Goal: Task Accomplishment & Management: Use online tool/utility

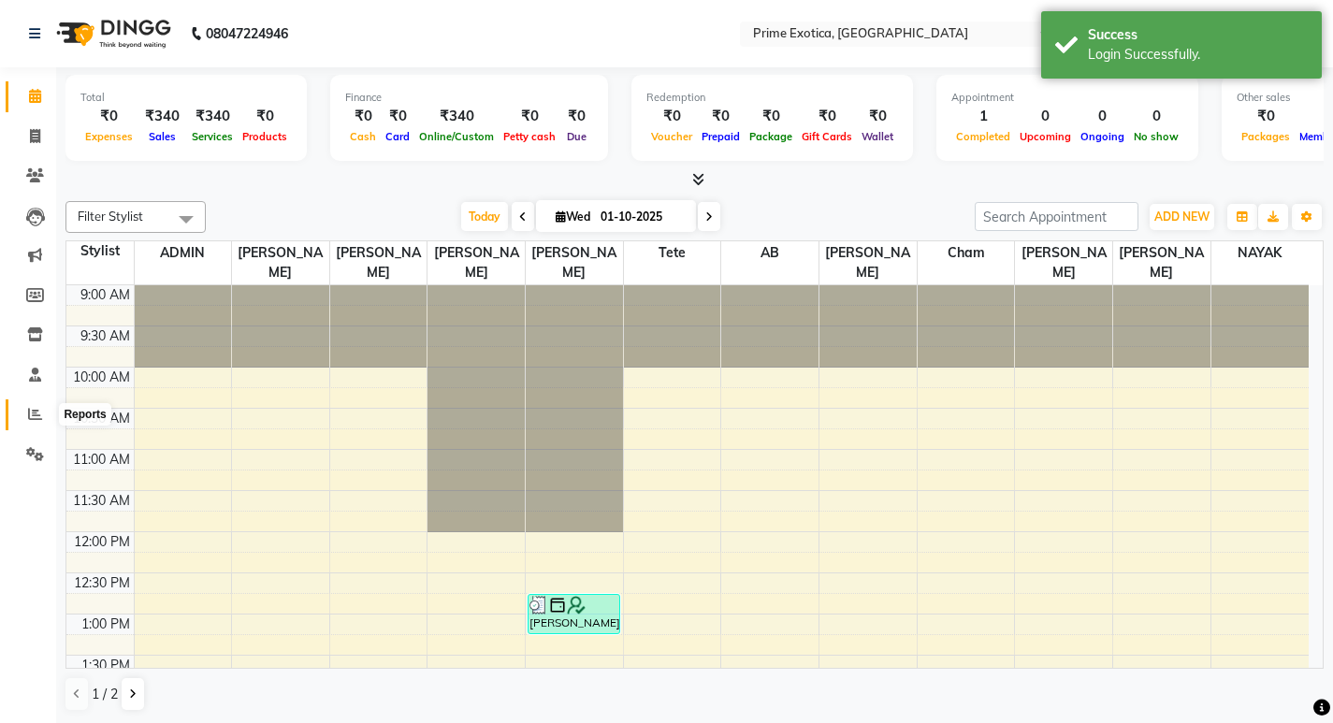
click at [33, 411] on icon at bounding box center [35, 414] width 14 height 14
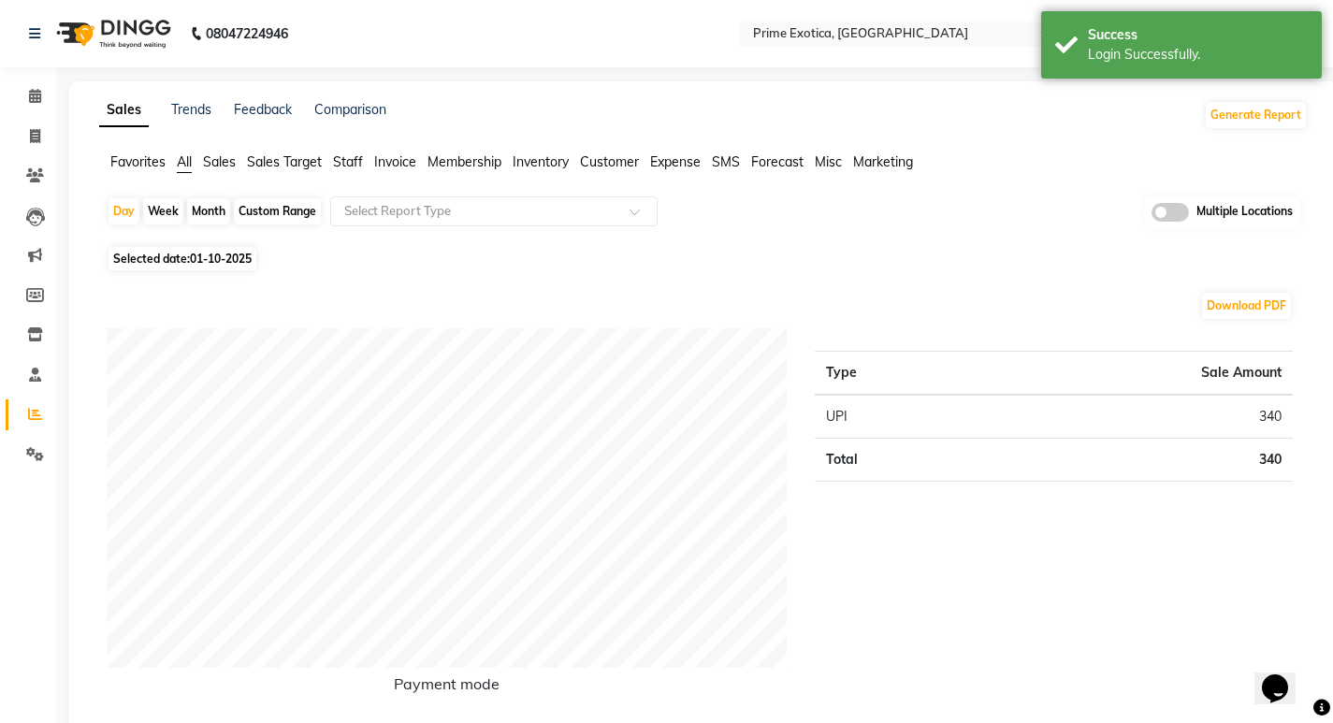
click at [1165, 214] on span at bounding box center [1169, 212] width 37 height 19
click at [1151, 215] on input "checkbox" at bounding box center [1151, 215] width 0 height 0
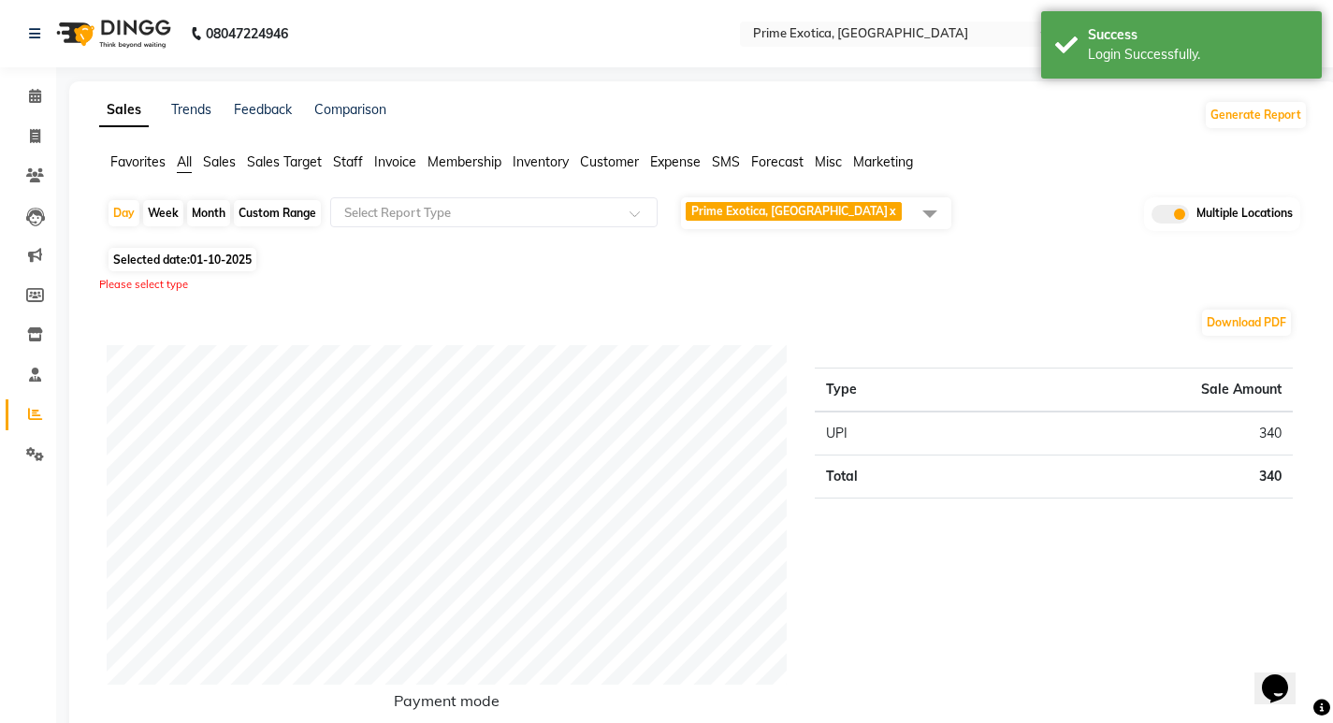
click at [815, 204] on span "Prime Exotica, [GEOGRAPHIC_DATA]" at bounding box center [789, 211] width 196 height 14
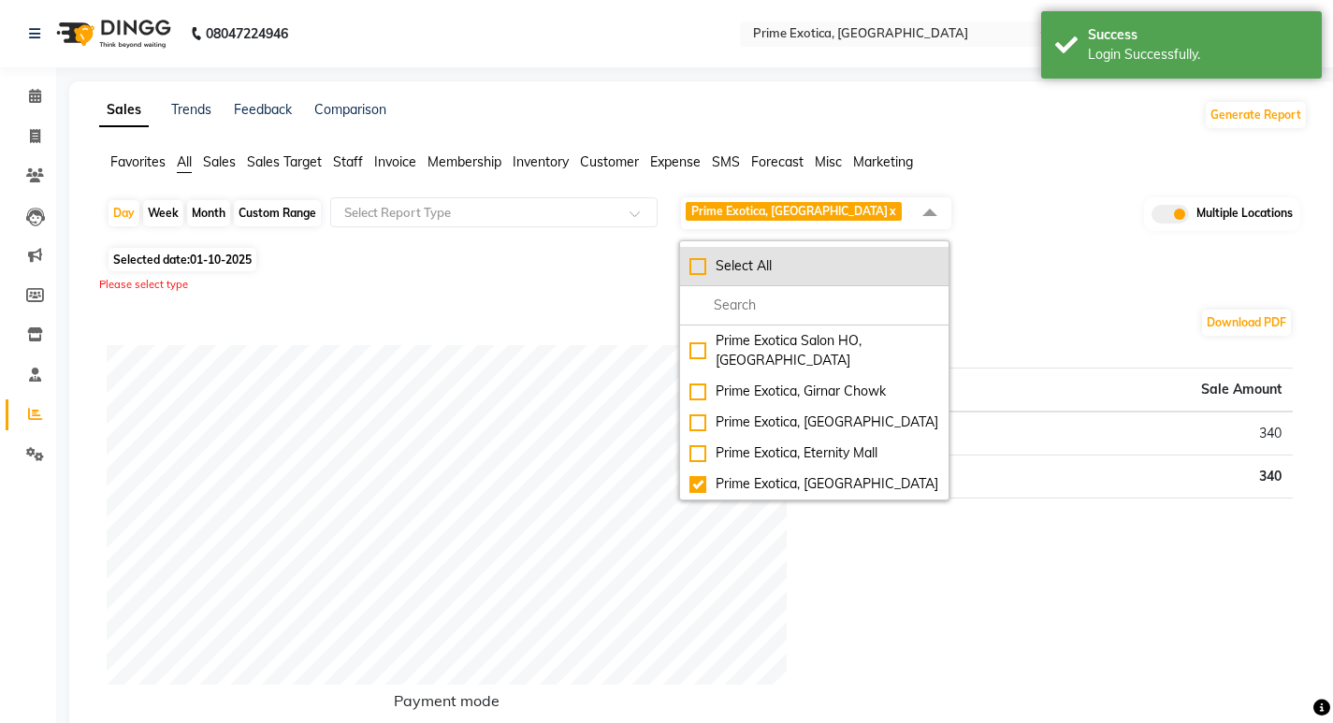
click at [697, 264] on div "Select All" at bounding box center [814, 266] width 250 height 20
checkbox input "true"
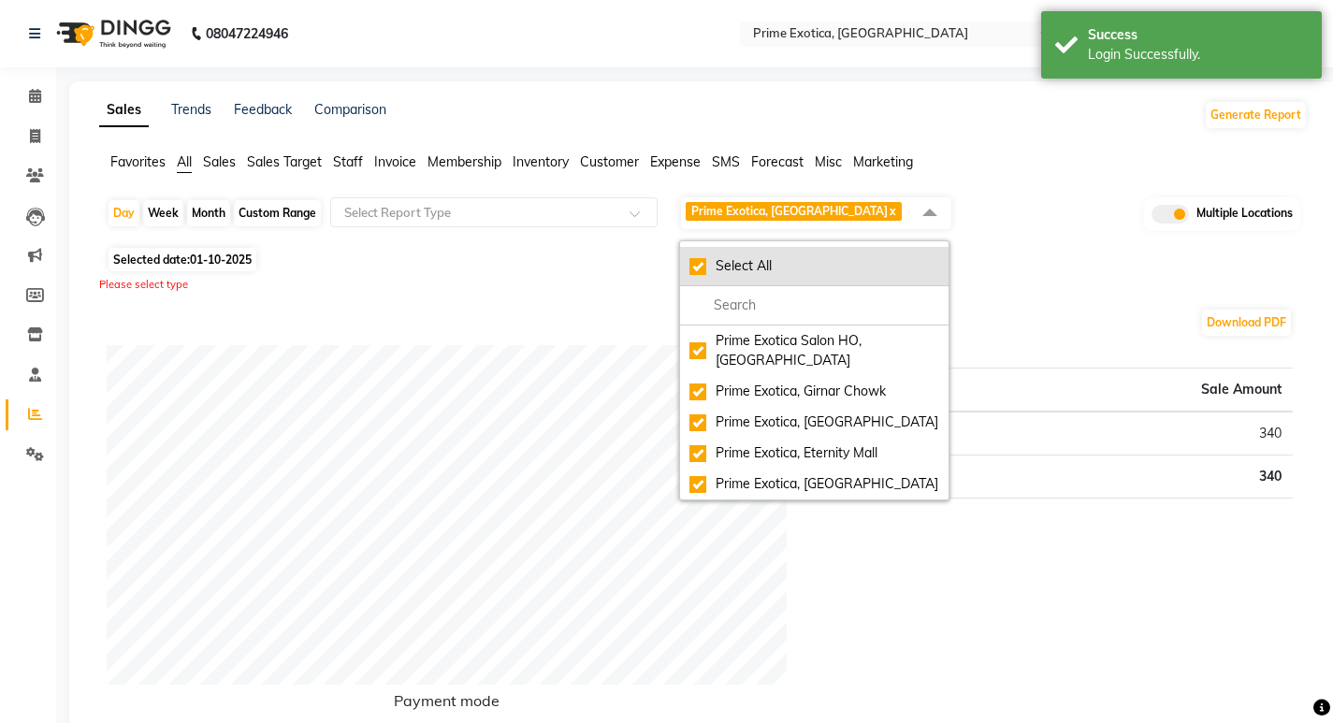
checkbox input "true"
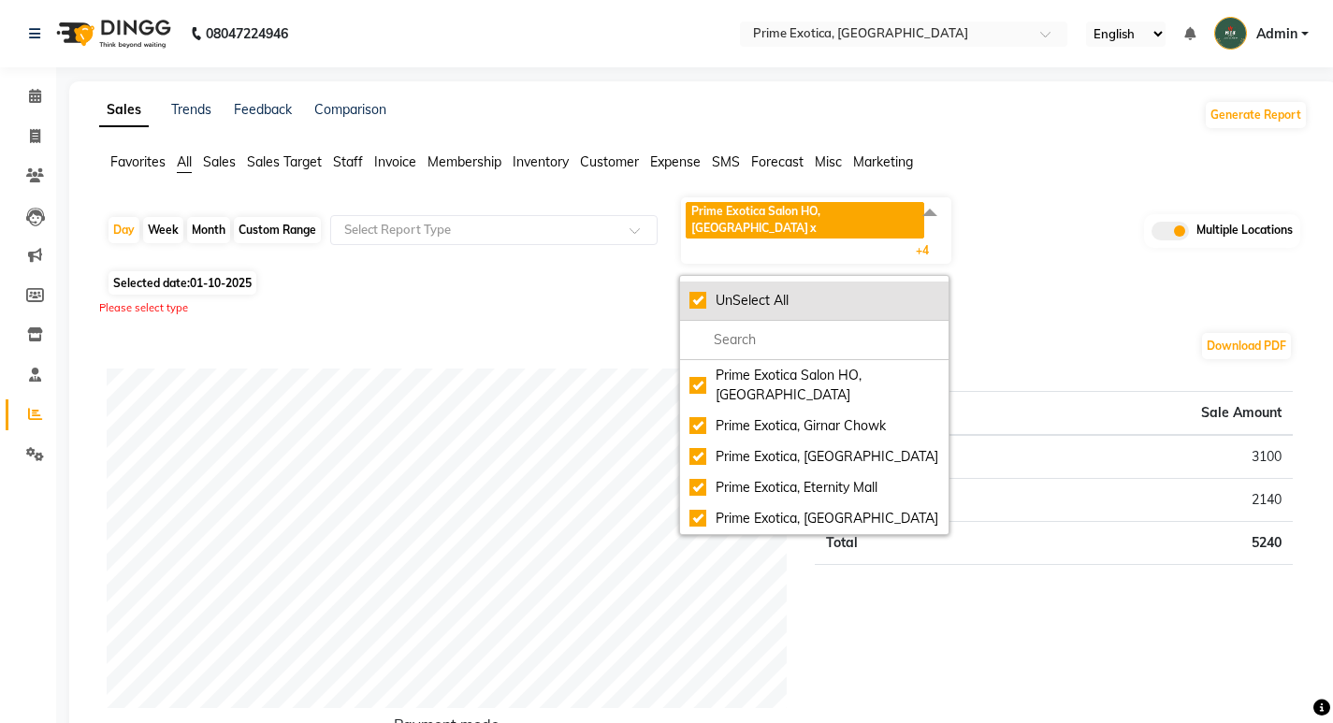
click at [704, 291] on div "UnSelect All" at bounding box center [814, 301] width 250 height 20
checkbox input "false"
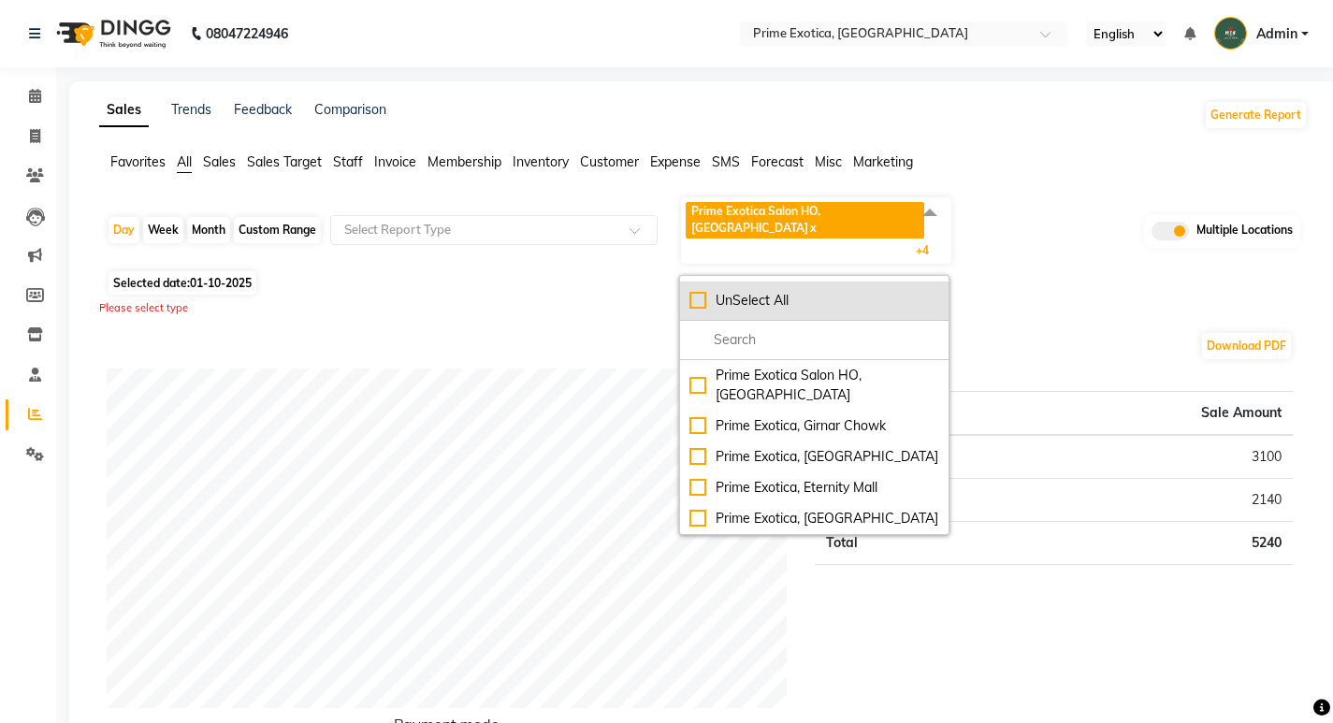
checkbox input "false"
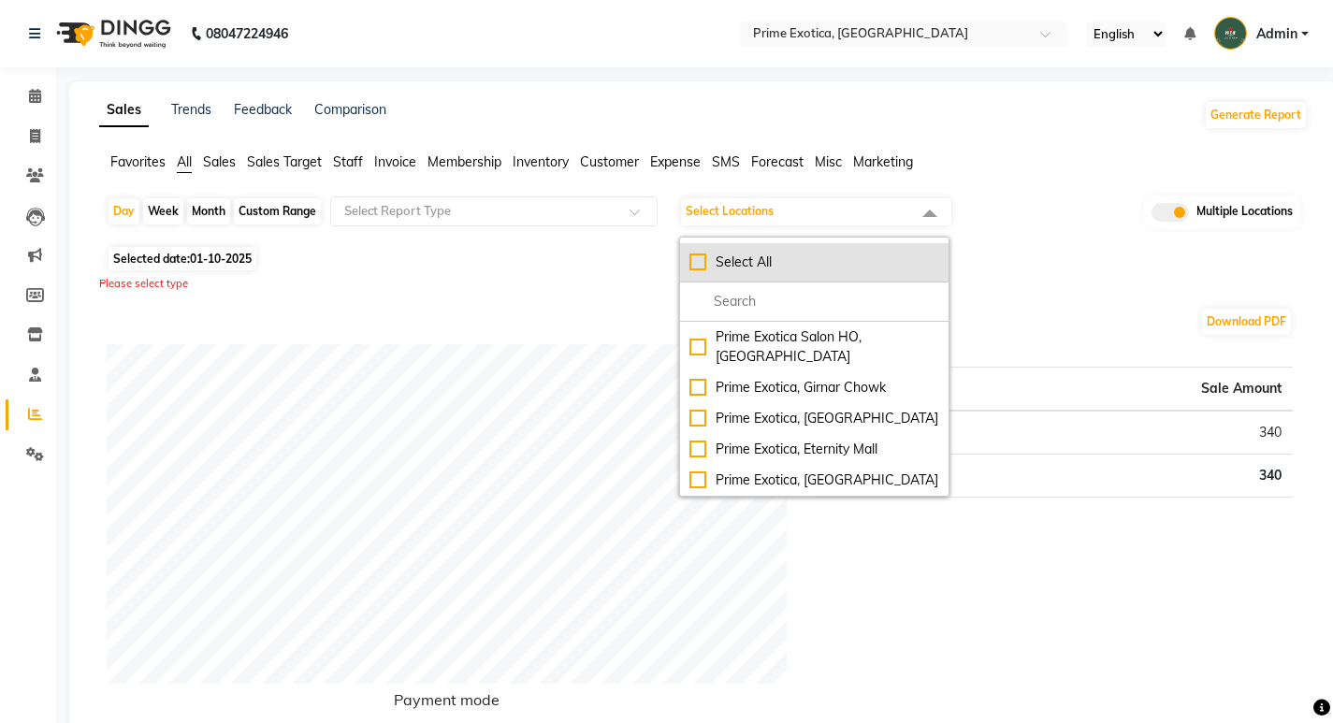
click at [704, 274] on li "Select All" at bounding box center [814, 262] width 268 height 39
checkbox input "true"
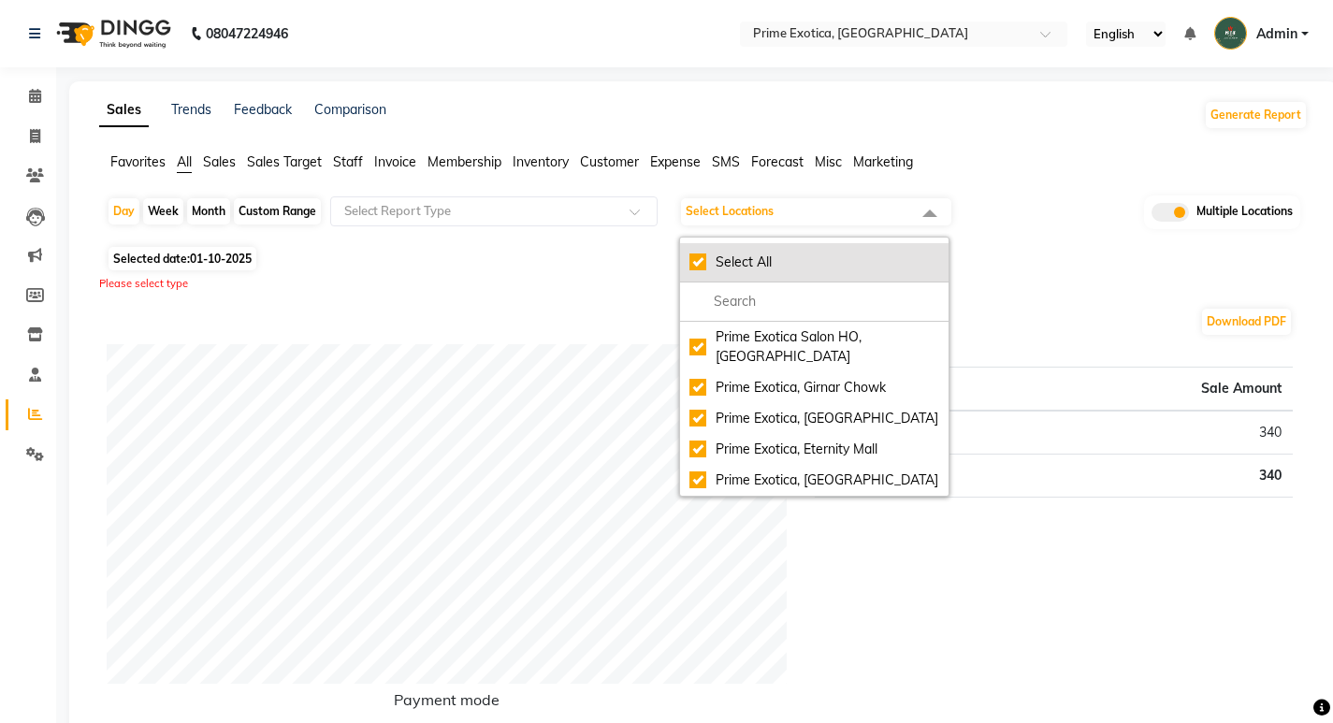
checkbox input "true"
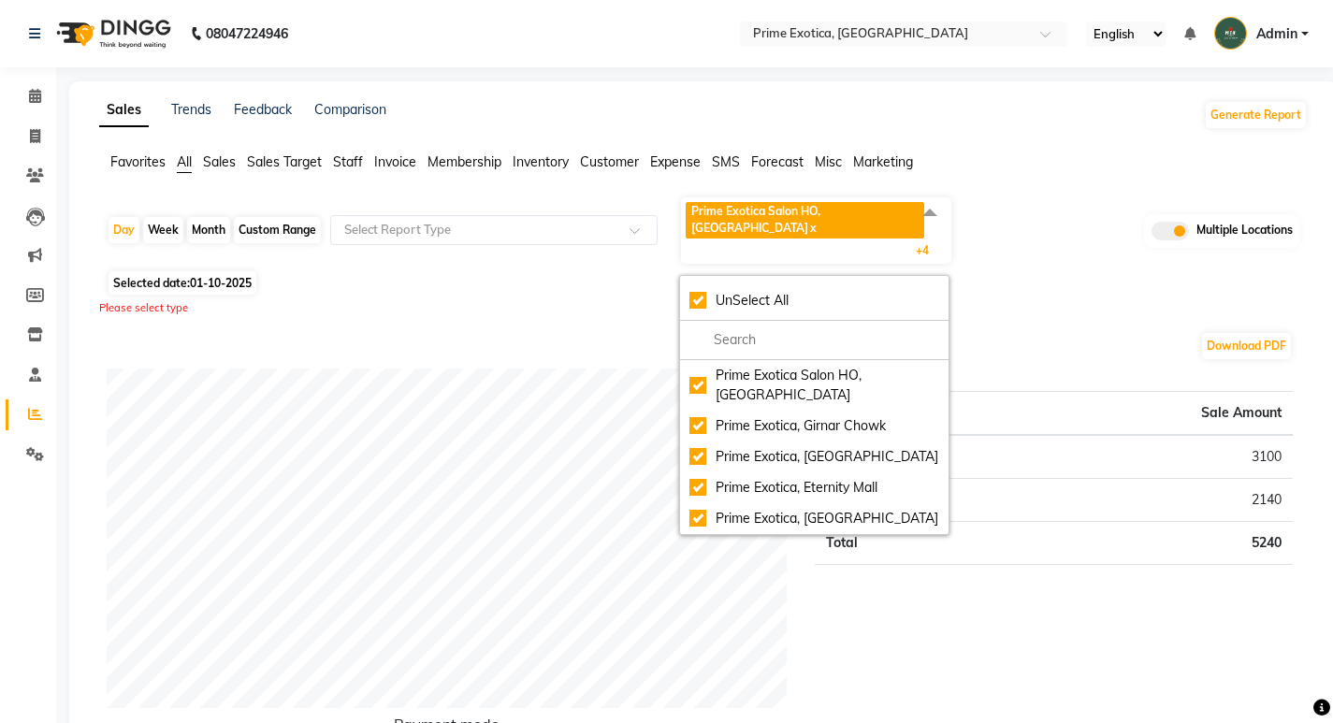
click at [1050, 273] on div "Selected date: 01-10-2025" at bounding box center [707, 283] width 1201 height 20
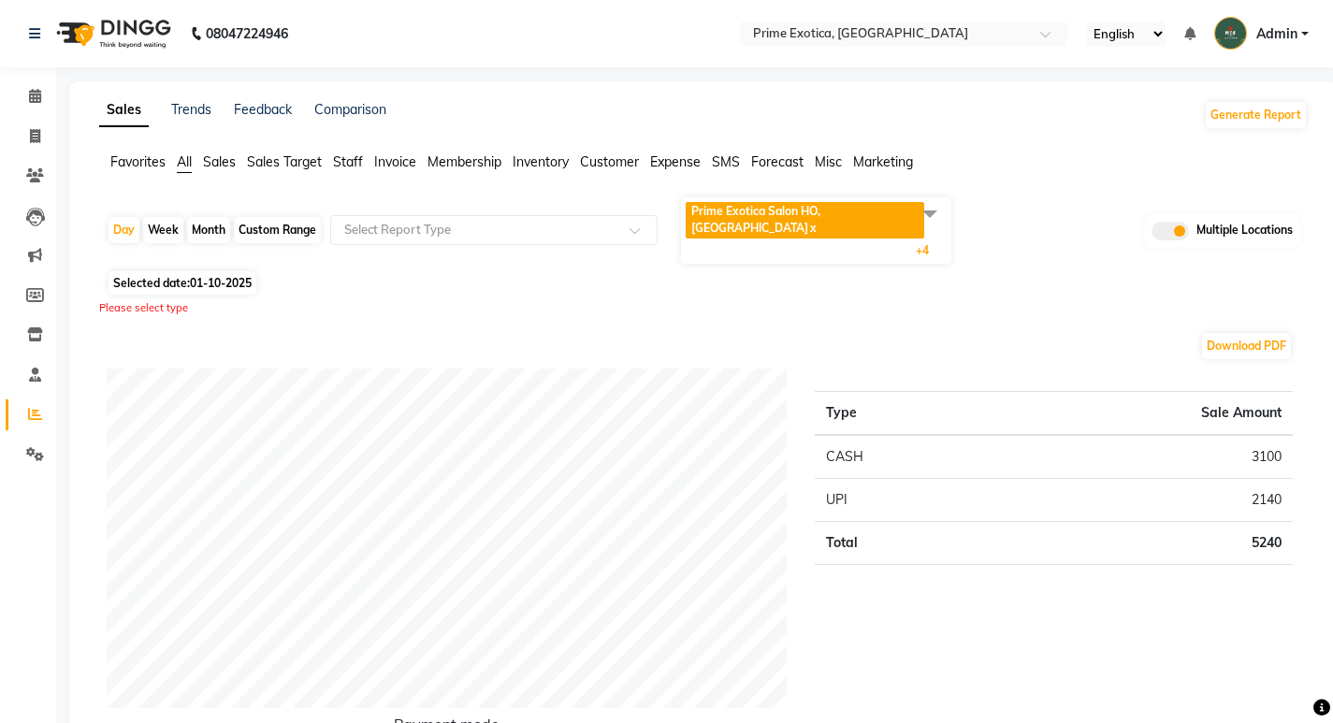
click at [927, 216] on span at bounding box center [929, 213] width 37 height 36
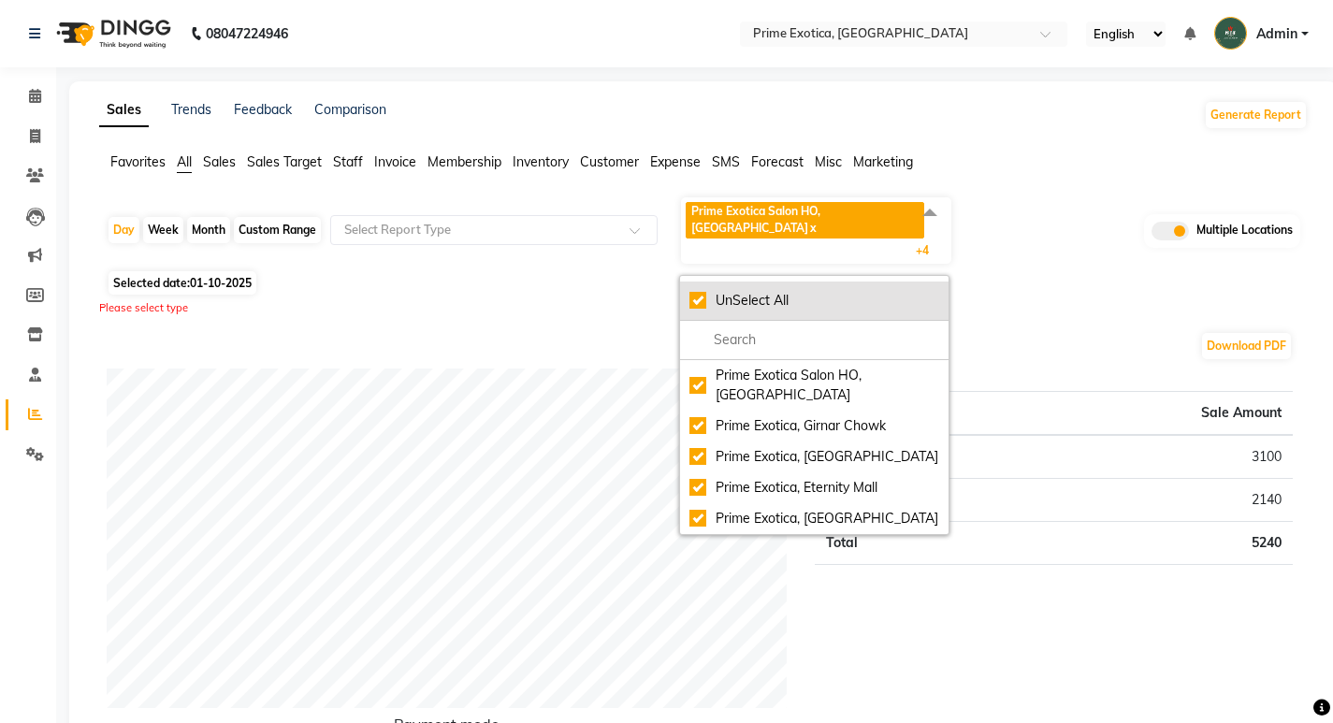
click at [699, 291] on div "UnSelect All" at bounding box center [814, 301] width 250 height 20
checkbox input "false"
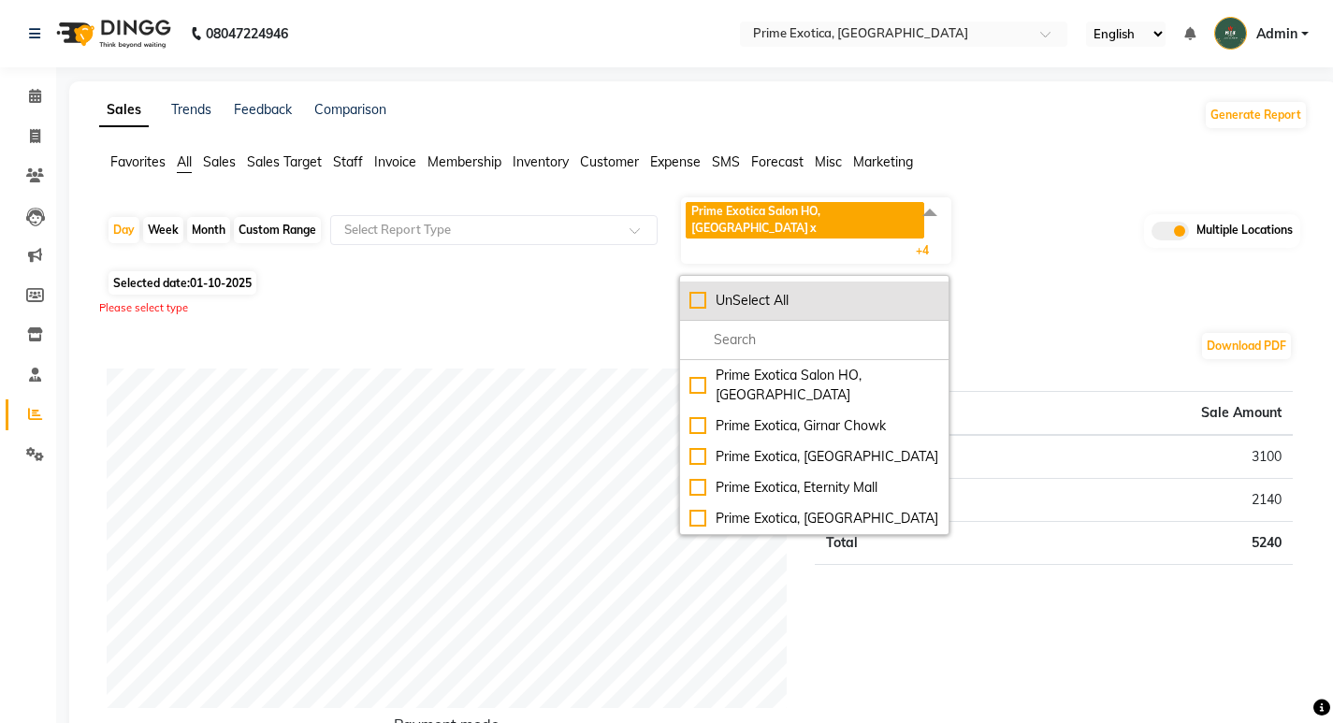
checkbox input "false"
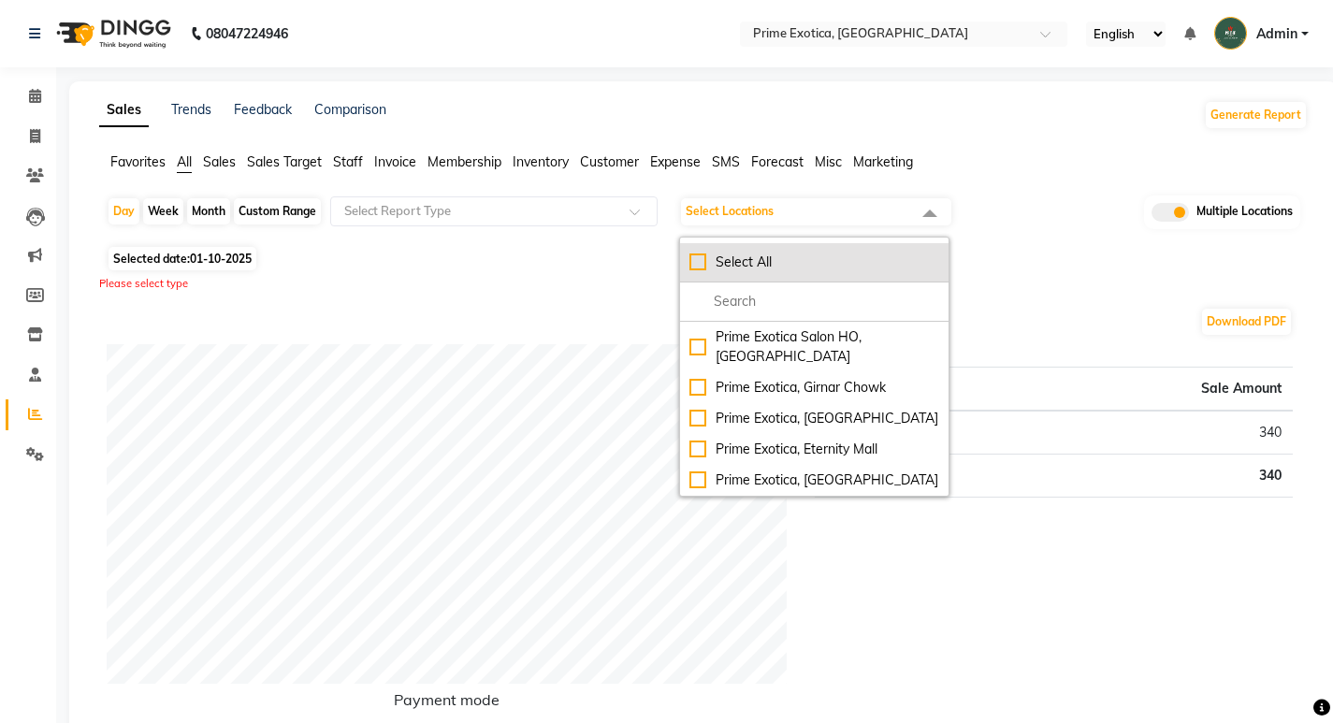
click at [699, 265] on div "Select All" at bounding box center [814, 262] width 250 height 20
checkbox input "true"
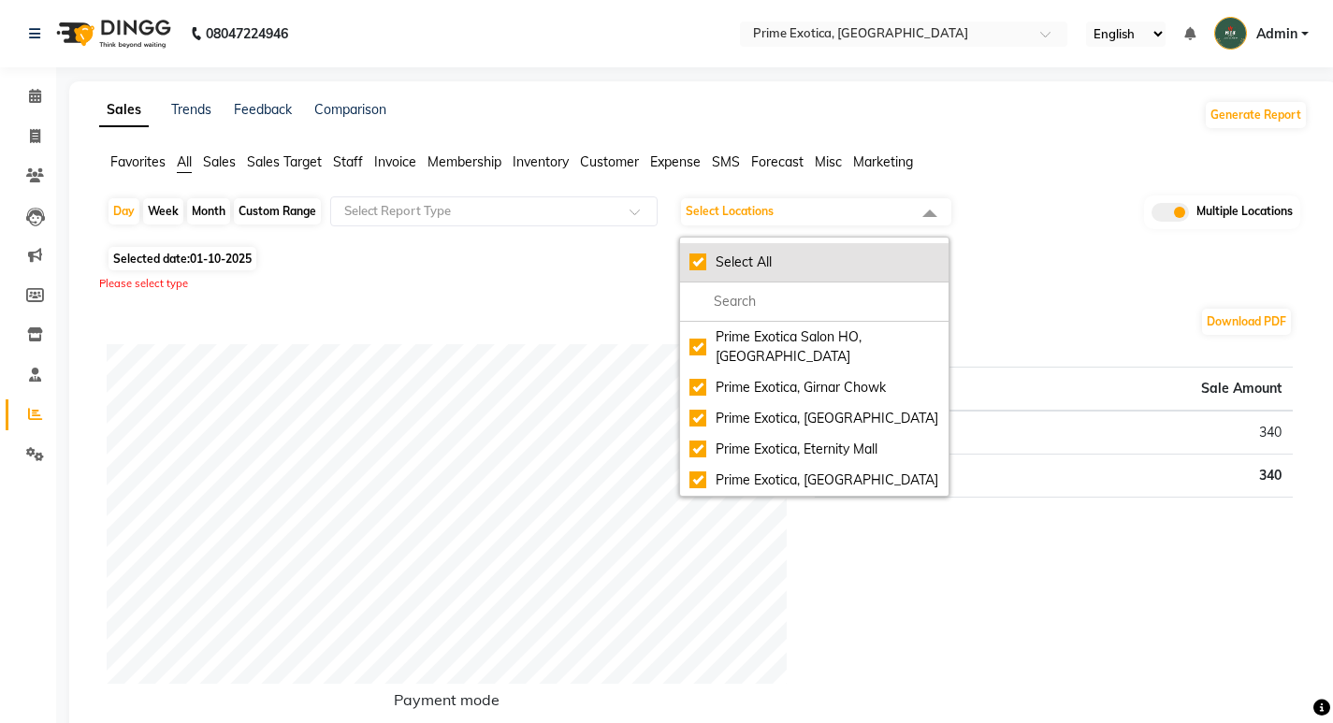
checkbox input "true"
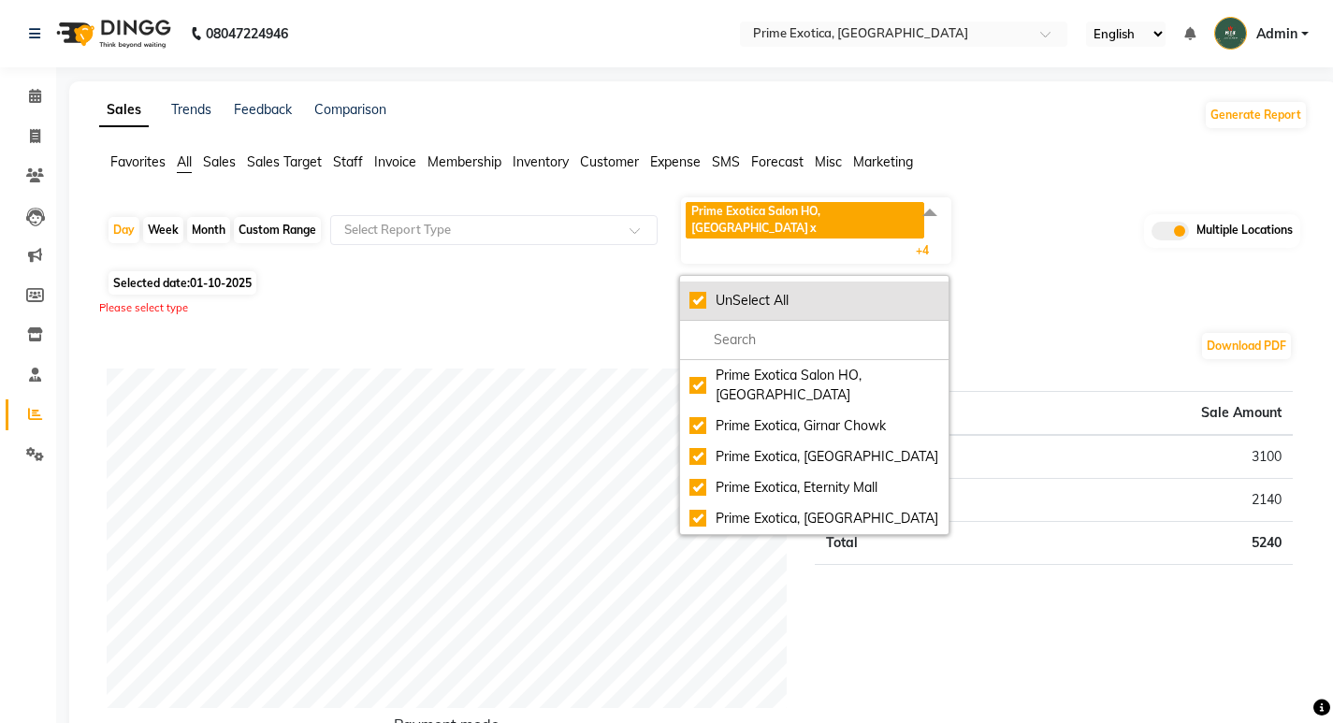
click at [699, 291] on div "UnSelect All" at bounding box center [814, 301] width 250 height 20
checkbox input "false"
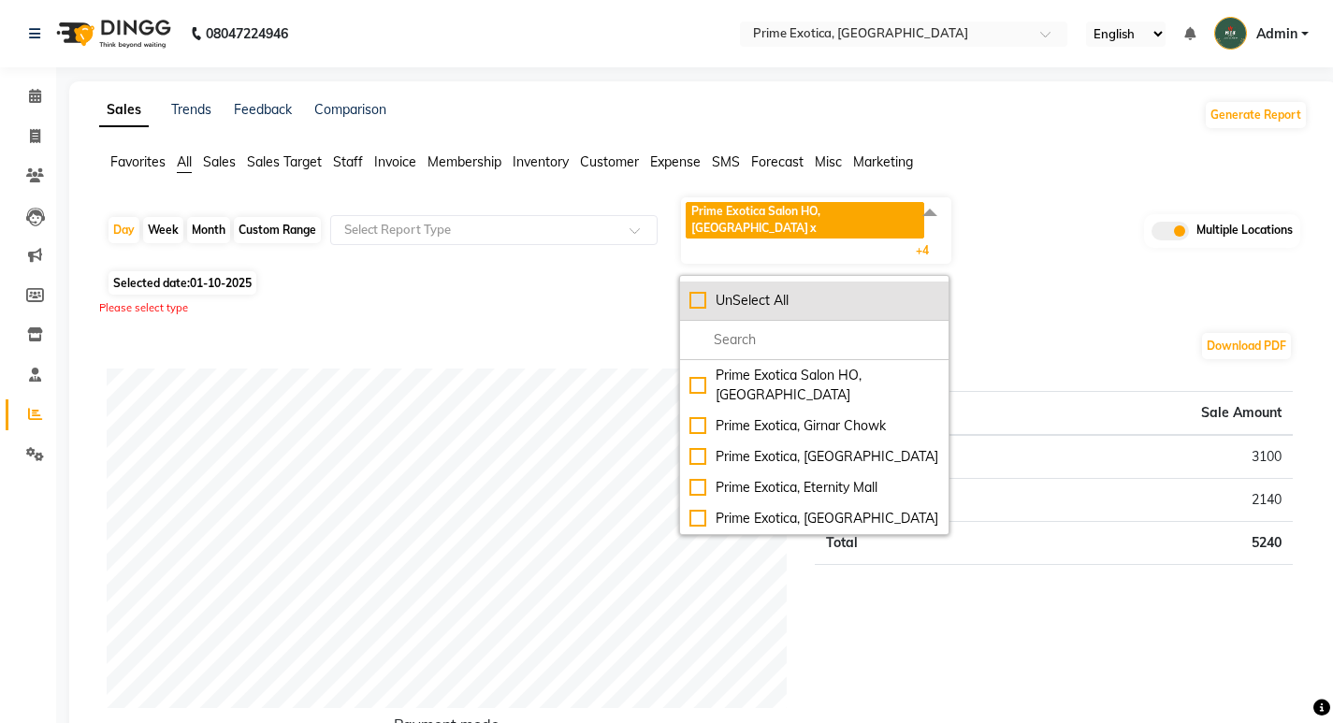
checkbox input "false"
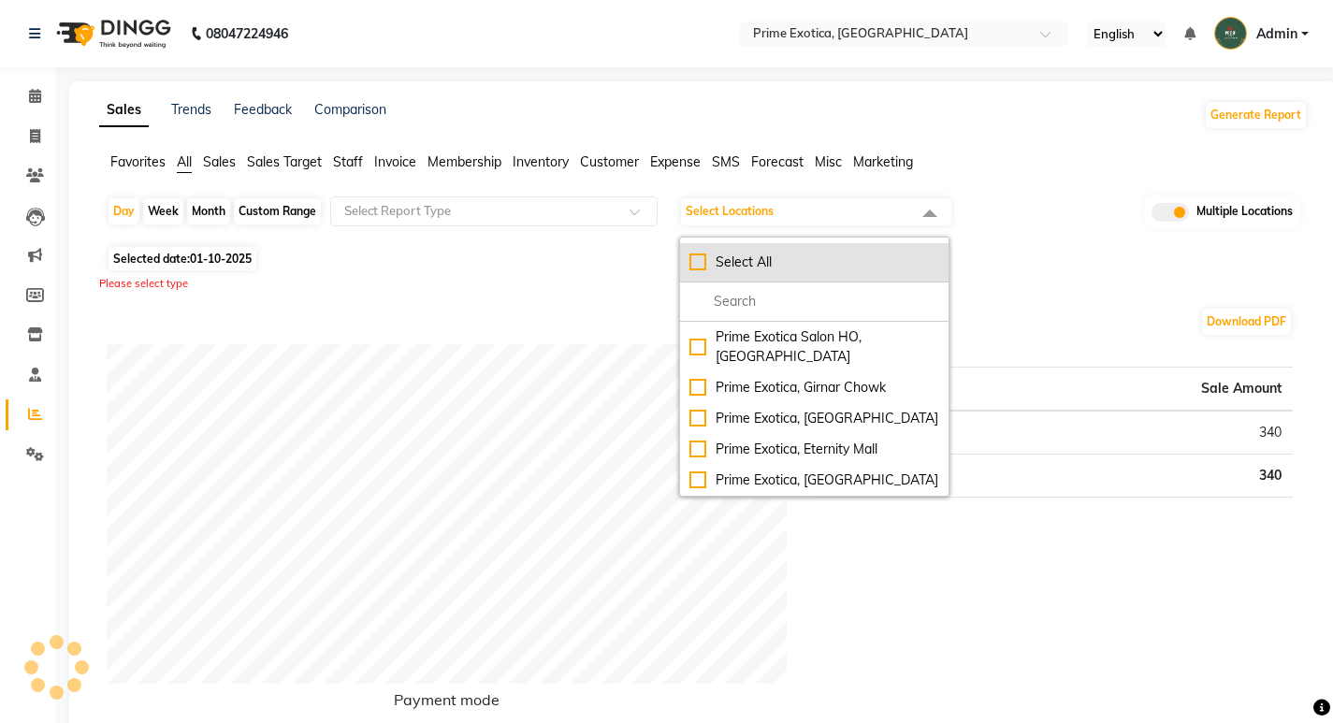
click at [699, 269] on div "Select All" at bounding box center [814, 262] width 250 height 20
checkbox input "true"
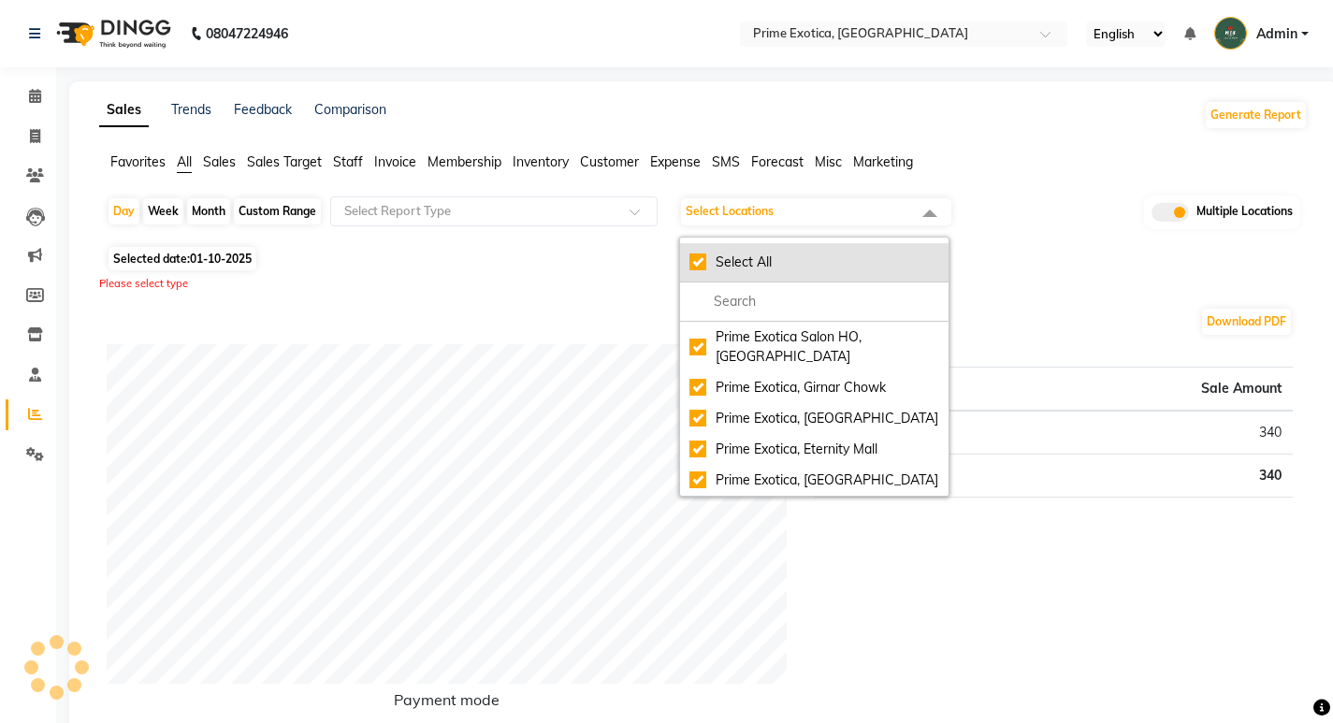
checkbox input "true"
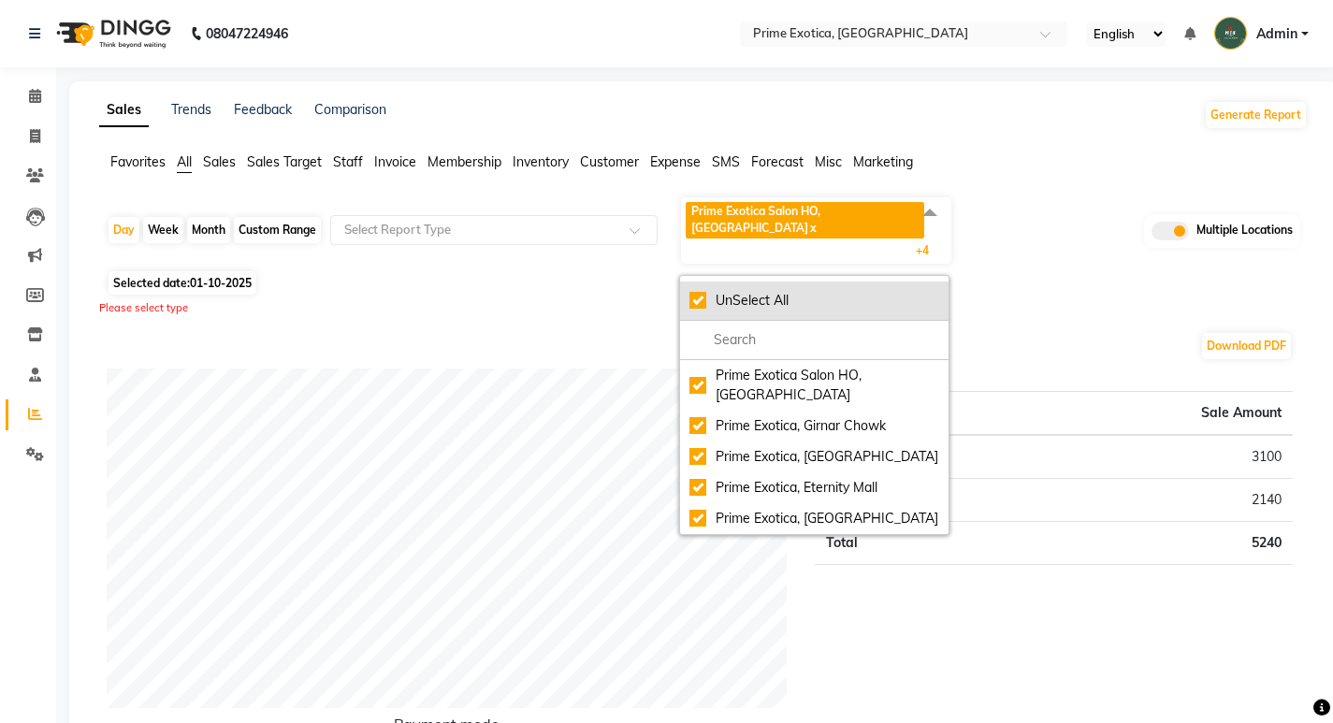
click at [705, 291] on div "UnSelect All" at bounding box center [814, 301] width 250 height 20
checkbox input "false"
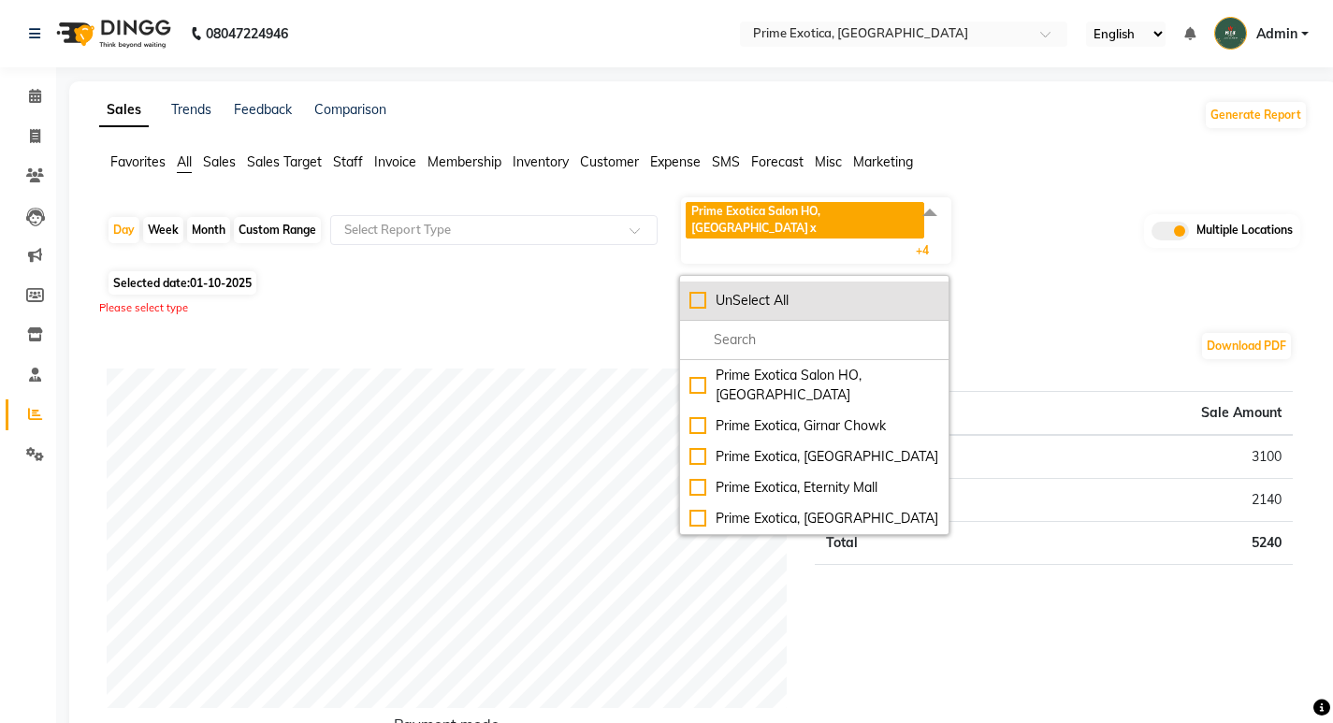
checkbox input "false"
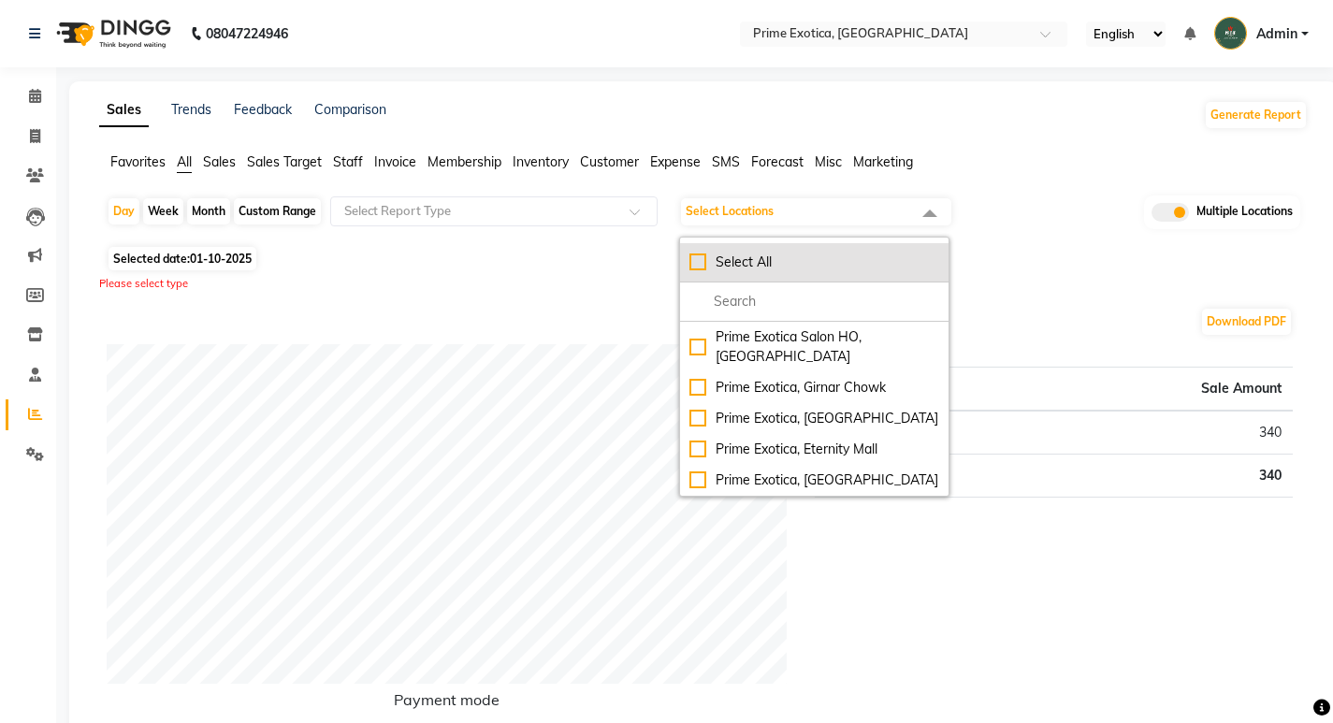
click at [705, 267] on div "Select All" at bounding box center [814, 262] width 250 height 20
checkbox input "true"
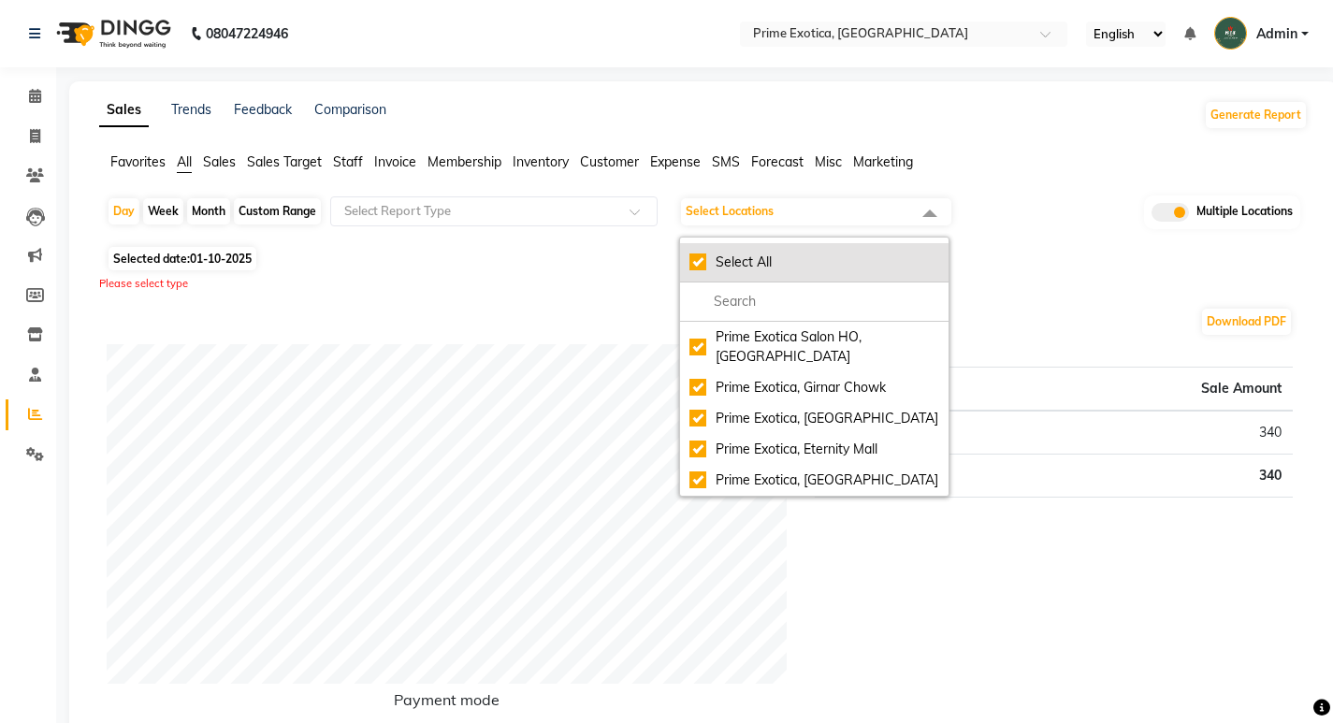
checkbox input "true"
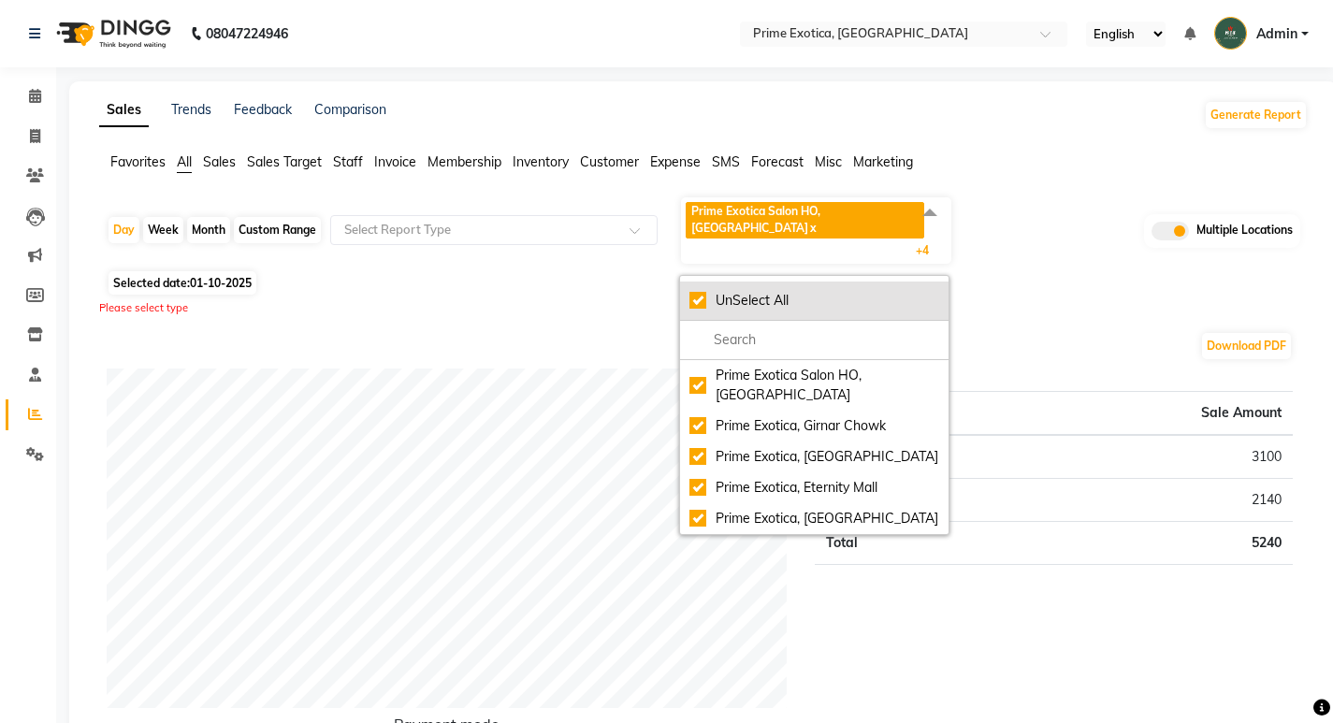
click at [699, 291] on div "UnSelect All" at bounding box center [814, 301] width 250 height 20
checkbox input "false"
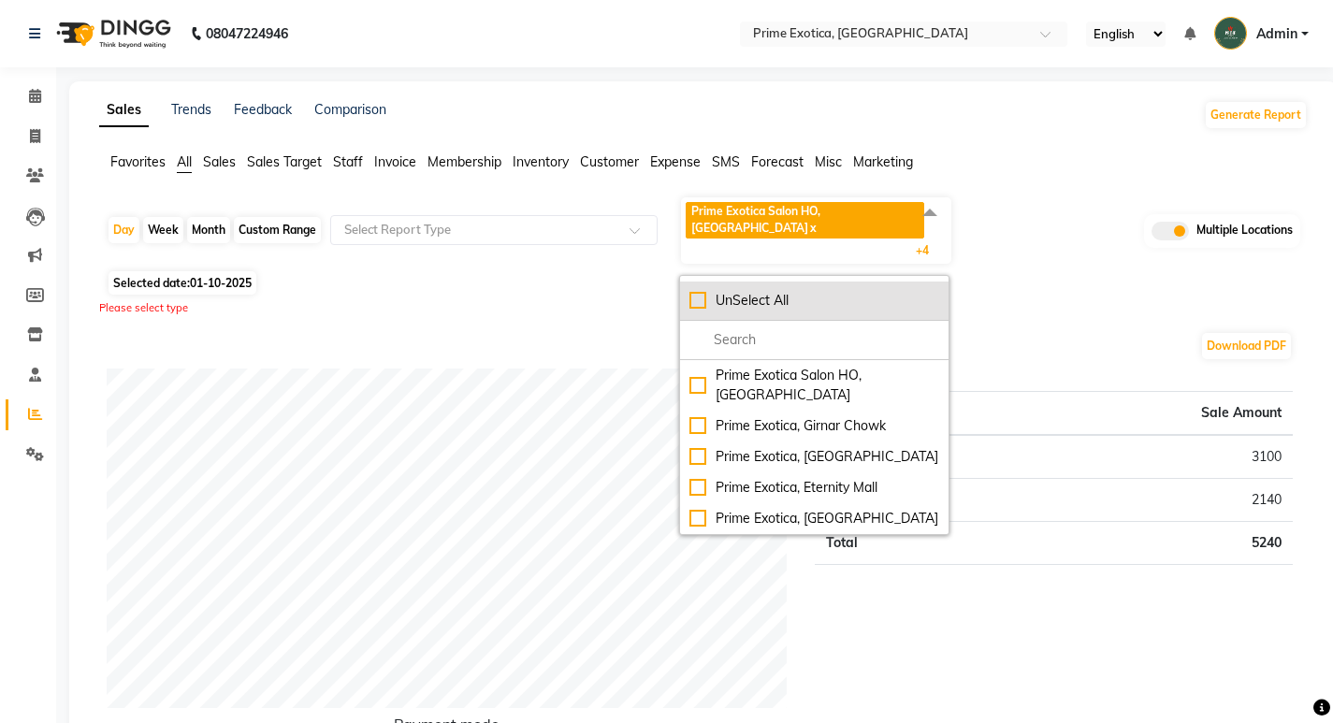
checkbox input "false"
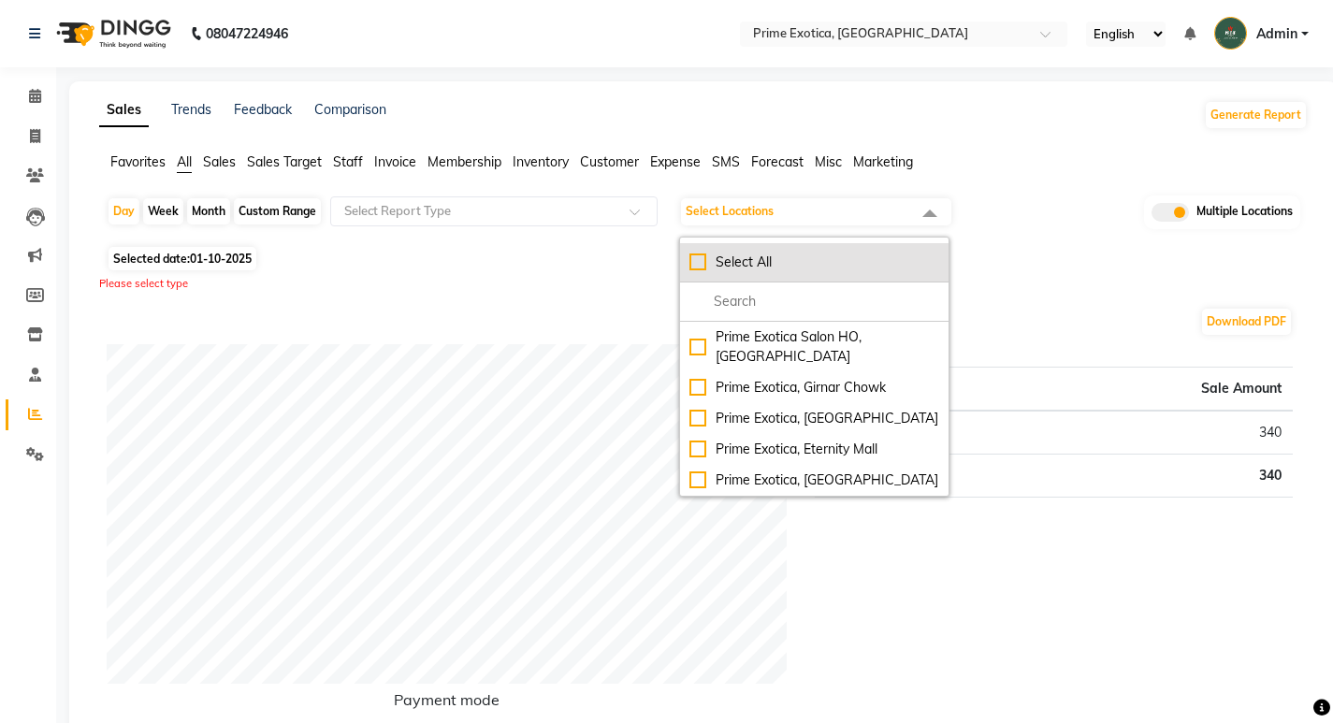
click at [699, 267] on div "Select All" at bounding box center [814, 262] width 250 height 20
checkbox input "true"
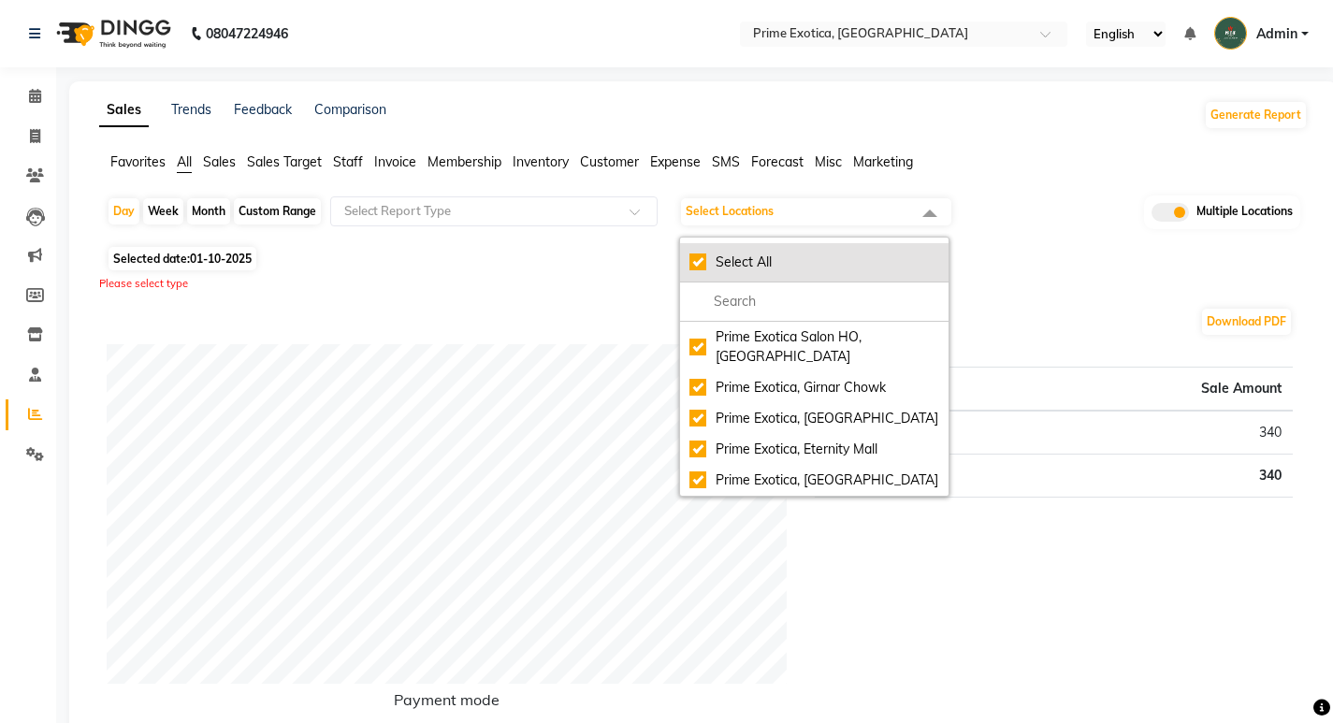
checkbox input "true"
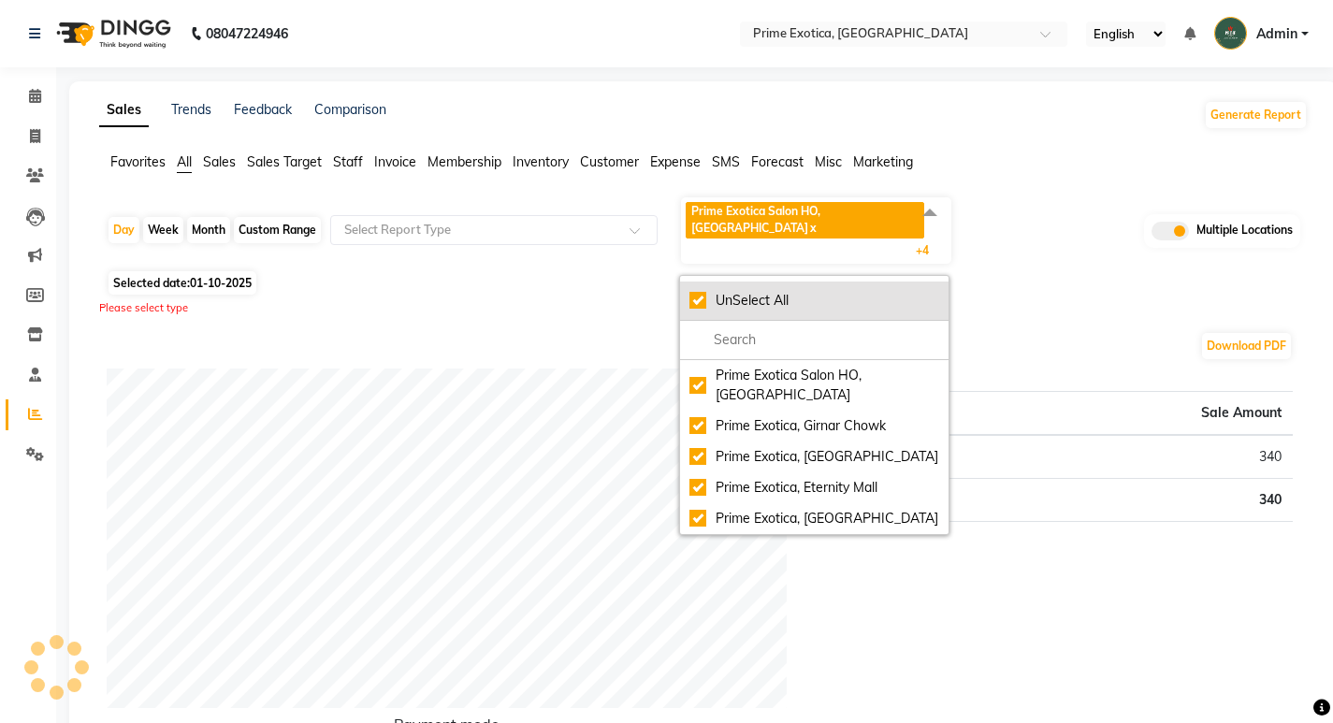
click at [699, 291] on div "UnSelect All" at bounding box center [814, 301] width 250 height 20
checkbox input "false"
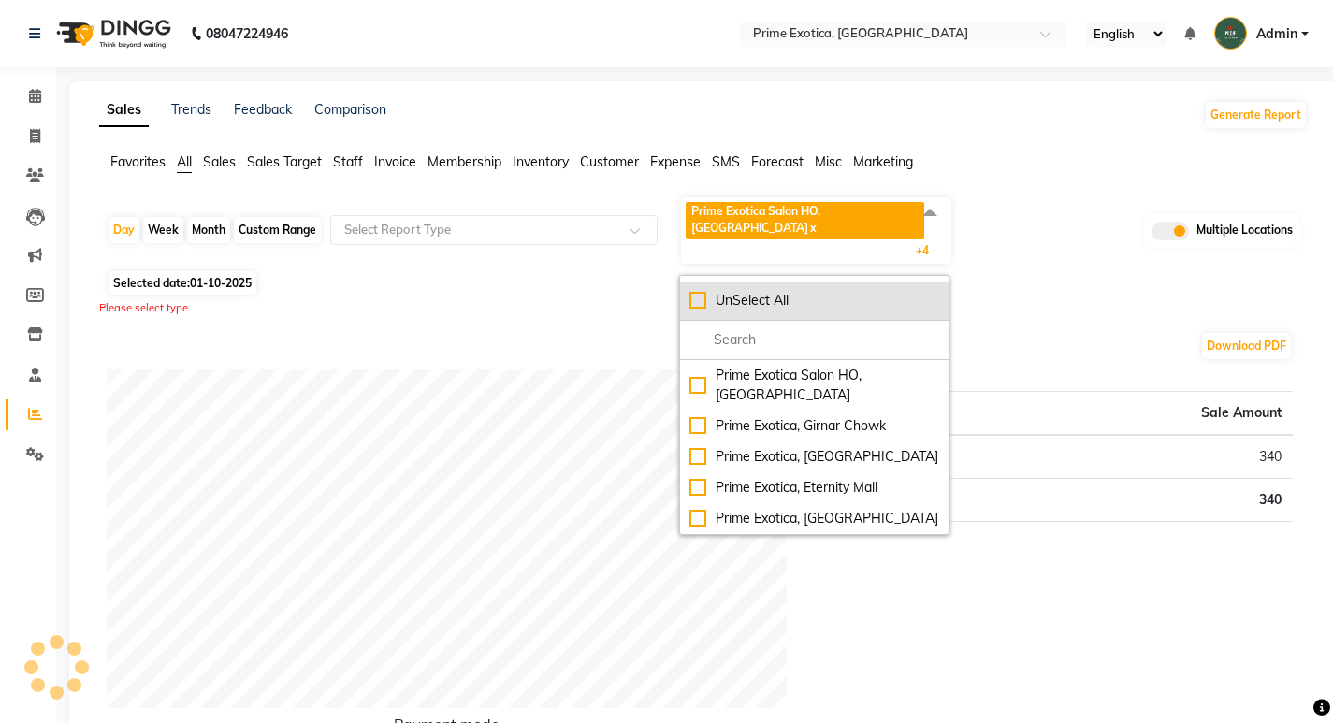
checkbox input "false"
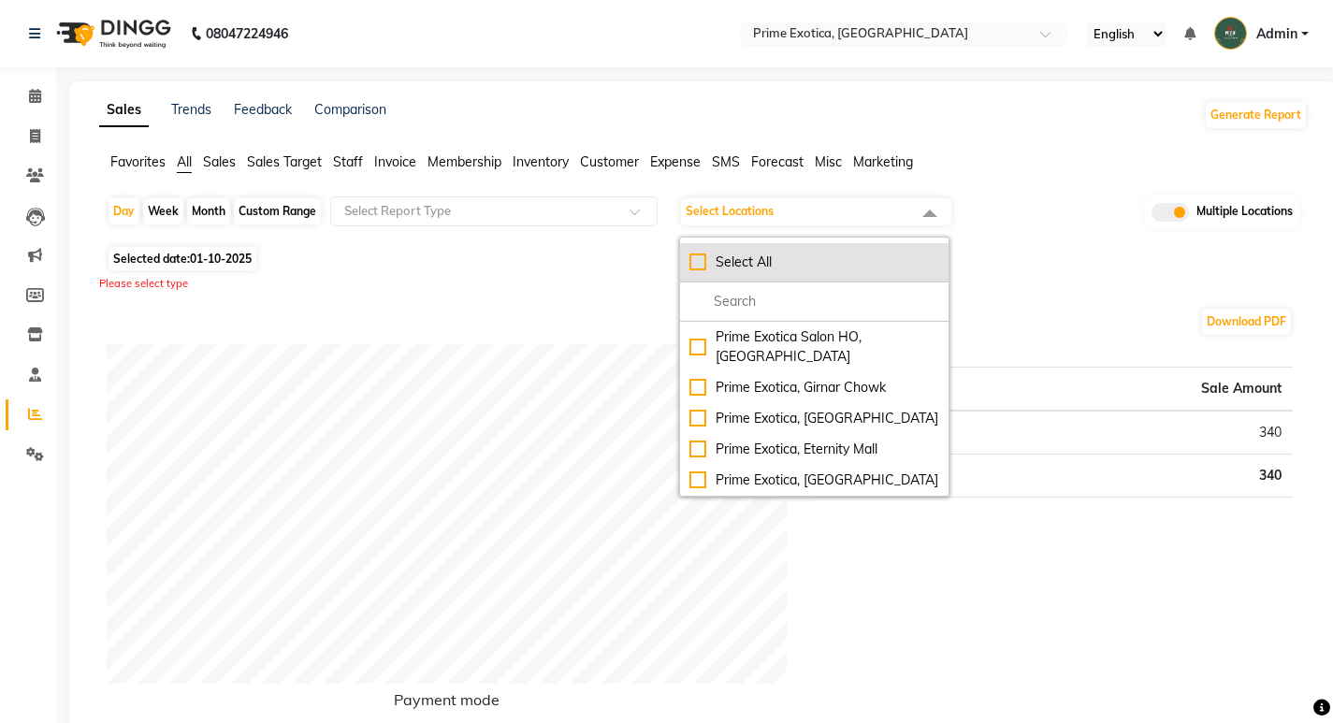
click at [699, 267] on div "Select All" at bounding box center [814, 262] width 250 height 20
checkbox input "true"
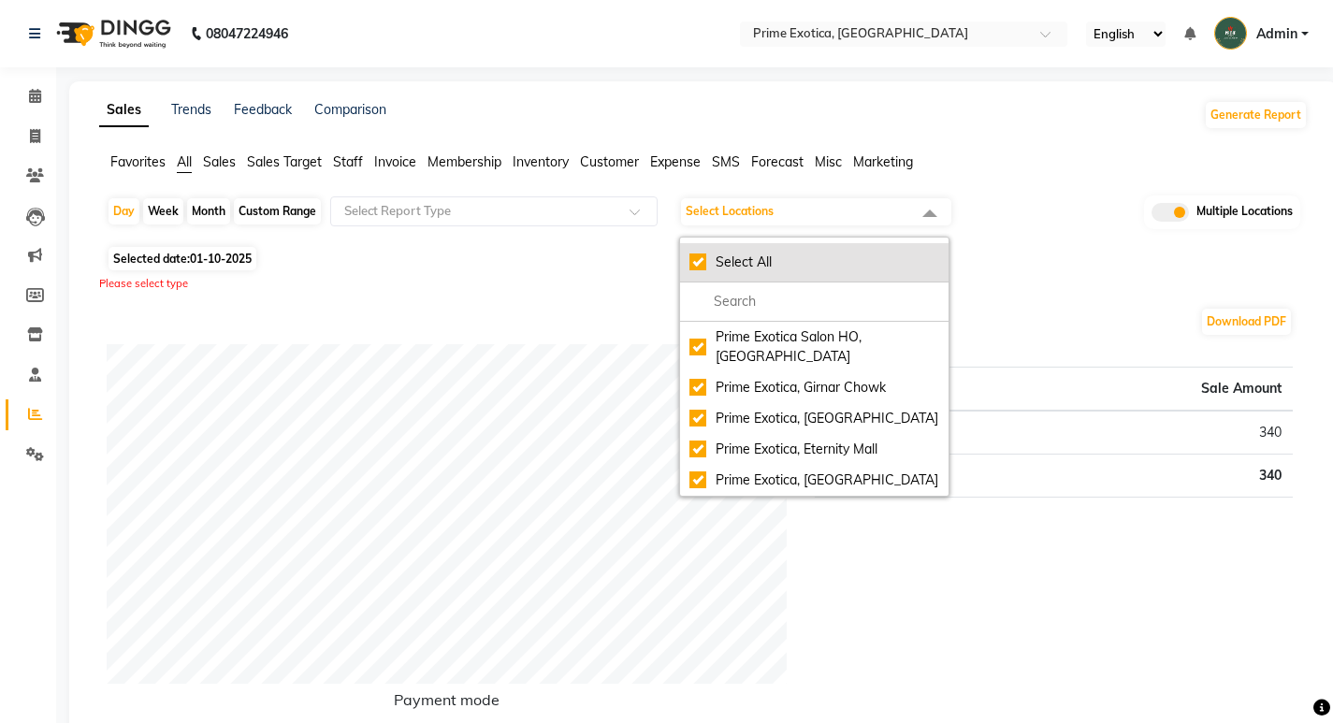
checkbox input "true"
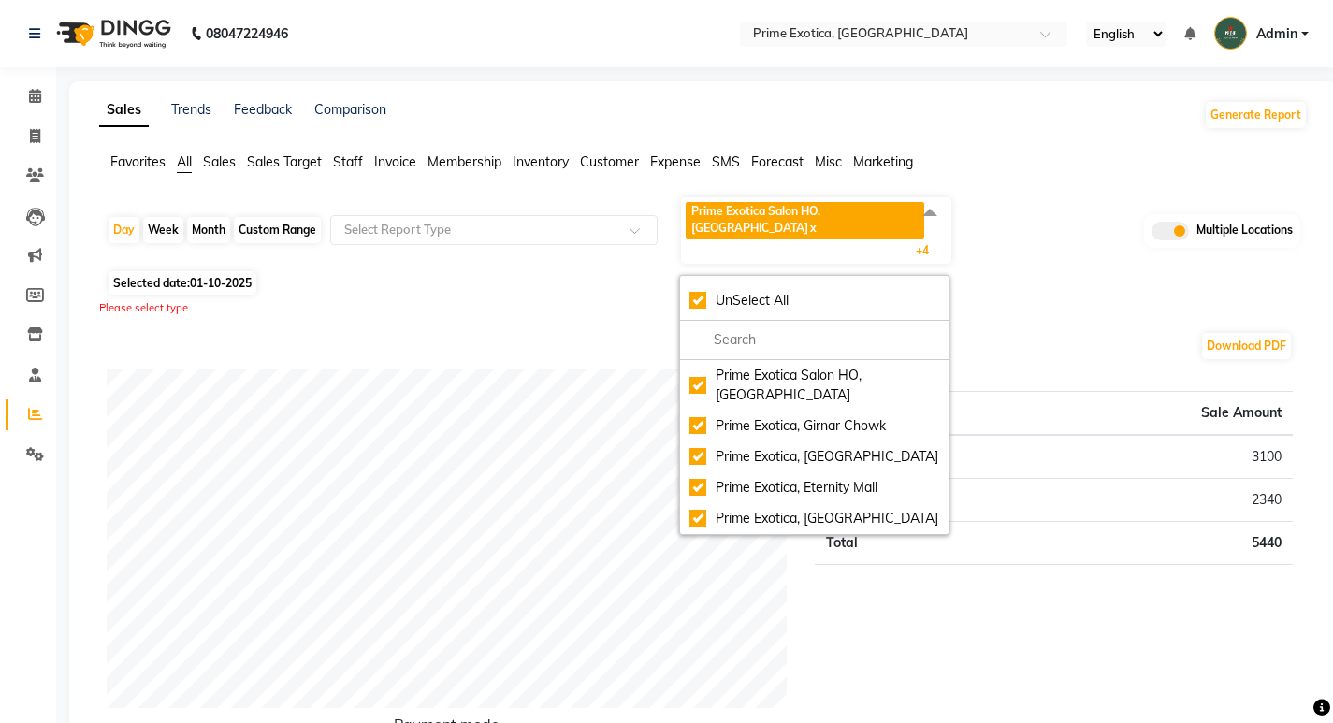
drag, startPoint x: 699, startPoint y: 267, endPoint x: 907, endPoint y: 106, distance: 263.2
click at [872, 128] on div "Sales Trends Feedback Comparison Generate Report" at bounding box center [703, 115] width 1231 height 30
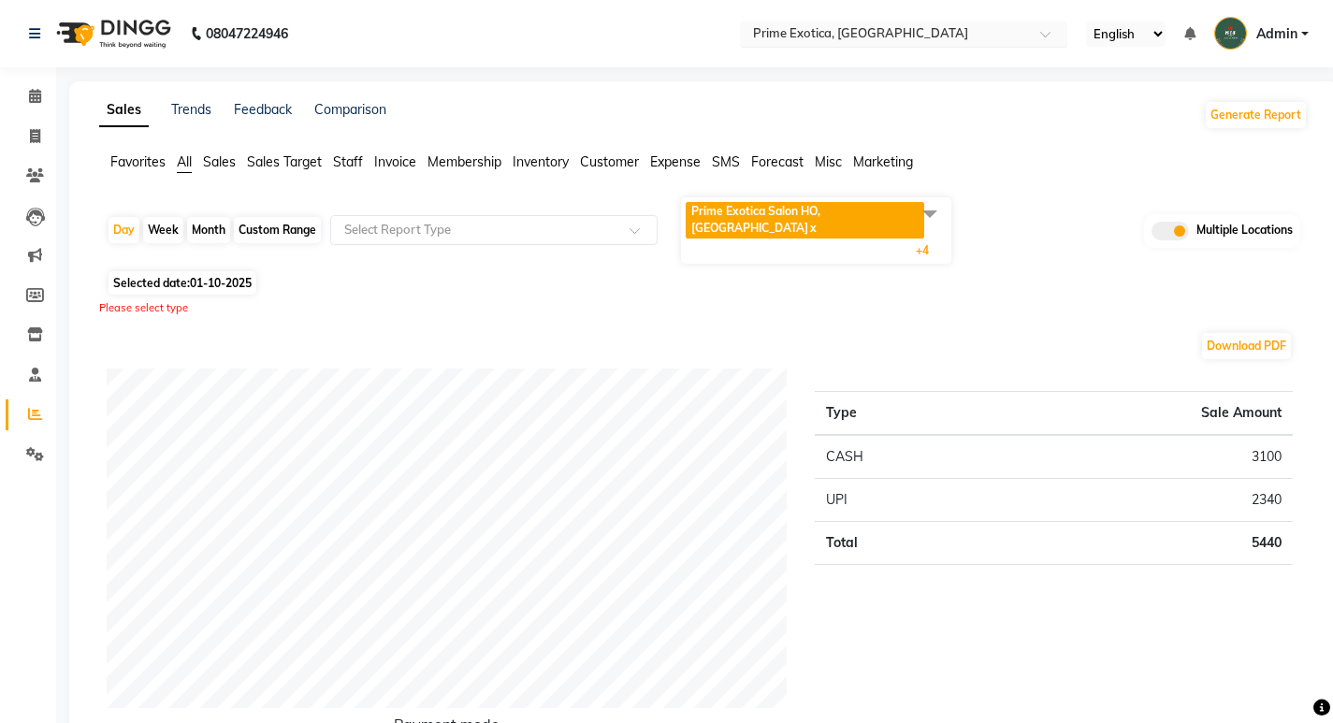
click at [918, 34] on input "text" at bounding box center [884, 35] width 271 height 19
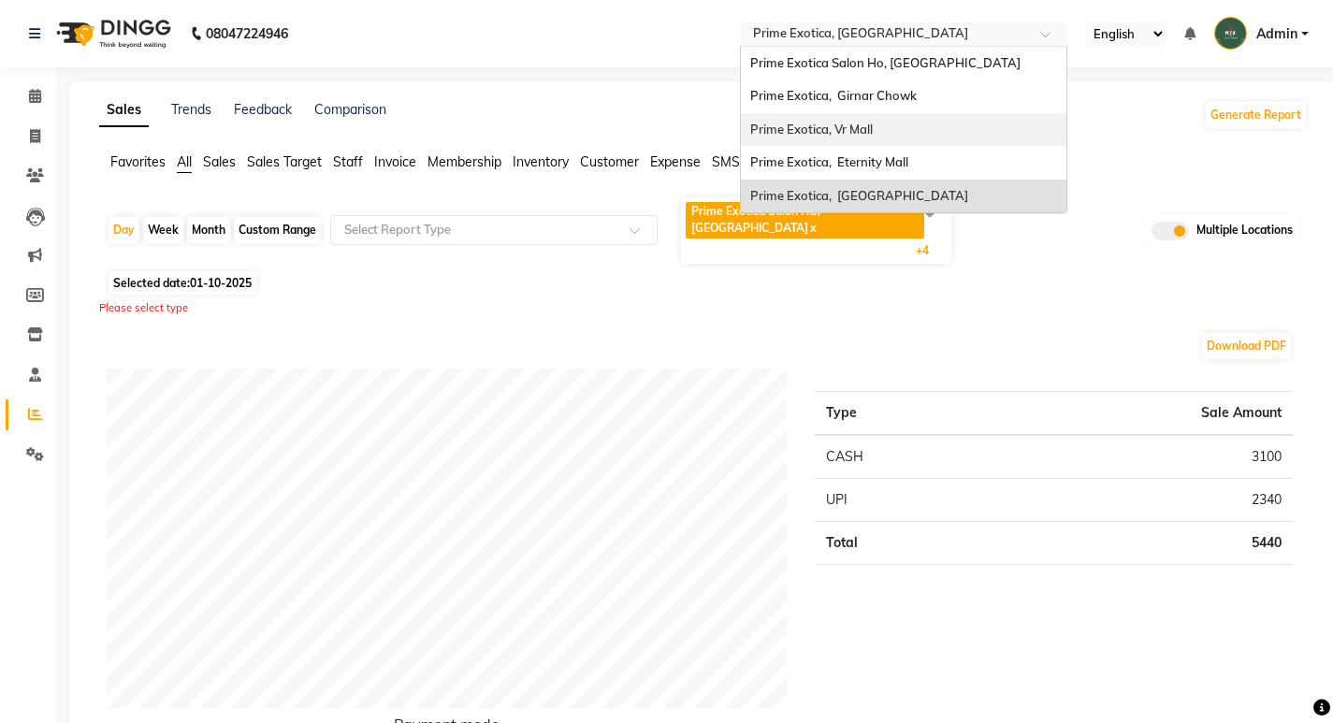
click at [841, 119] on div "Prime Exotica, Vr Mall" at bounding box center [903, 130] width 325 height 34
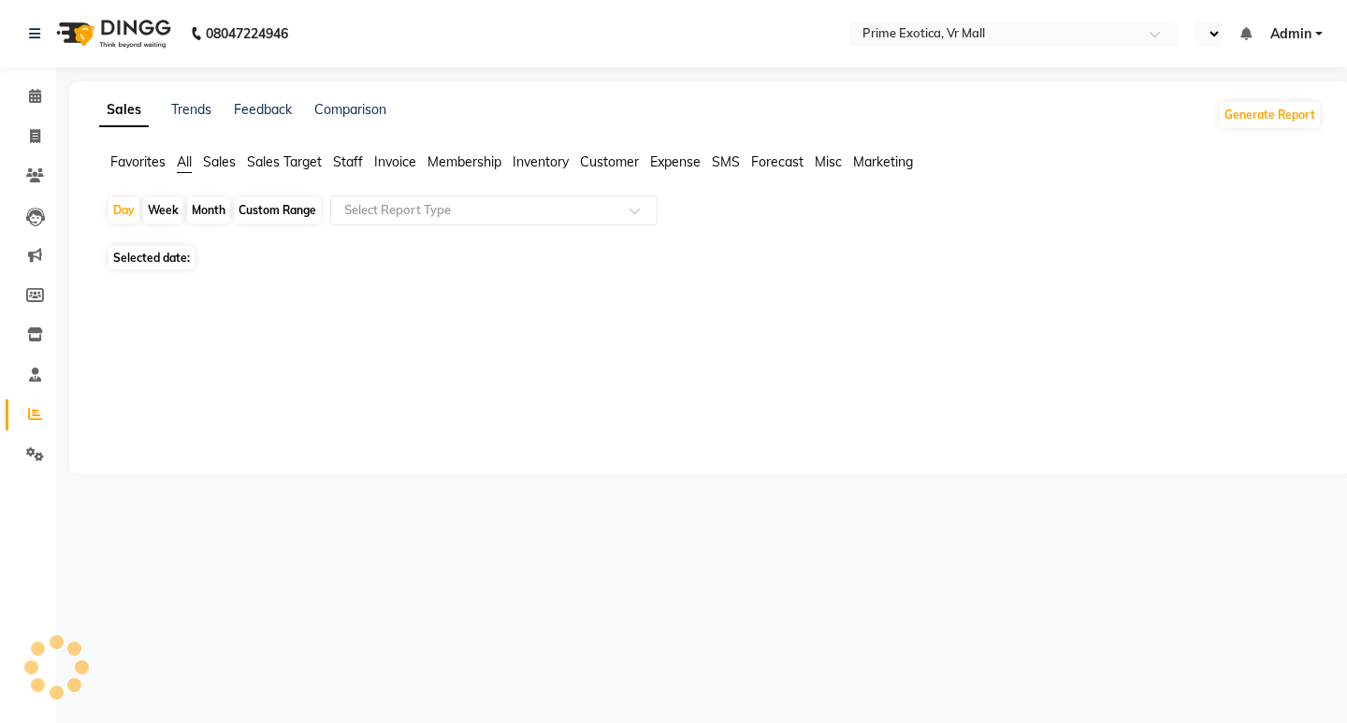
select select "en"
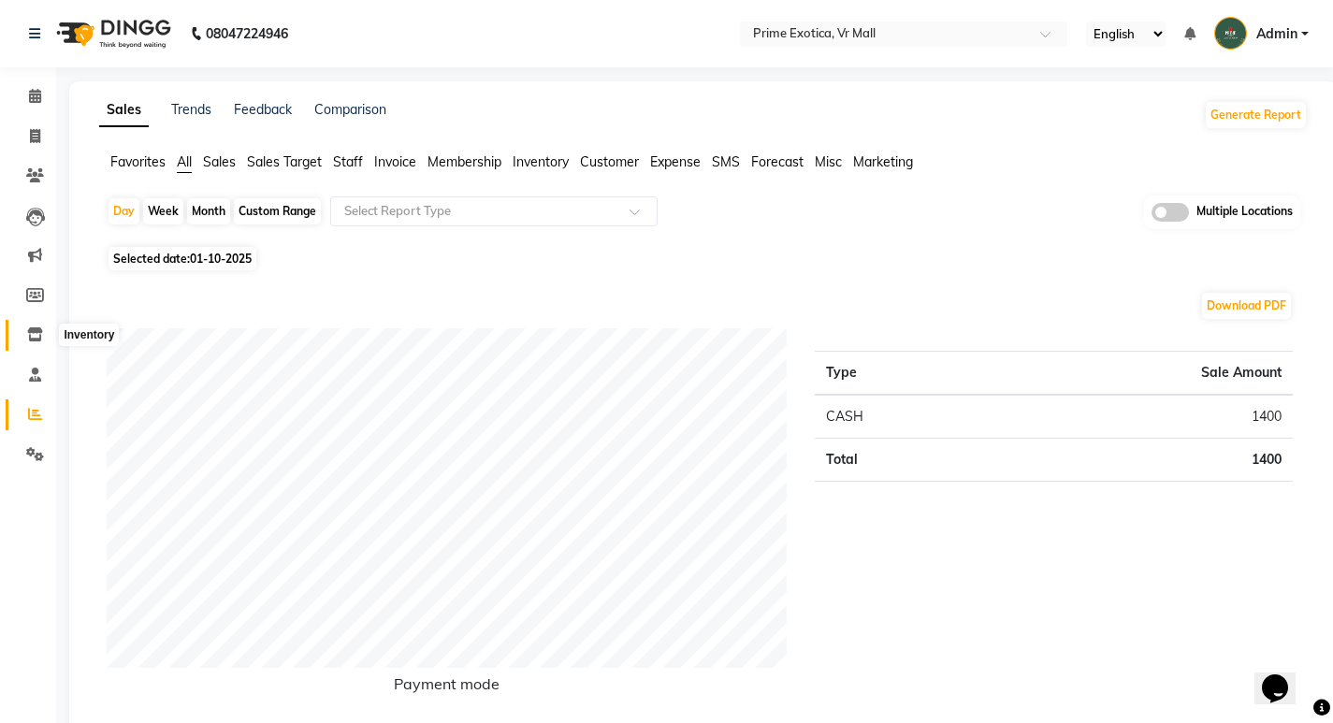
click at [38, 334] on icon at bounding box center [35, 334] width 16 height 14
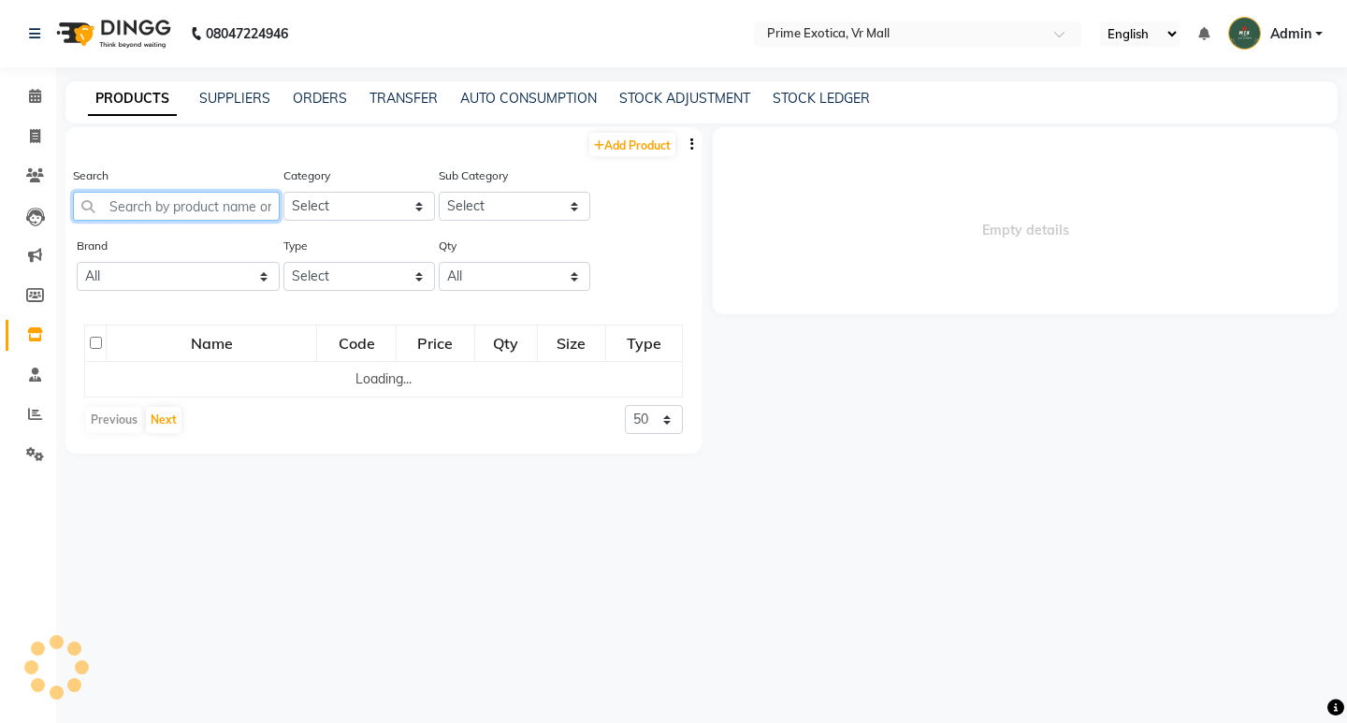
click at [240, 209] on input "text" at bounding box center [176, 206] width 207 height 29
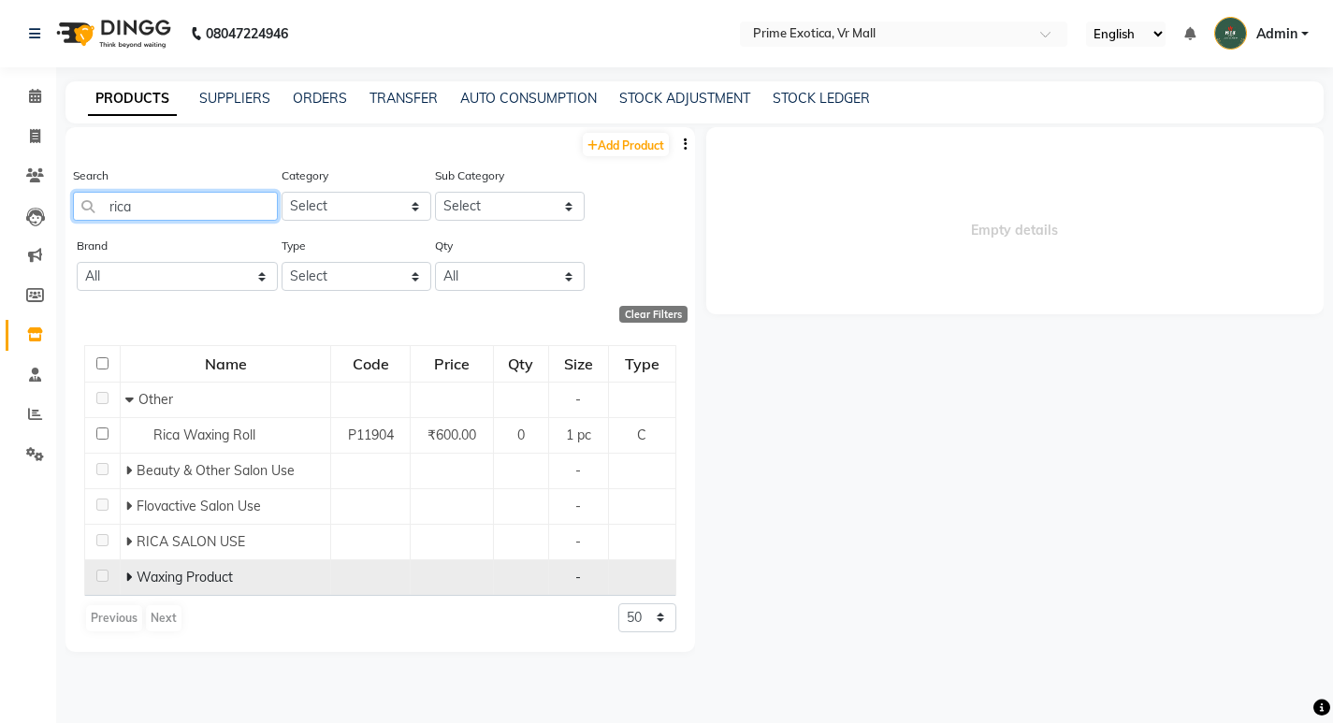
type input "rica"
click at [125, 576] on icon at bounding box center [128, 576] width 7 height 13
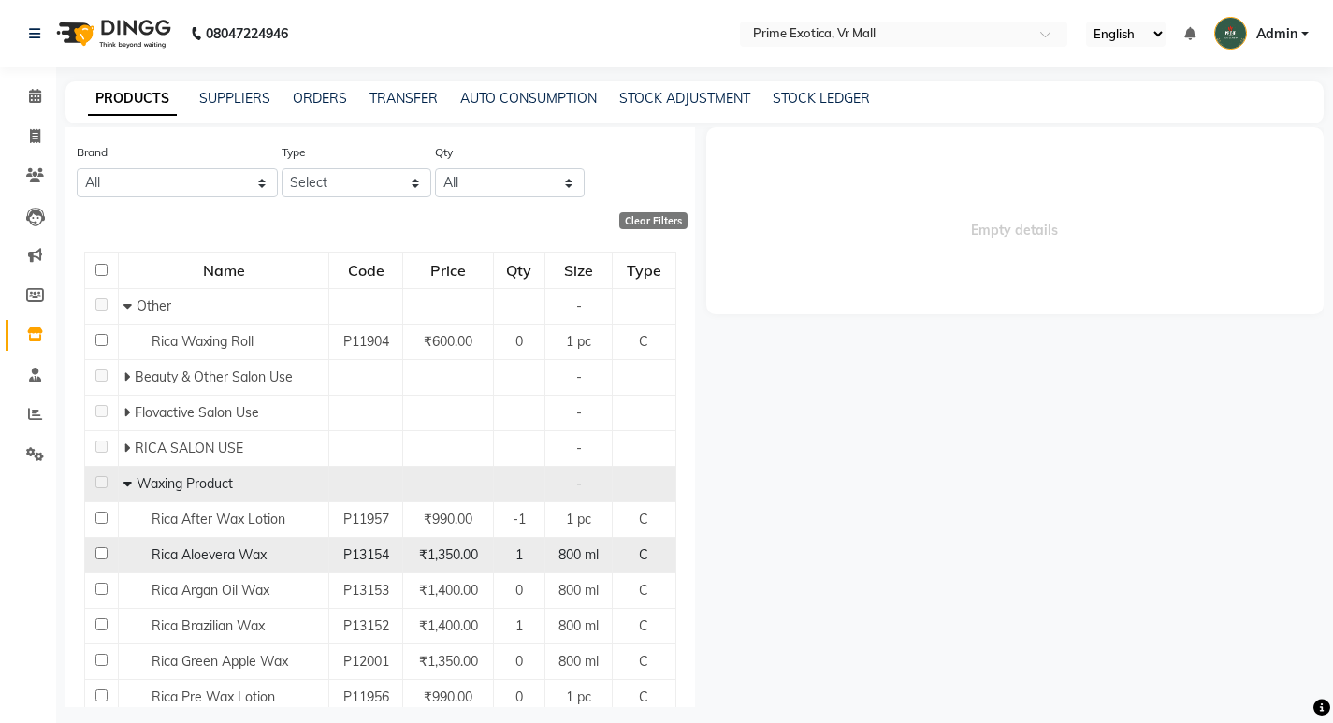
scroll to position [187, 0]
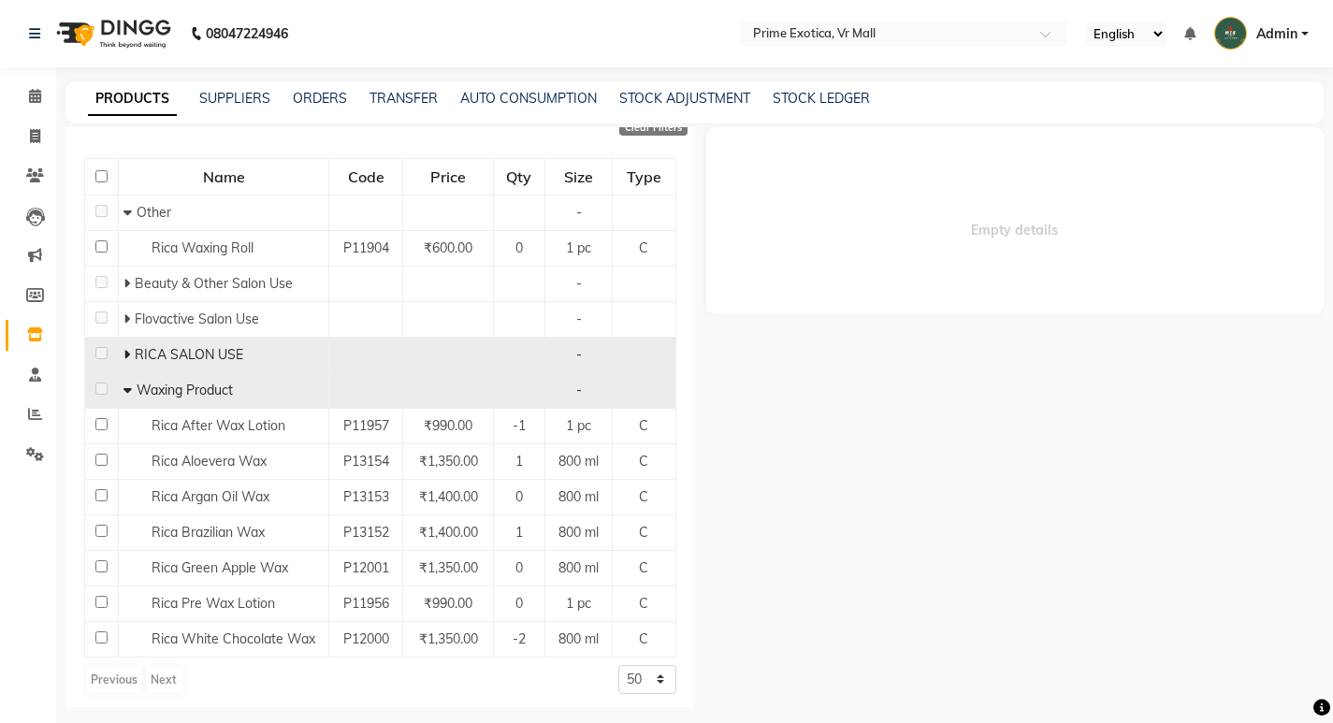
click at [129, 349] on span at bounding box center [128, 354] width 11 height 17
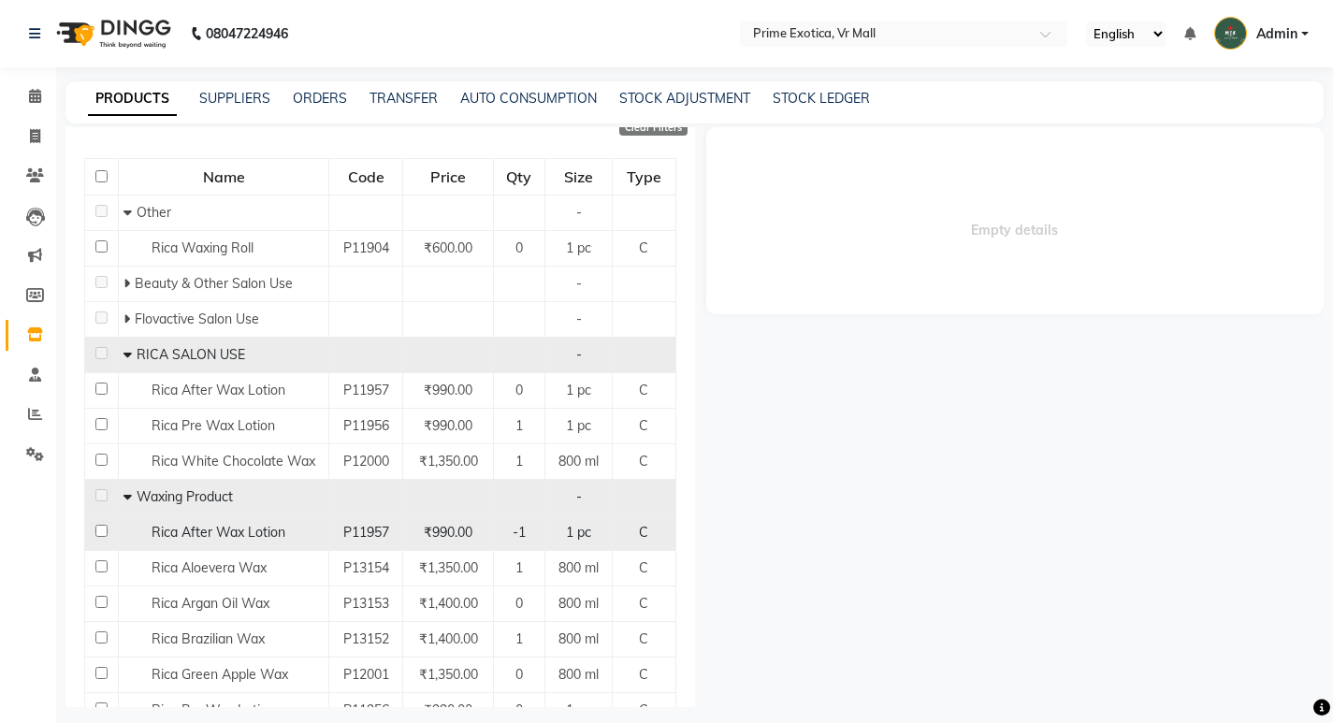
scroll to position [281, 0]
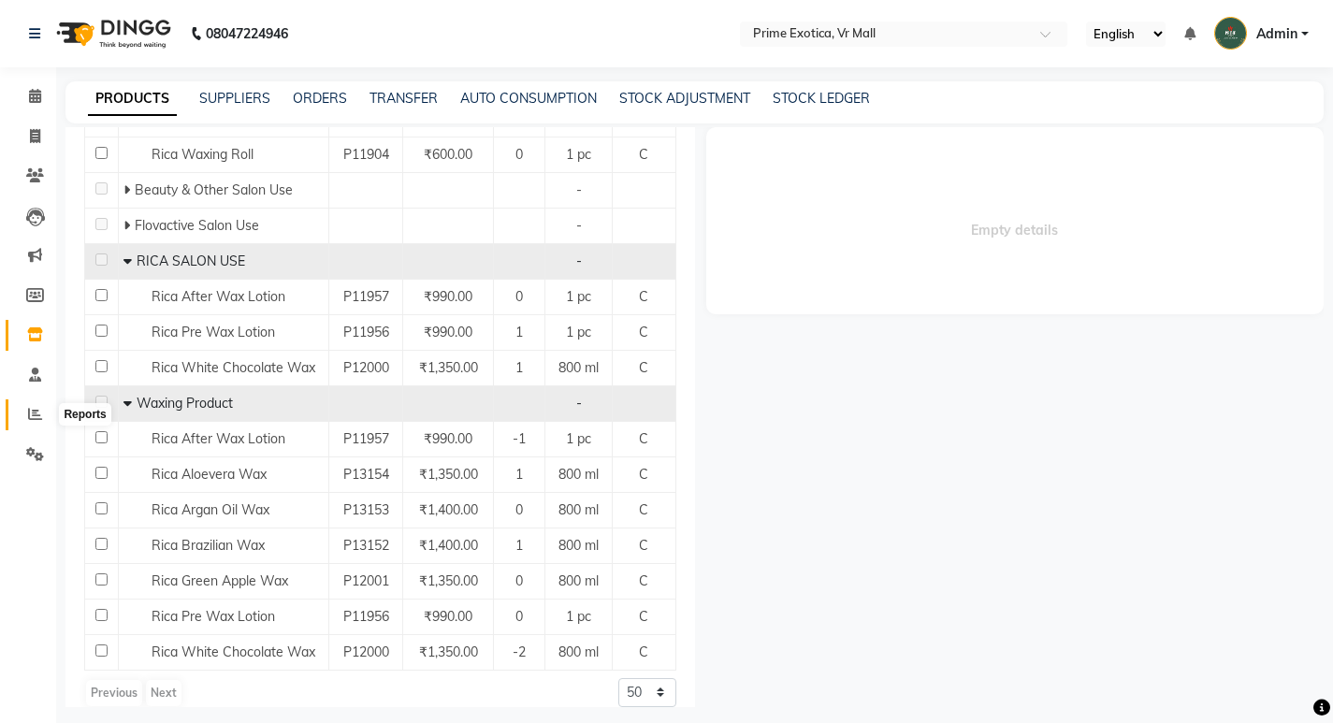
click at [30, 412] on icon at bounding box center [35, 414] width 14 height 14
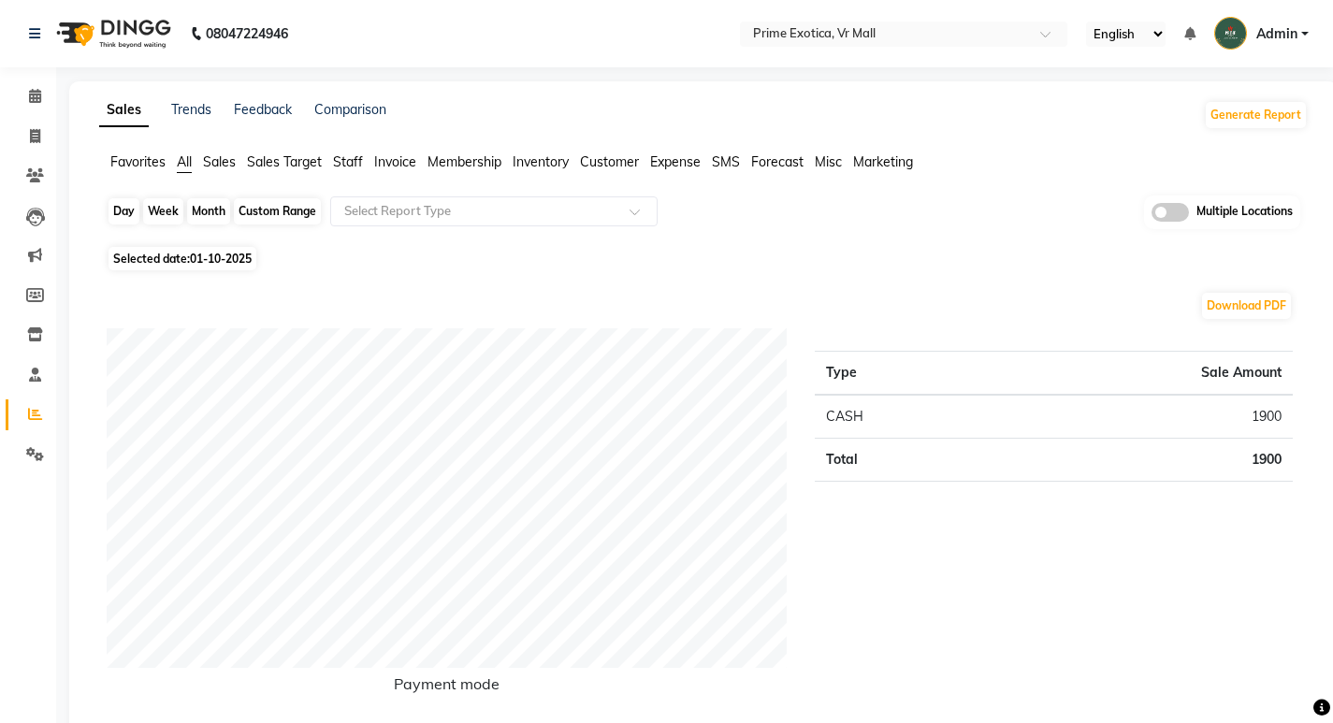
click at [117, 218] on div "Day" at bounding box center [123, 211] width 31 height 26
select select "10"
select select "2025"
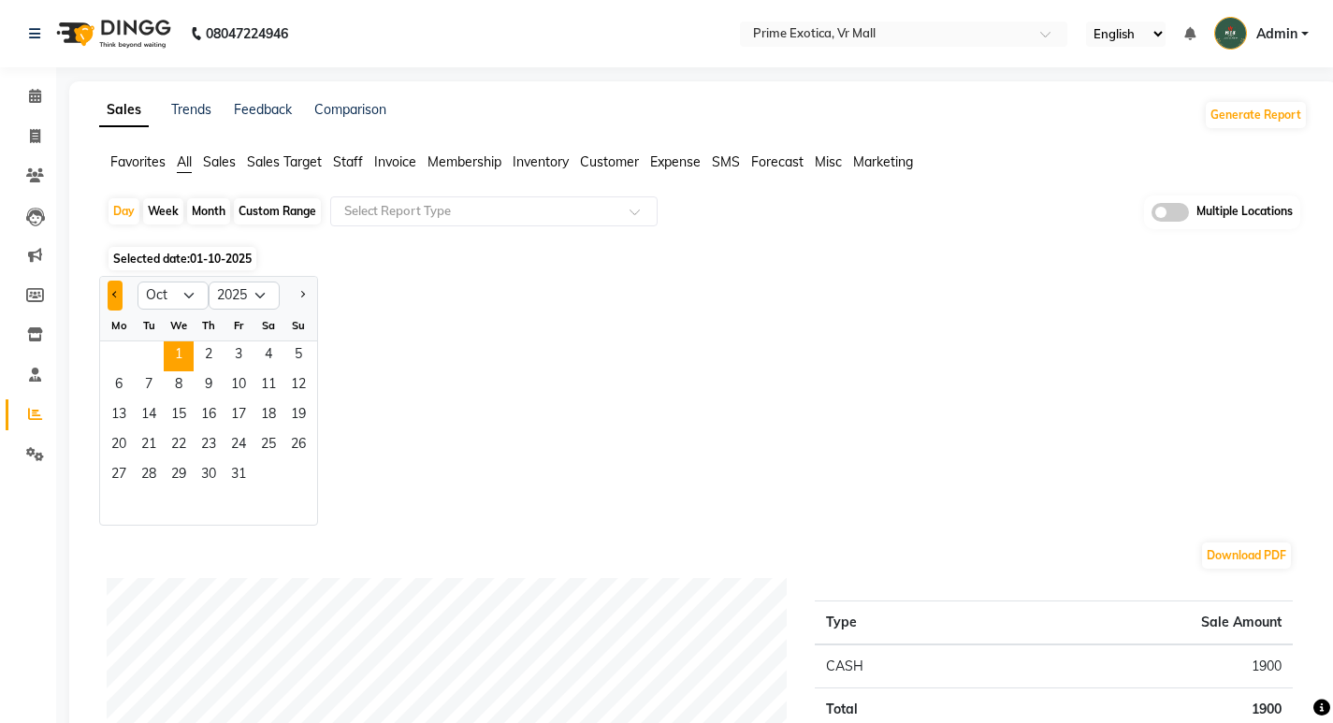
click at [116, 296] on span "Previous month" at bounding box center [115, 294] width 7 height 7
select select "9"
click at [115, 469] on span "29" at bounding box center [119, 476] width 30 height 30
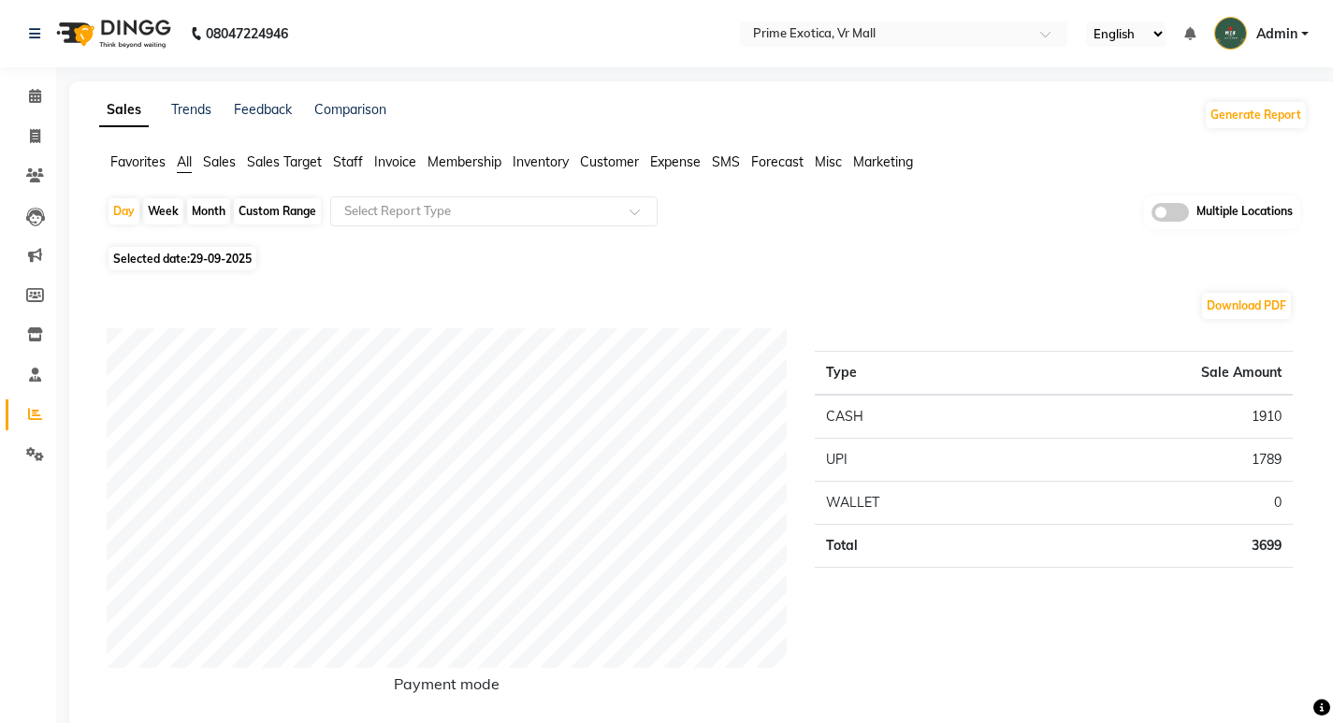
click at [352, 157] on span "Staff" at bounding box center [348, 161] width 30 height 17
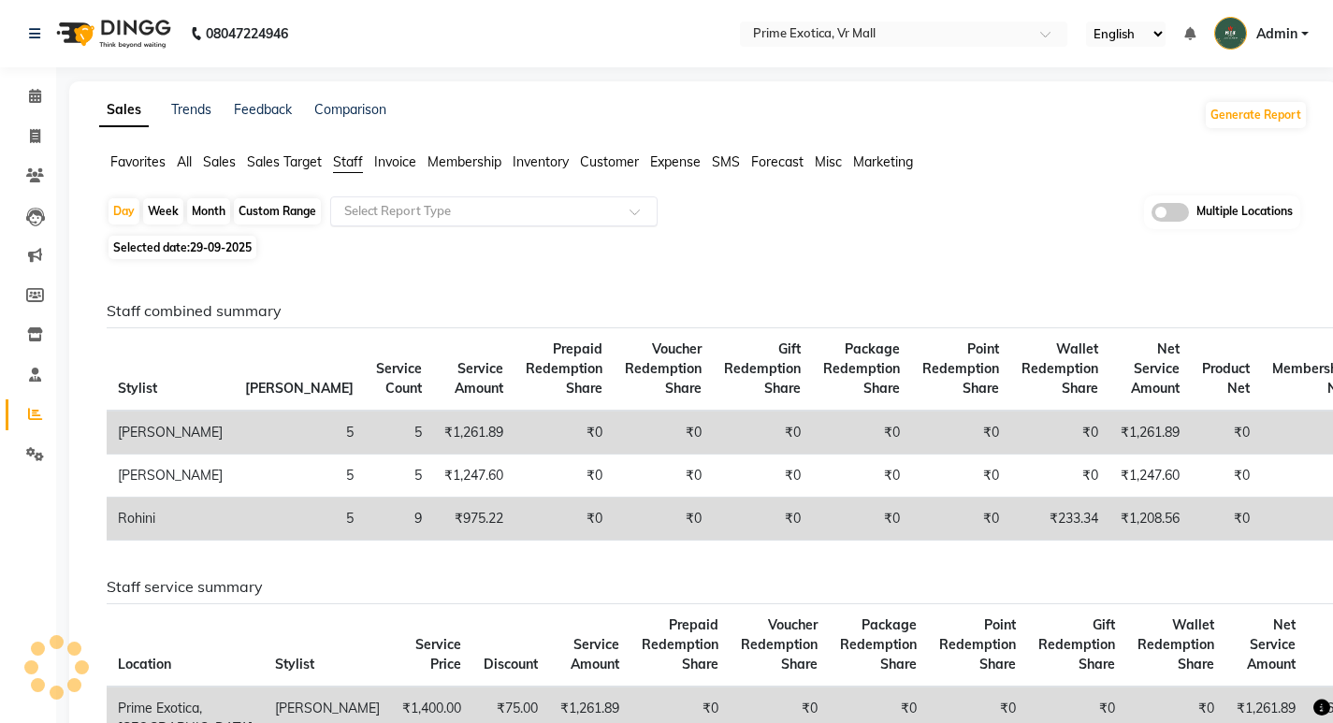
click at [379, 218] on input "text" at bounding box center [474, 211] width 269 height 19
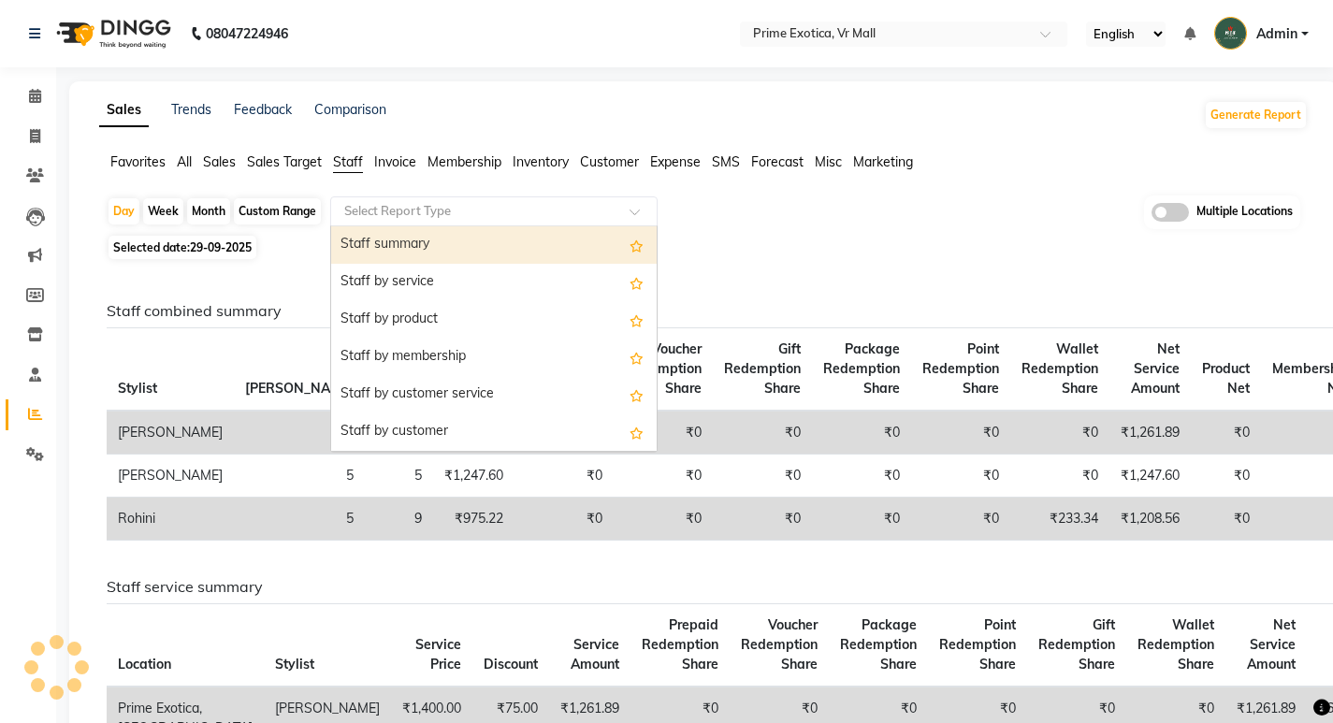
click at [382, 257] on div "Staff summary" at bounding box center [493, 244] width 325 height 37
select select "filtered_report"
select select "csv"
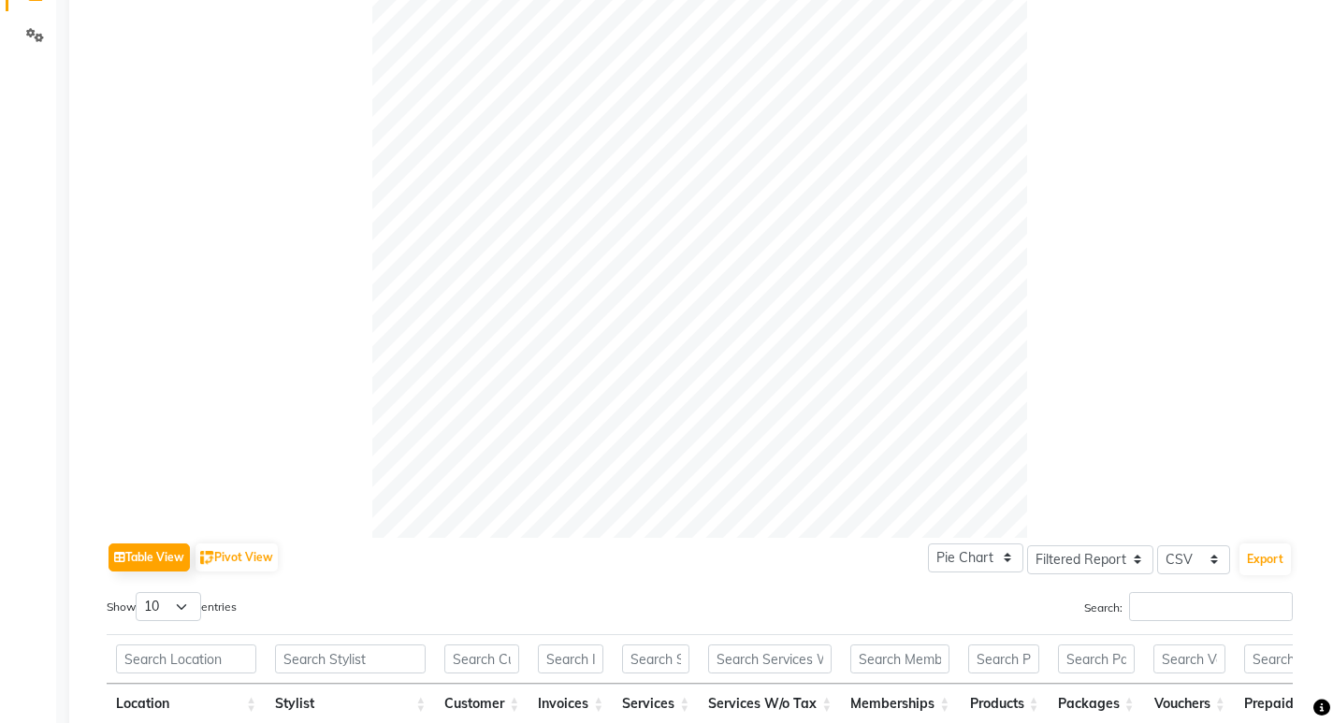
scroll to position [187, 0]
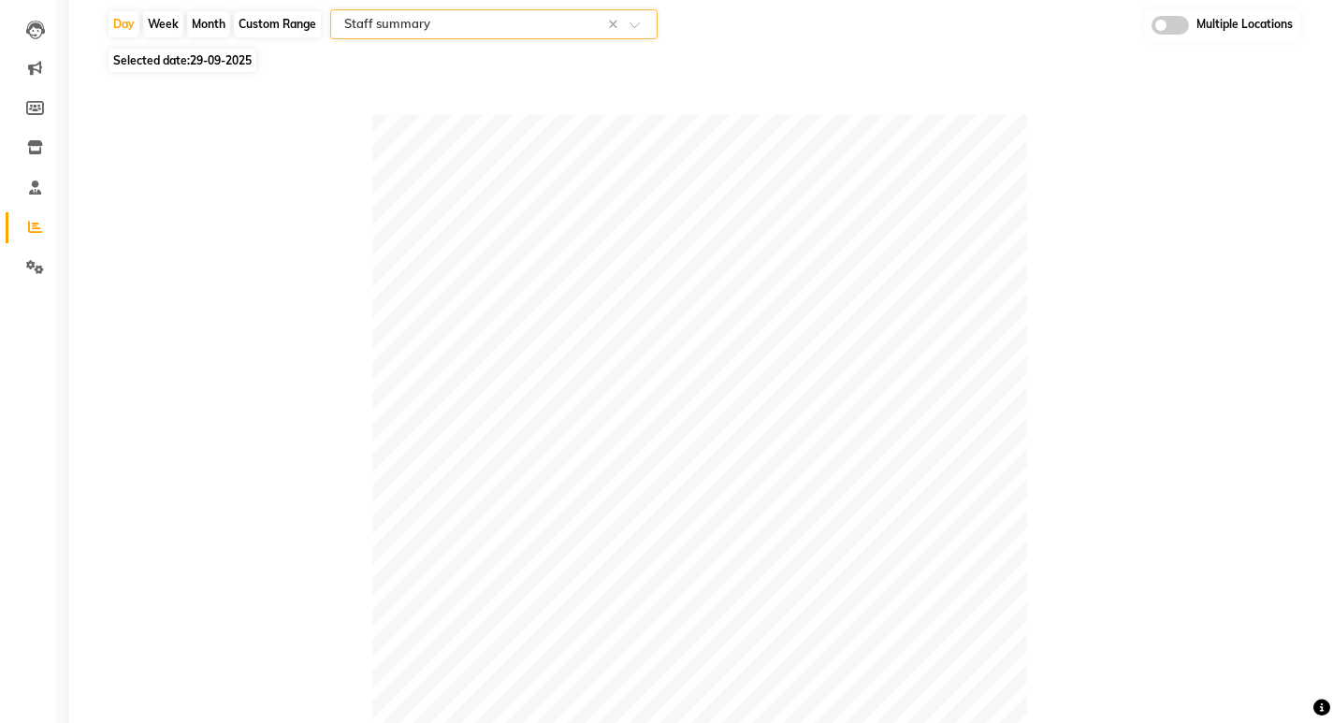
click at [416, 37] on ng-select "Select Report Type × Staff summary ×" at bounding box center [493, 24] width 327 height 30
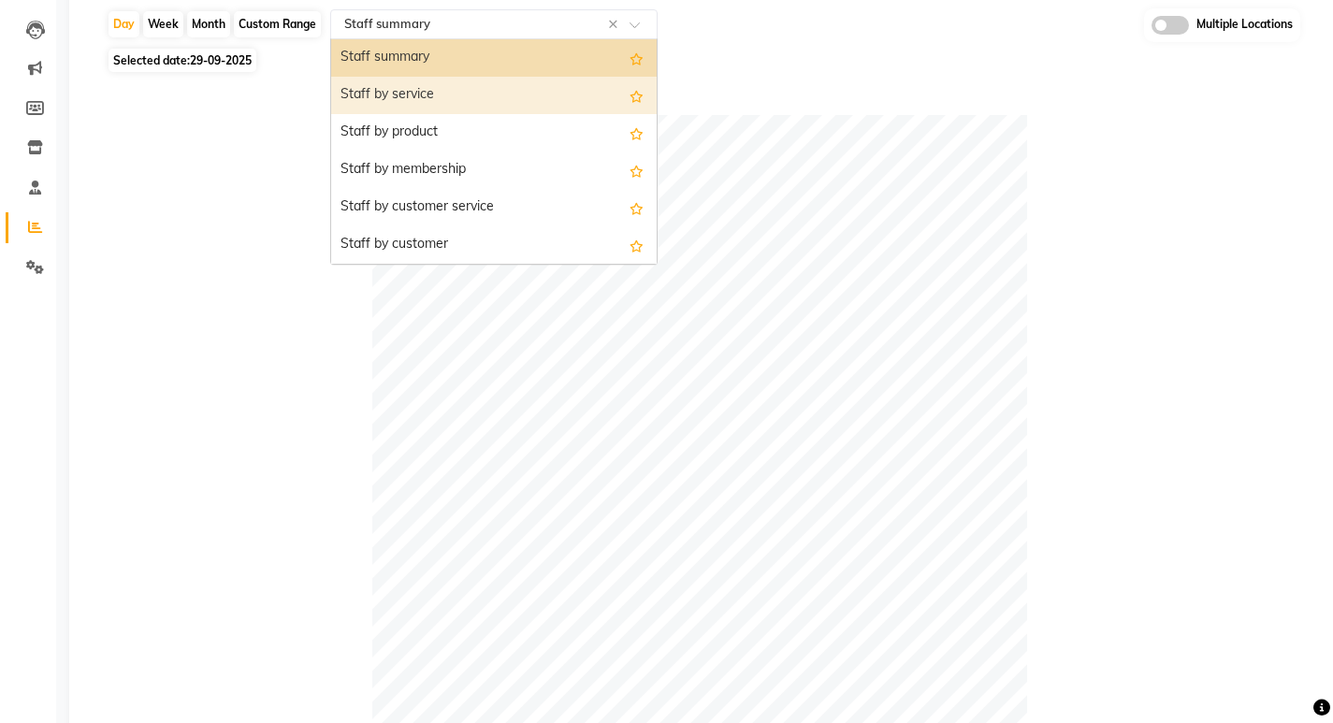
click at [439, 96] on div "Staff by service" at bounding box center [493, 95] width 325 height 37
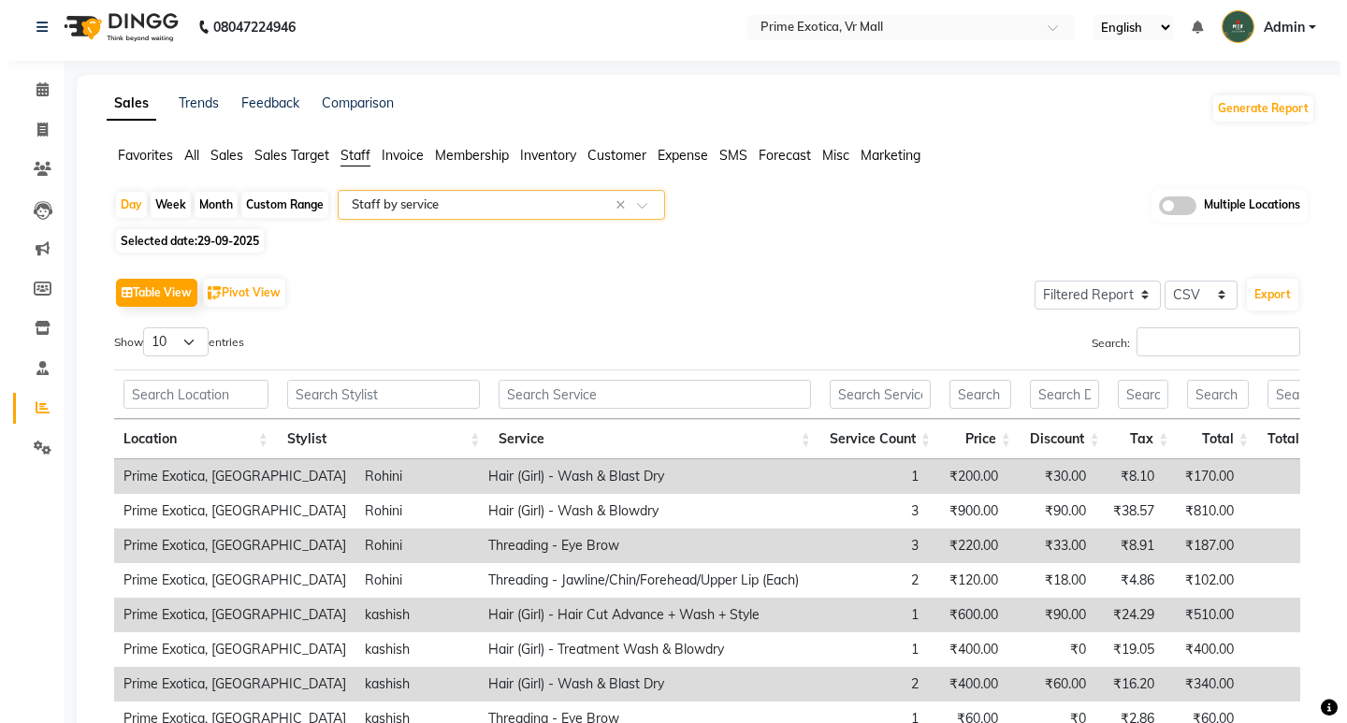
scroll to position [0, 0]
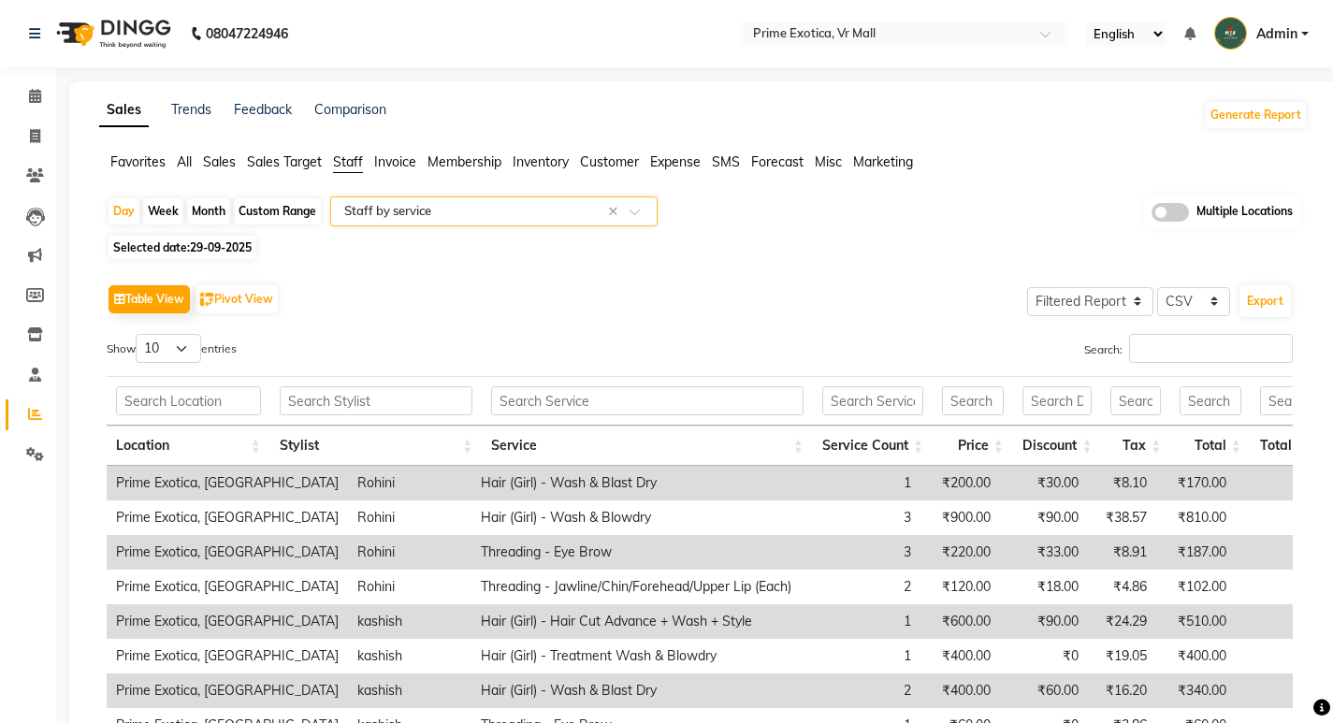
click at [448, 217] on input "text" at bounding box center [474, 211] width 269 height 19
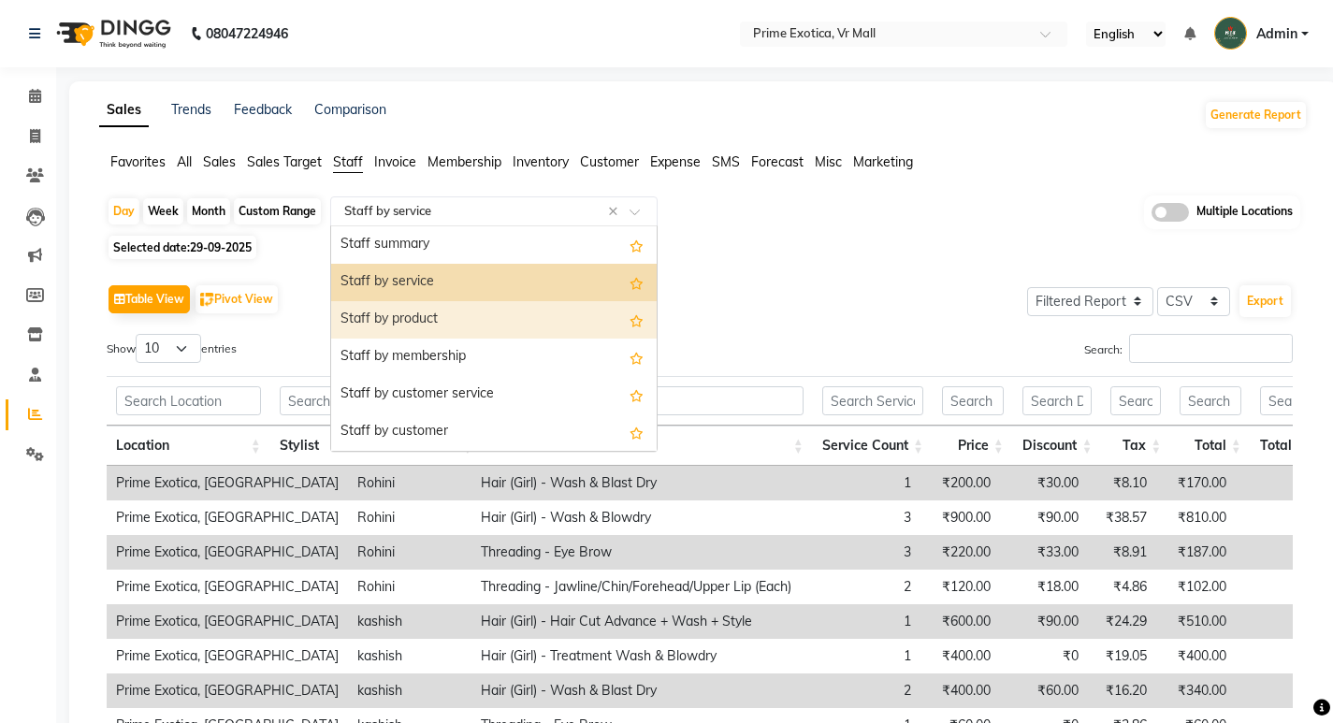
click at [406, 311] on div "Staff by product" at bounding box center [493, 319] width 325 height 37
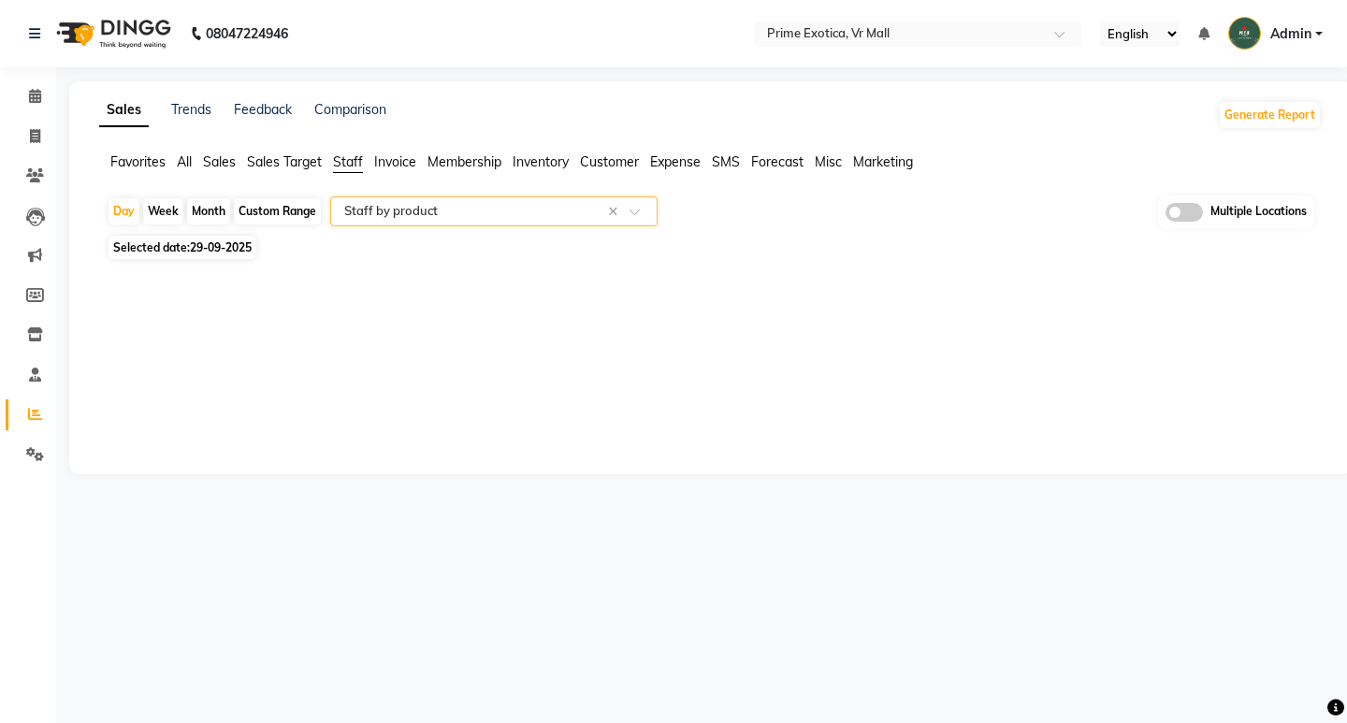
click at [437, 214] on input "text" at bounding box center [474, 211] width 269 height 19
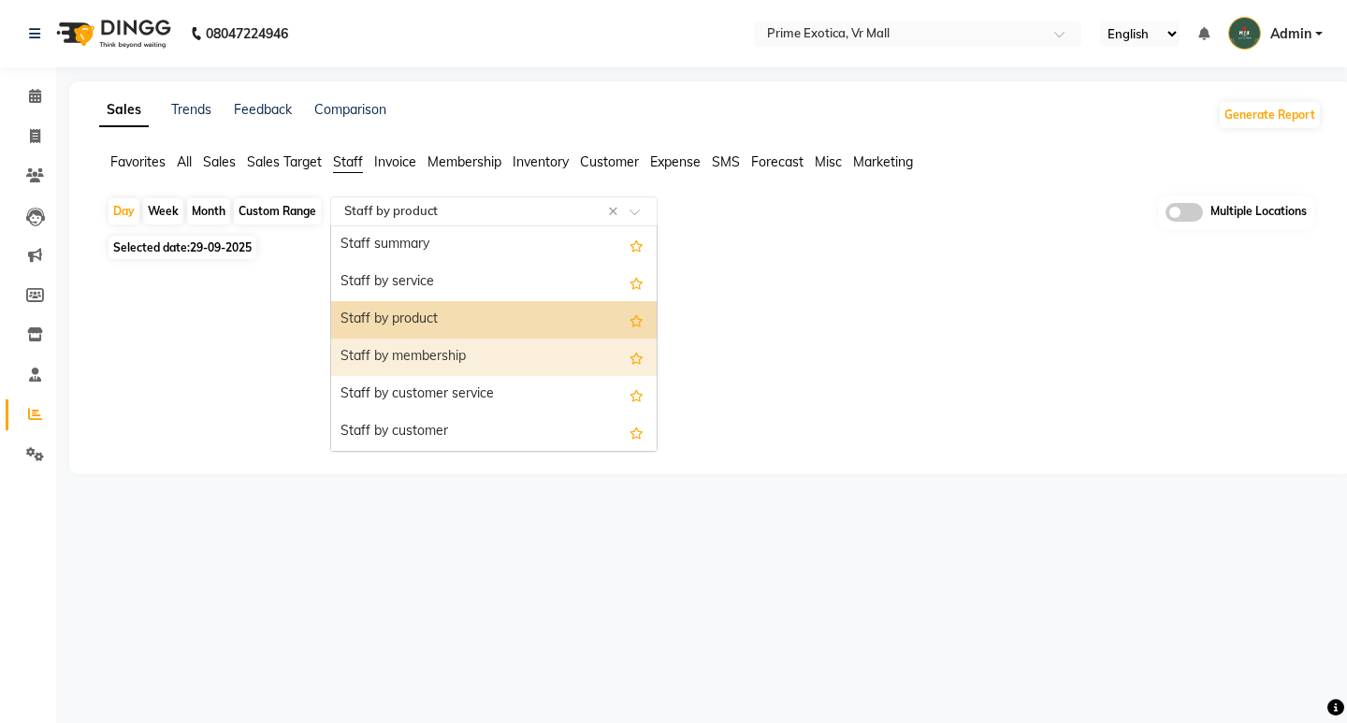
click at [437, 363] on div "Staff by membership" at bounding box center [493, 357] width 325 height 37
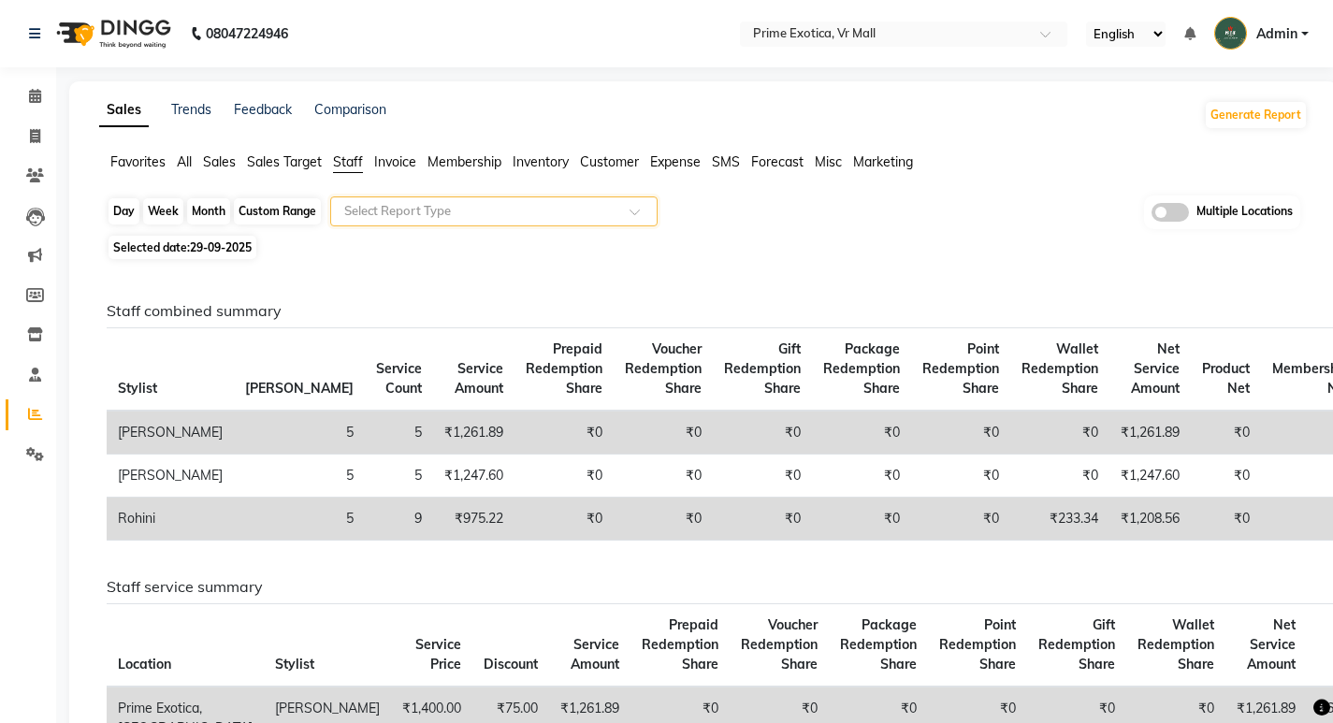
click at [118, 216] on div "Day" at bounding box center [123, 211] width 31 height 26
select select "9"
select select "2025"
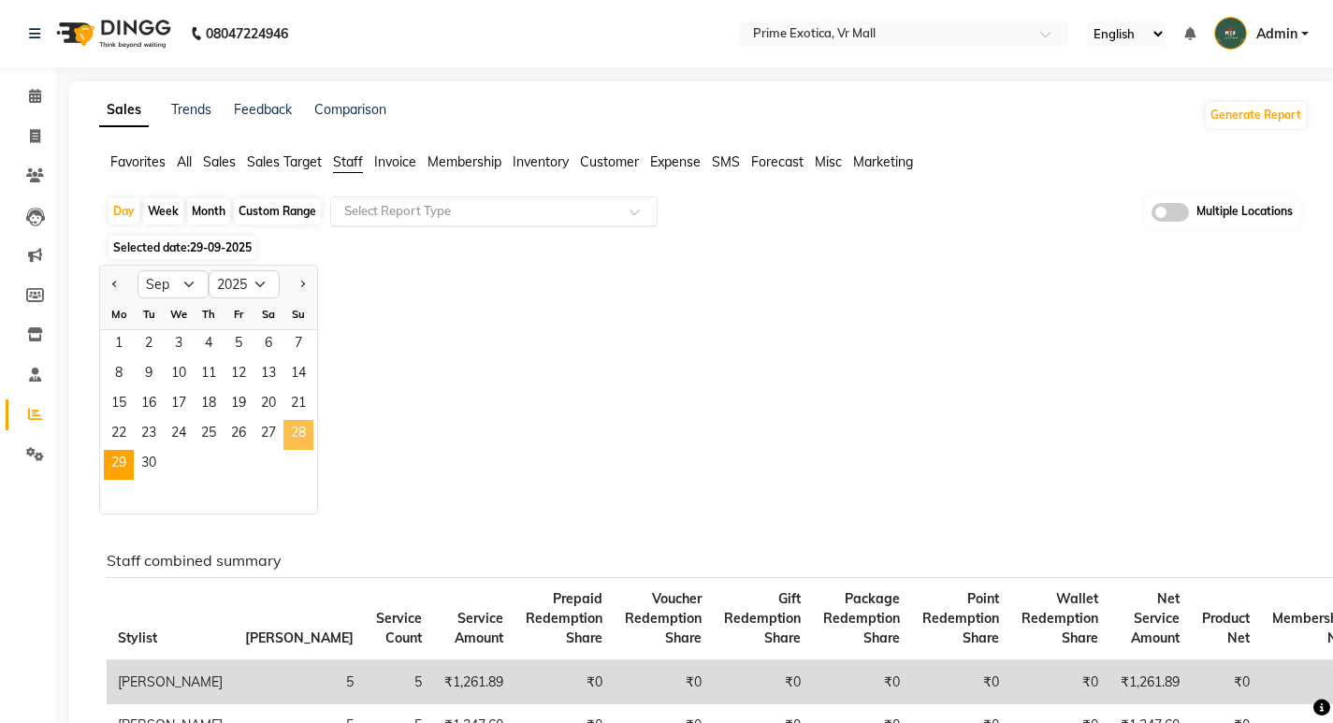
click at [296, 446] on span "28" at bounding box center [298, 435] width 30 height 30
click at [384, 212] on input "text" at bounding box center [474, 211] width 269 height 19
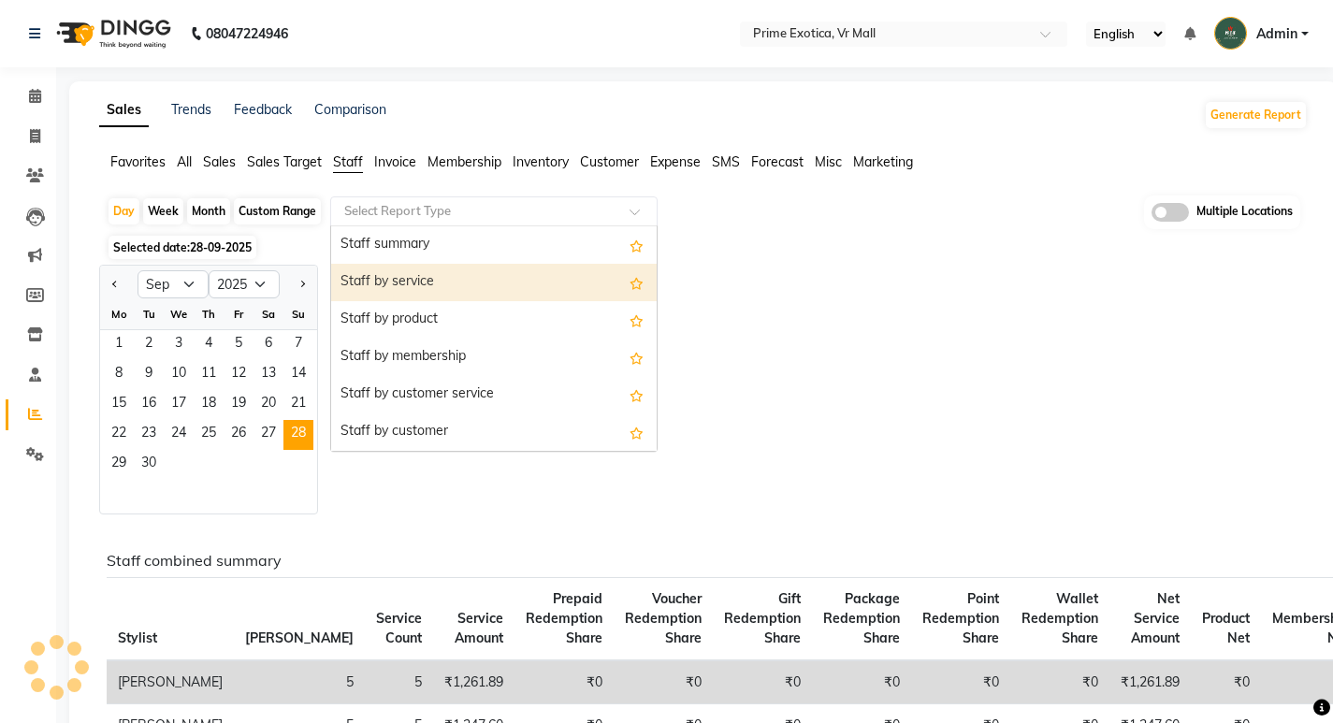
click at [425, 287] on div "Staff by service" at bounding box center [493, 282] width 325 height 37
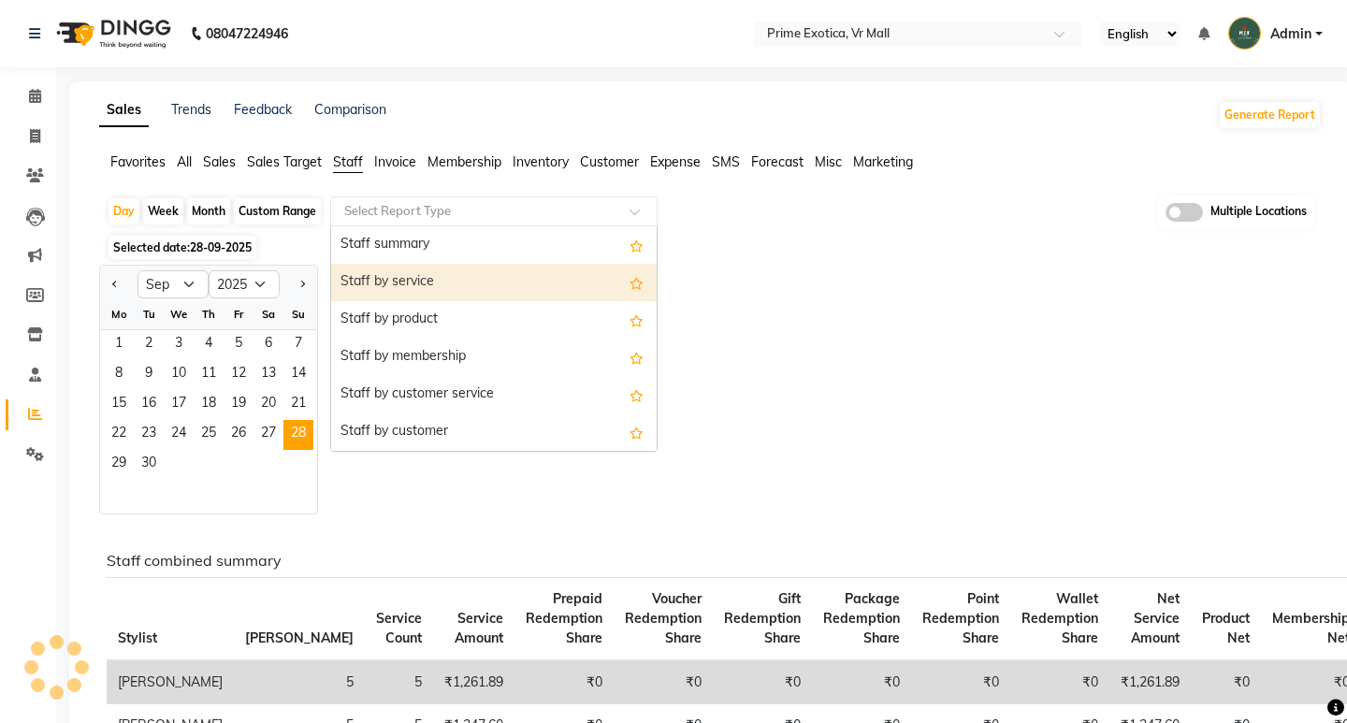
select select "filtered_report"
select select "csv"
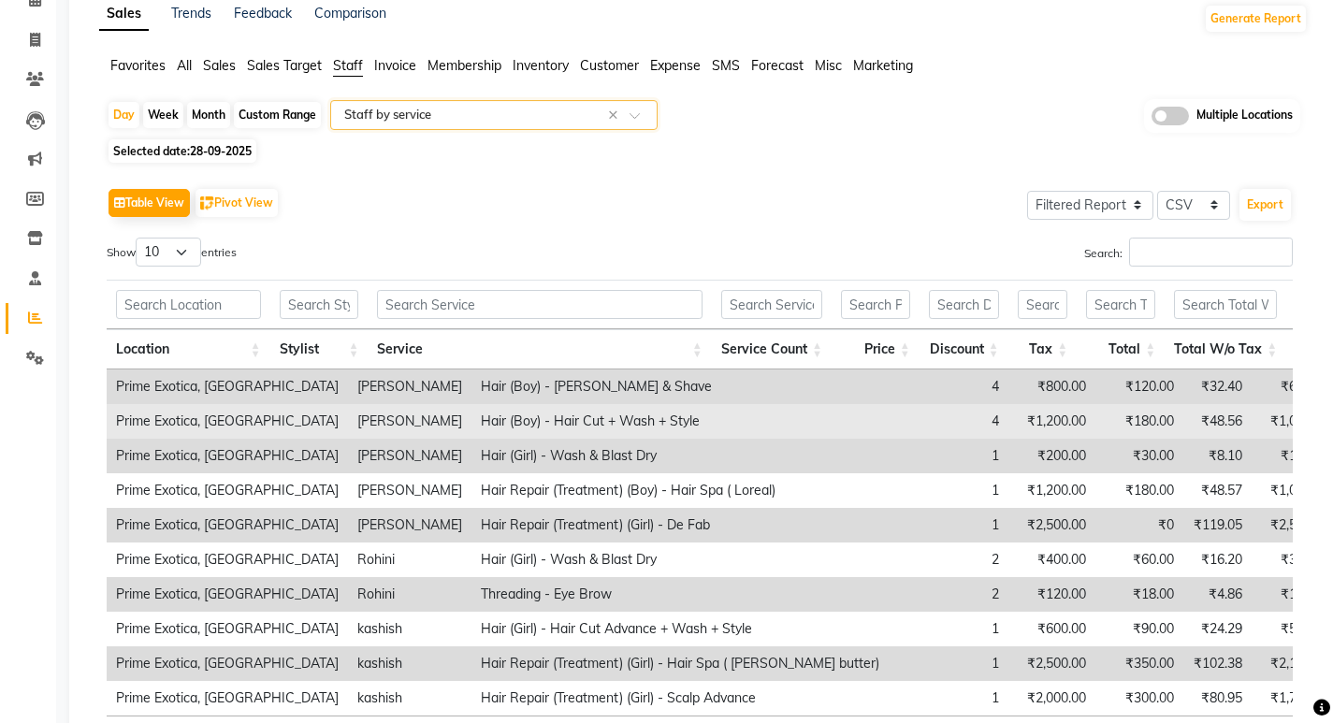
scroll to position [258, 0]
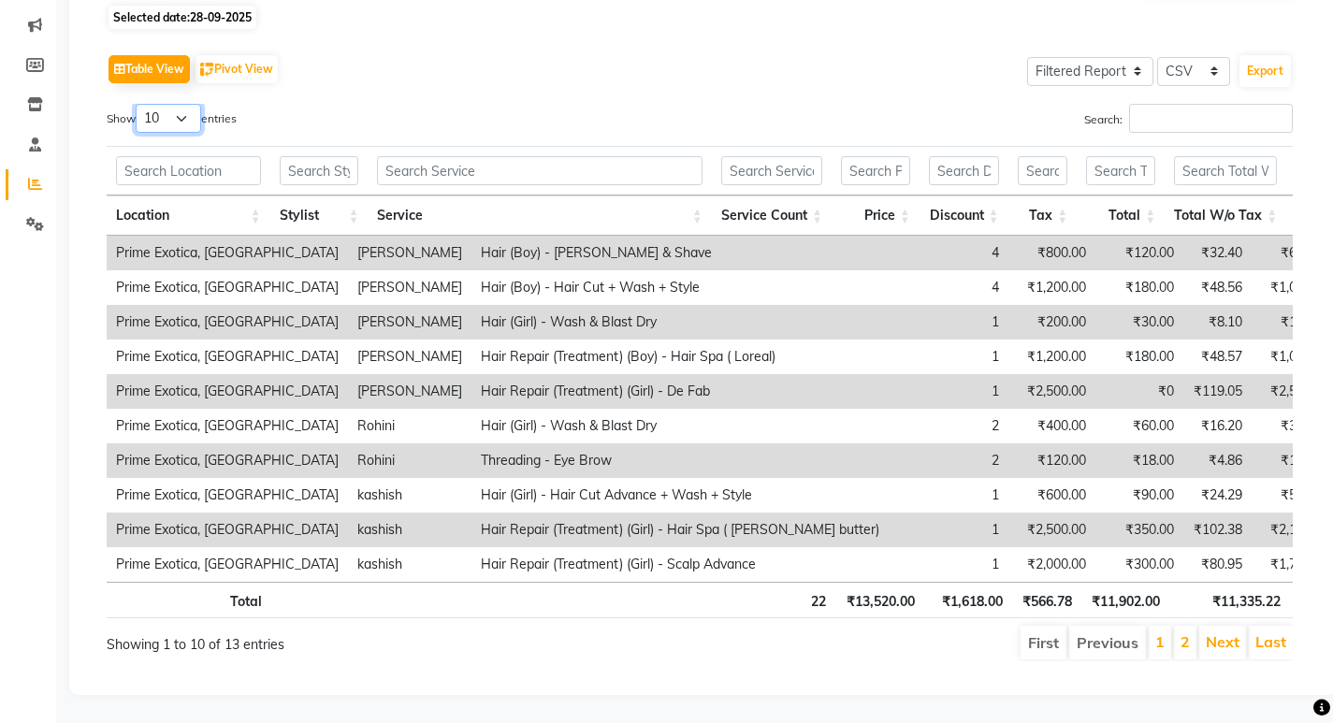
click at [163, 104] on select "10 25 50 100" at bounding box center [168, 118] width 65 height 29
select select "25"
click at [138, 104] on select "10 25 50 100" at bounding box center [168, 118] width 65 height 29
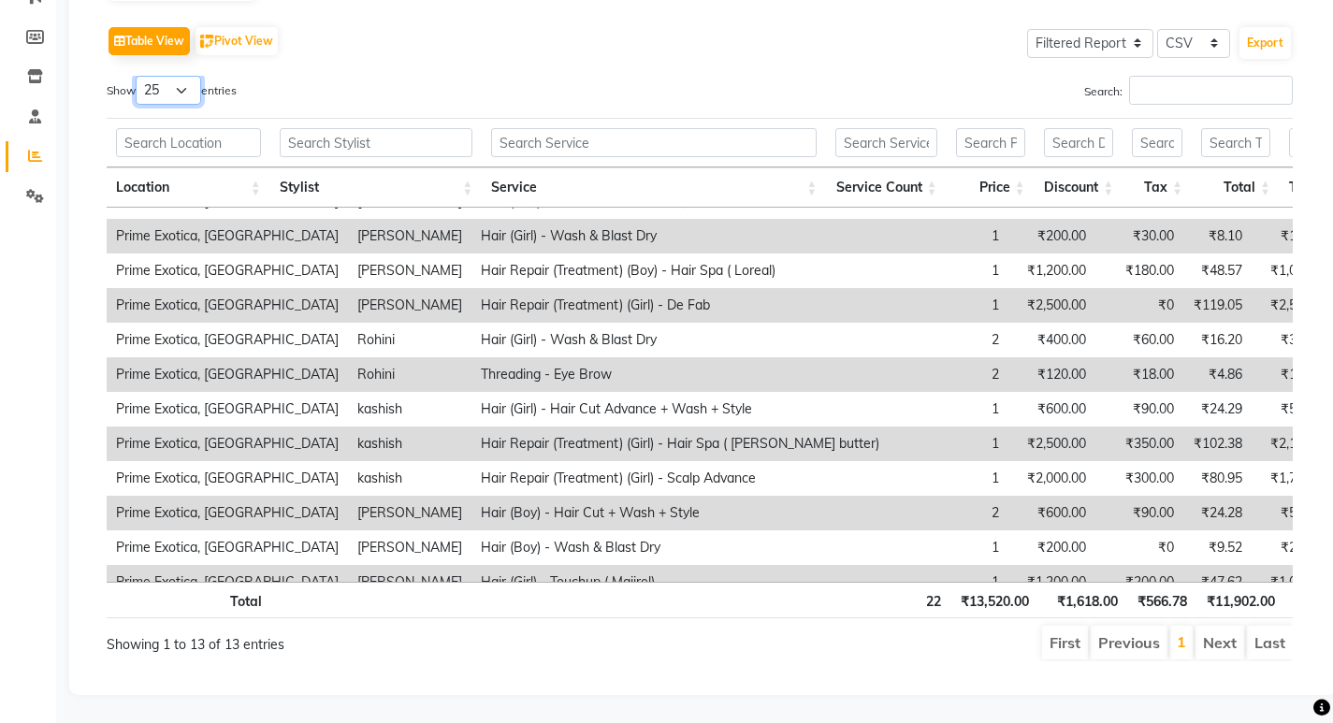
scroll to position [90, 0]
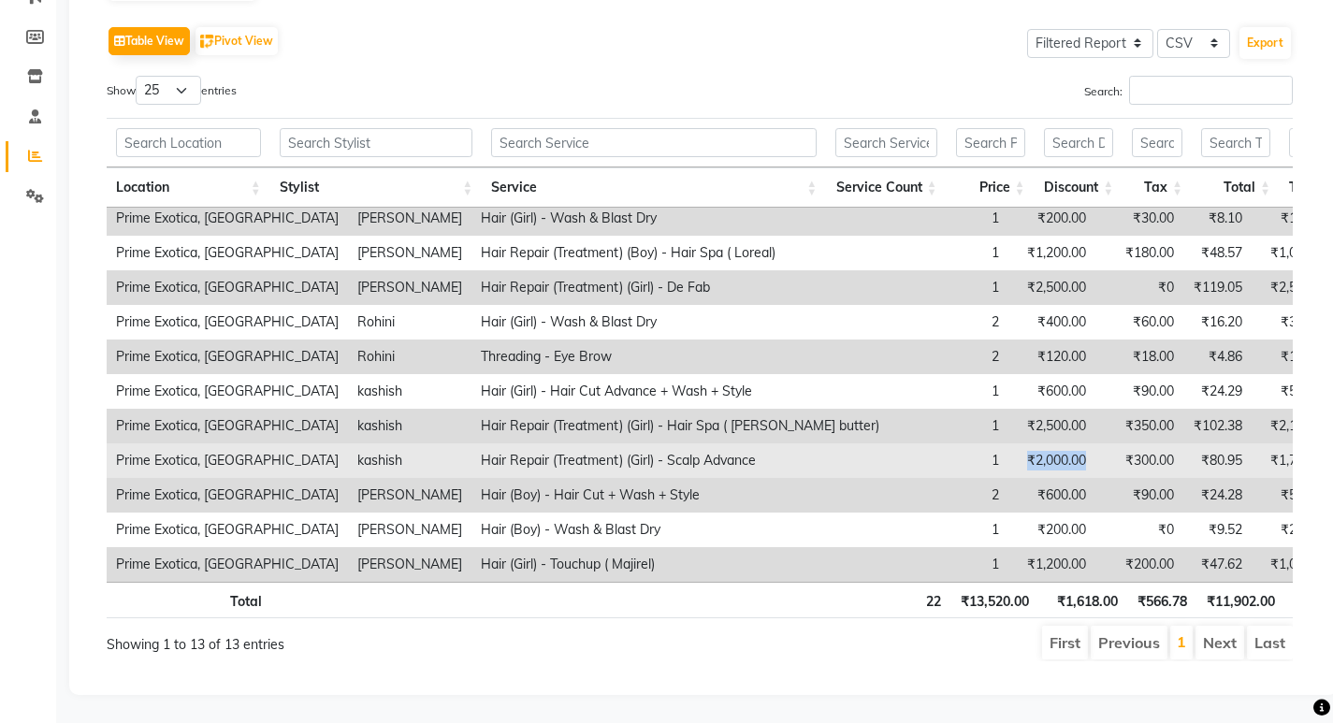
drag, startPoint x: 956, startPoint y: 445, endPoint x: 1031, endPoint y: 444, distance: 74.8
click at [1031, 444] on td "₹2,000.00" at bounding box center [1051, 460] width 87 height 35
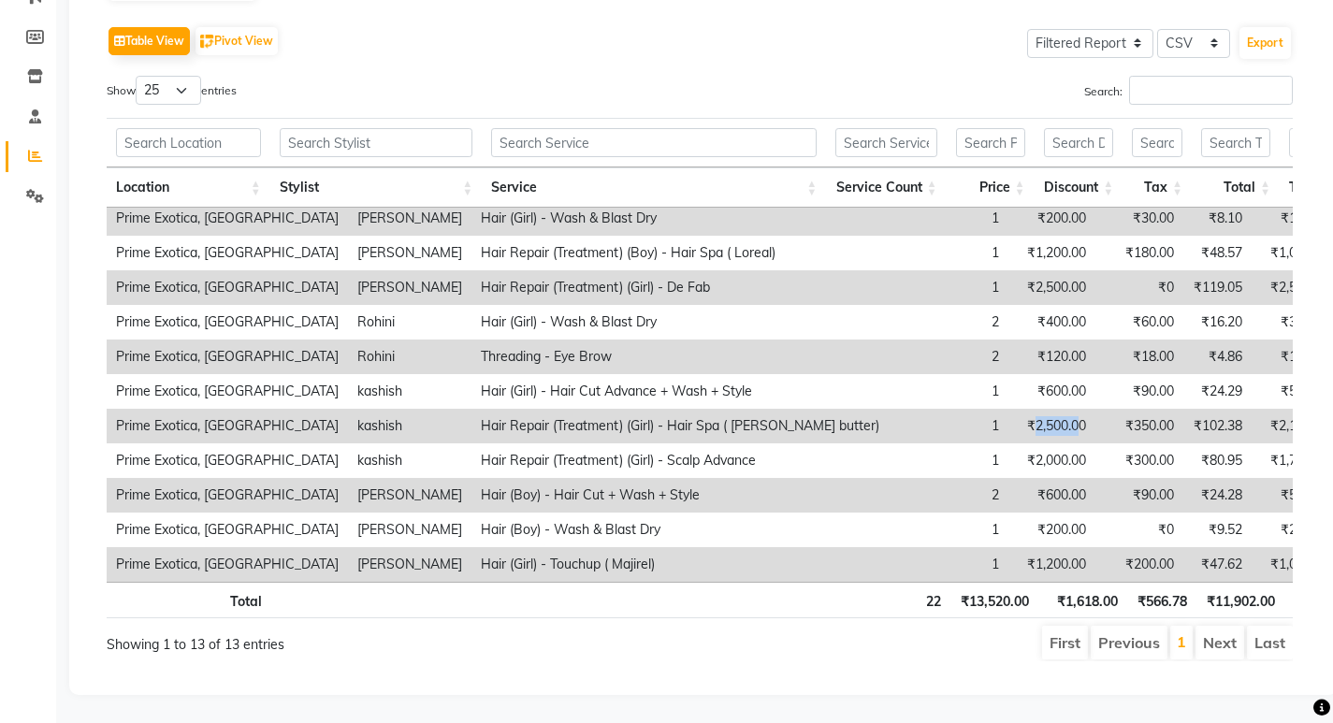
drag, startPoint x: 977, startPoint y: 415, endPoint x: 1018, endPoint y: 411, distance: 41.3
click at [1018, 411] on td "₹2,500.00" at bounding box center [1051, 426] width 87 height 35
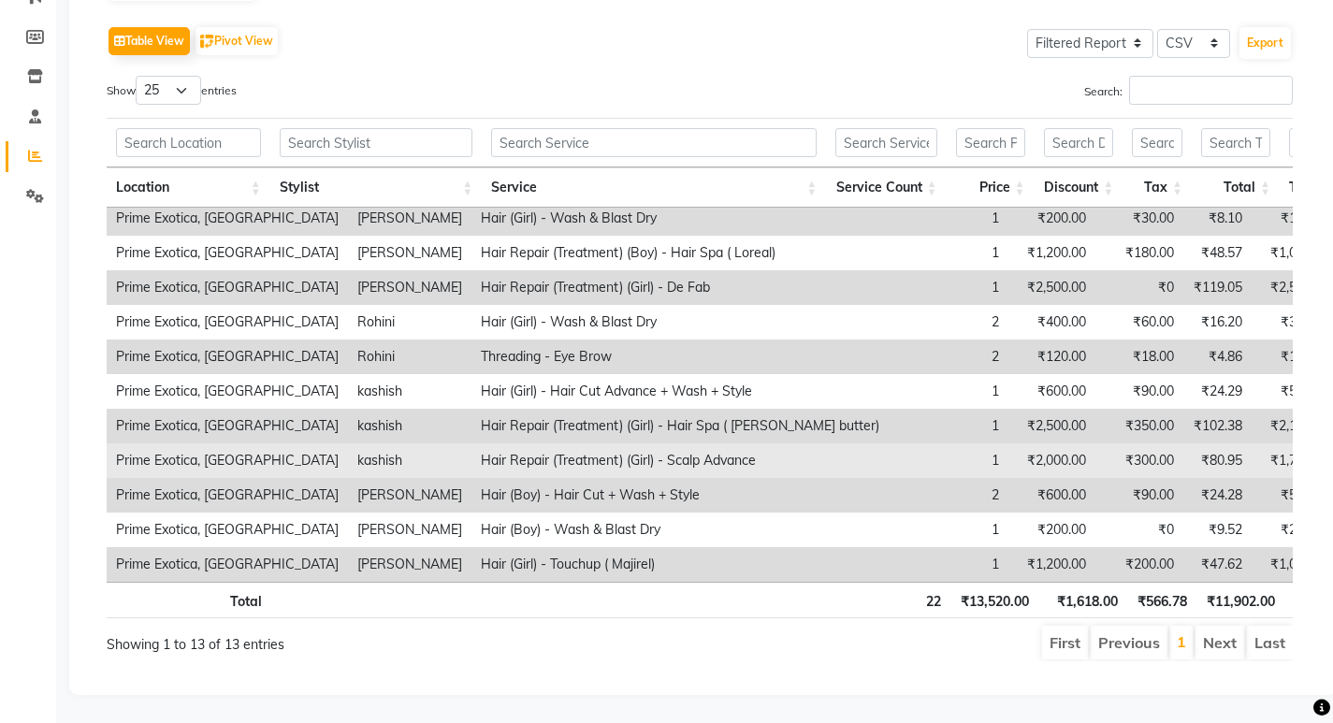
click at [911, 461] on td "1" at bounding box center [948, 460] width 120 height 35
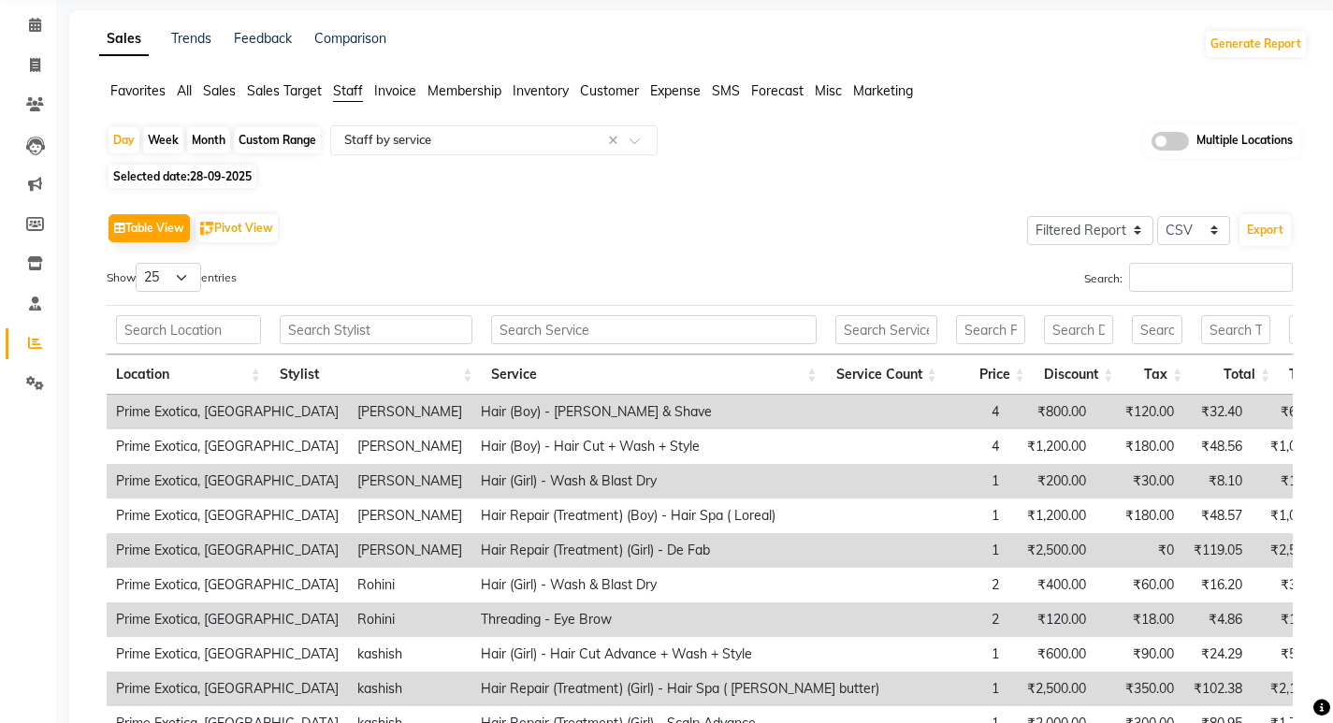
scroll to position [0, 0]
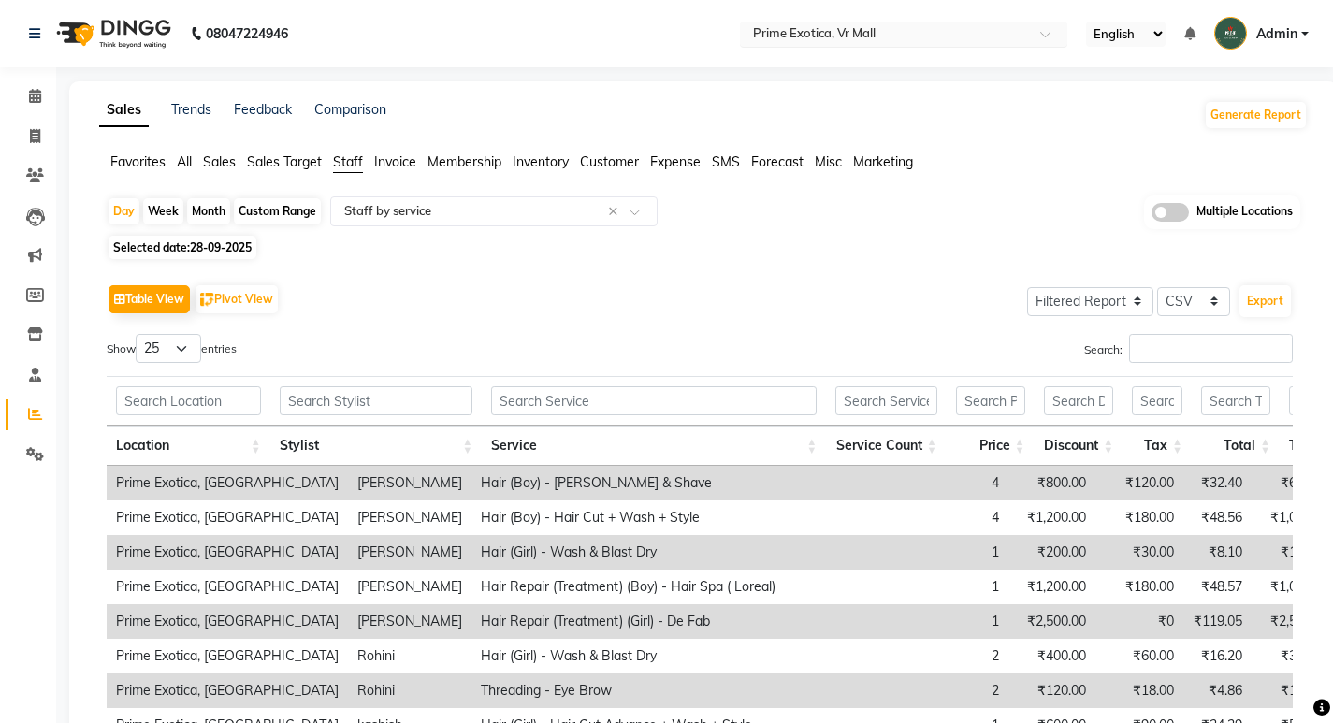
click at [780, 42] on input "text" at bounding box center [884, 35] width 271 height 19
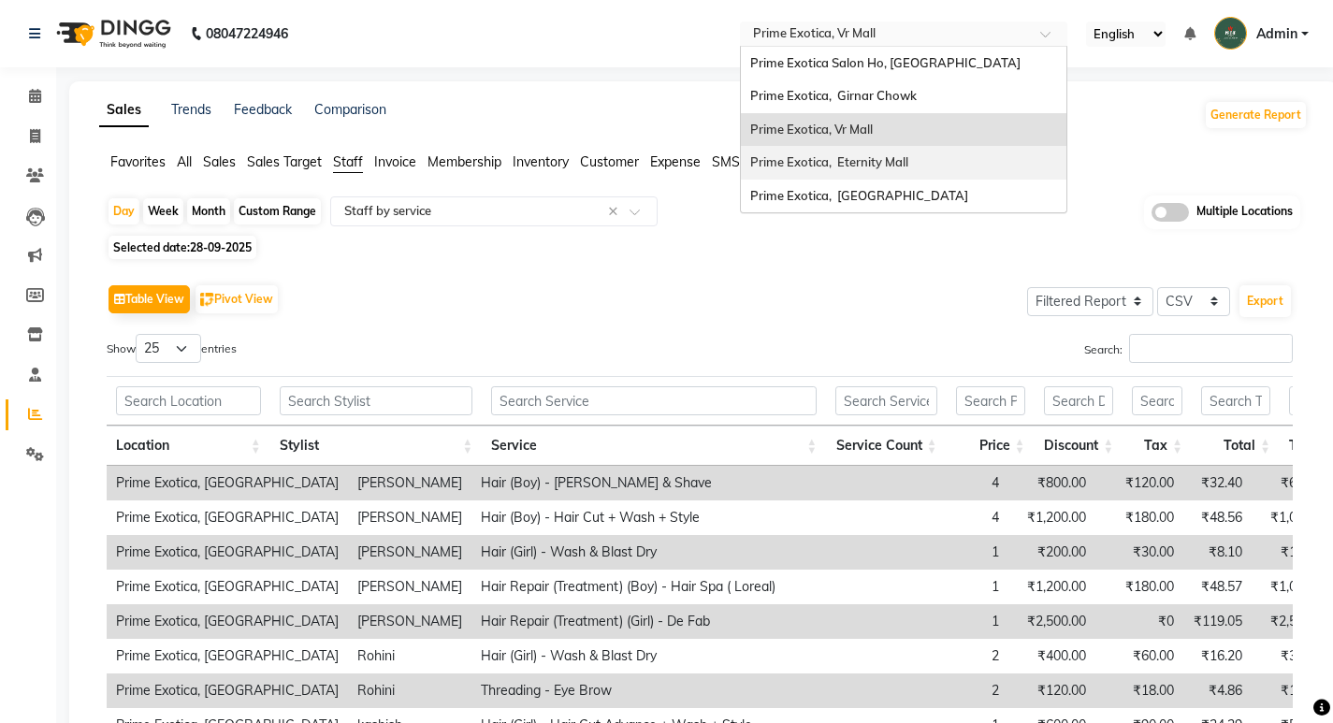
click at [776, 167] on span "Prime Exotica, Eternity Mall" at bounding box center [829, 161] width 158 height 15
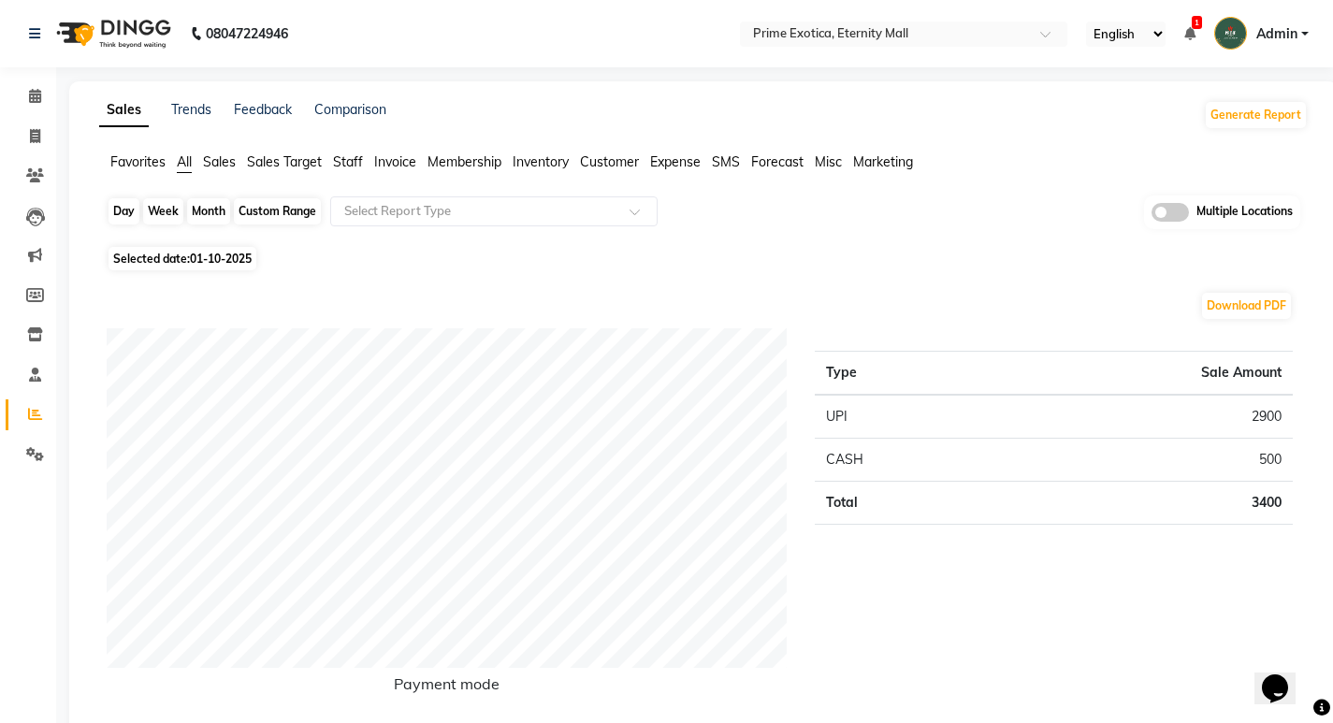
click at [126, 210] on div "Day" at bounding box center [123, 211] width 31 height 26
select select "10"
select select "2025"
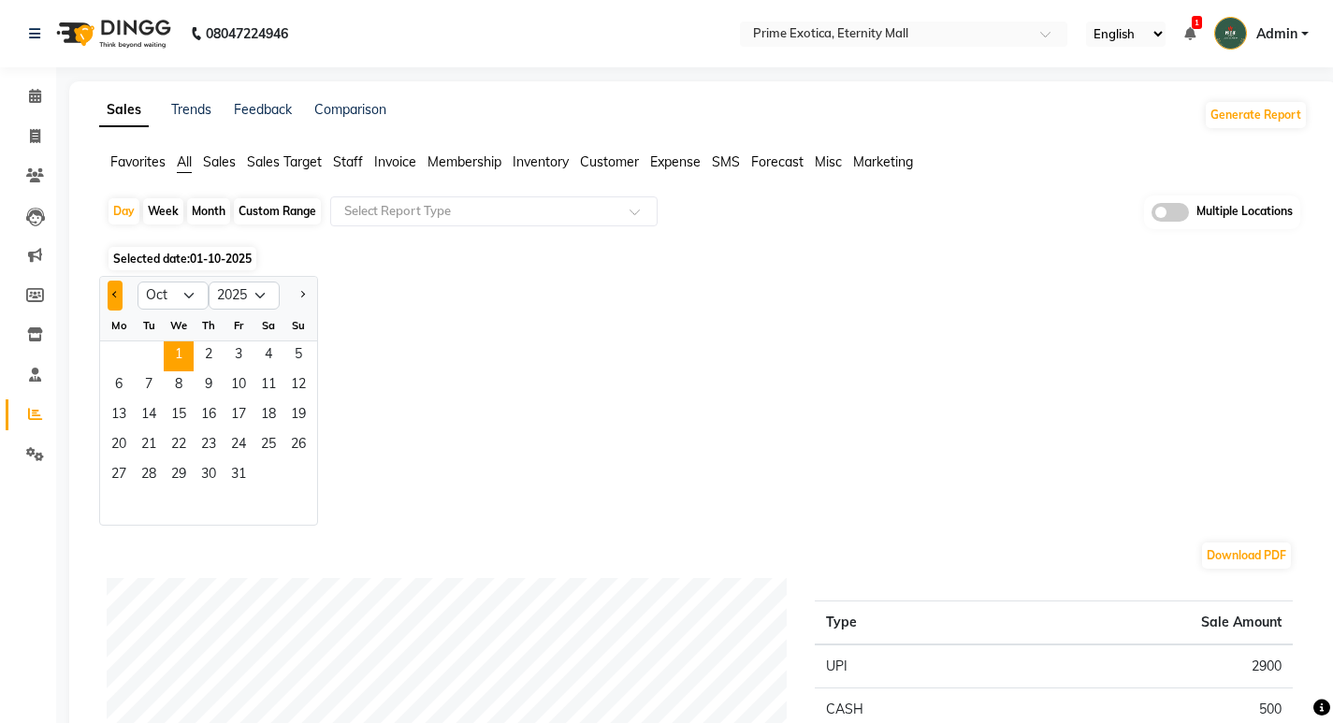
click at [116, 304] on button "Previous month" at bounding box center [115, 296] width 15 height 30
select select "9"
click at [305, 442] on span "28" at bounding box center [298, 446] width 30 height 30
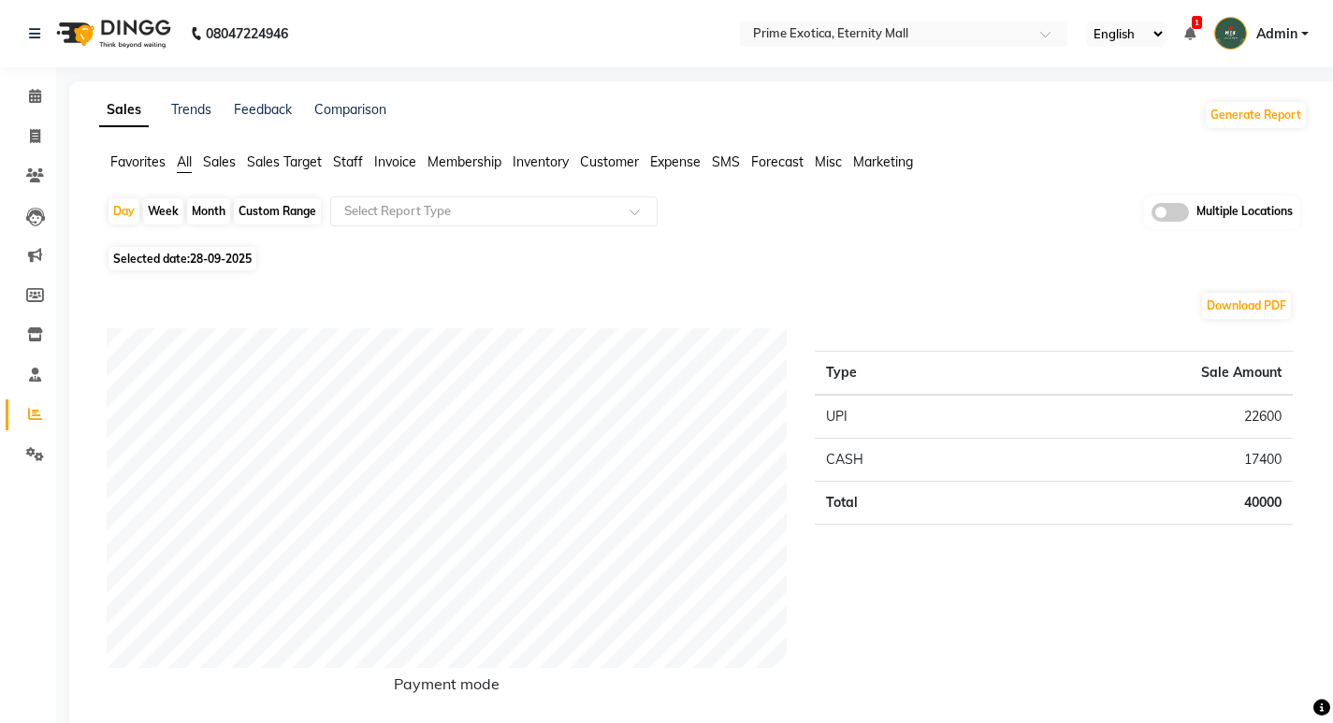
click at [344, 159] on span "Staff" at bounding box center [348, 161] width 30 height 17
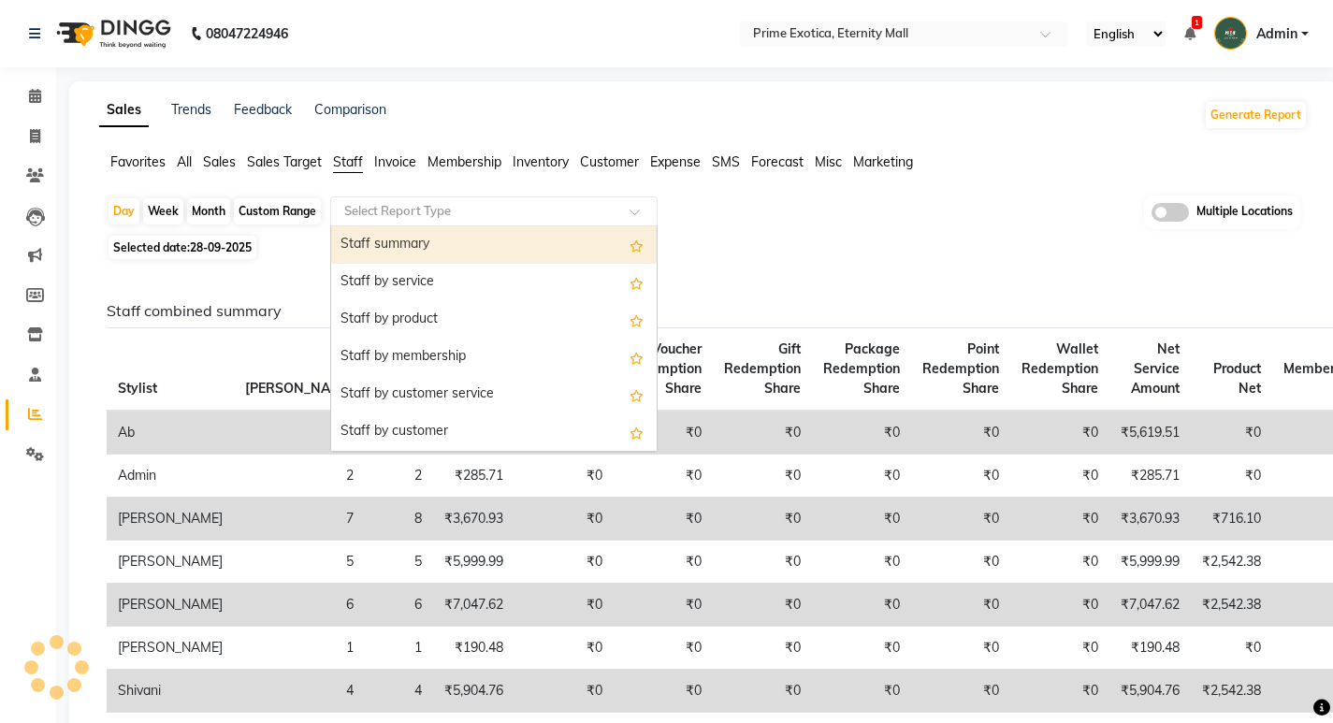
click at [391, 220] on input "text" at bounding box center [474, 211] width 269 height 19
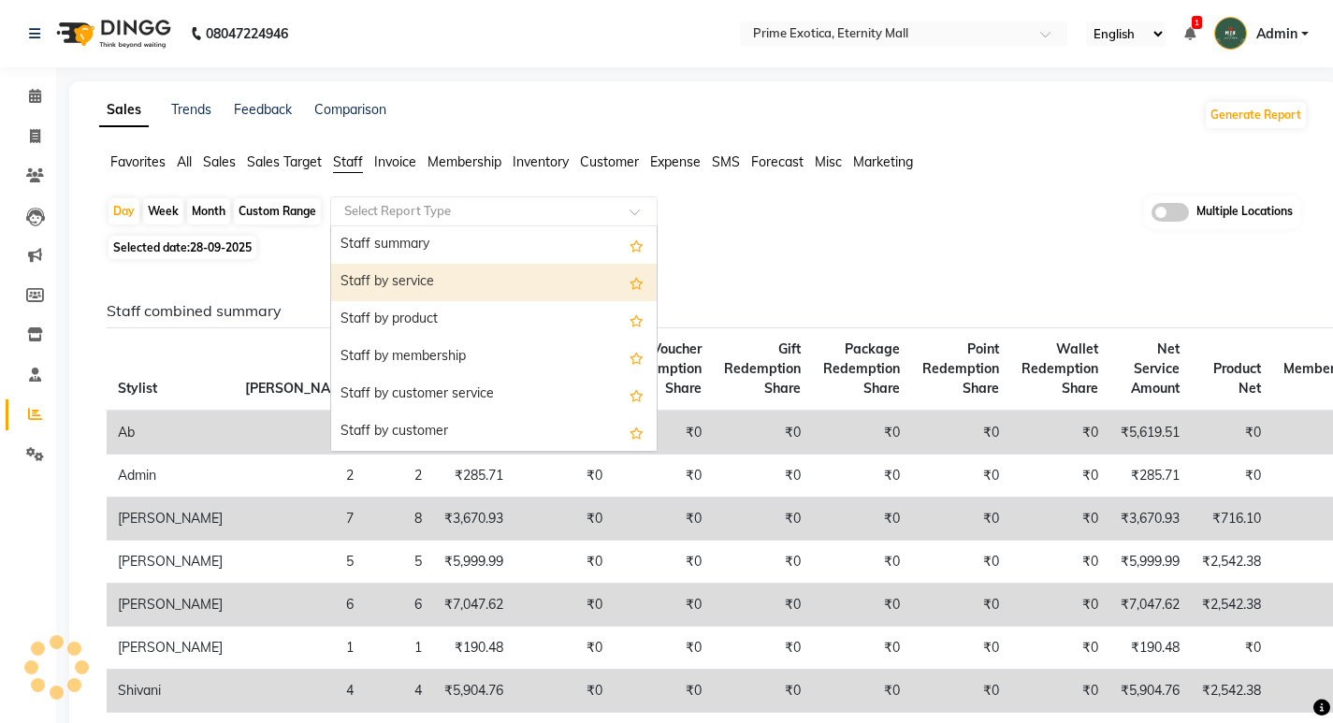
click at [393, 272] on div "Staff by service" at bounding box center [493, 282] width 325 height 37
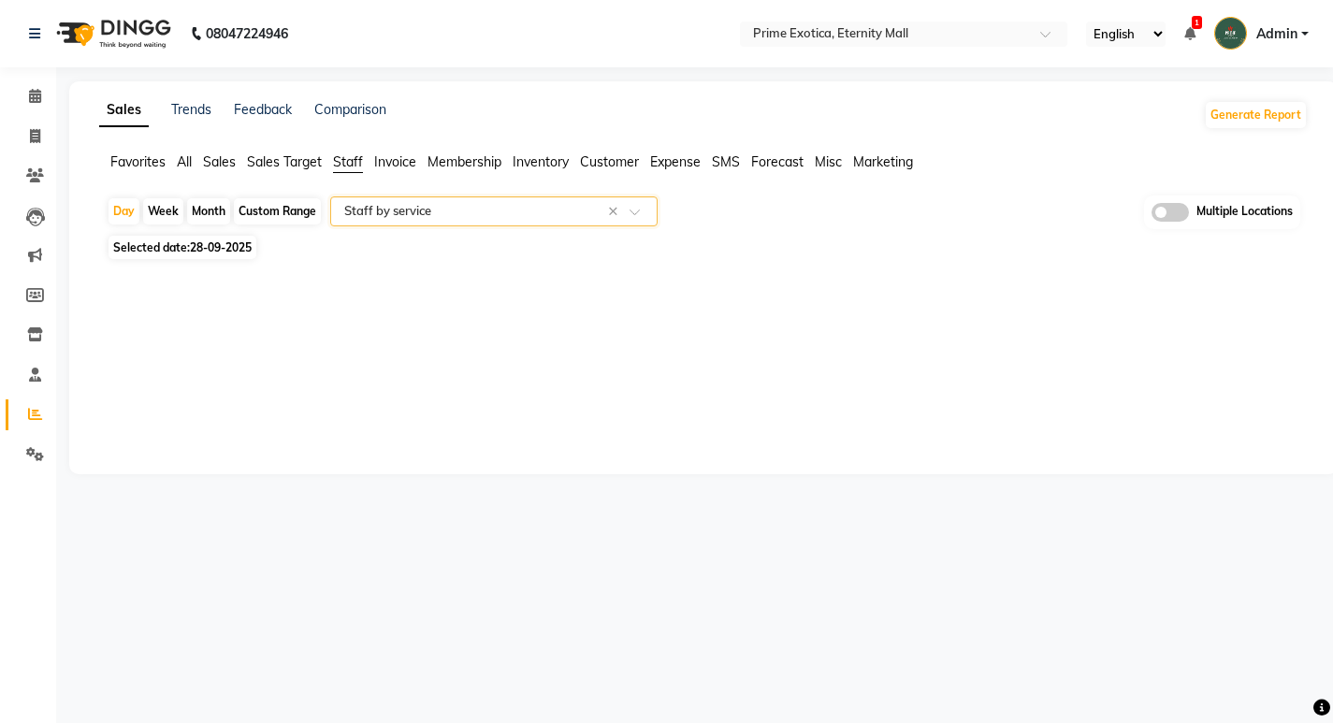
select select "filtered_report"
select select "csv"
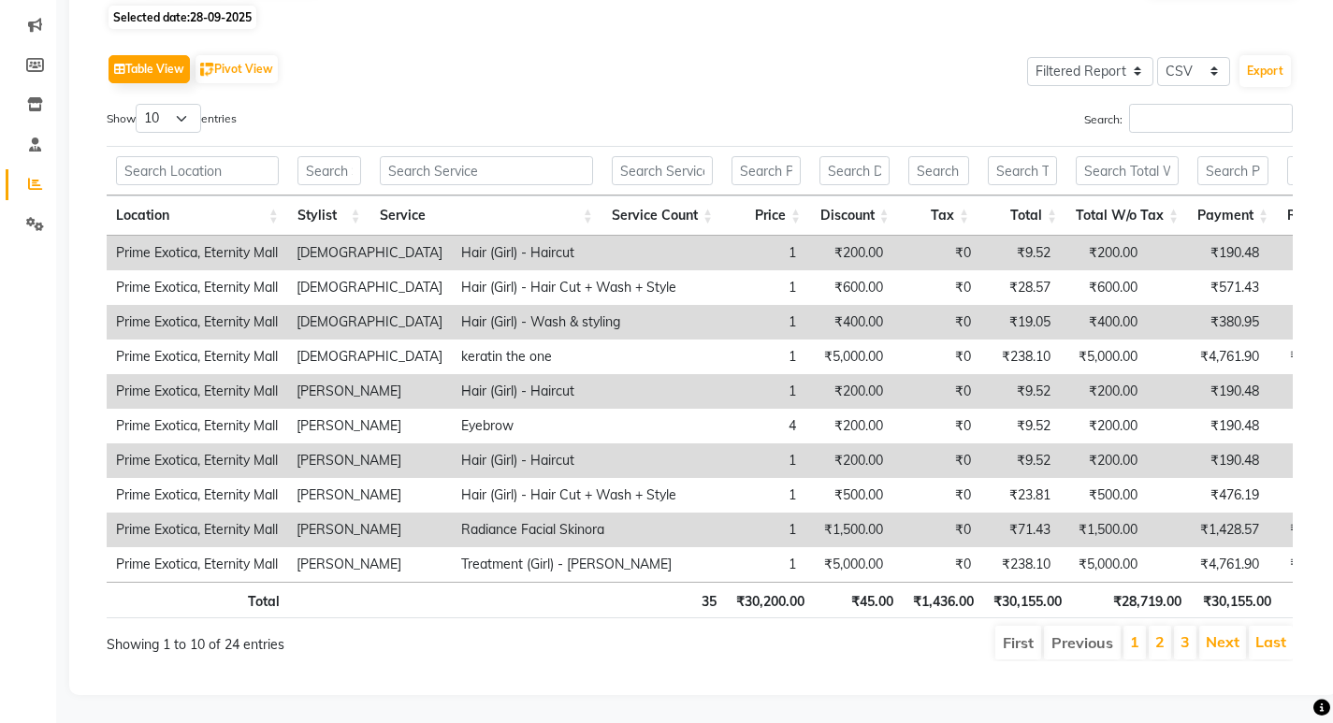
scroll to position [258, 0]
click at [1154, 104] on input "Search:" at bounding box center [1211, 118] width 164 height 29
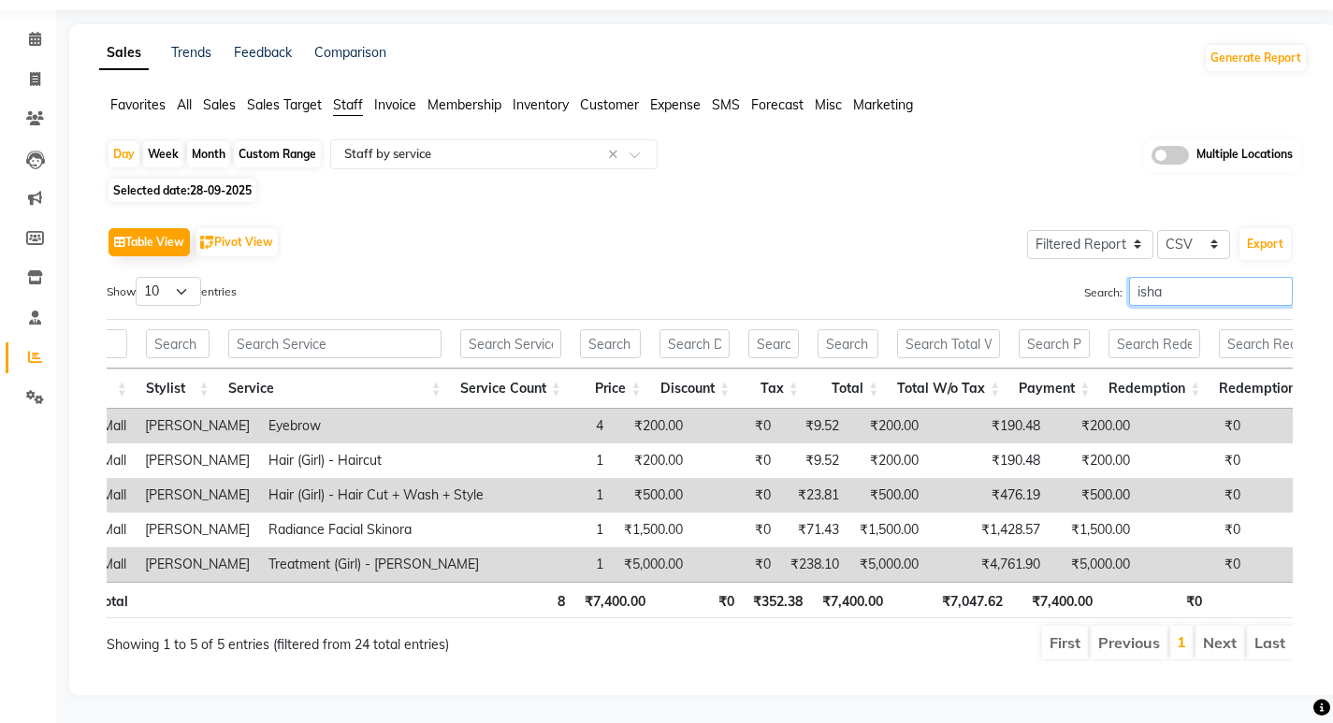
scroll to position [0, 0]
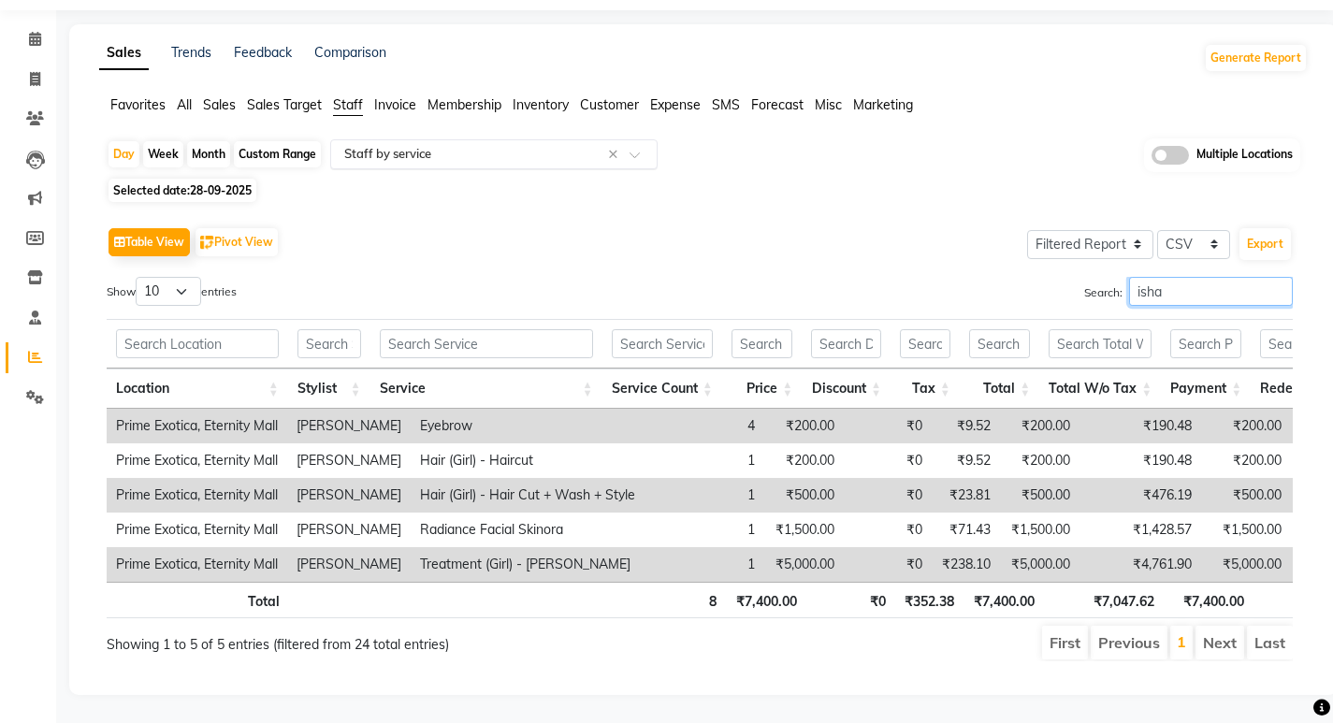
type input "isha"
click at [473, 145] on input "text" at bounding box center [474, 154] width 269 height 19
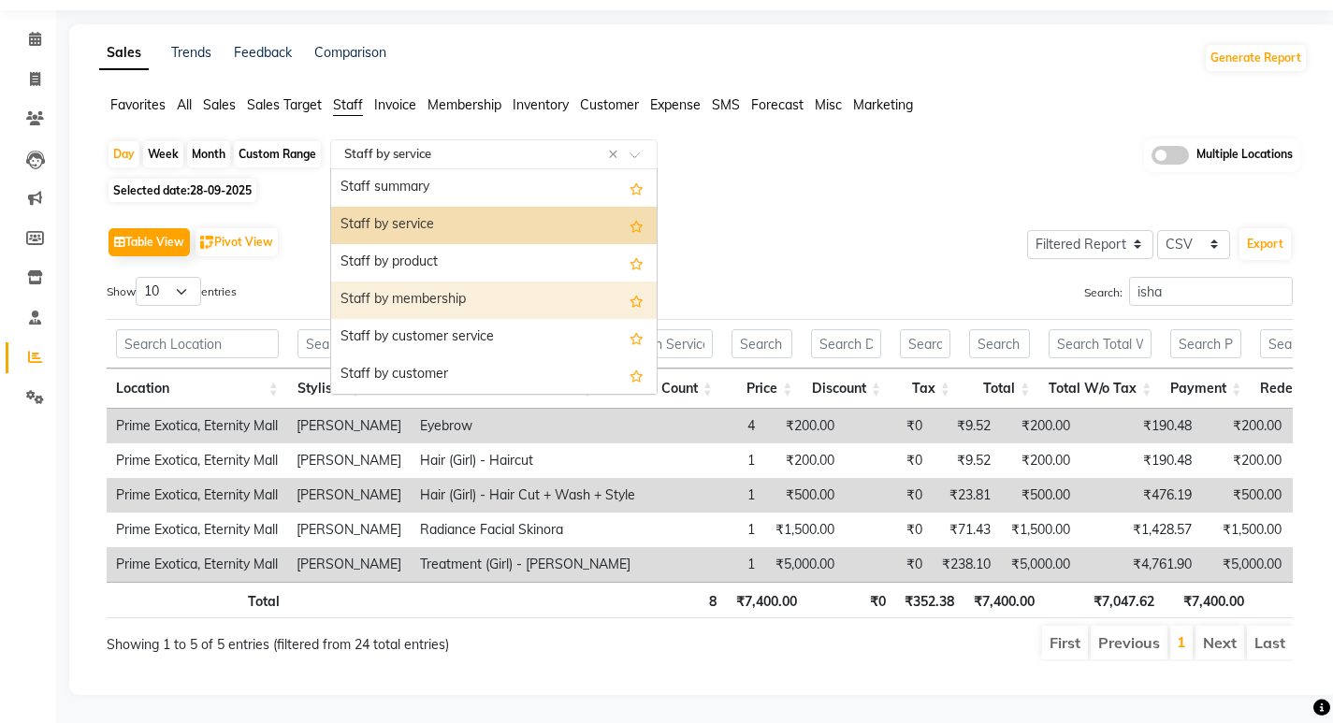
click at [453, 281] on div "Staff by membership" at bounding box center [493, 299] width 325 height 37
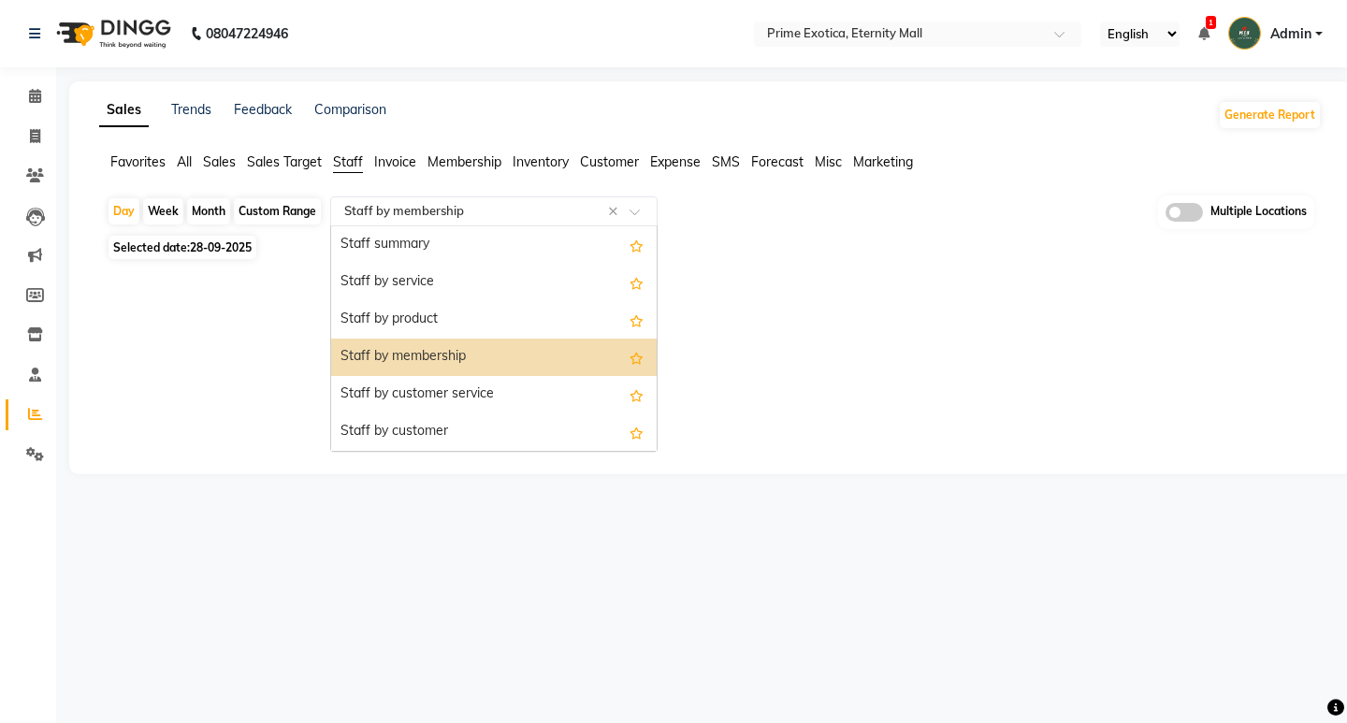
click at [454, 211] on input "text" at bounding box center [474, 211] width 269 height 19
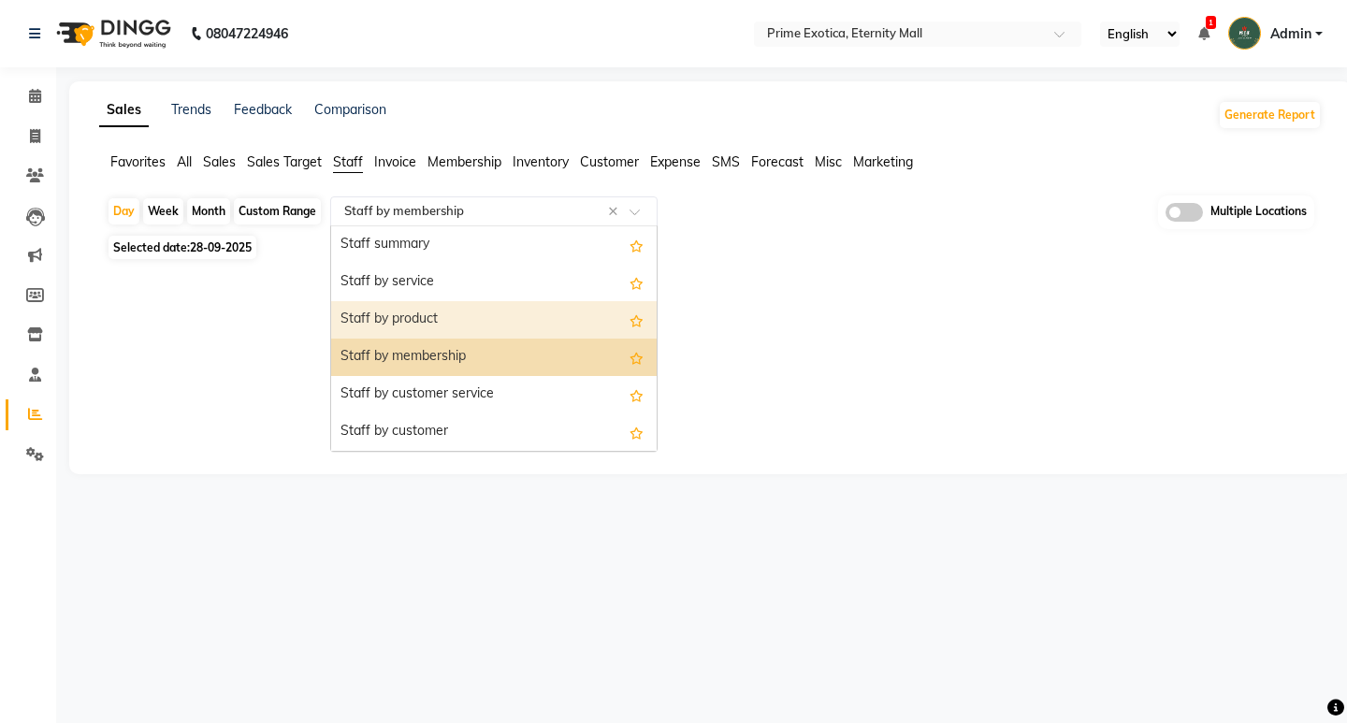
click at [450, 317] on div "Staff by product" at bounding box center [493, 319] width 325 height 37
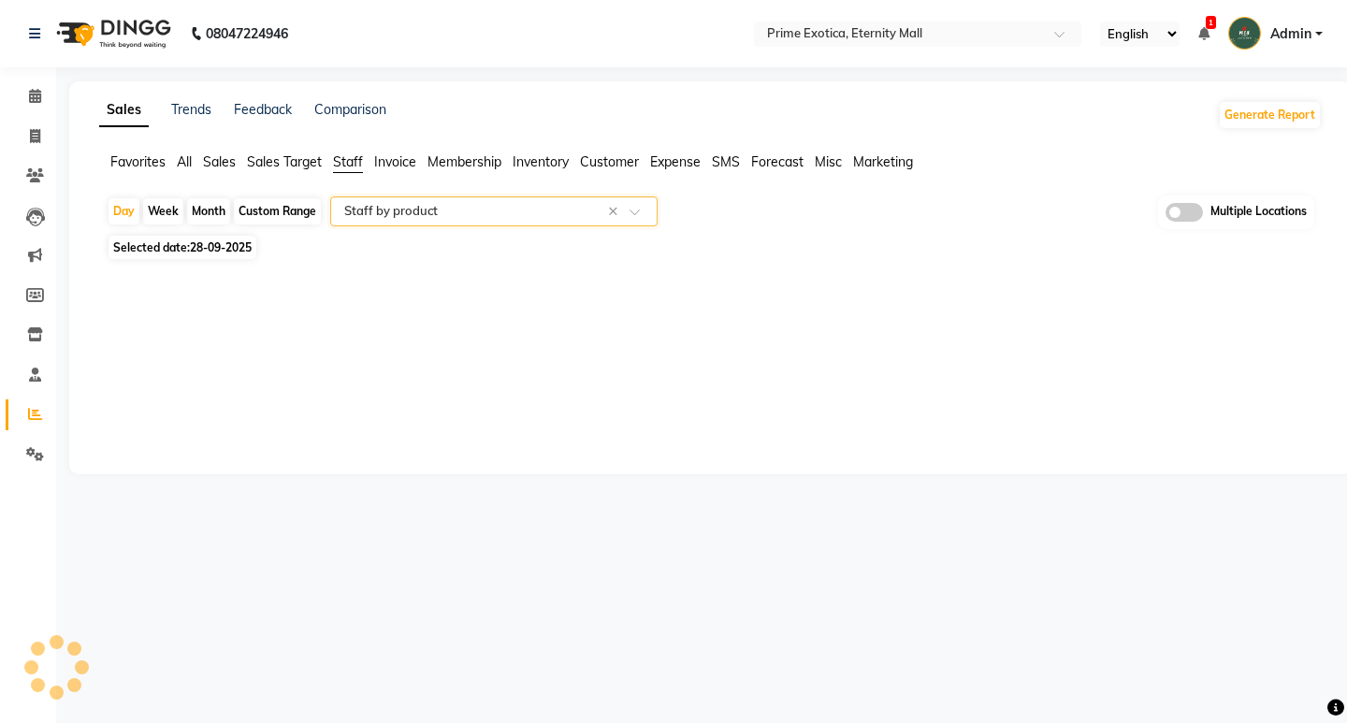
select select "filtered_report"
select select "csv"
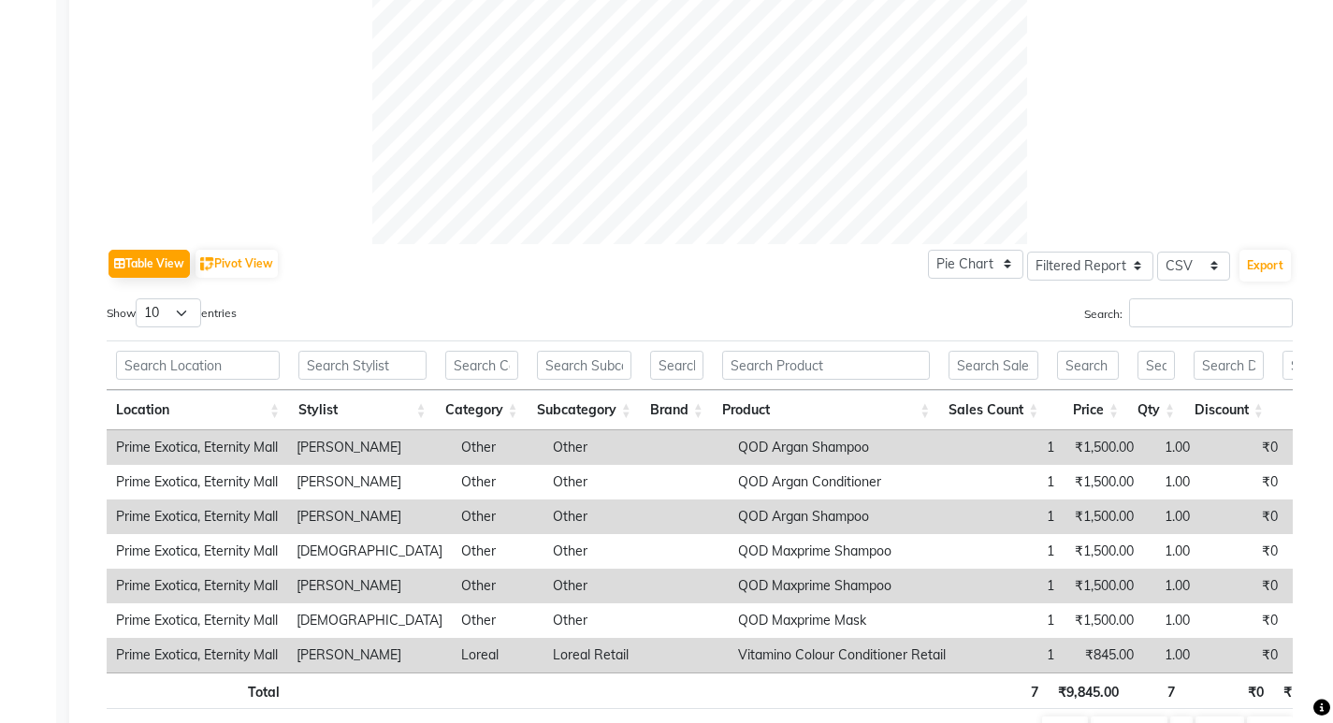
scroll to position [831, 0]
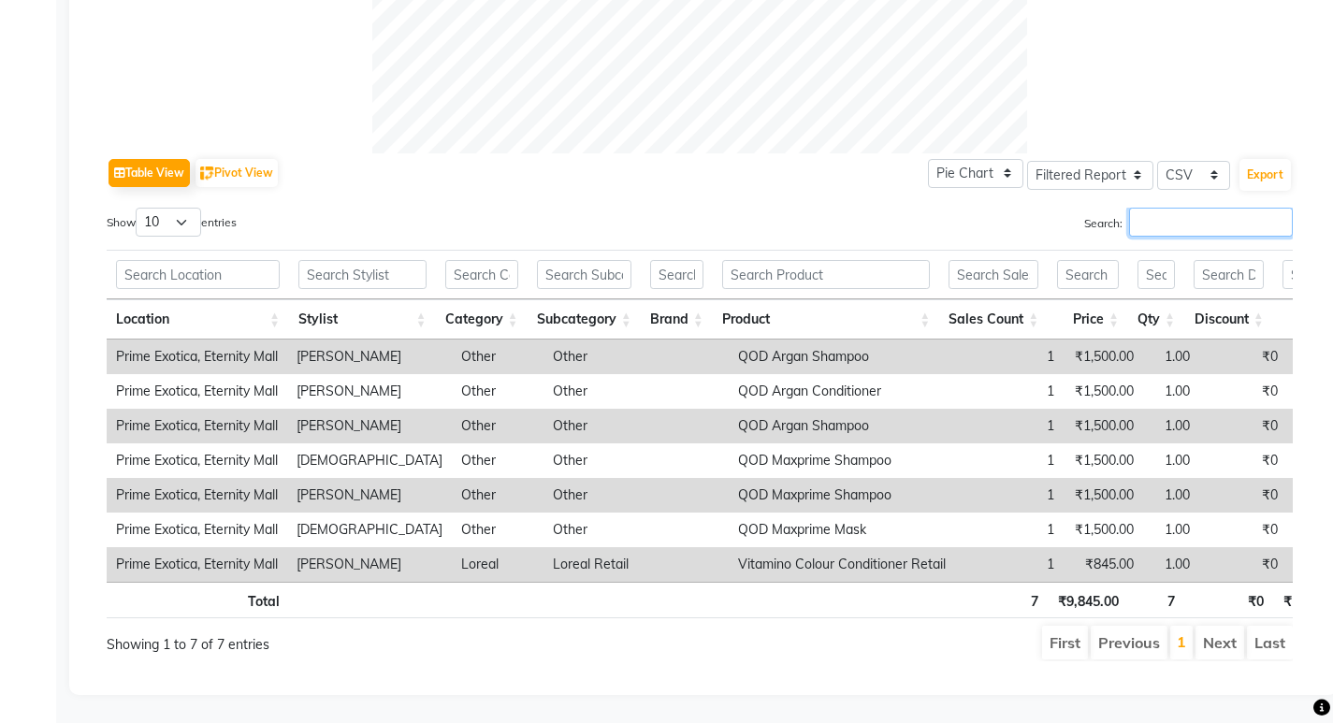
click at [1148, 208] on input "Search:" at bounding box center [1211, 222] width 164 height 29
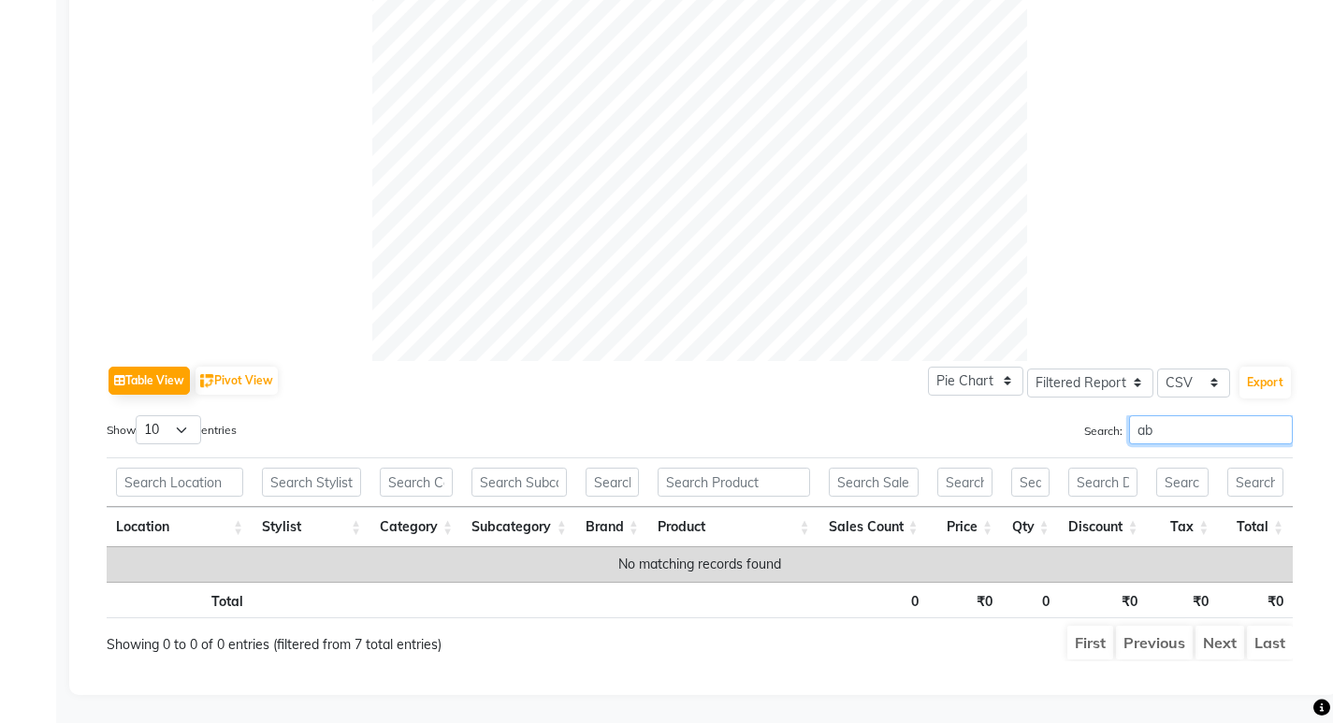
scroll to position [49, 0]
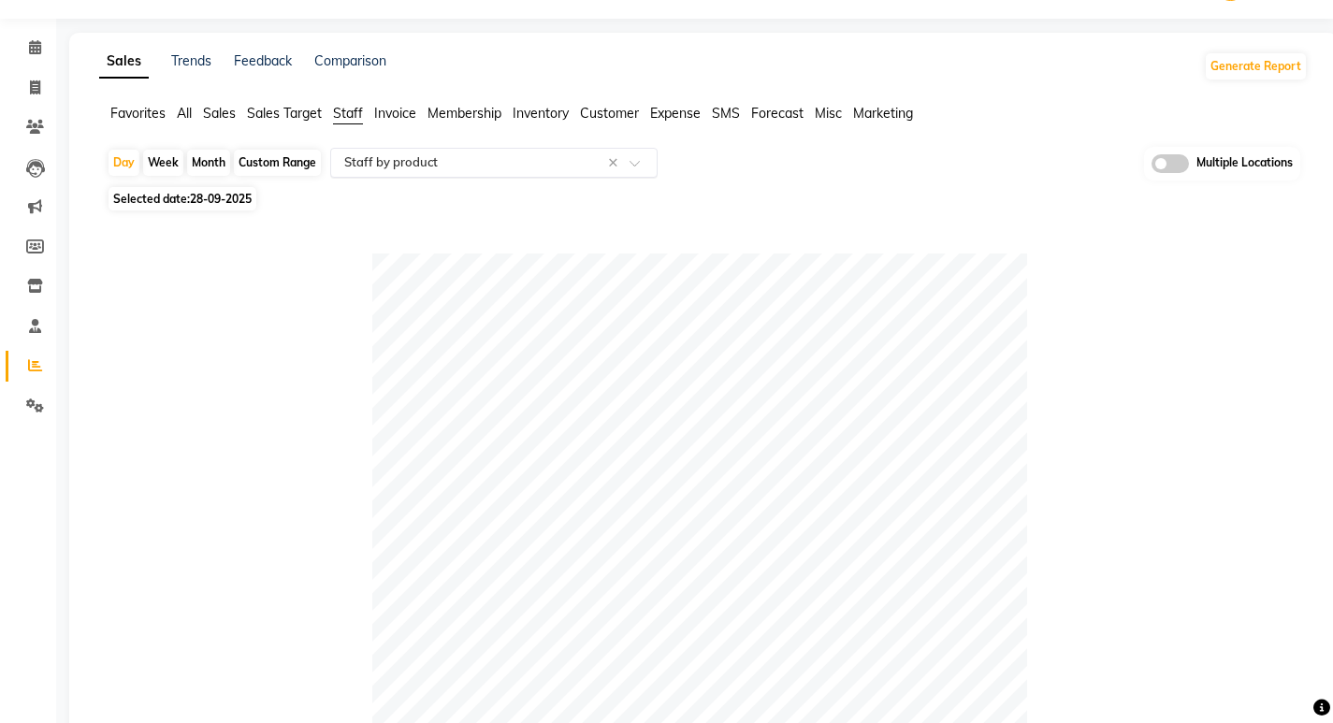
type input "ab"
click at [374, 161] on input "text" at bounding box center [474, 162] width 269 height 19
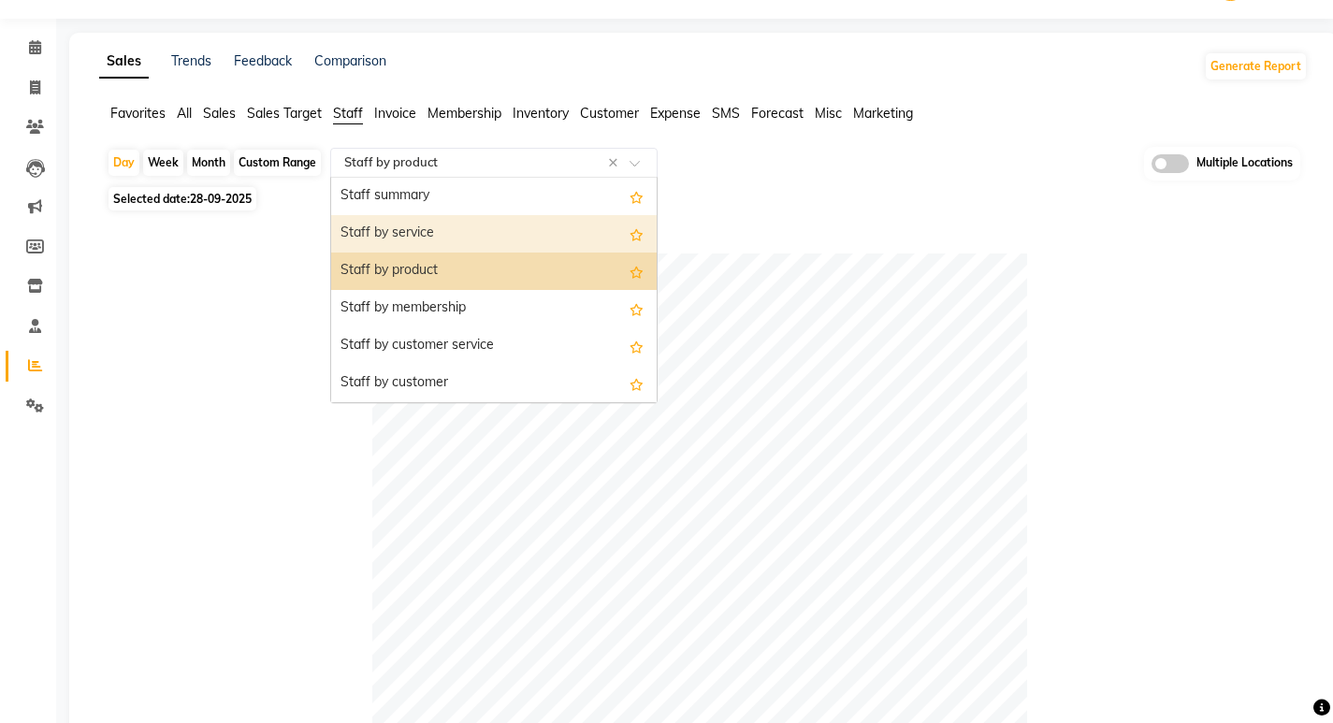
click at [391, 228] on div "Staff by service" at bounding box center [493, 233] width 325 height 37
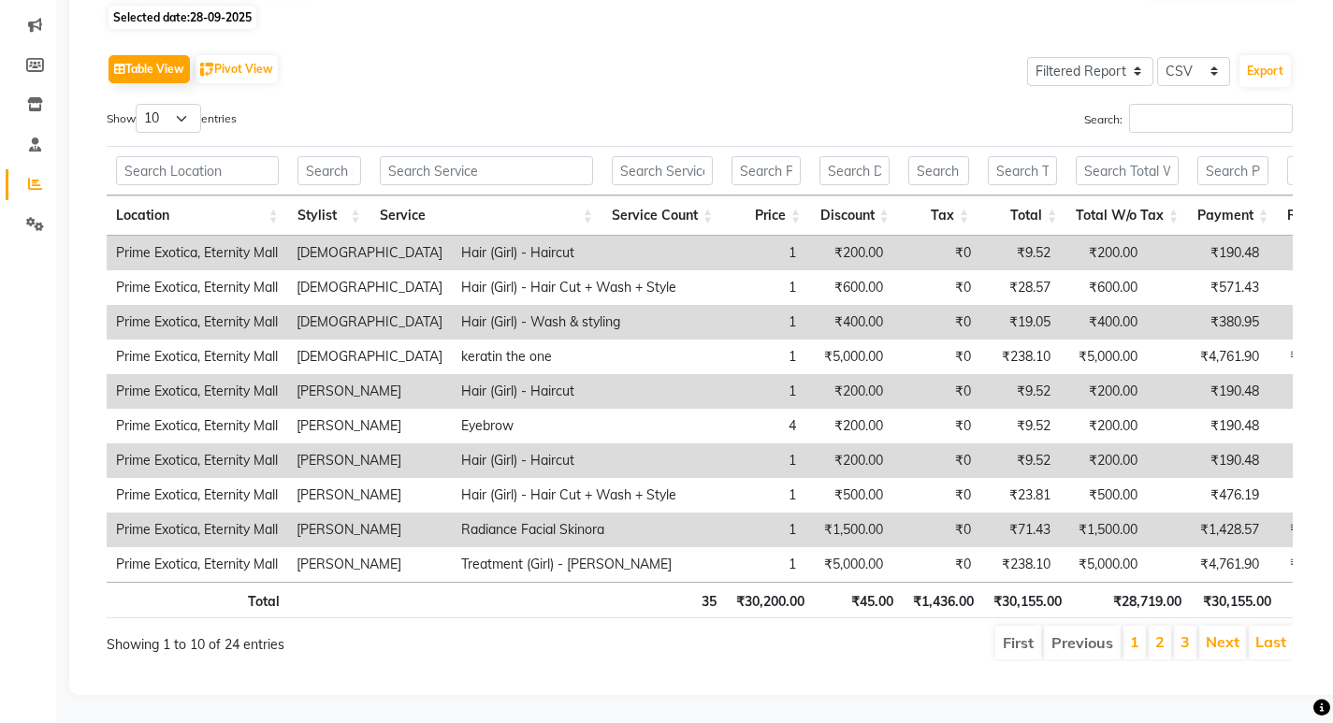
scroll to position [258, 0]
click at [1195, 104] on input "Search:" at bounding box center [1211, 118] width 164 height 29
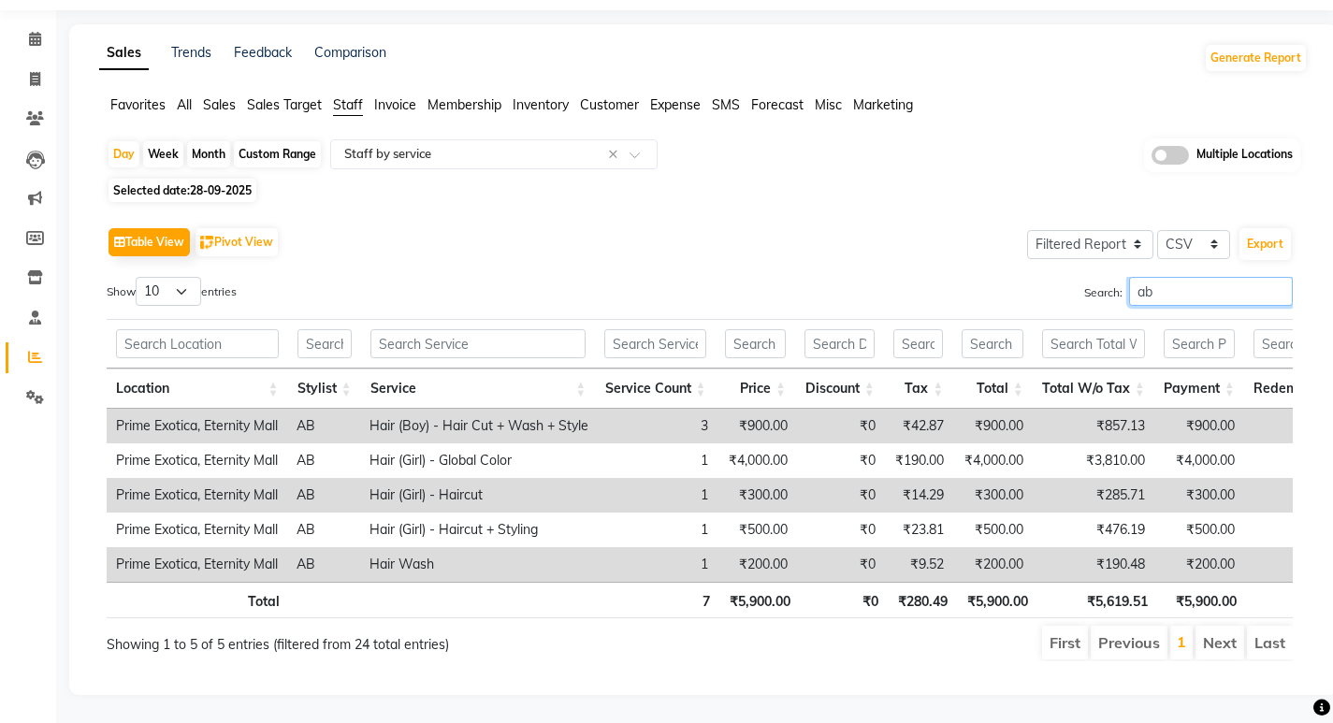
scroll to position [85, 0]
drag, startPoint x: 1107, startPoint y: 270, endPoint x: 1088, endPoint y: 271, distance: 19.7
click at [1088, 277] on label "Search: ab" at bounding box center [1188, 291] width 209 height 29
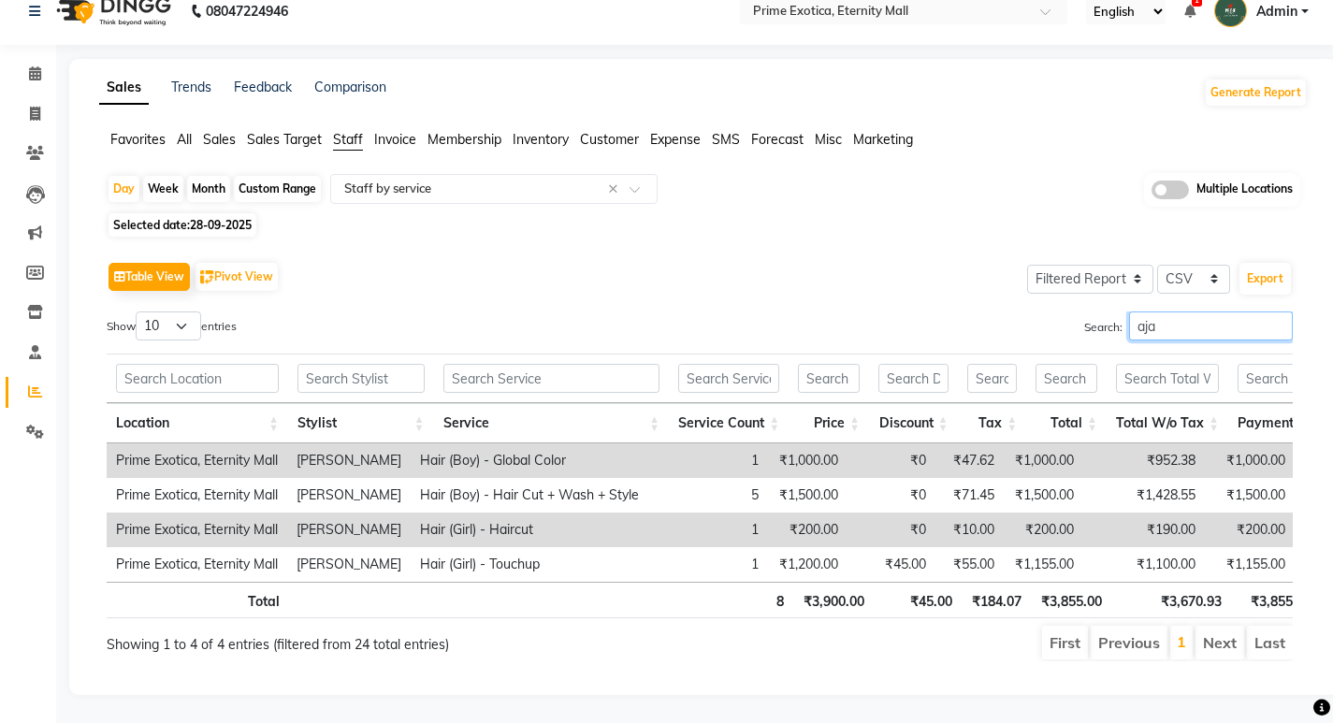
scroll to position [50, 0]
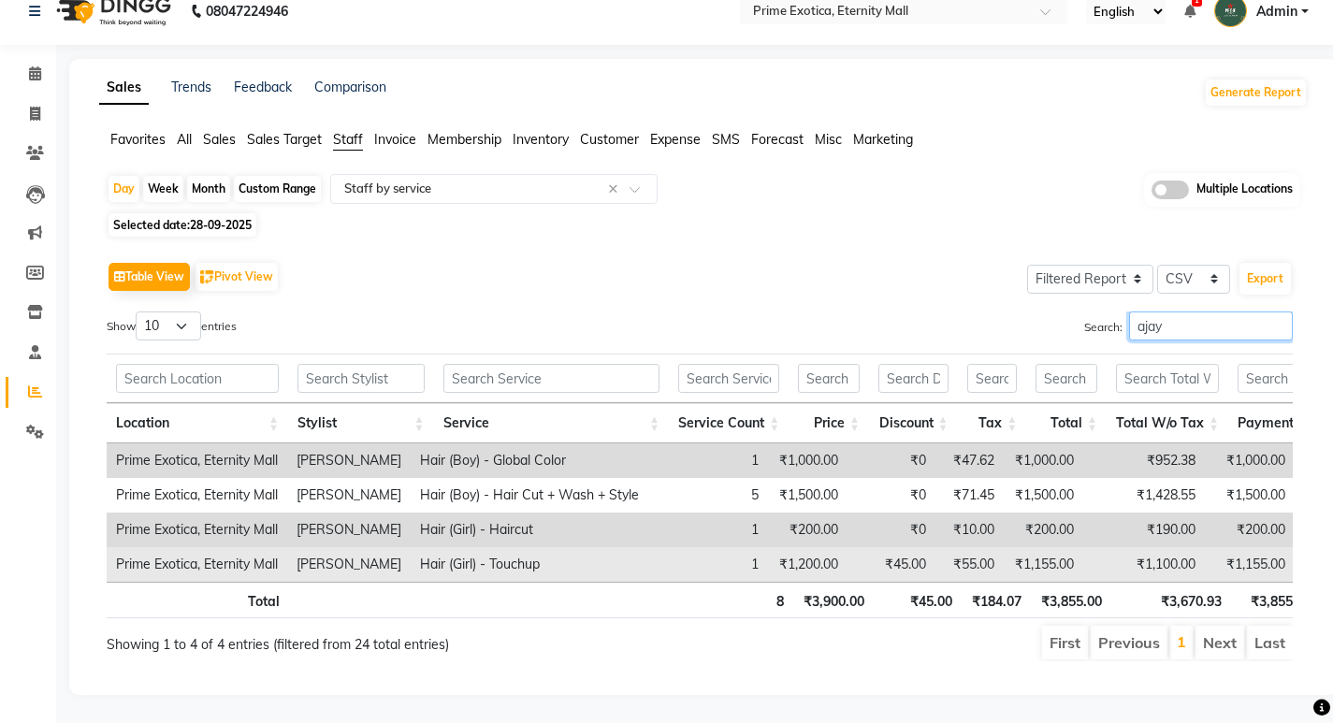
type input "ajay"
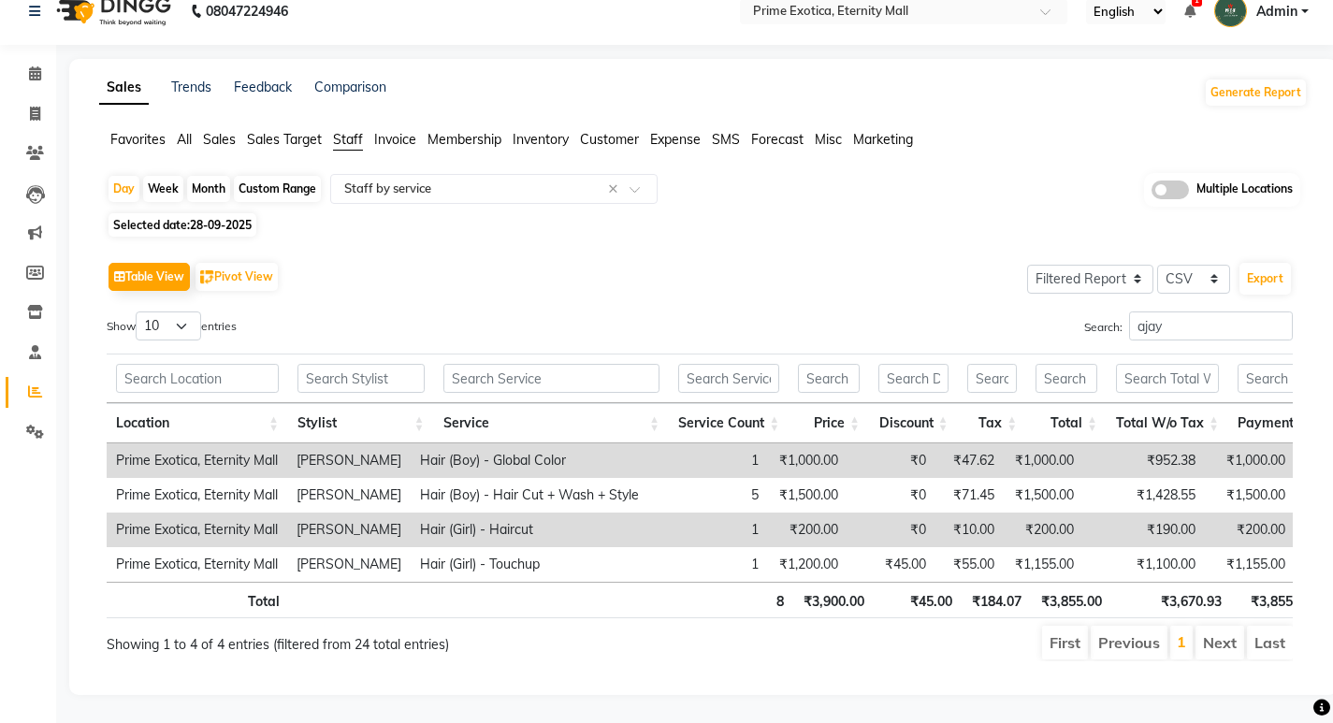
click at [191, 131] on span "All" at bounding box center [184, 139] width 15 height 17
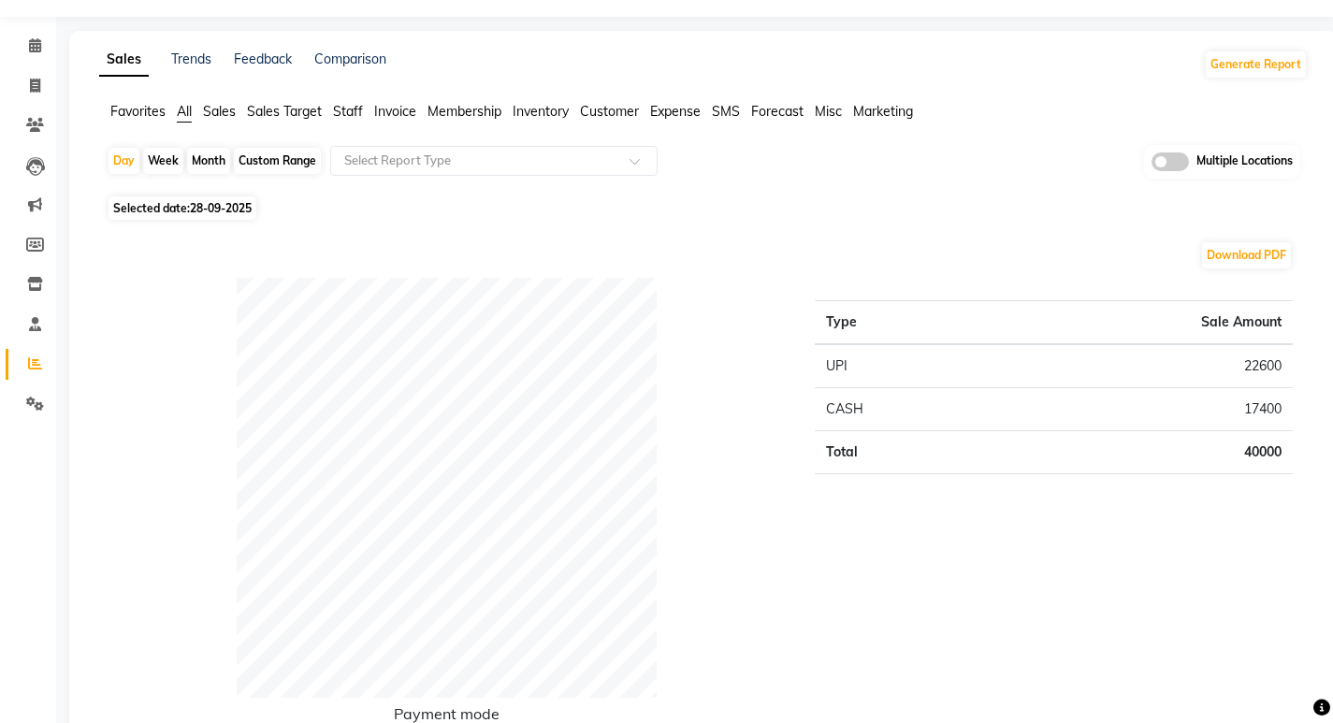
click at [1170, 158] on span at bounding box center [1169, 161] width 37 height 19
click at [1151, 165] on input "checkbox" at bounding box center [1151, 165] width 0 height 0
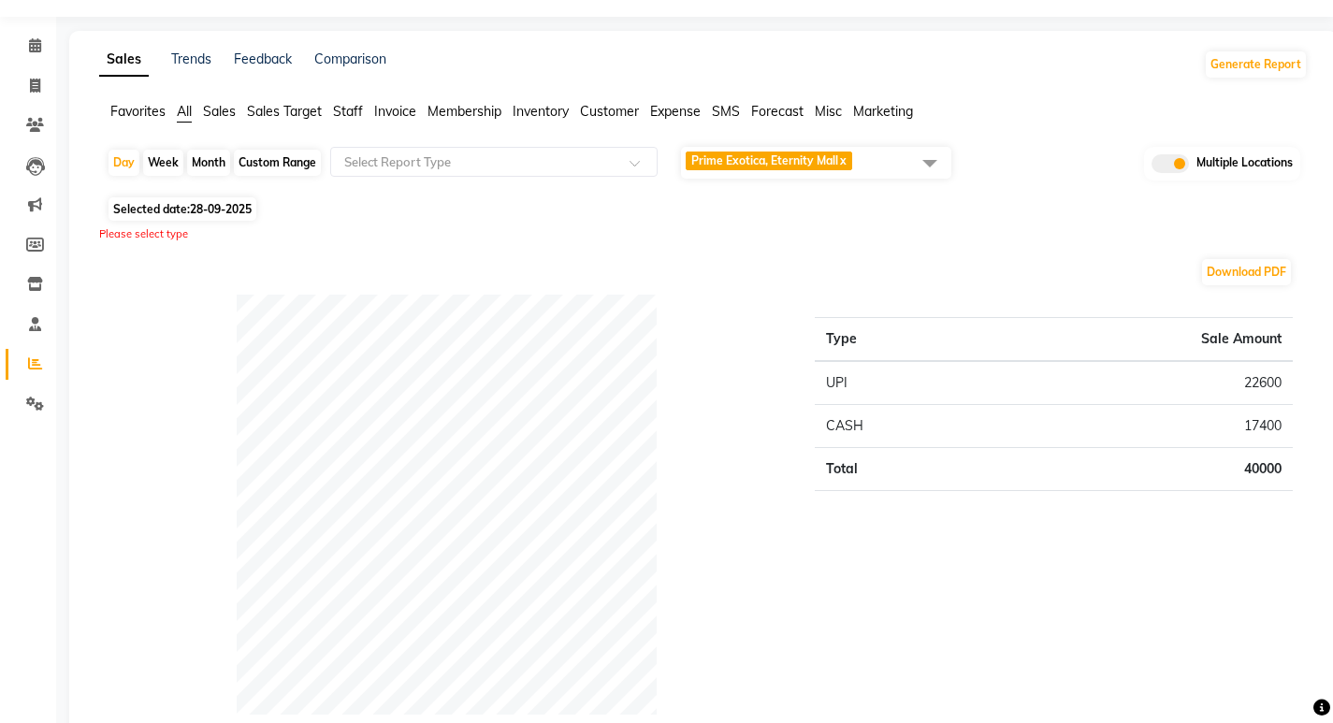
click at [757, 170] on span "Prime Exotica, Eternity Mall x" at bounding box center [768, 160] width 166 height 19
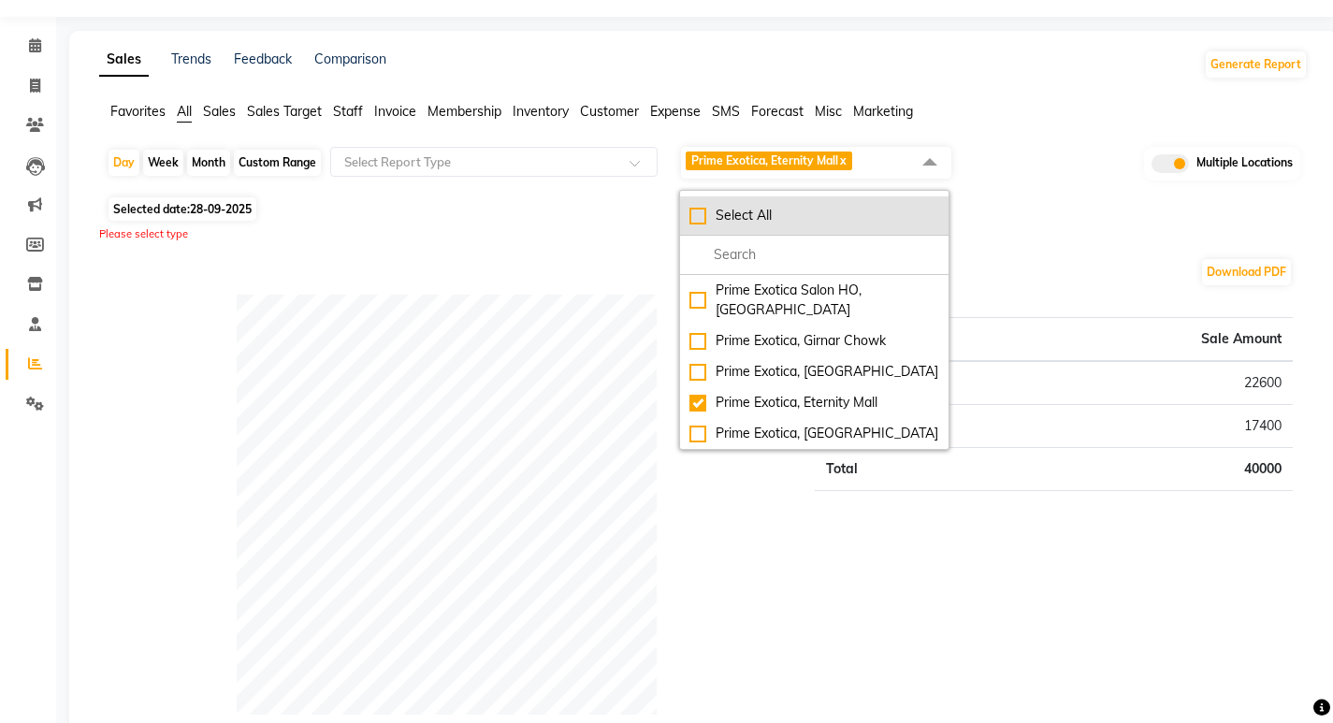
click at [702, 219] on div "Select All" at bounding box center [814, 216] width 250 height 20
checkbox input "true"
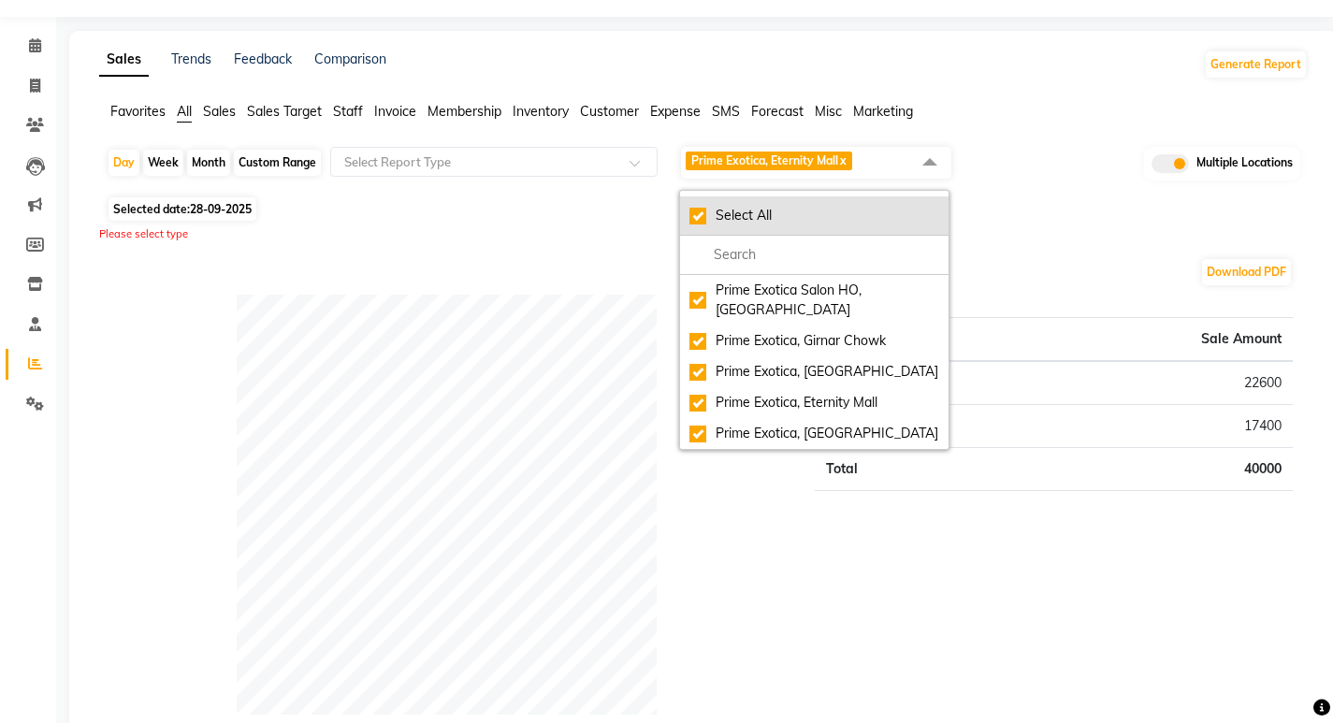
checkbox input "true"
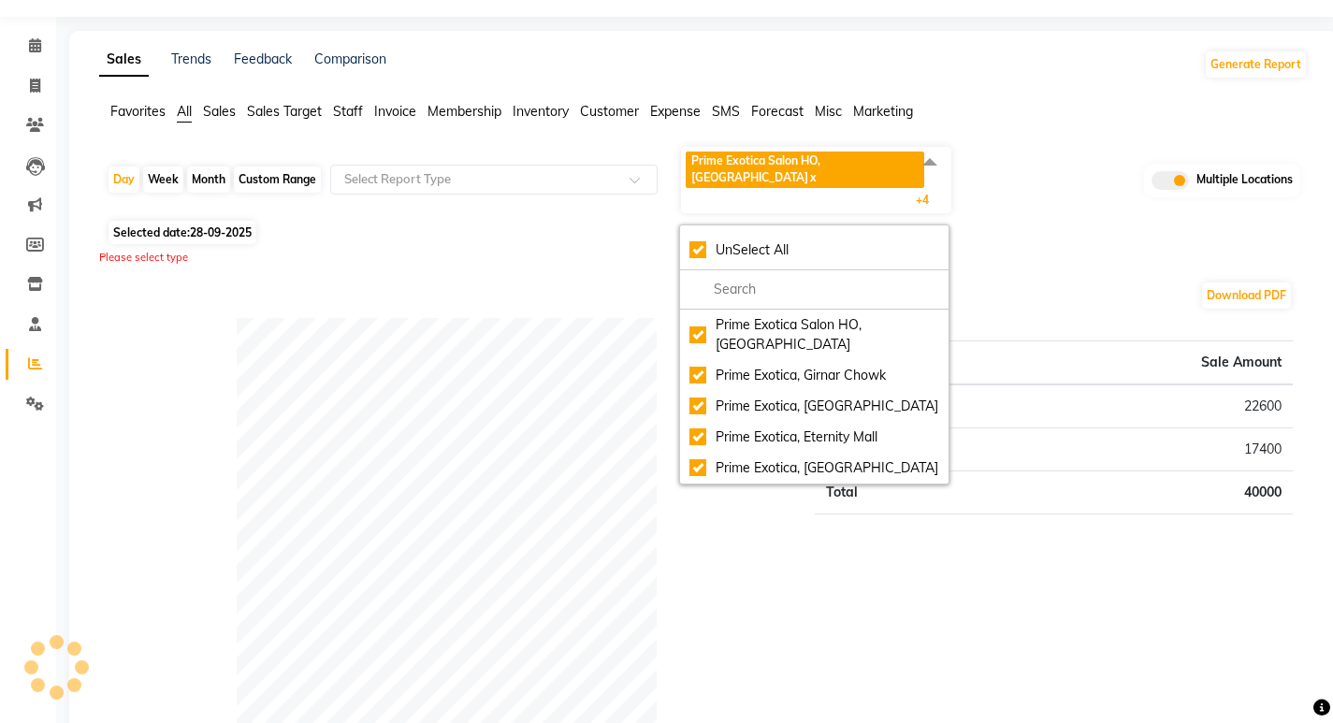
click at [579, 250] on div "Please select type" at bounding box center [703, 258] width 1208 height 16
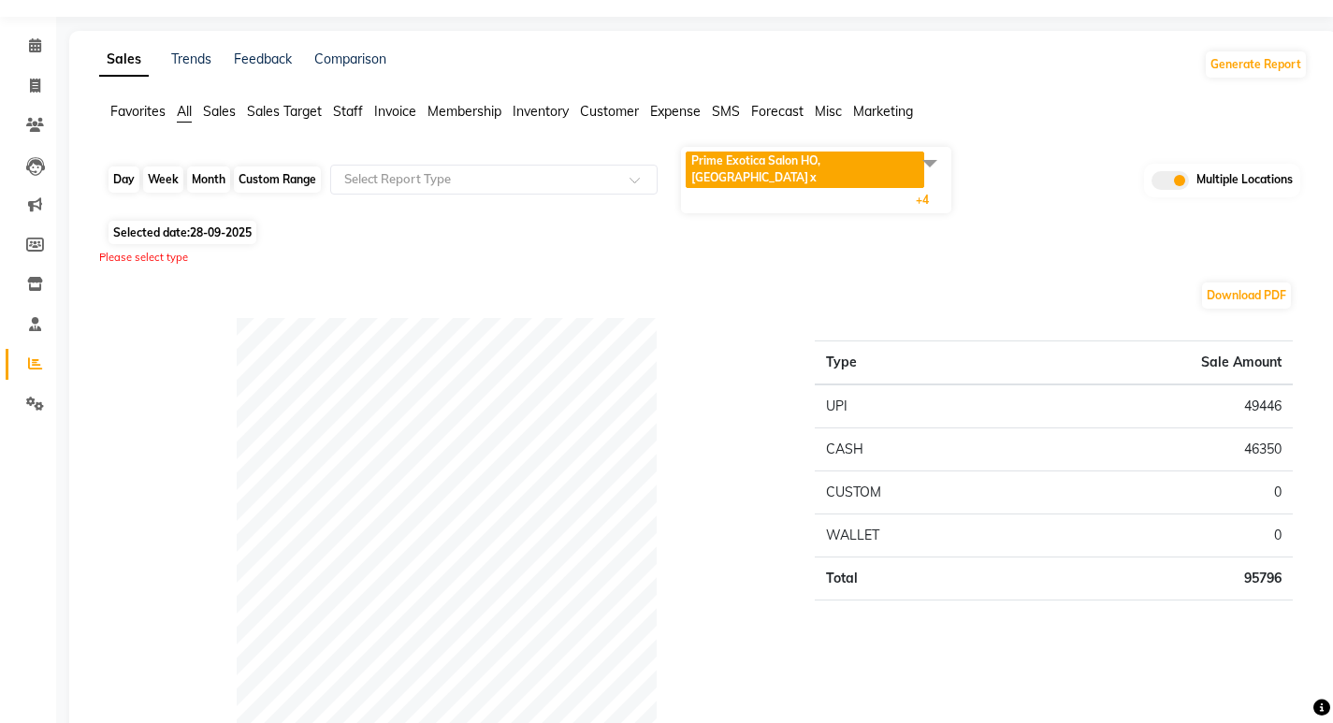
click at [108, 168] on div "Day" at bounding box center [123, 179] width 31 height 26
select select "9"
select select "2025"
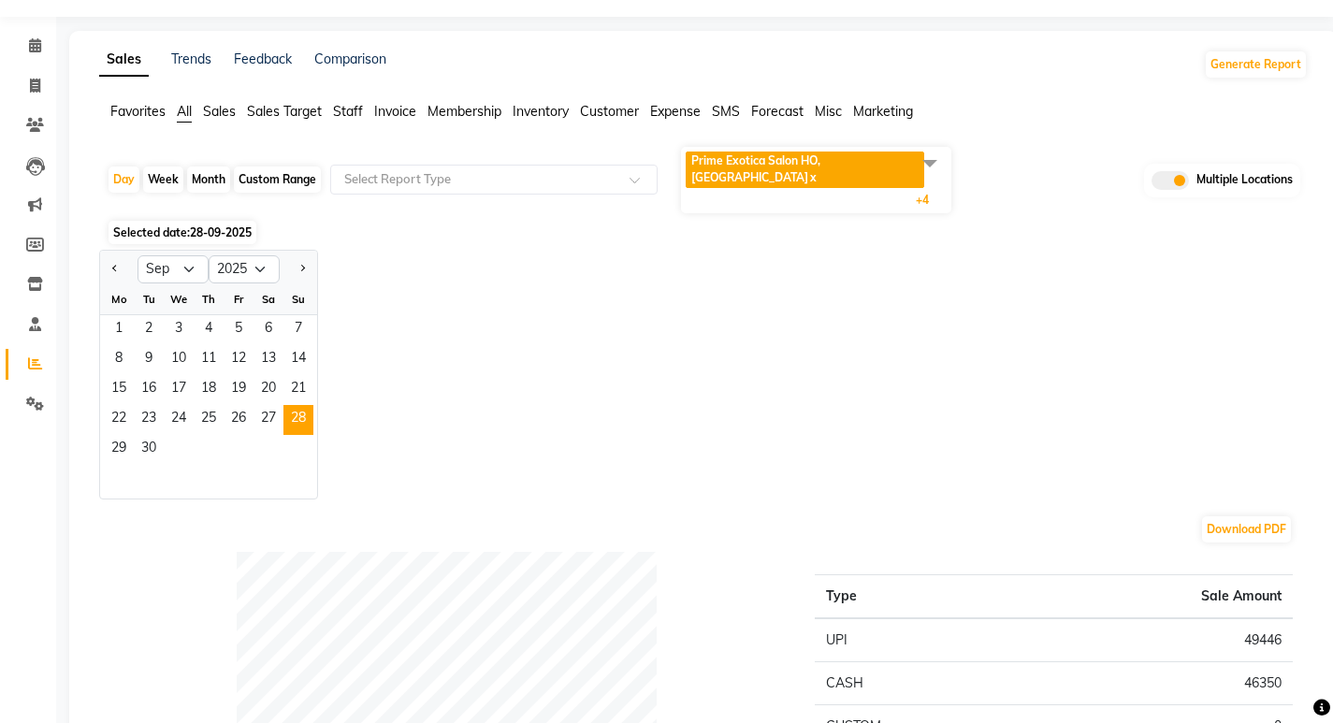
click at [310, 254] on div at bounding box center [298, 269] width 37 height 30
click at [303, 265] on span "Next month" at bounding box center [301, 268] width 7 height 7
select select "10"
click at [181, 315] on span "1" at bounding box center [179, 330] width 30 height 30
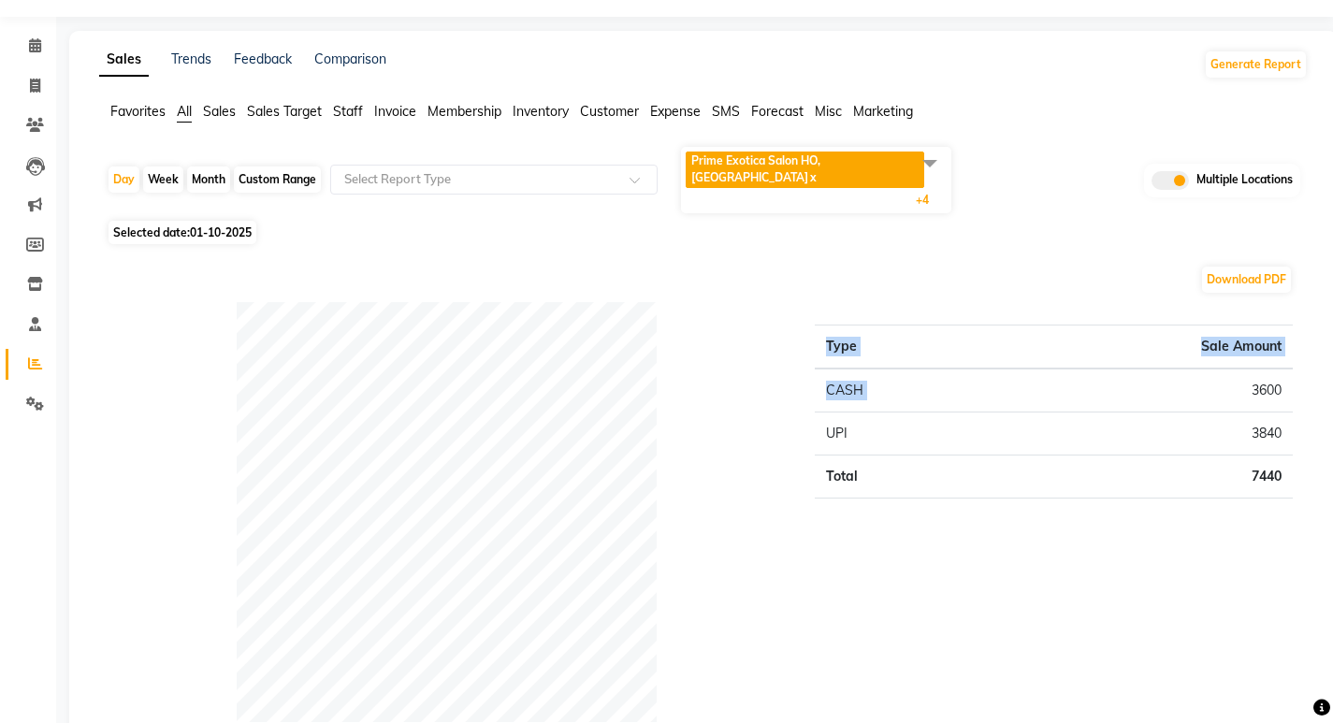
drag, startPoint x: 1303, startPoint y: 461, endPoint x: 1240, endPoint y: 375, distance: 106.4
click at [1240, 375] on div "Type Sale Amount CASH 3600 UPI 3840 Total 7440" at bounding box center [1053, 539] width 506 height 475
click at [1242, 375] on td "3600" at bounding box center [1141, 390] width 302 height 44
drag, startPoint x: 1242, startPoint y: 375, endPoint x: 1288, endPoint y: 443, distance: 82.2
click at [1288, 443] on tbody "CASH 3600 UPI 3840 Total 7440" at bounding box center [1054, 433] width 478 height 130
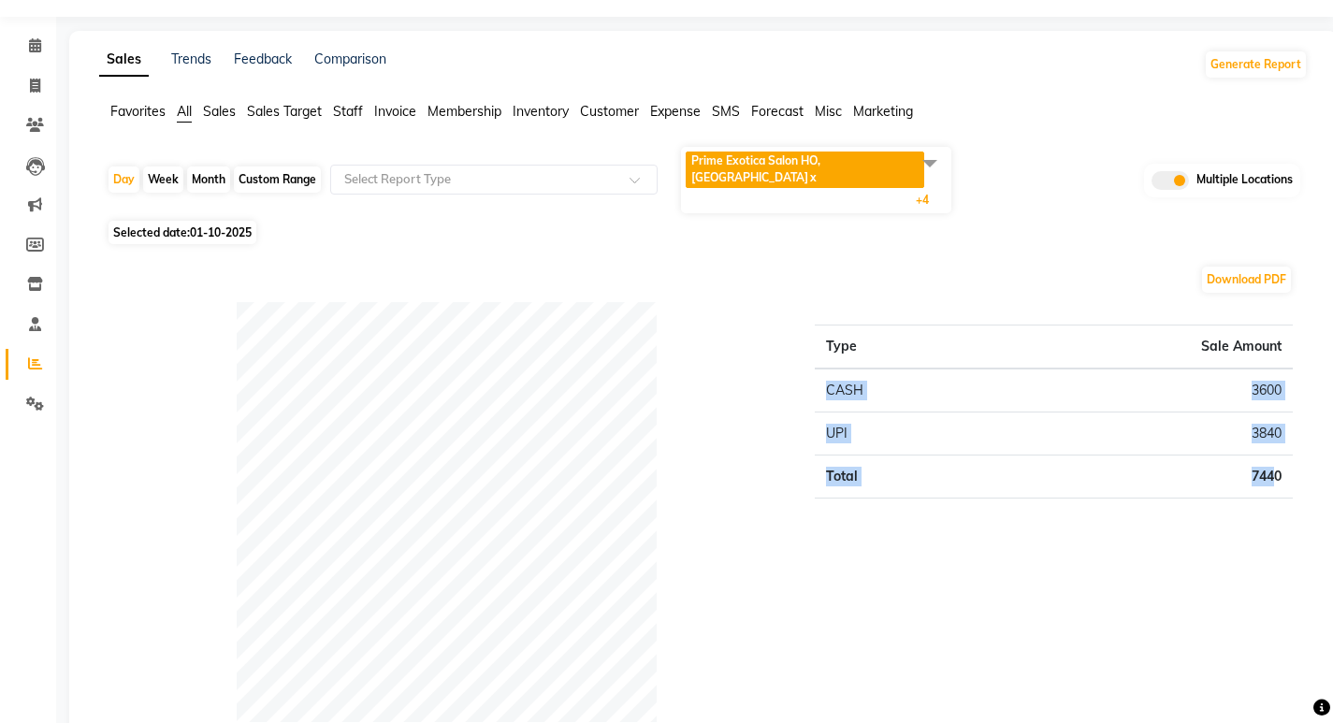
drag, startPoint x: 822, startPoint y: 368, endPoint x: 1274, endPoint y: 474, distance: 463.9
click at [1274, 474] on tbody "CASH 3600 UPI 3840 Total 7440" at bounding box center [1054, 433] width 478 height 130
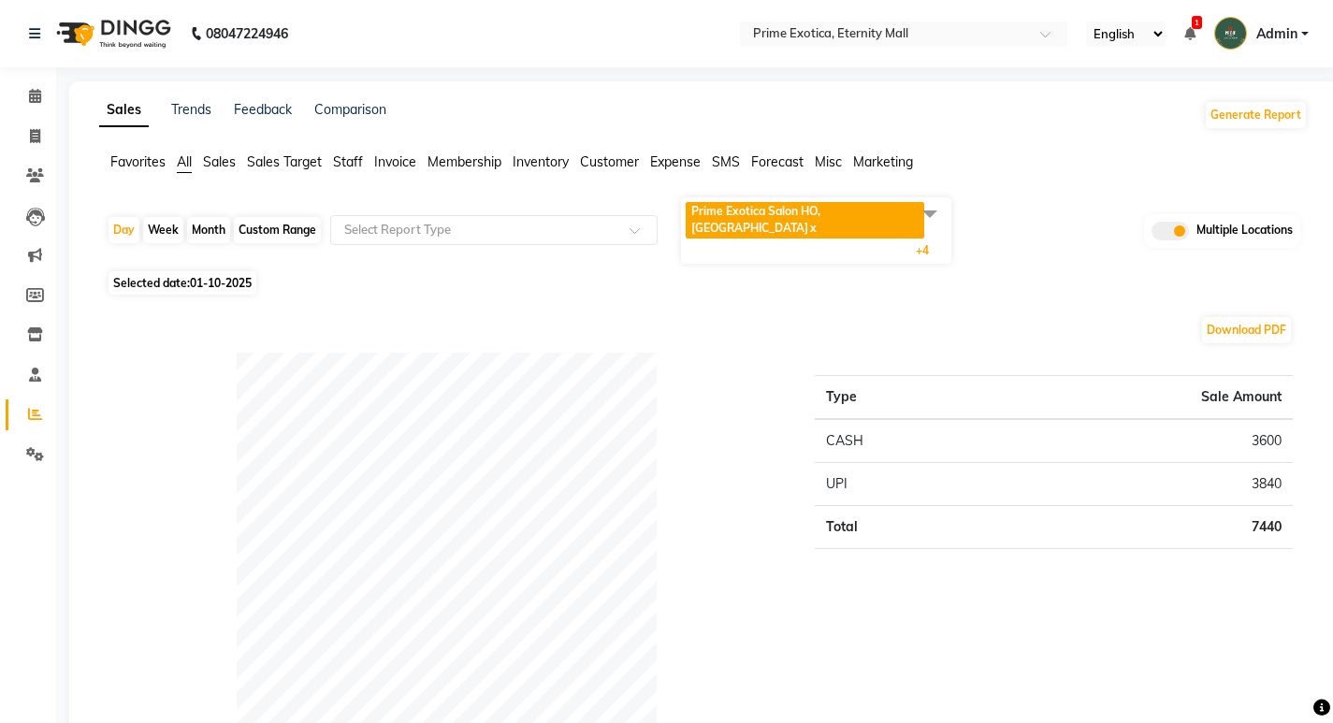
click at [742, 208] on span "Prime Exotica Salon HO, [GEOGRAPHIC_DATA]" at bounding box center [755, 219] width 129 height 31
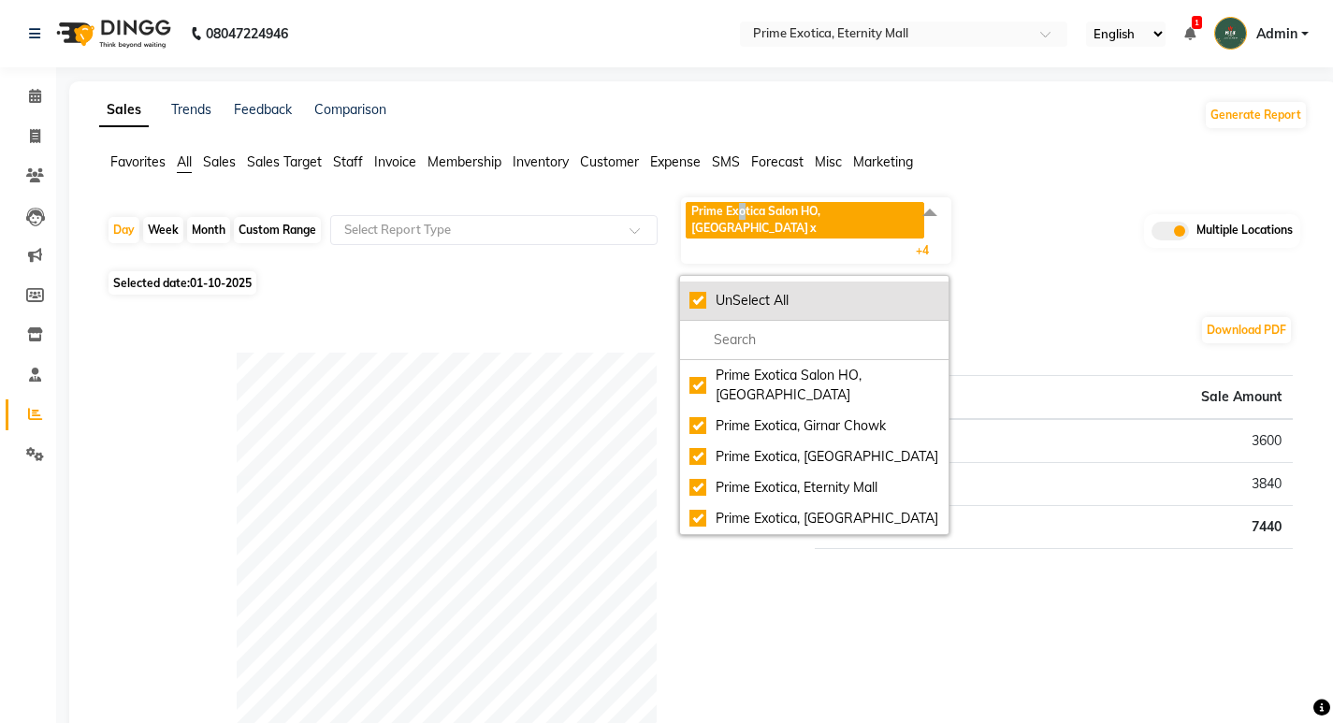
click at [698, 291] on div "UnSelect All" at bounding box center [814, 301] width 250 height 20
checkbox input "false"
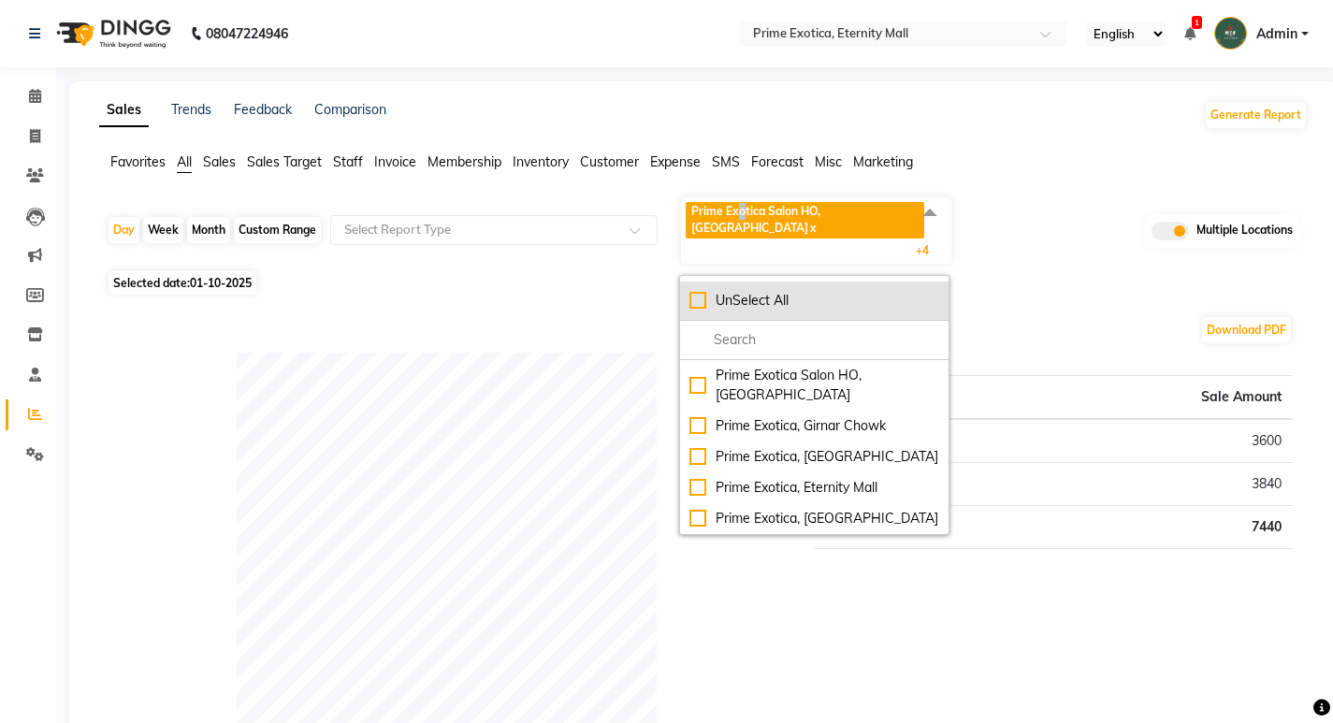
checkbox input "false"
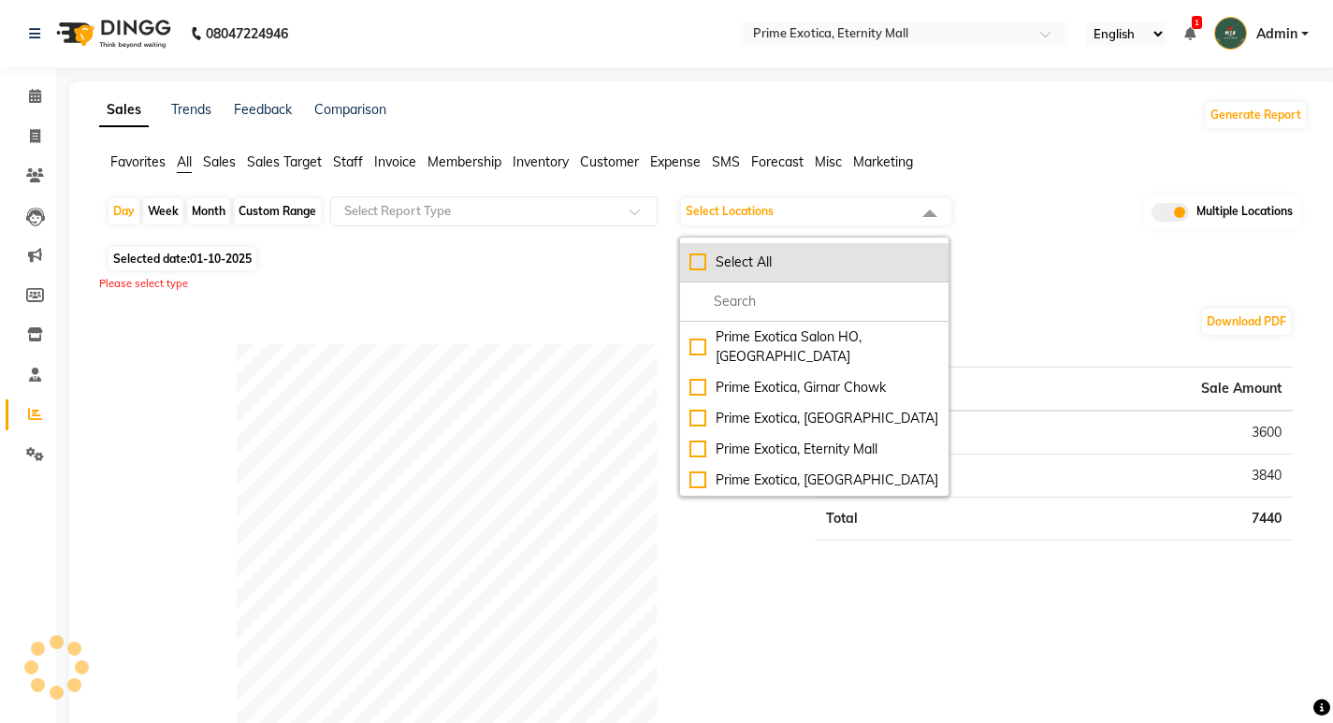
click at [698, 270] on div "Select All" at bounding box center [814, 262] width 250 height 20
checkbox input "true"
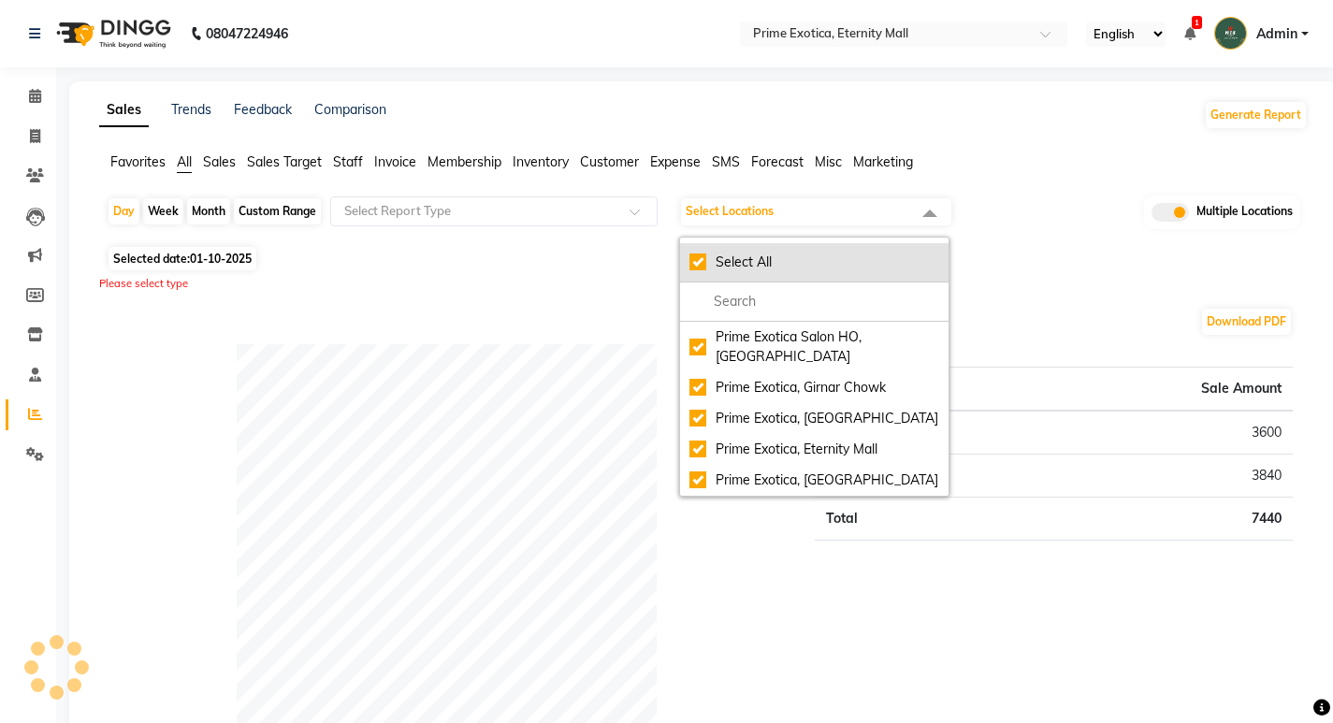
checkbox input "true"
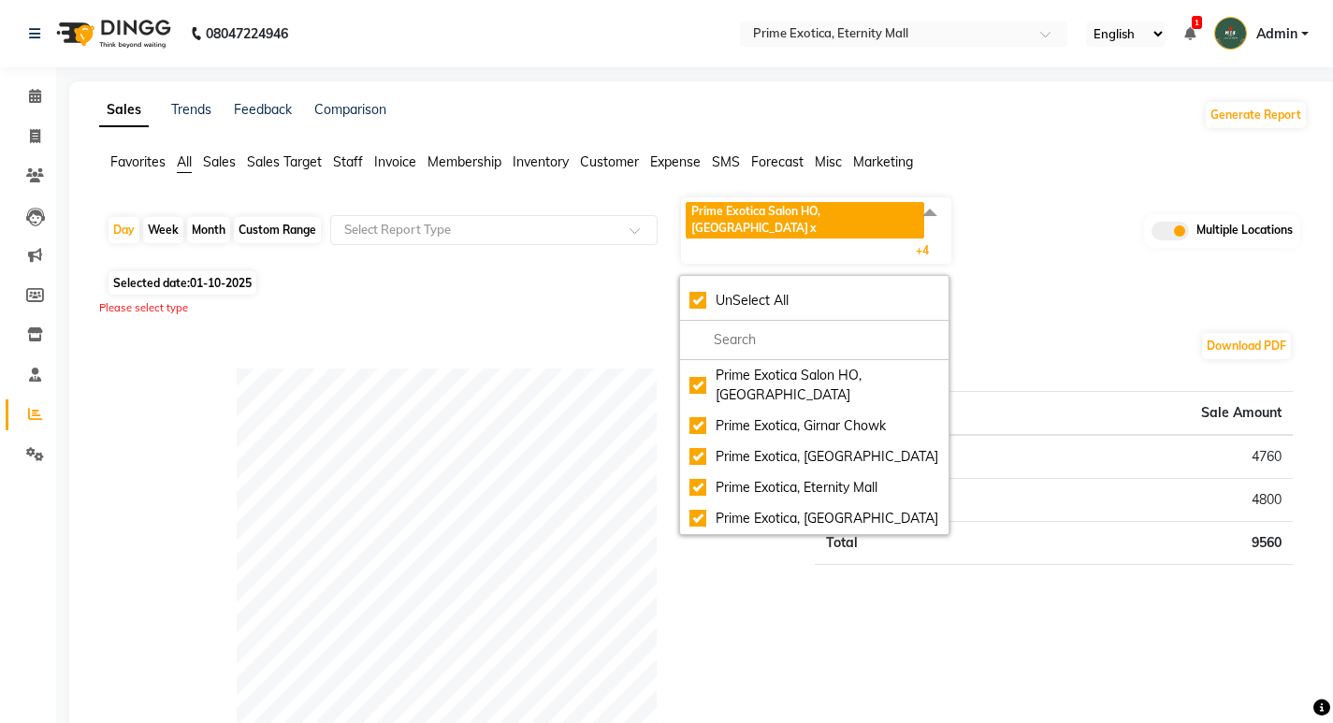
click at [293, 331] on div "Download PDF" at bounding box center [700, 346] width 1186 height 30
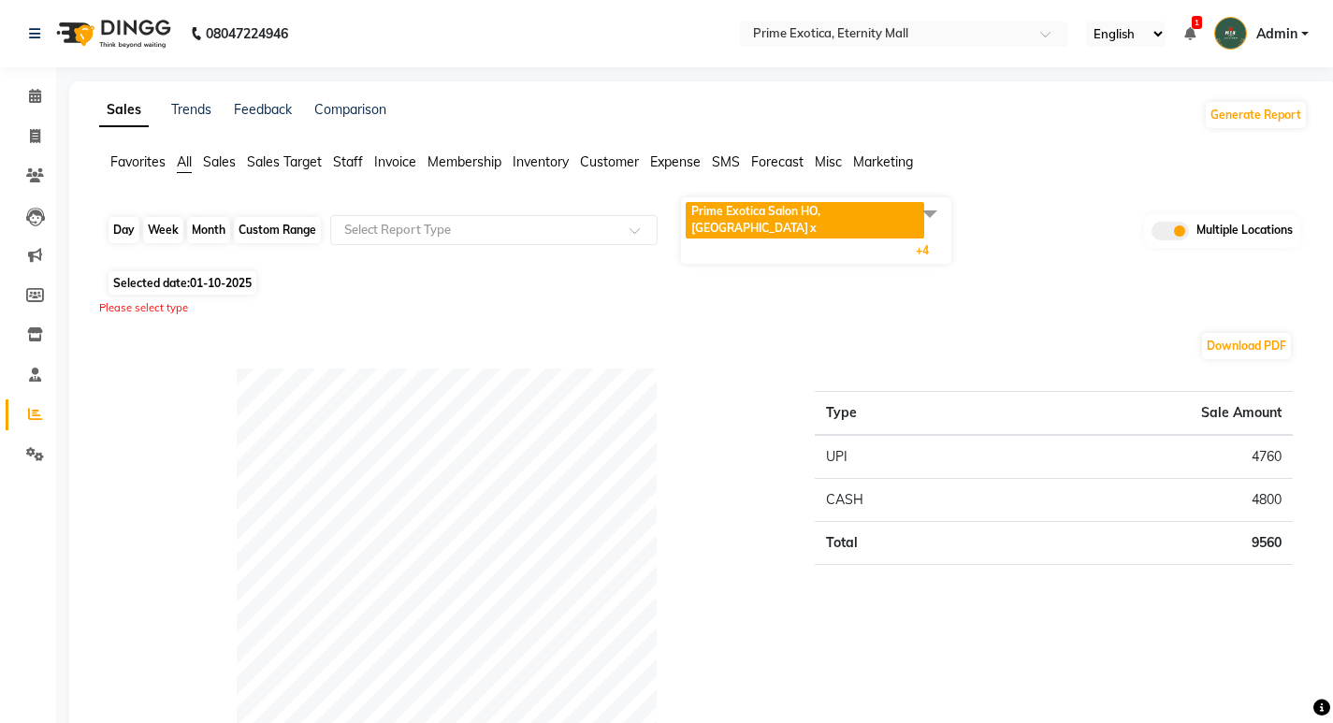
click at [133, 217] on div "Day" at bounding box center [123, 230] width 31 height 26
select select "10"
select select "2025"
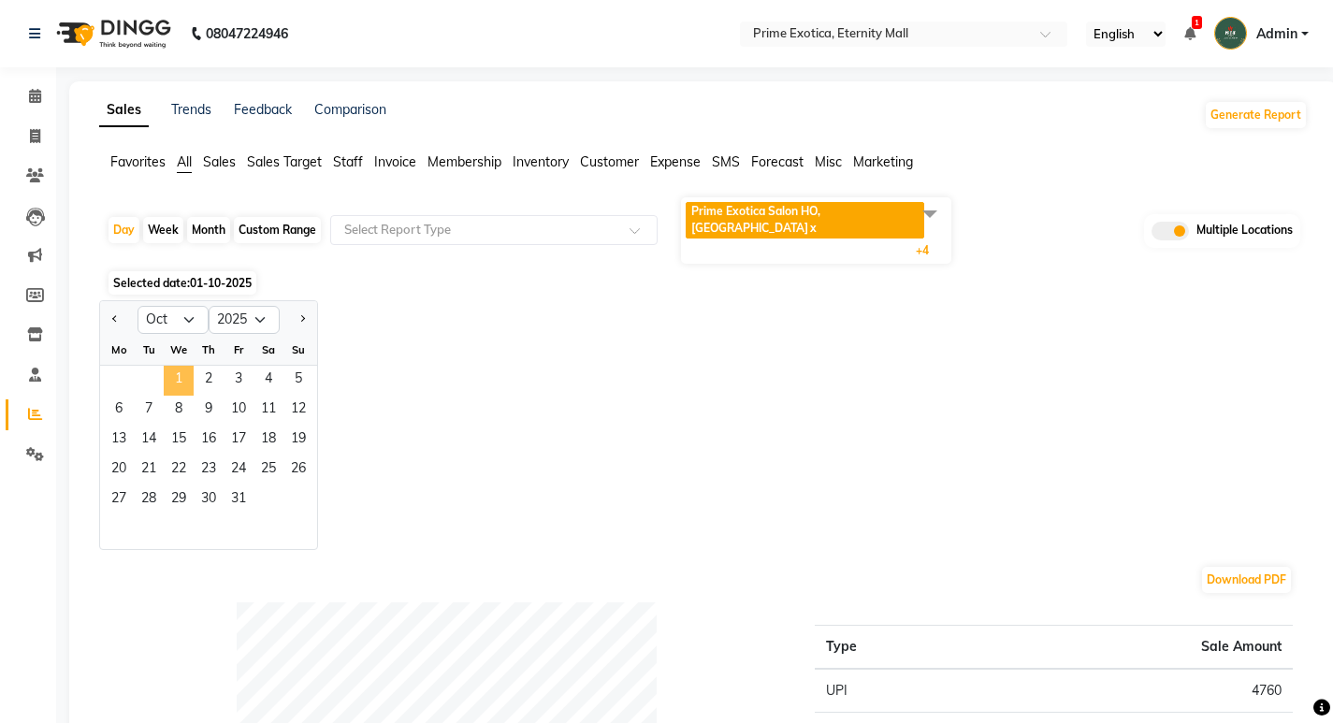
click at [167, 366] on span "1" at bounding box center [179, 381] width 30 height 30
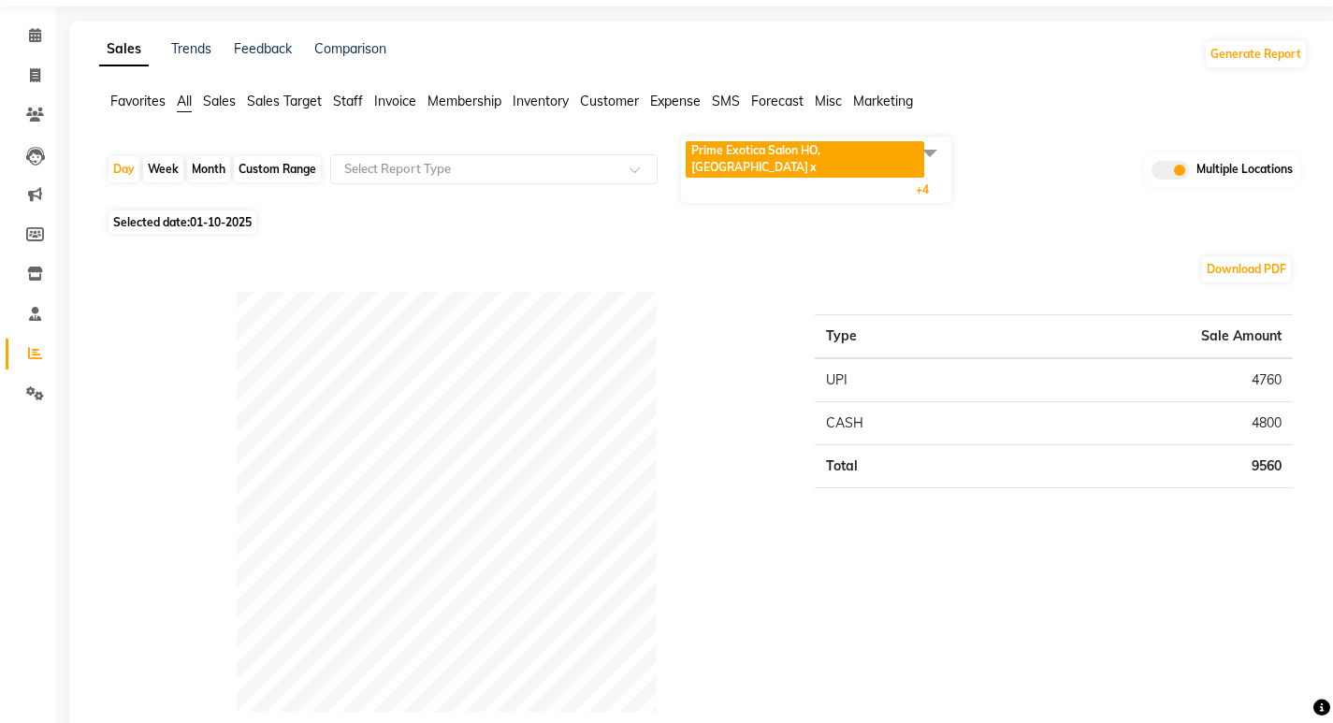
scroll to position [94, 0]
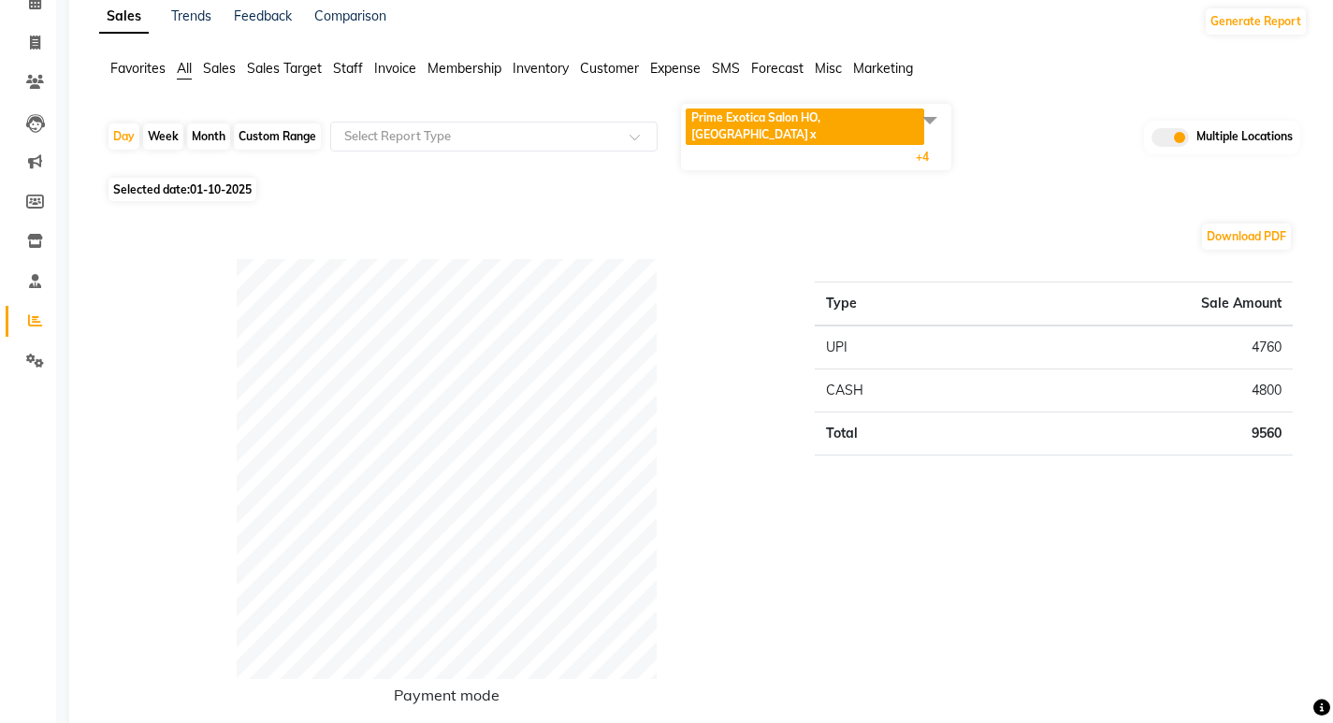
click at [764, 109] on span "Prime Exotica Salon HO, Nagpur x" at bounding box center [804, 126] width 238 height 36
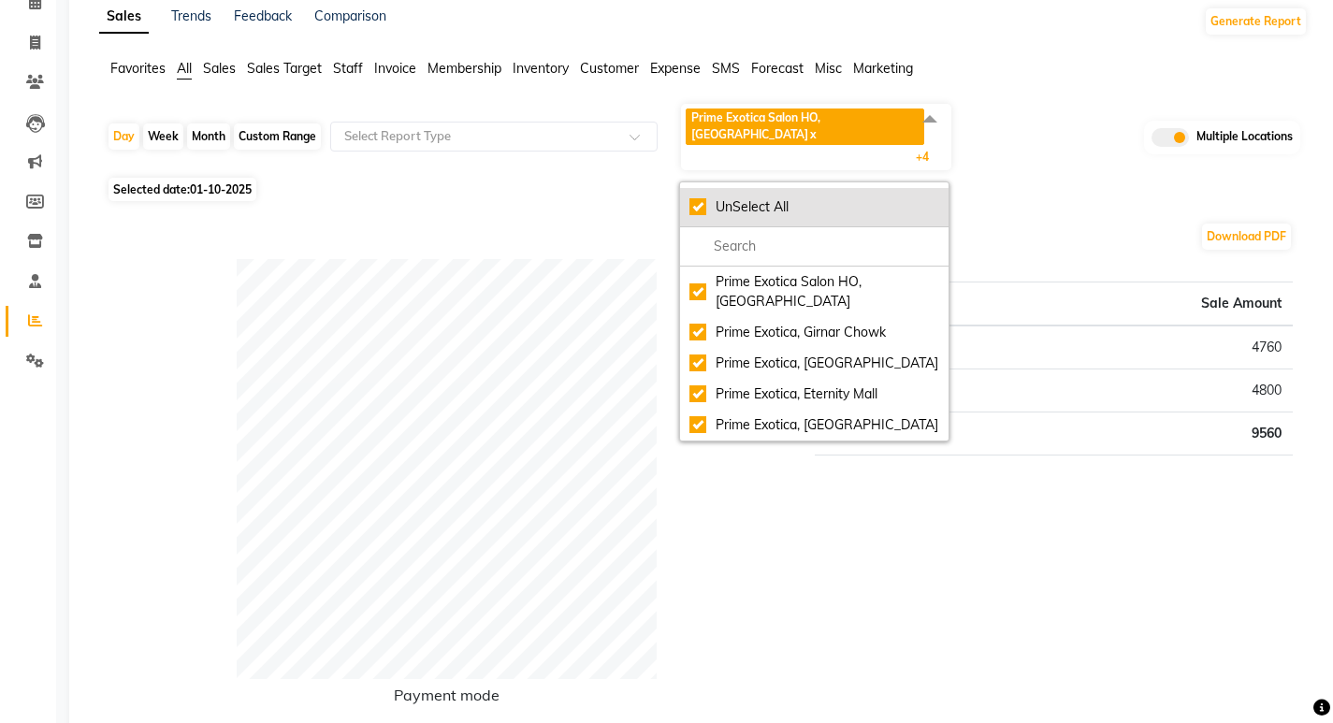
click at [690, 197] on div "UnSelect All" at bounding box center [814, 207] width 250 height 20
checkbox input "false"
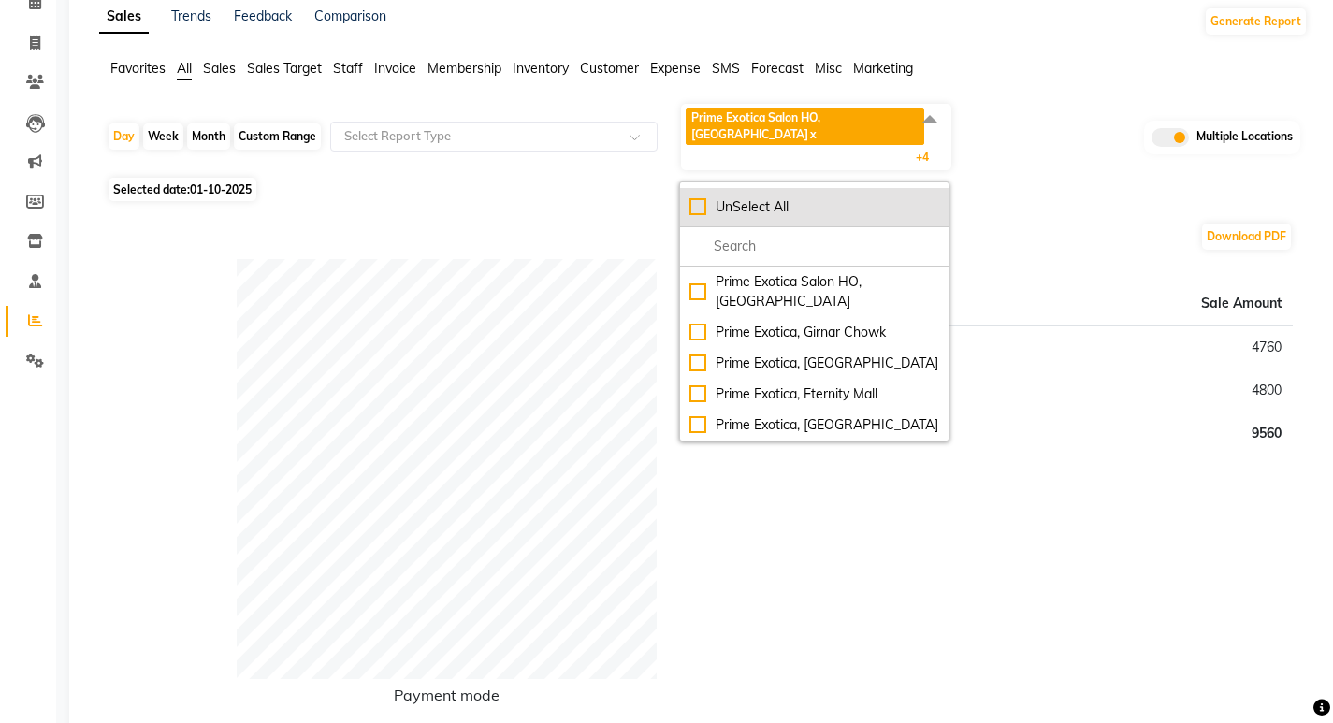
checkbox input "false"
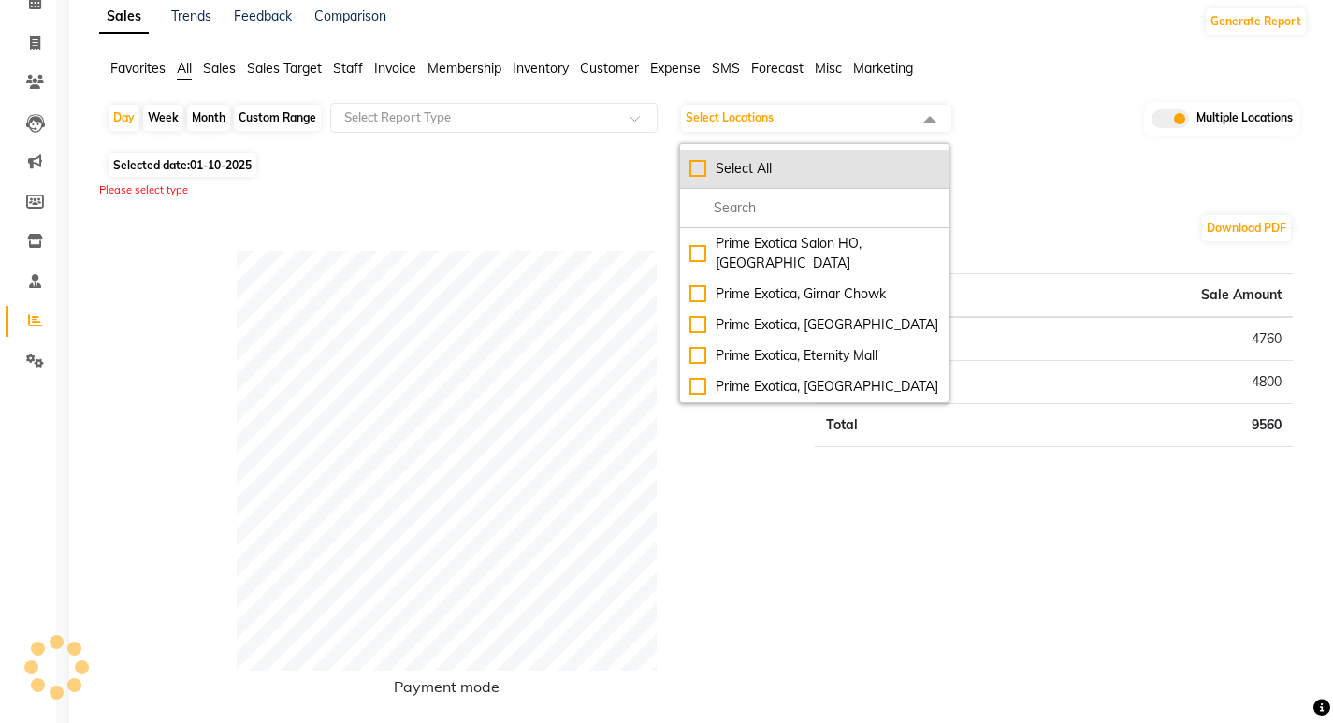
click at [690, 176] on div "Select All" at bounding box center [814, 169] width 250 height 20
checkbox input "true"
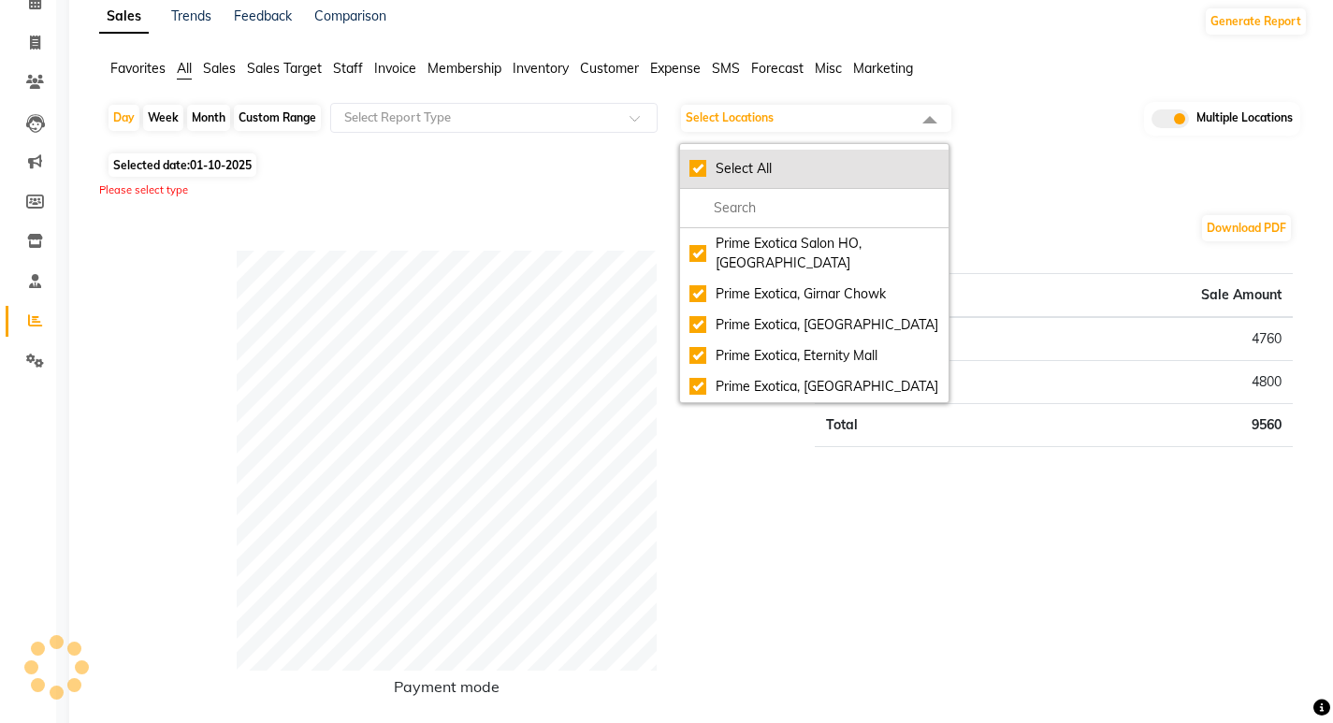
checkbox input "true"
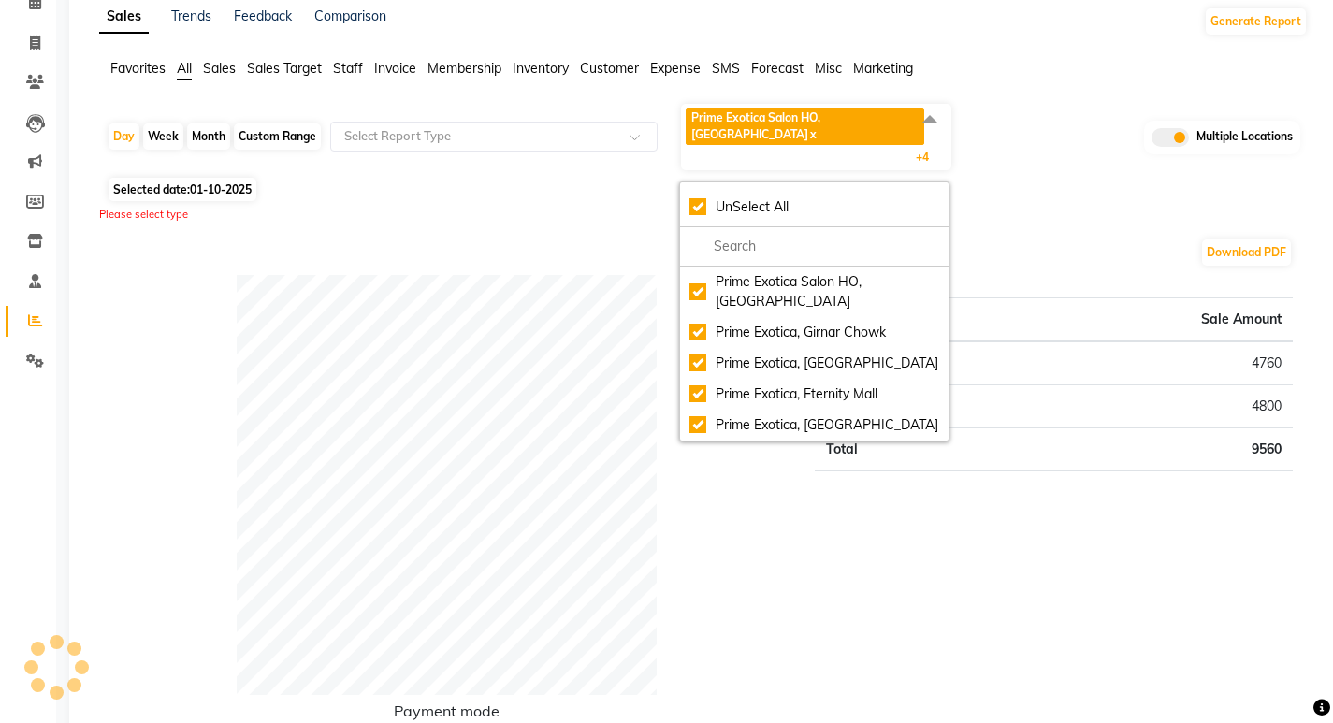
click at [621, 238] on div "Download PDF" at bounding box center [700, 253] width 1186 height 30
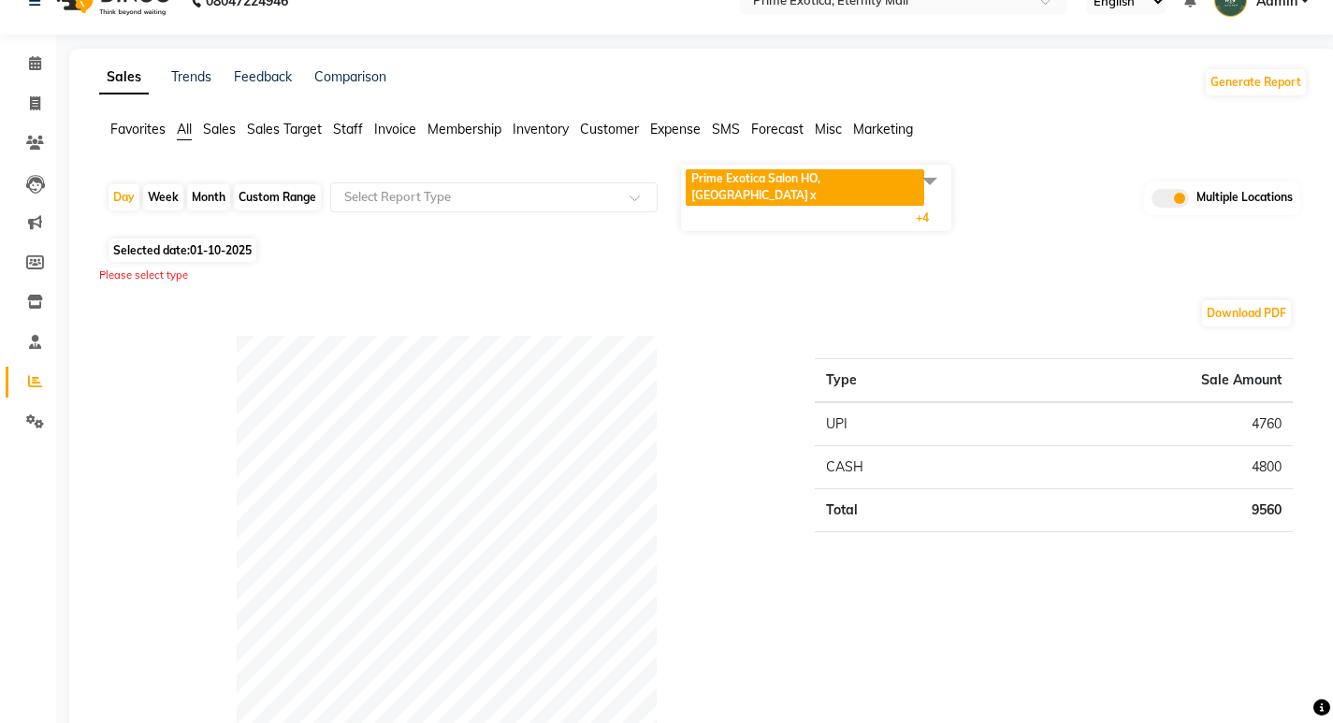
scroll to position [0, 0]
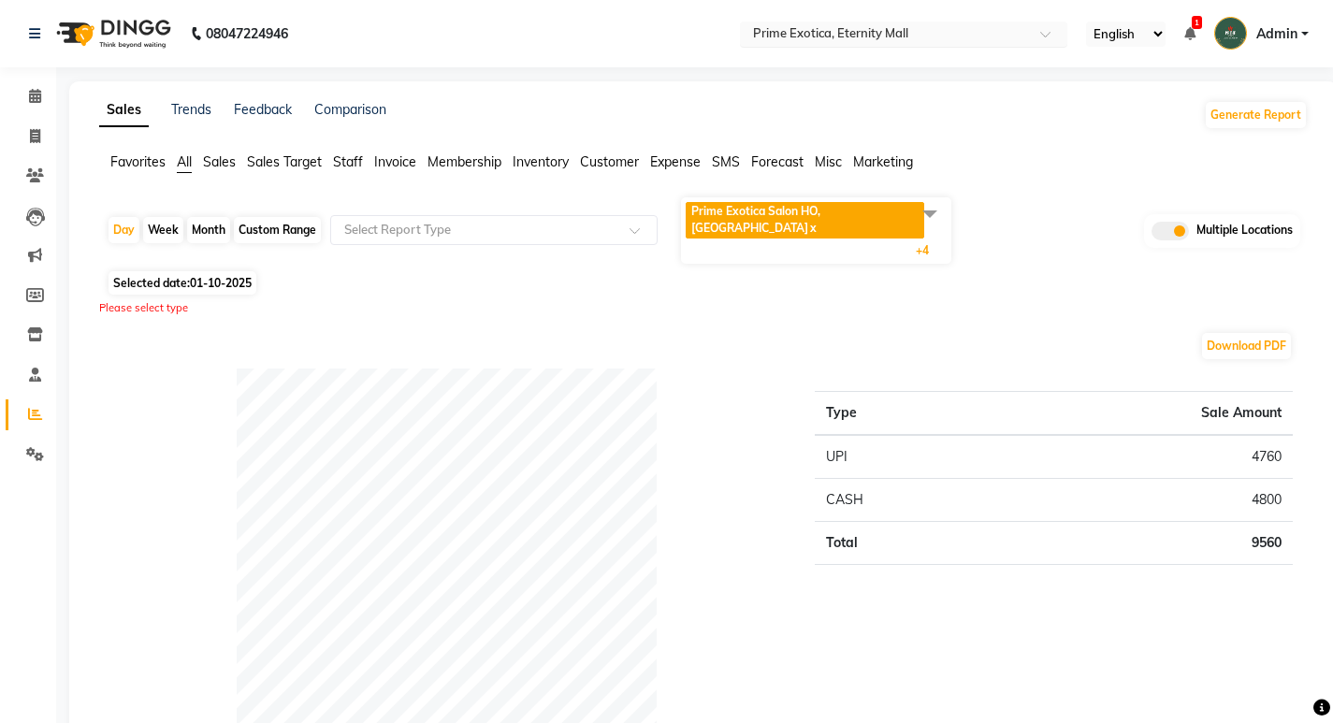
click at [882, 18] on nav "08047224946 Select Location × Prime Exotica, Eternity Mall English ENGLISH Espa…" at bounding box center [666, 33] width 1333 height 67
click at [873, 41] on input "text" at bounding box center [884, 35] width 271 height 19
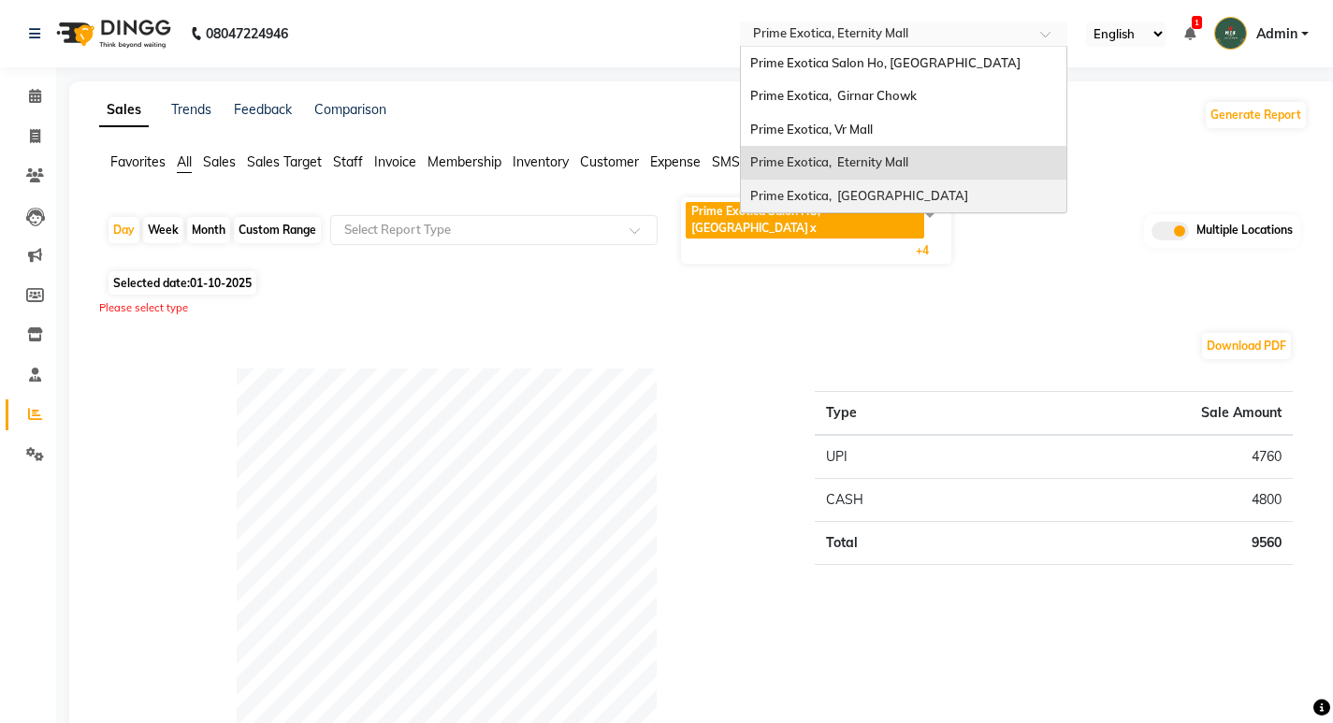
click at [875, 186] on div "Prime Exotica, [GEOGRAPHIC_DATA]" at bounding box center [903, 197] width 325 height 34
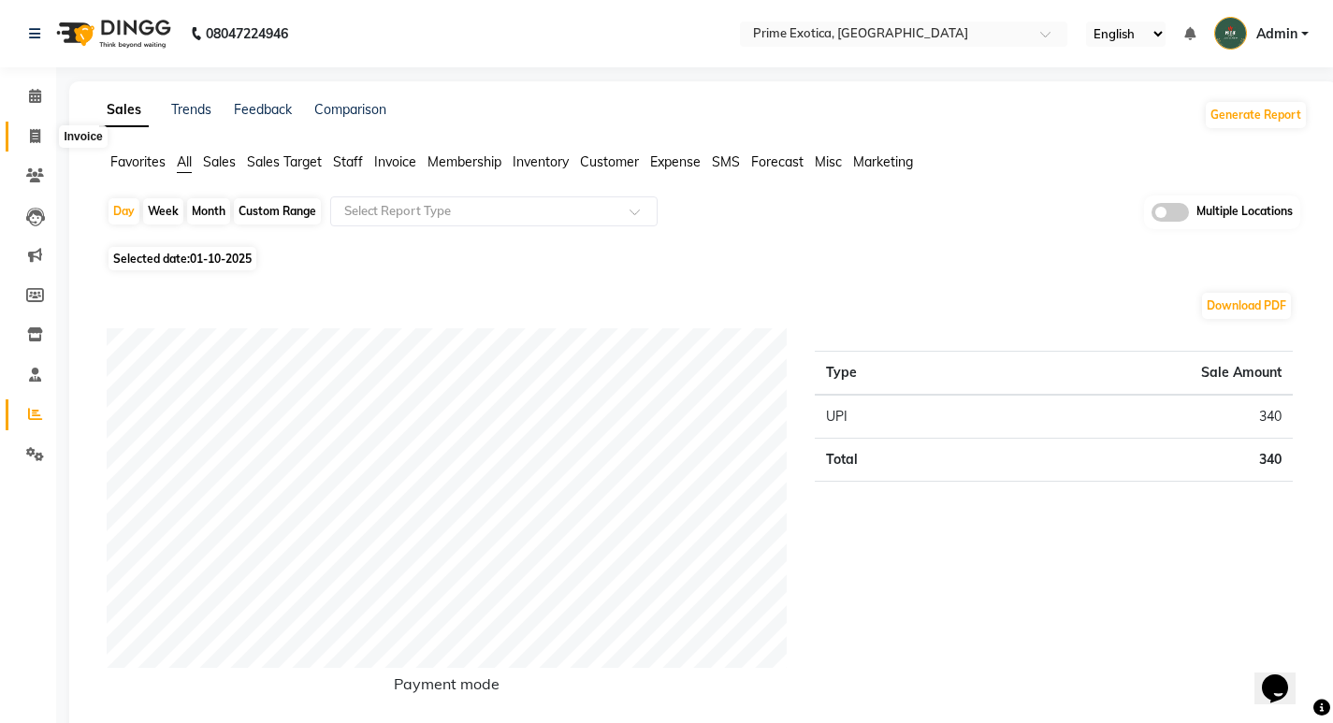
click at [37, 129] on icon at bounding box center [35, 136] width 10 height 14
select select "service"
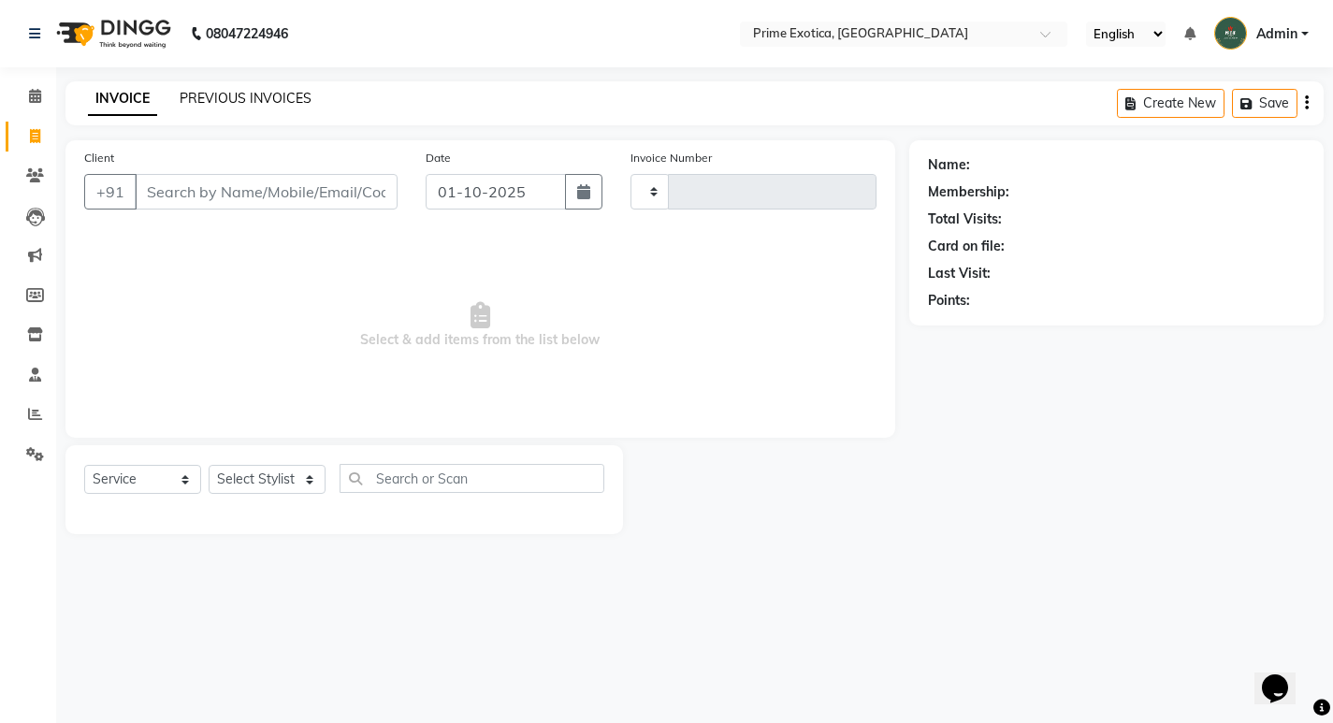
type input "1067"
select select "5380"
click at [225, 91] on link "PREVIOUS INVOICES" at bounding box center [246, 98] width 132 height 17
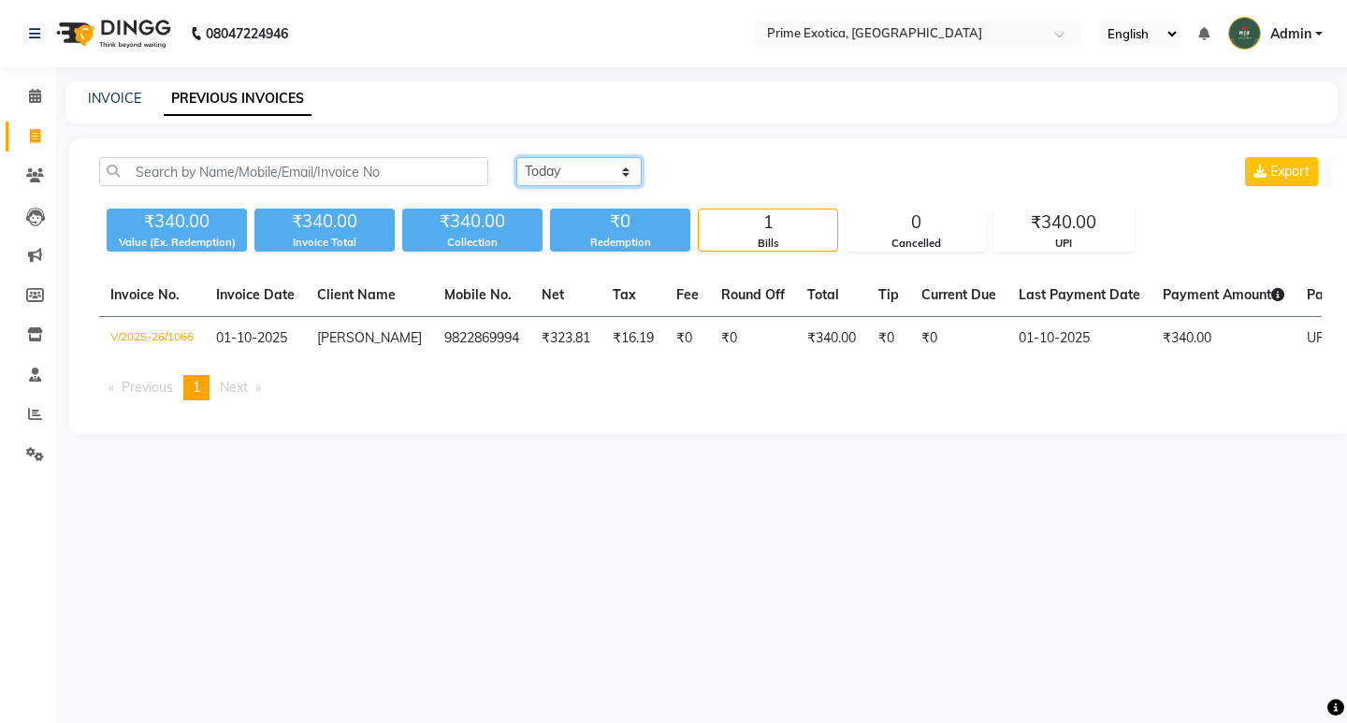
click at [542, 177] on select "Today Yesterday Custom Range" at bounding box center [578, 171] width 125 height 29
click at [516, 157] on select "Today Yesterday Custom Range" at bounding box center [578, 171] width 125 height 29
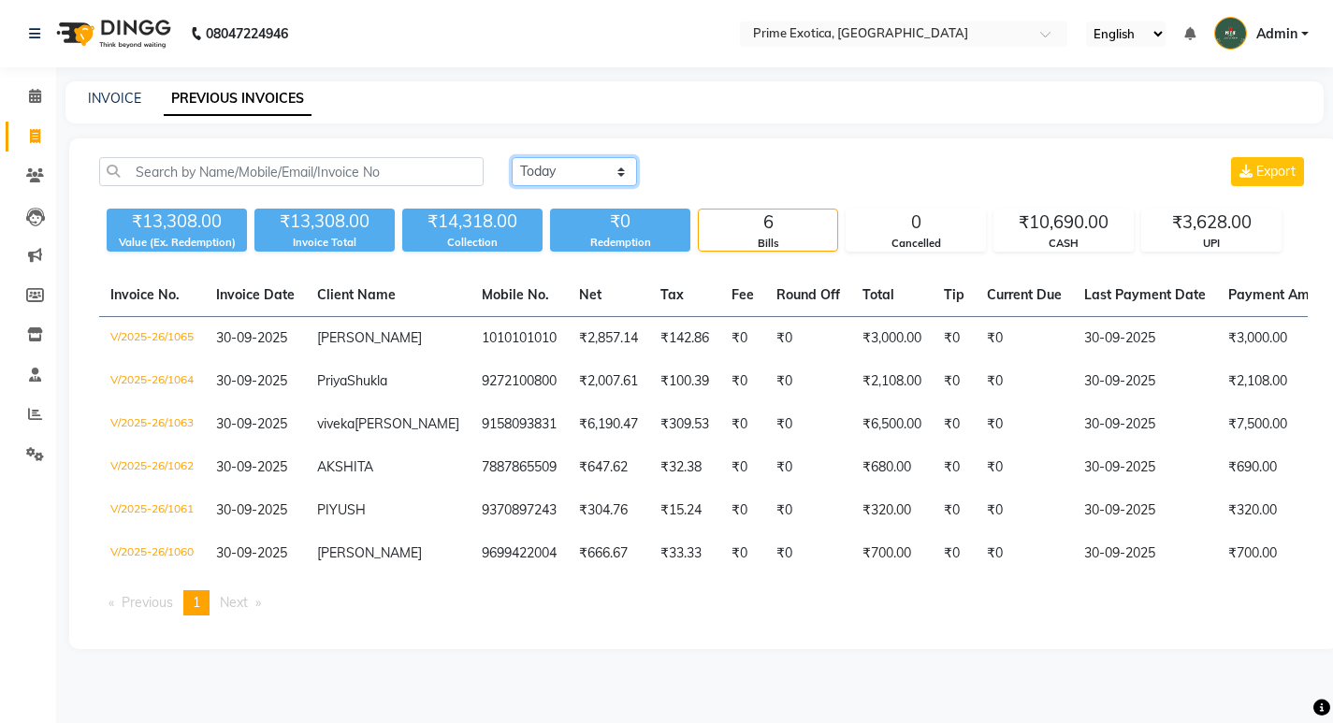
click at [607, 174] on select "Today Yesterday Custom Range" at bounding box center [574, 171] width 125 height 29
click at [578, 166] on select "Today Yesterday Custom Range" at bounding box center [574, 171] width 125 height 29
click at [512, 157] on select "Today Yesterday Custom Range" at bounding box center [574, 171] width 125 height 29
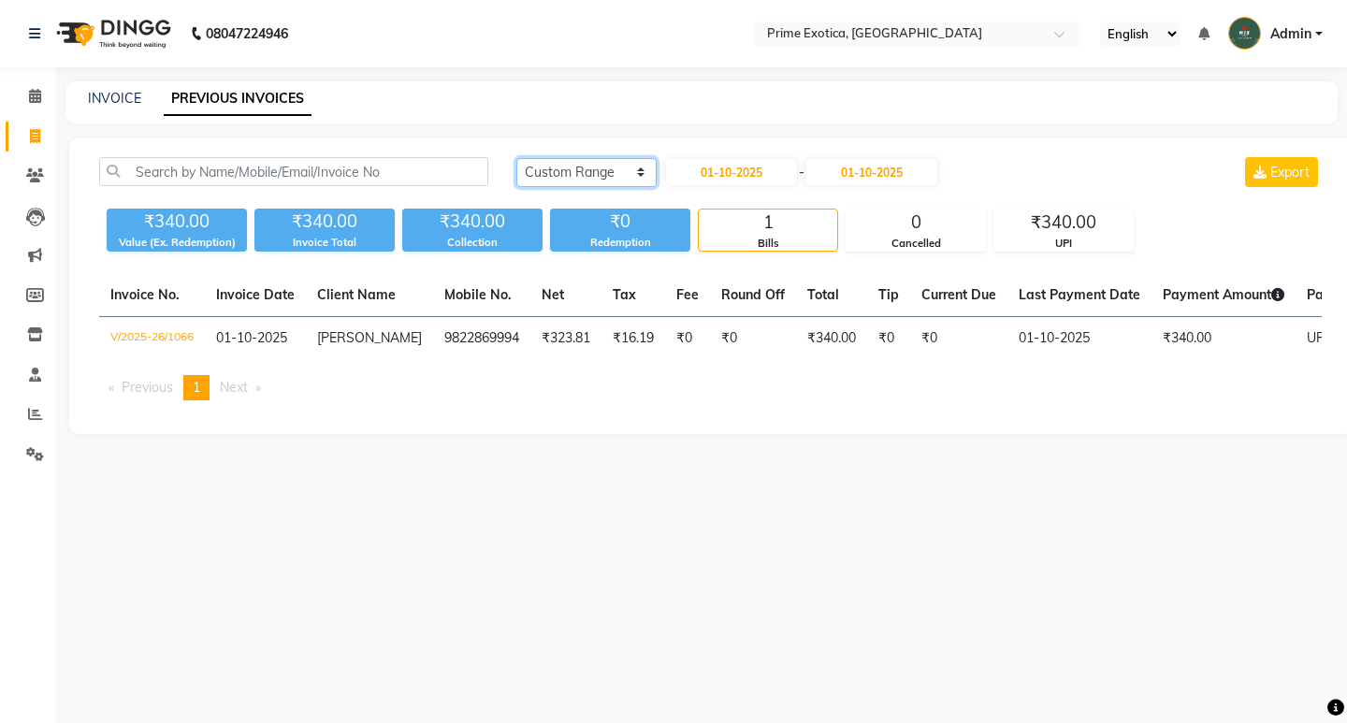
click at [618, 170] on select "Today Yesterday Custom Range" at bounding box center [586, 172] width 140 height 29
select select "today"
click at [516, 158] on select "Today Yesterday Custom Range" at bounding box center [586, 172] width 140 height 29
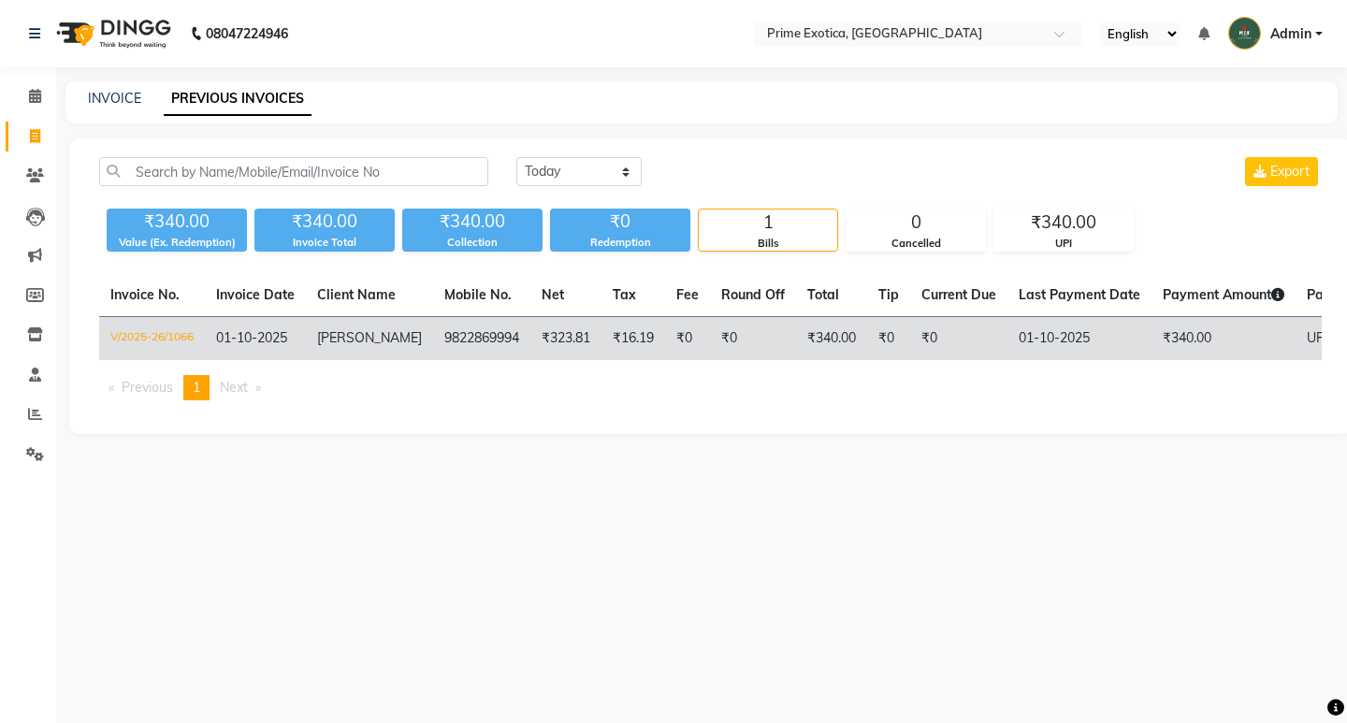
click at [166, 337] on td "V/2025-26/1066" at bounding box center [152, 339] width 106 height 44
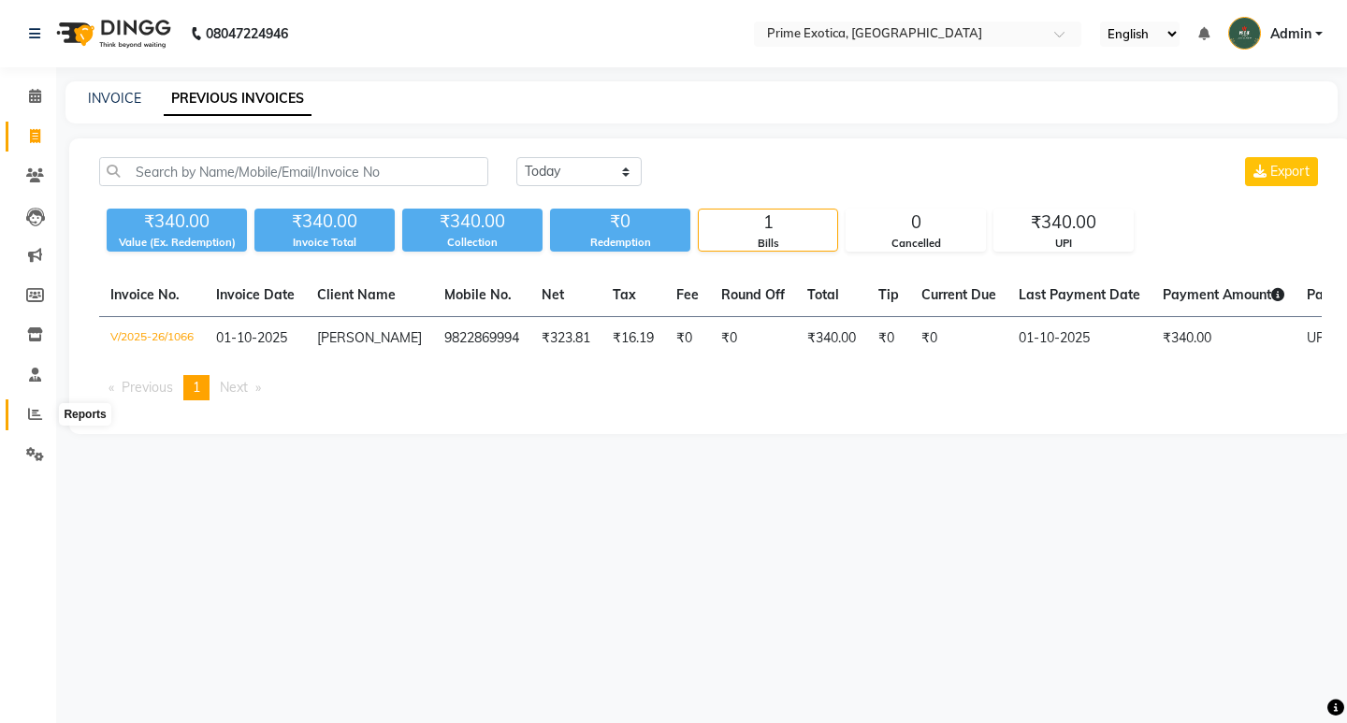
click at [36, 412] on icon at bounding box center [35, 414] width 14 height 14
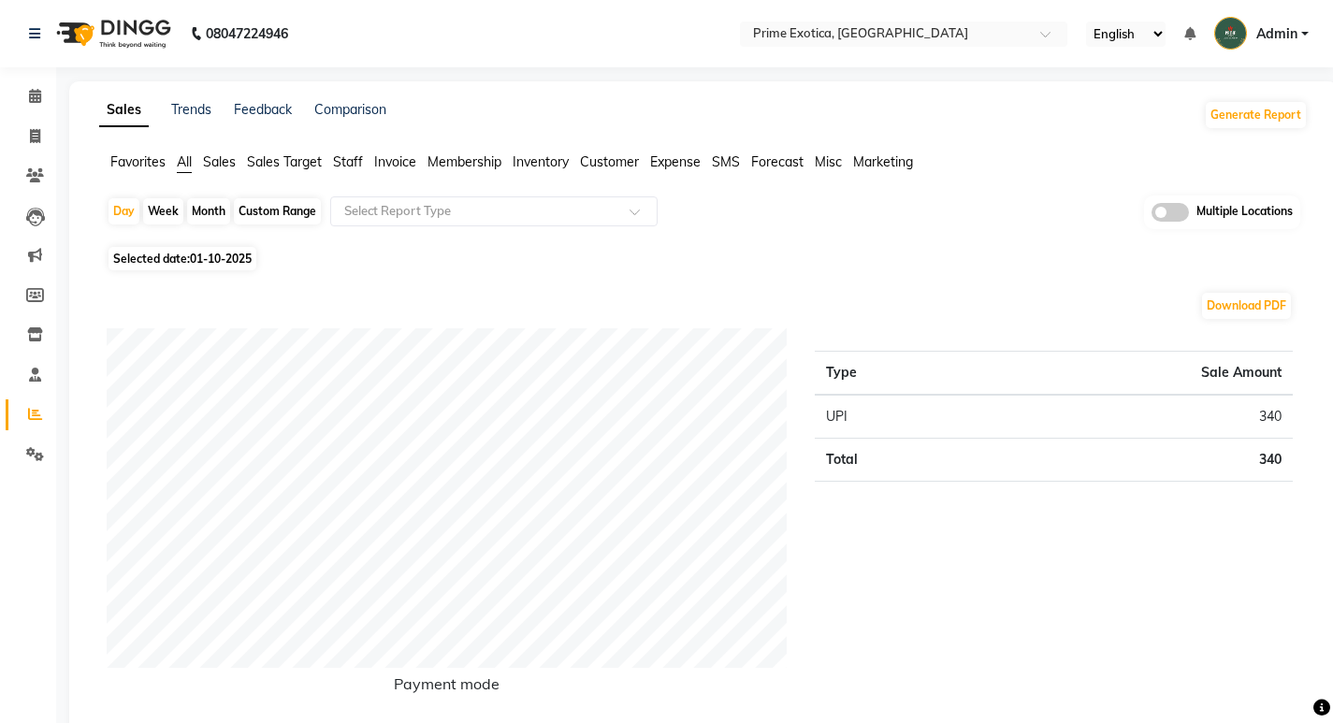
click at [1170, 209] on span at bounding box center [1169, 212] width 37 height 19
click at [1151, 215] on input "checkbox" at bounding box center [1151, 215] width 0 height 0
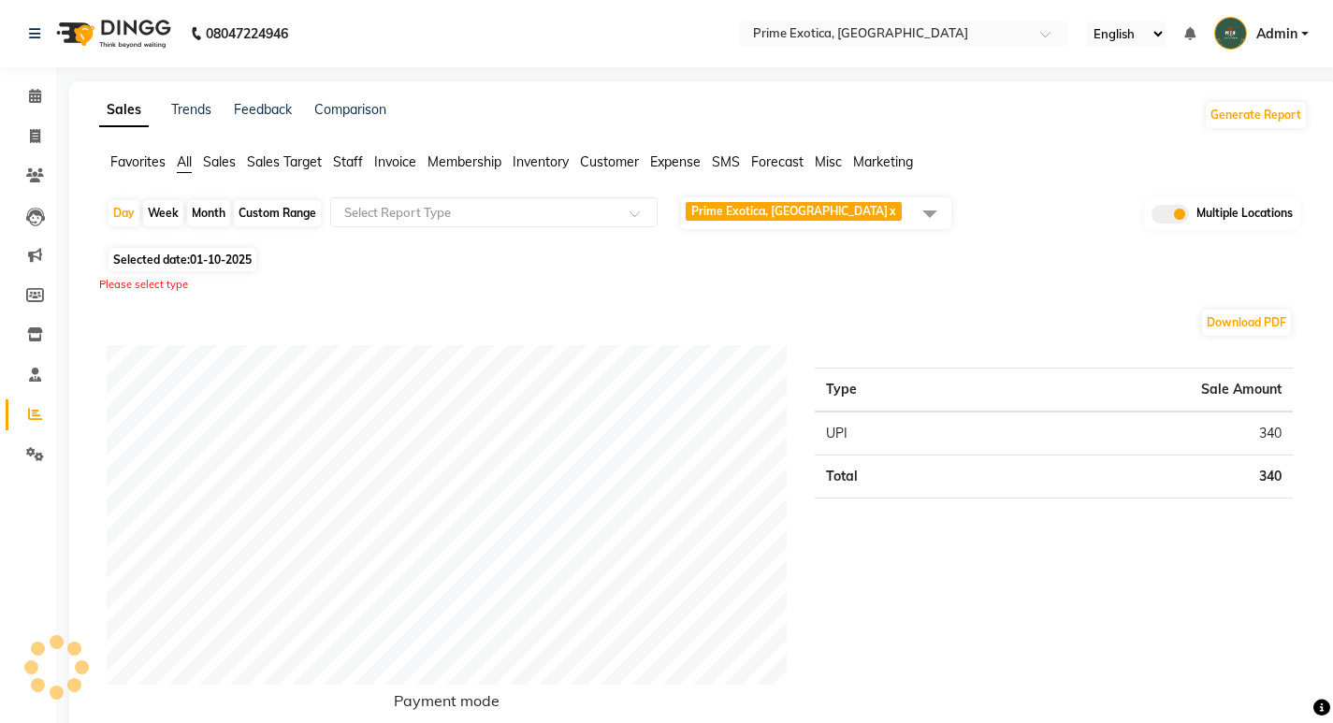
click at [808, 222] on span "Prime Exotica, Dharampeth x" at bounding box center [795, 213] width 220 height 22
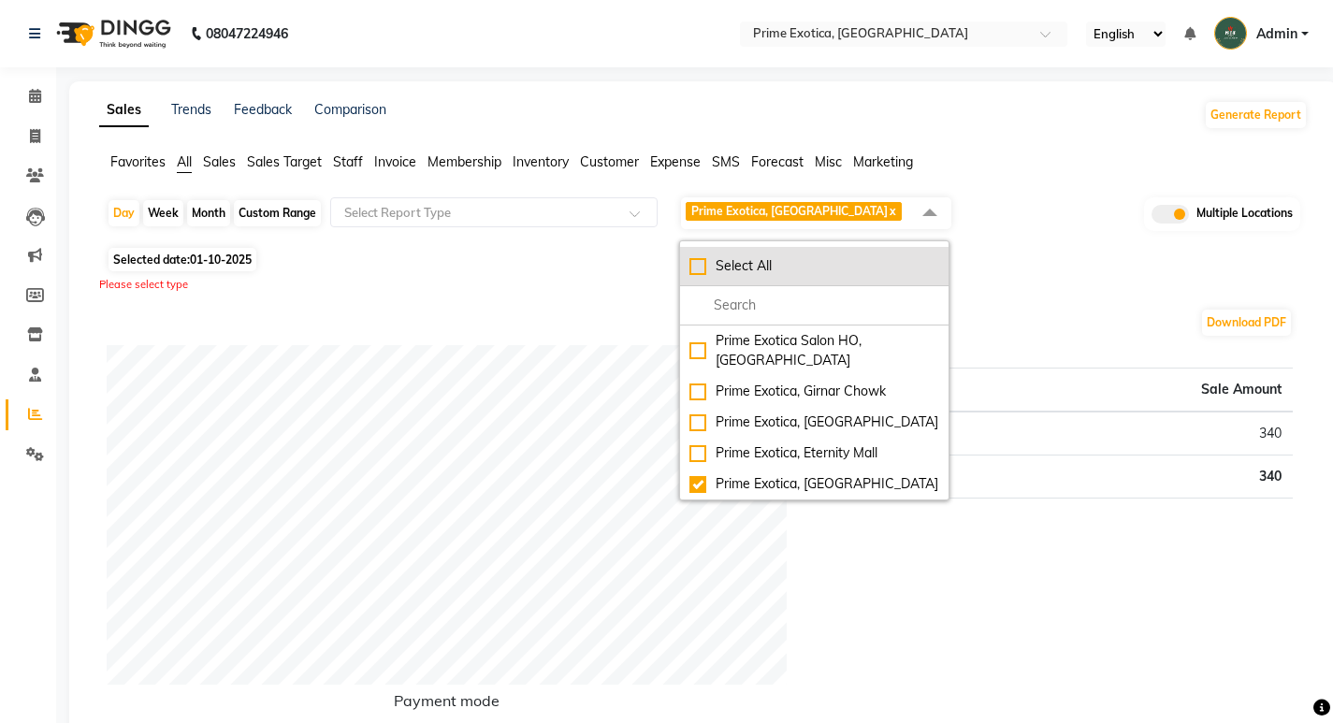
click at [689, 256] on div "Select All" at bounding box center [814, 266] width 250 height 20
checkbox input "true"
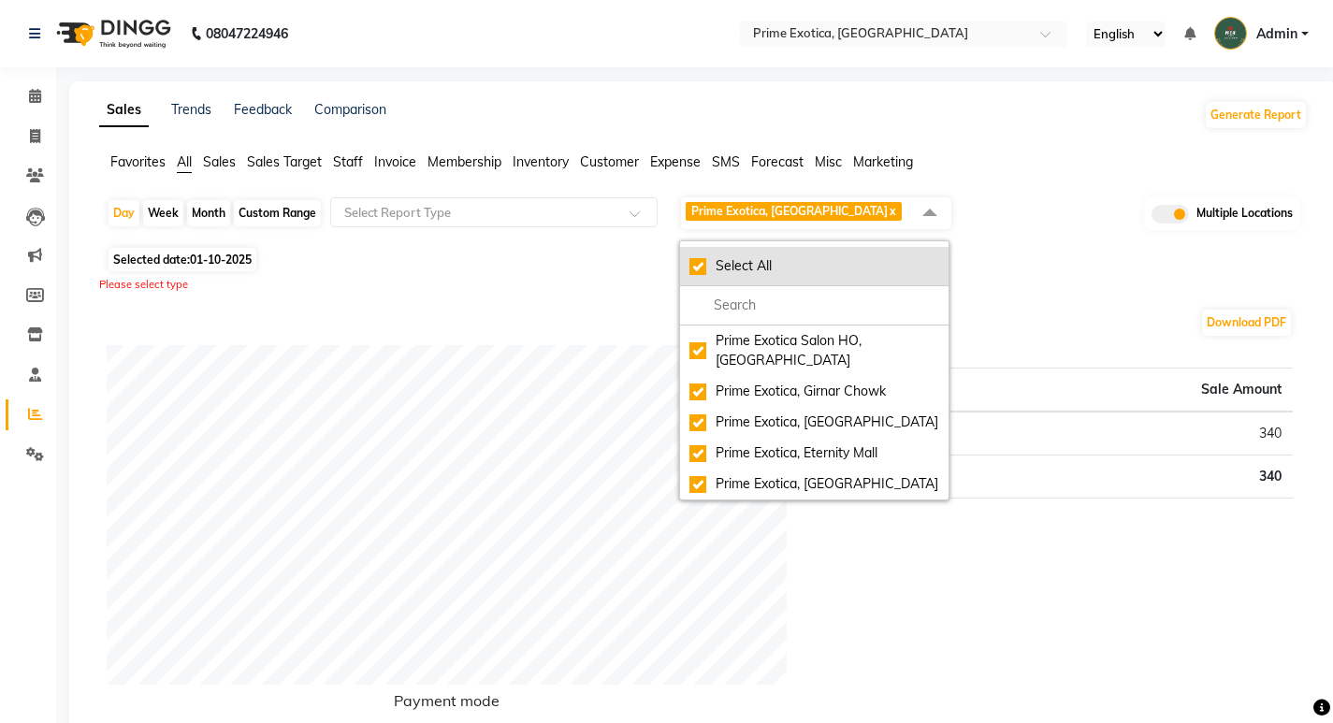
checkbox input "true"
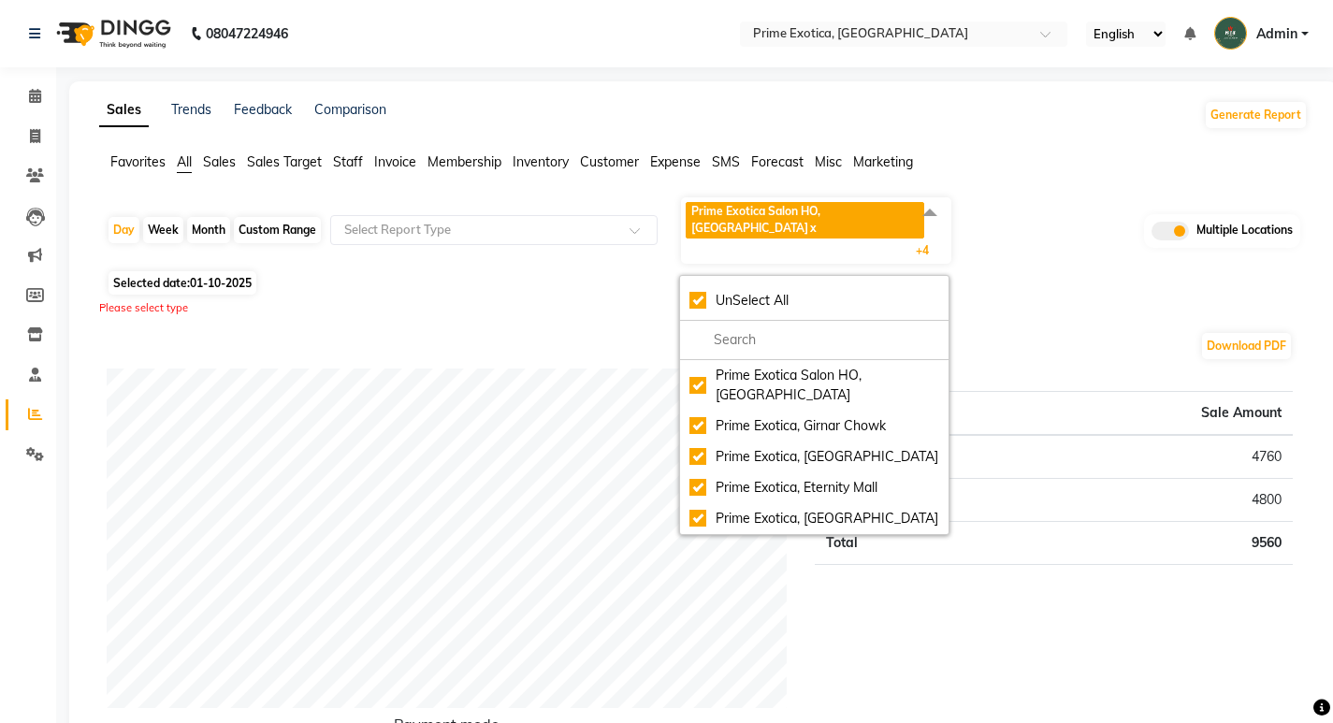
click at [976, 152] on ul "Favorites All Sales Sales Target Staff Invoice Membership Inventory Customer Ex…" at bounding box center [703, 162] width 1208 height 21
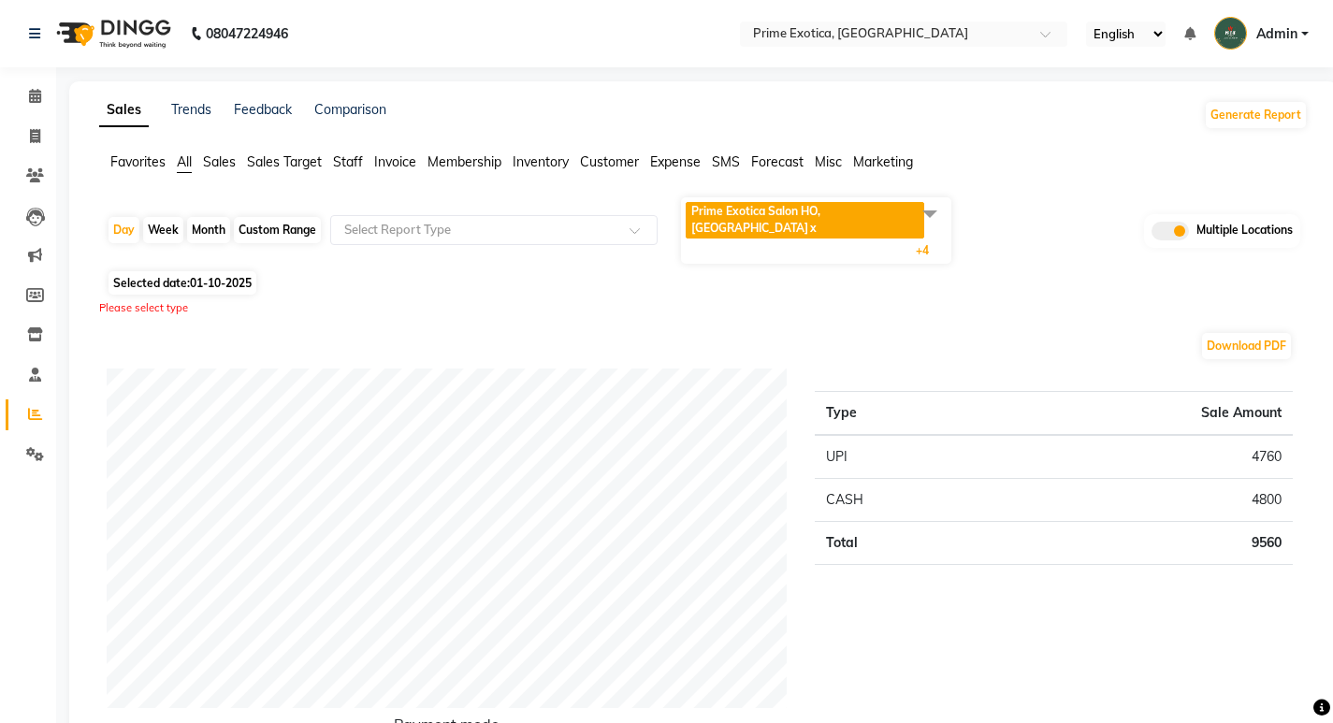
click at [709, 207] on span "Prime Exotica Salon HO, [GEOGRAPHIC_DATA]" at bounding box center [755, 219] width 129 height 31
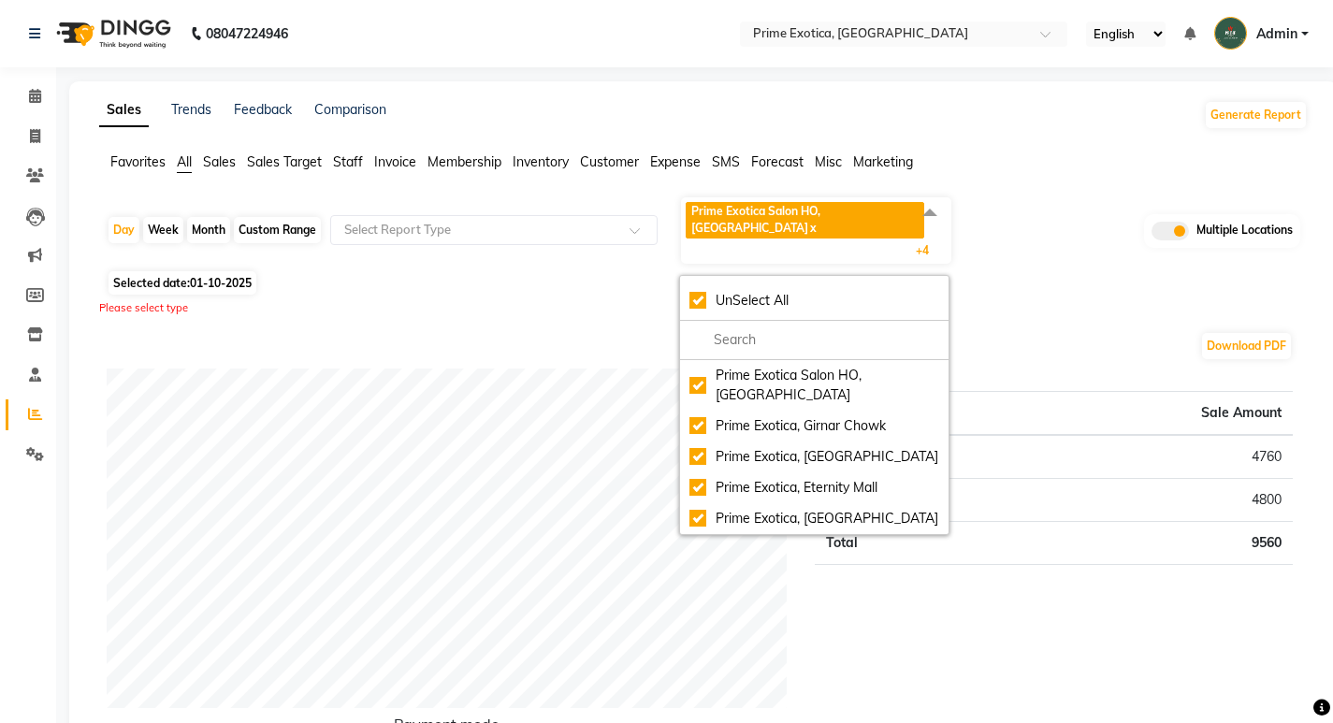
click at [718, 213] on span "Prime Exotica Salon HO, [GEOGRAPHIC_DATA]" at bounding box center [755, 219] width 129 height 31
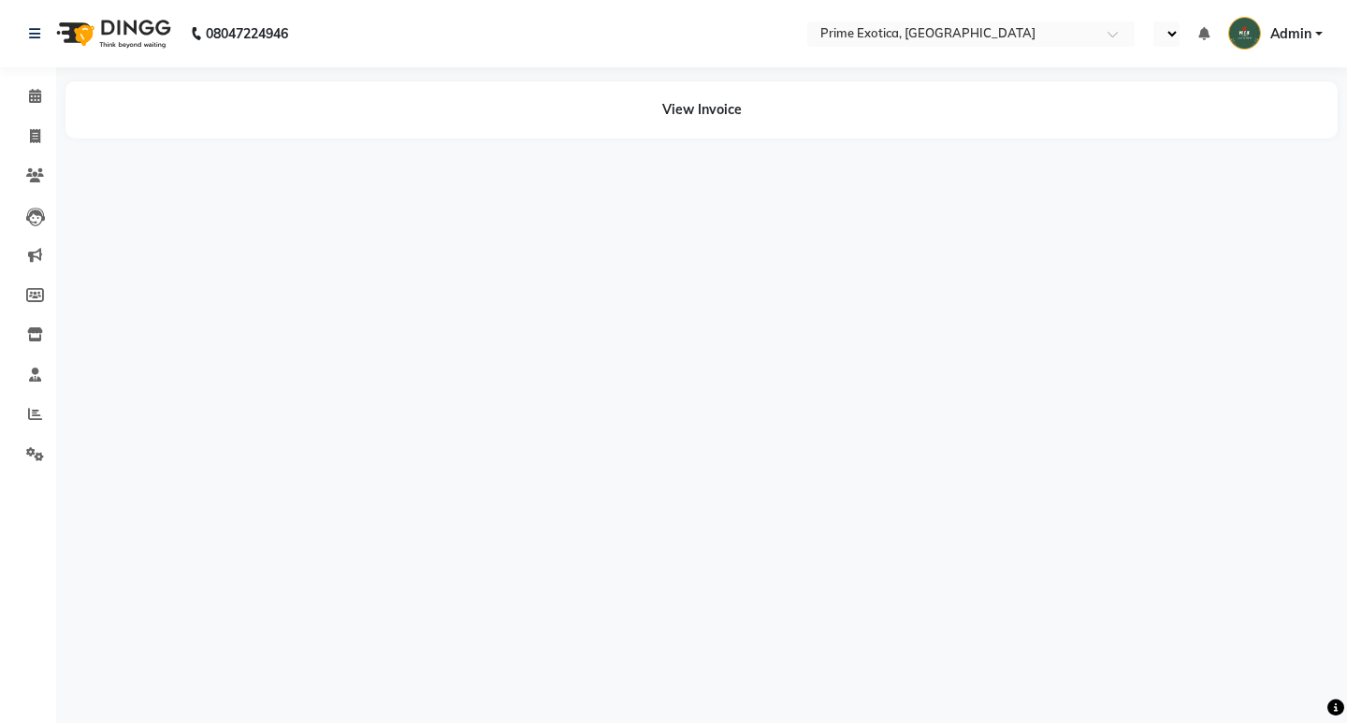
select select "en"
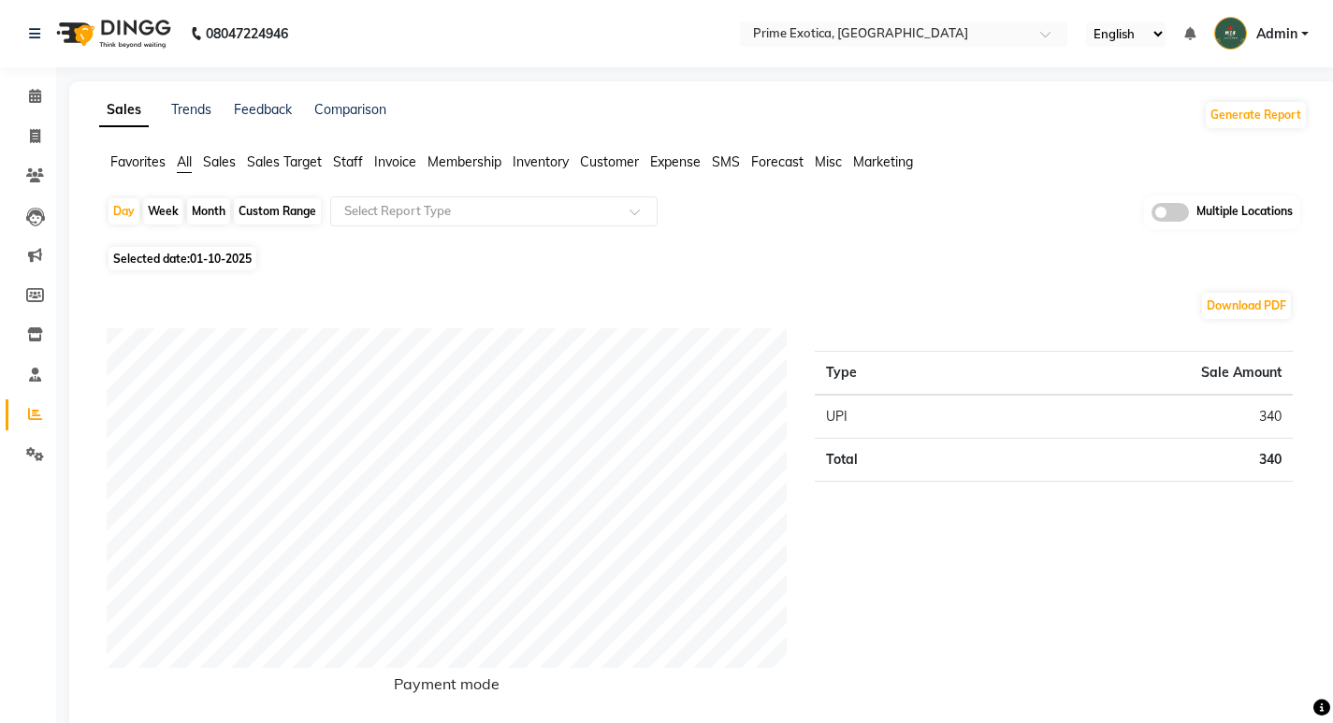
click at [1172, 211] on span at bounding box center [1169, 212] width 37 height 19
click at [1151, 215] on input "checkbox" at bounding box center [1151, 215] width 0 height 0
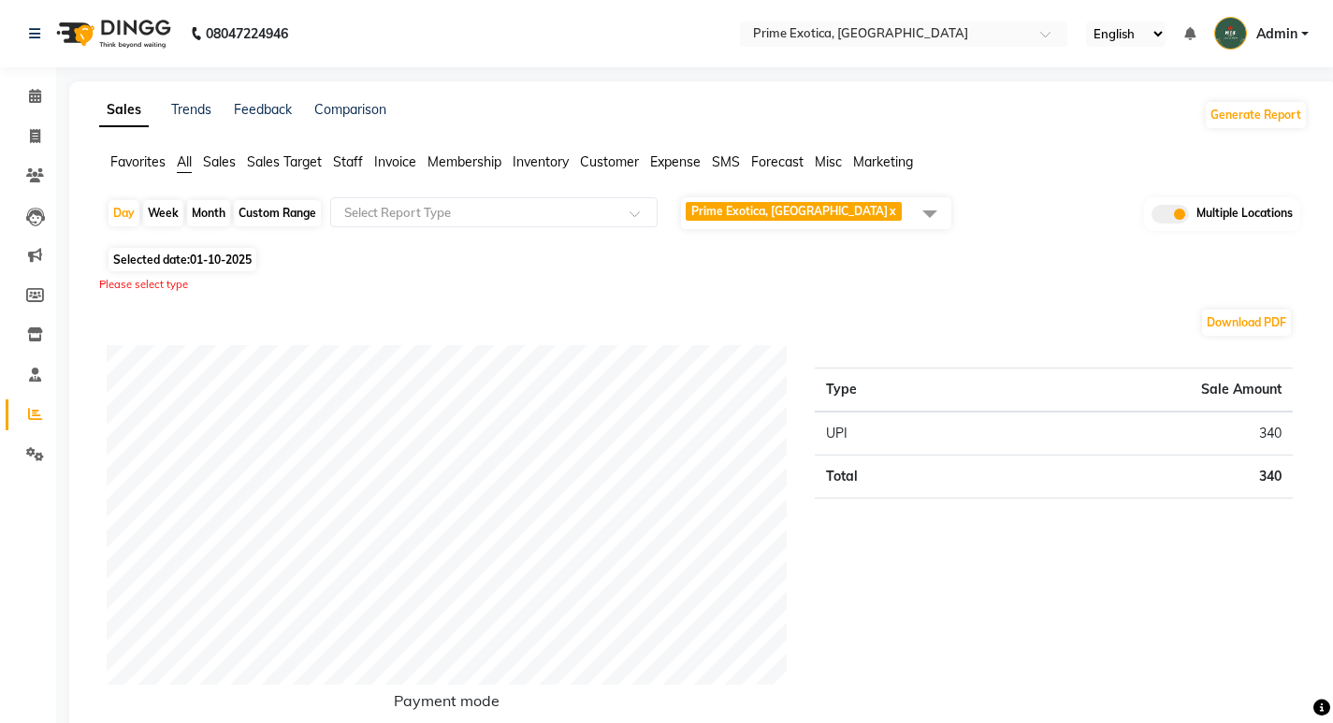
click at [862, 213] on span "Prime Exotica, Dharampeth x" at bounding box center [816, 213] width 270 height 32
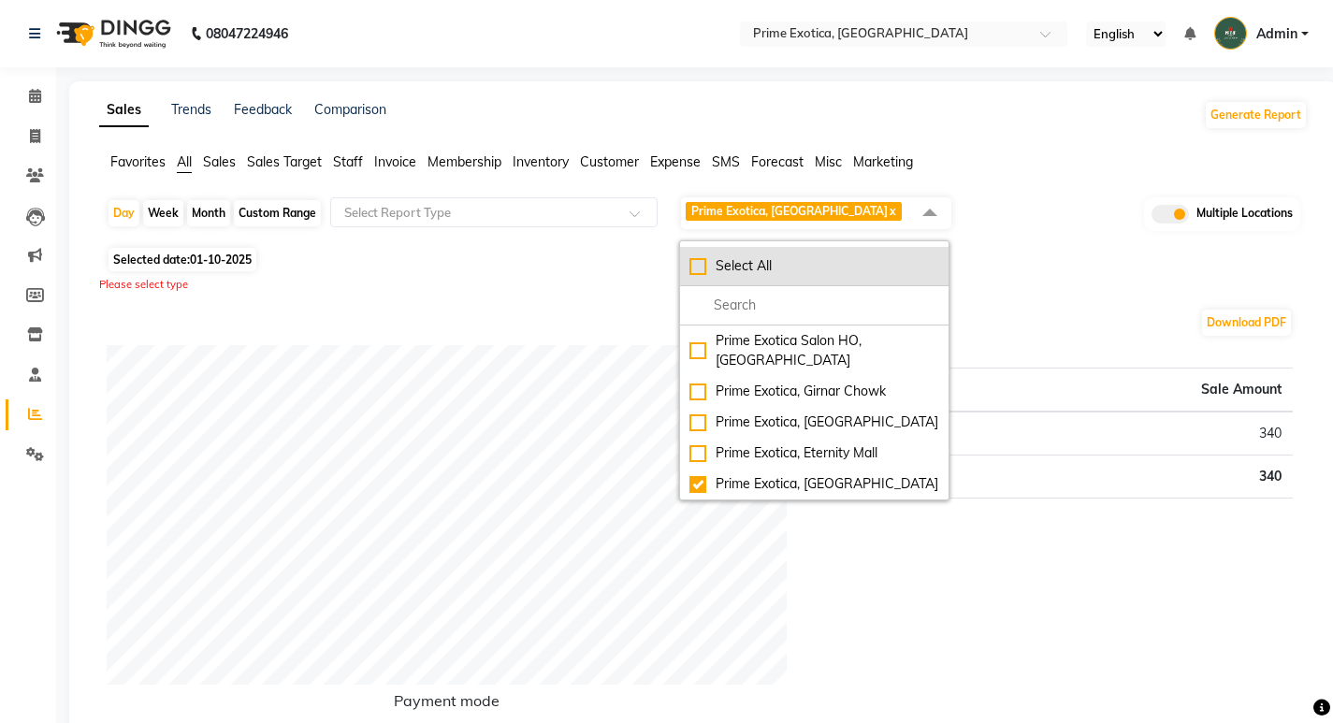
click at [694, 269] on div "Select All" at bounding box center [814, 266] width 250 height 20
checkbox input "true"
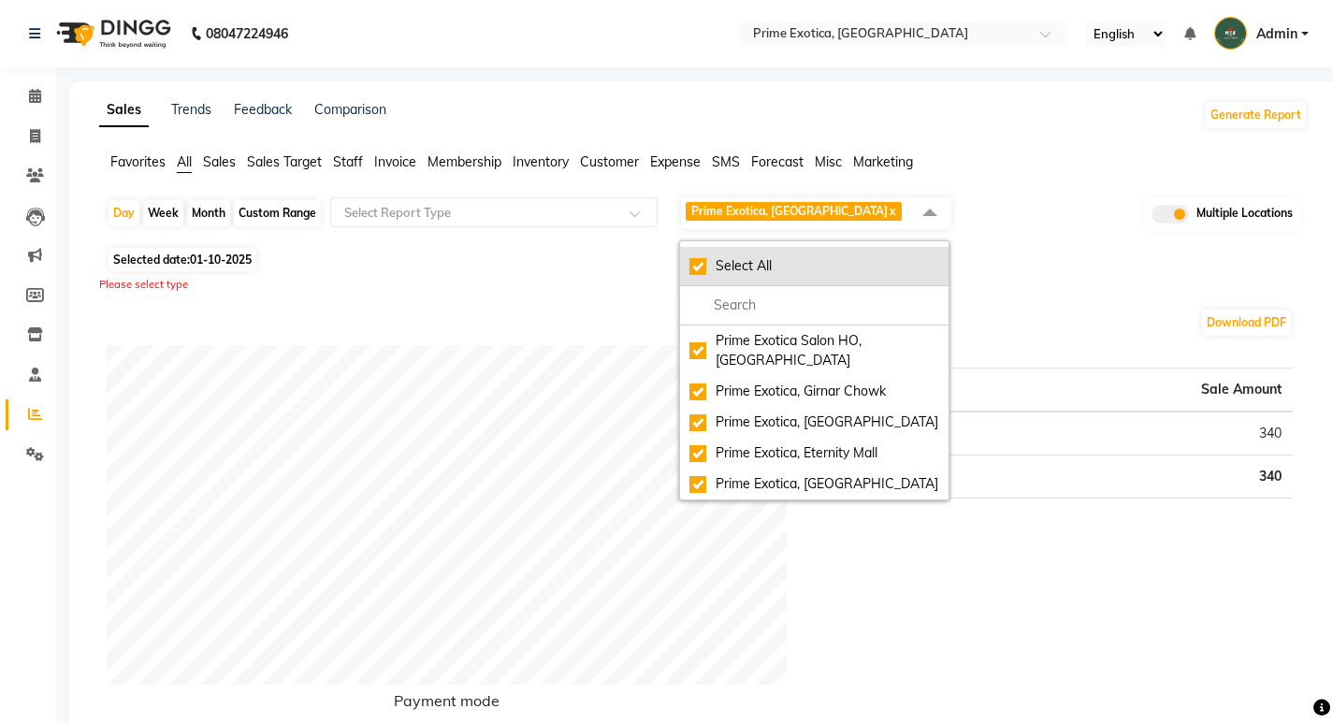
checkbox input "true"
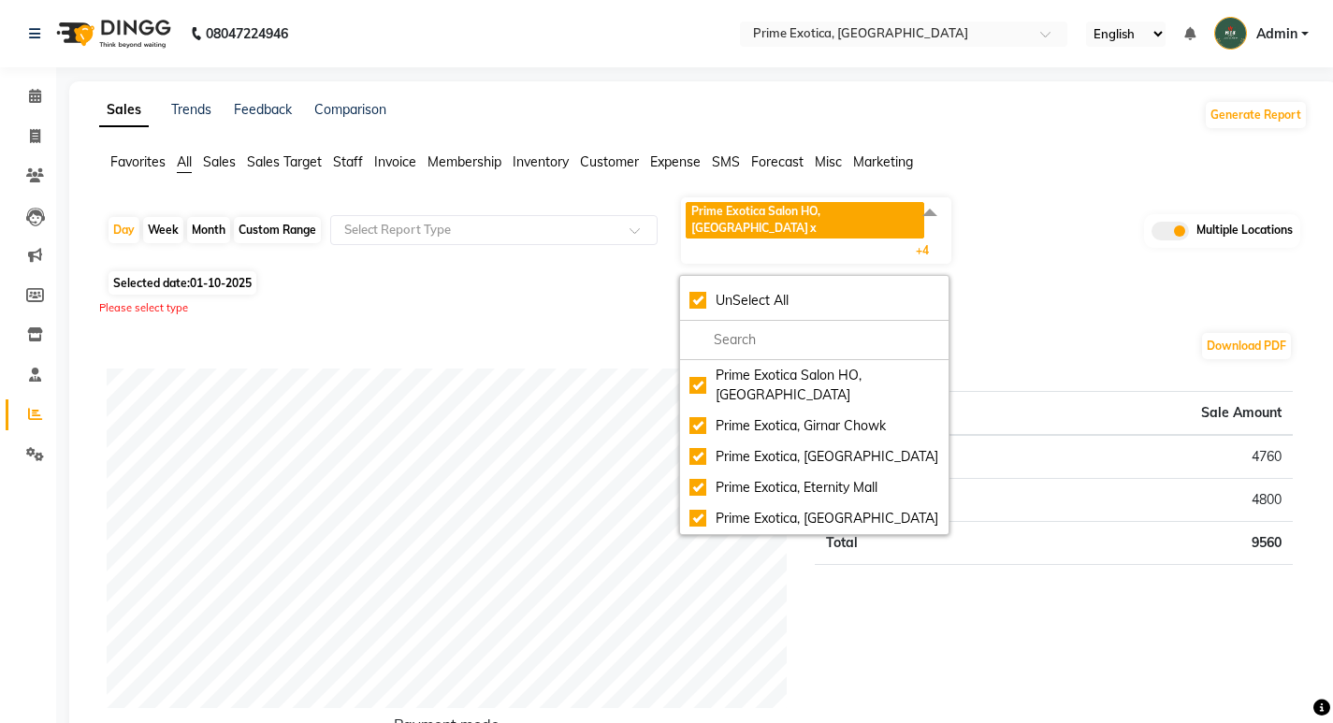
click at [1024, 300] on div "Please select type" at bounding box center [703, 308] width 1208 height 16
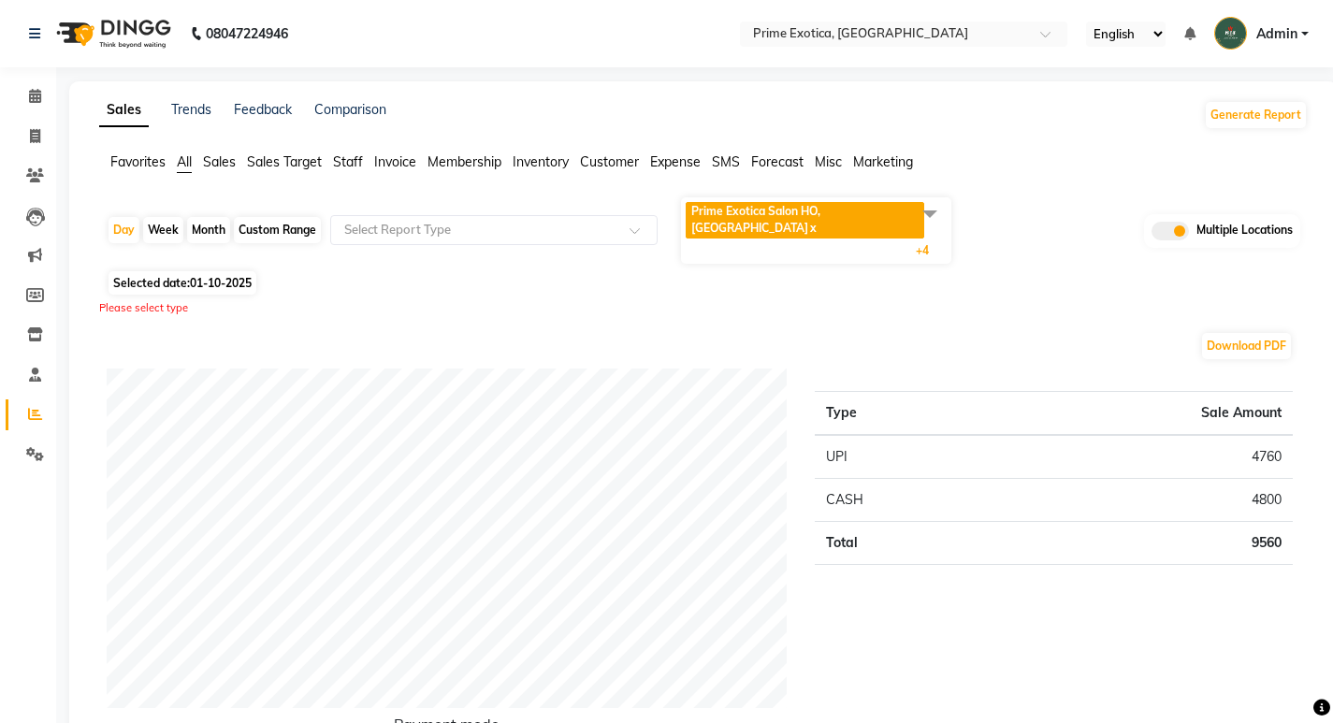
click at [212, 217] on div "Month" at bounding box center [208, 230] width 43 height 26
select select "10"
select select "2025"
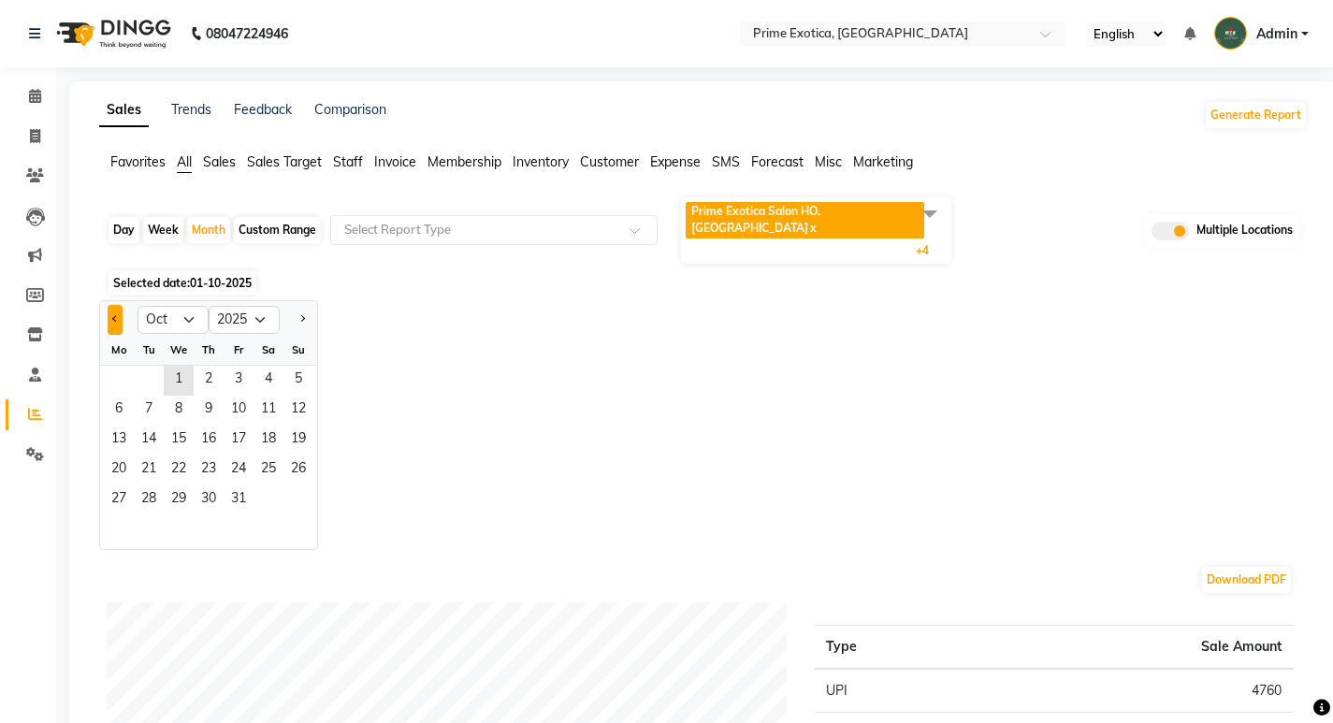
click at [109, 305] on button "Previous month" at bounding box center [115, 320] width 15 height 30
select select "9"
click at [116, 366] on span "1" at bounding box center [119, 381] width 30 height 30
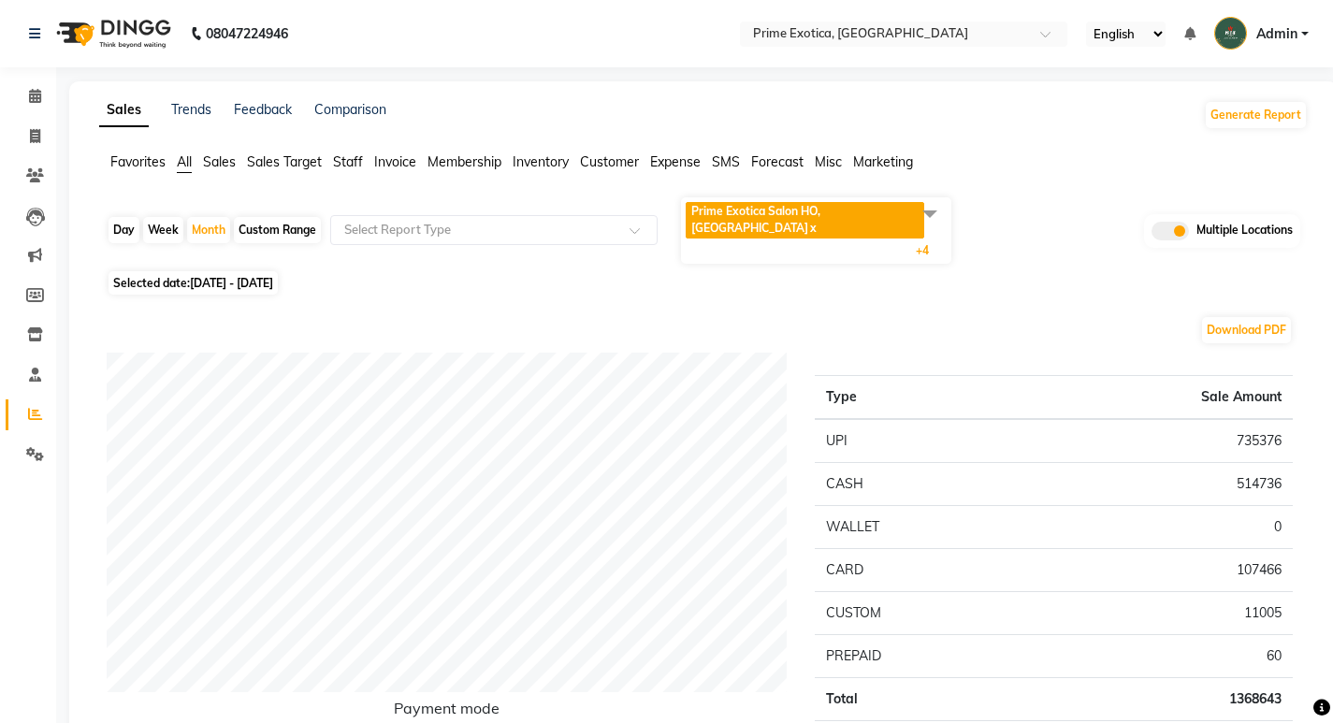
click at [765, 211] on span "Prime Exotica Salon HO, [GEOGRAPHIC_DATA]" at bounding box center [755, 219] width 129 height 31
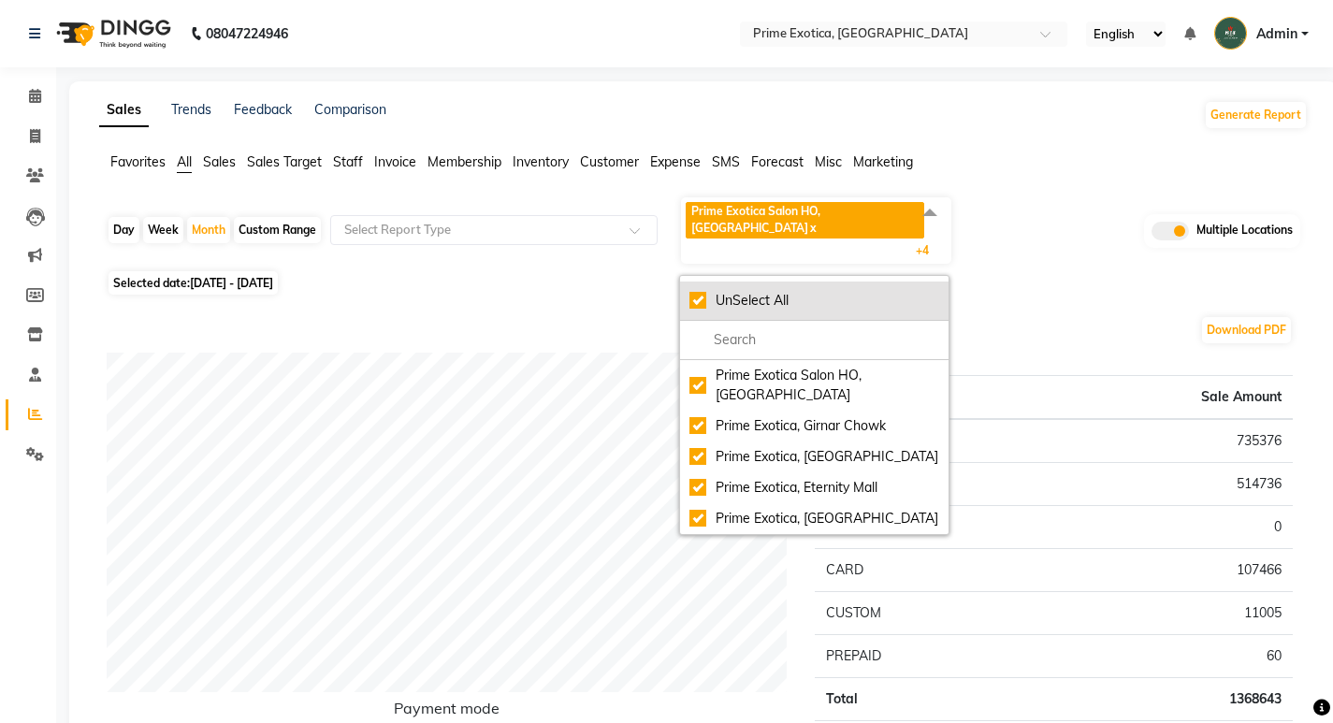
click at [703, 291] on div "UnSelect All" at bounding box center [814, 301] width 250 height 20
checkbox input "false"
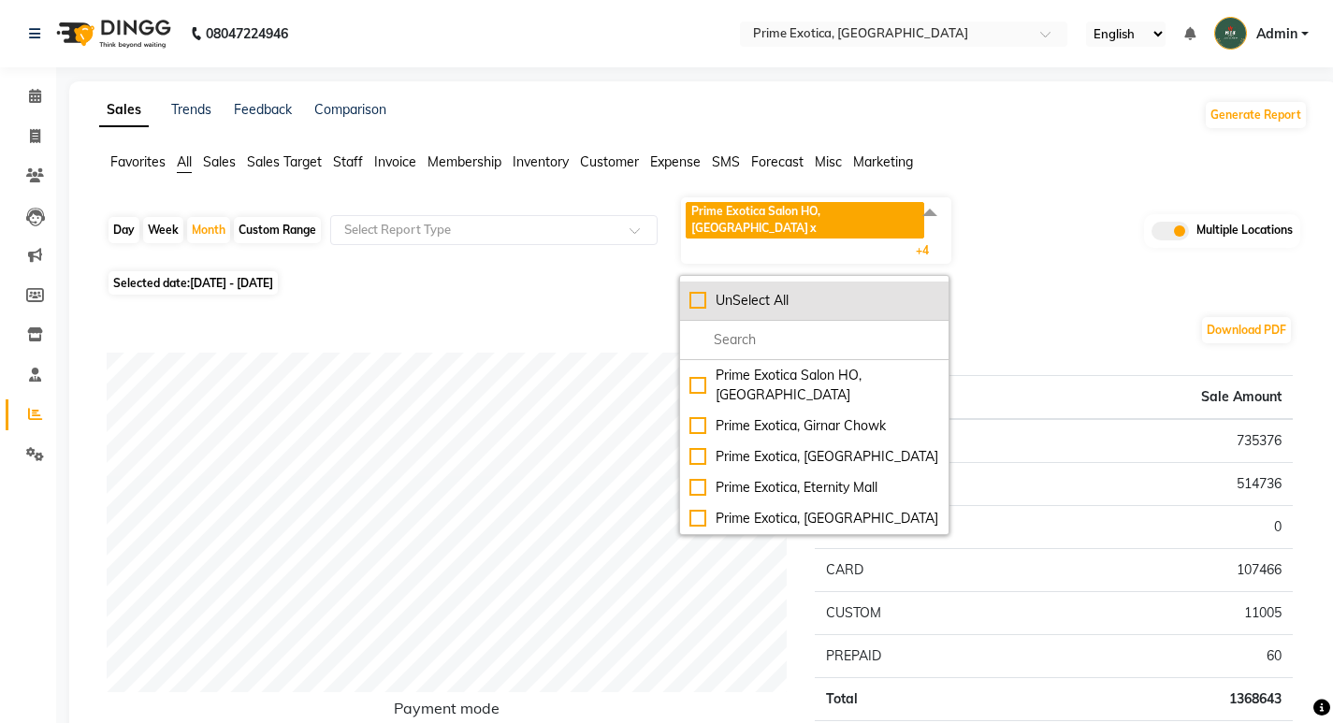
checkbox input "false"
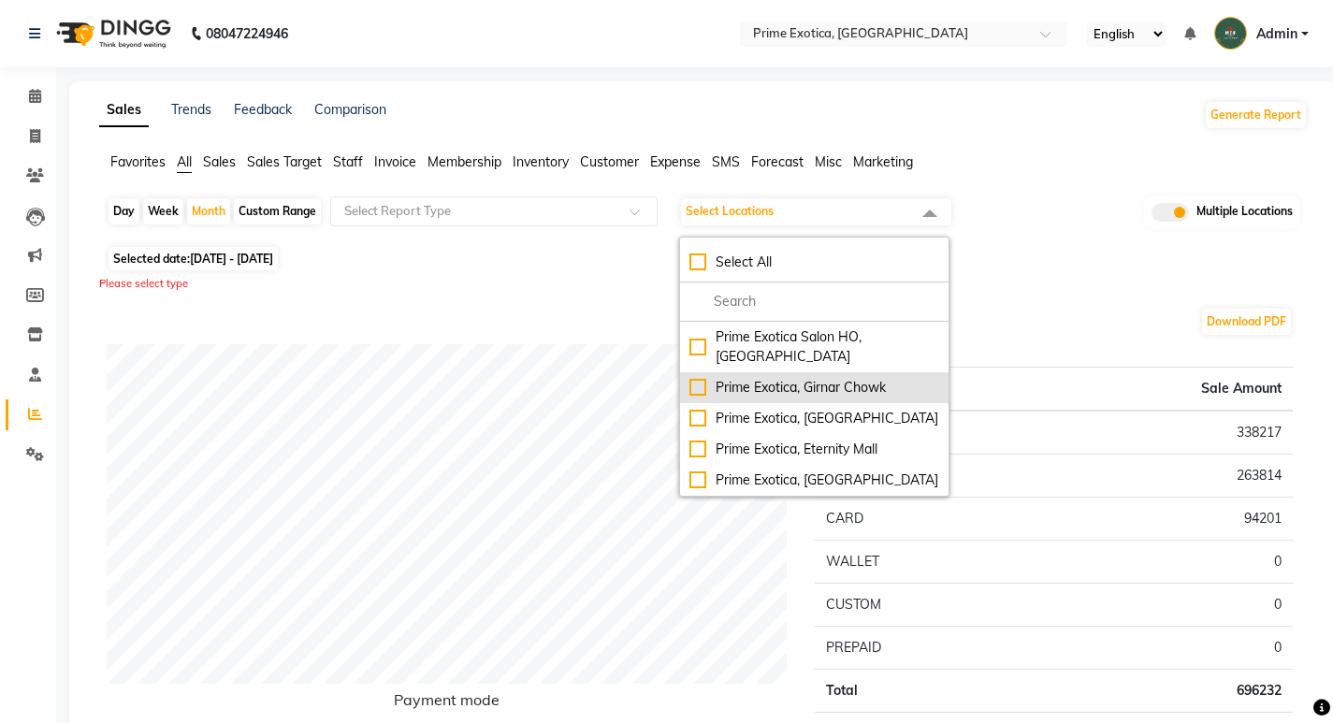
click at [700, 378] on div "Prime Exotica, Girnar Chowk" at bounding box center [814, 388] width 250 height 20
checkbox input "true"
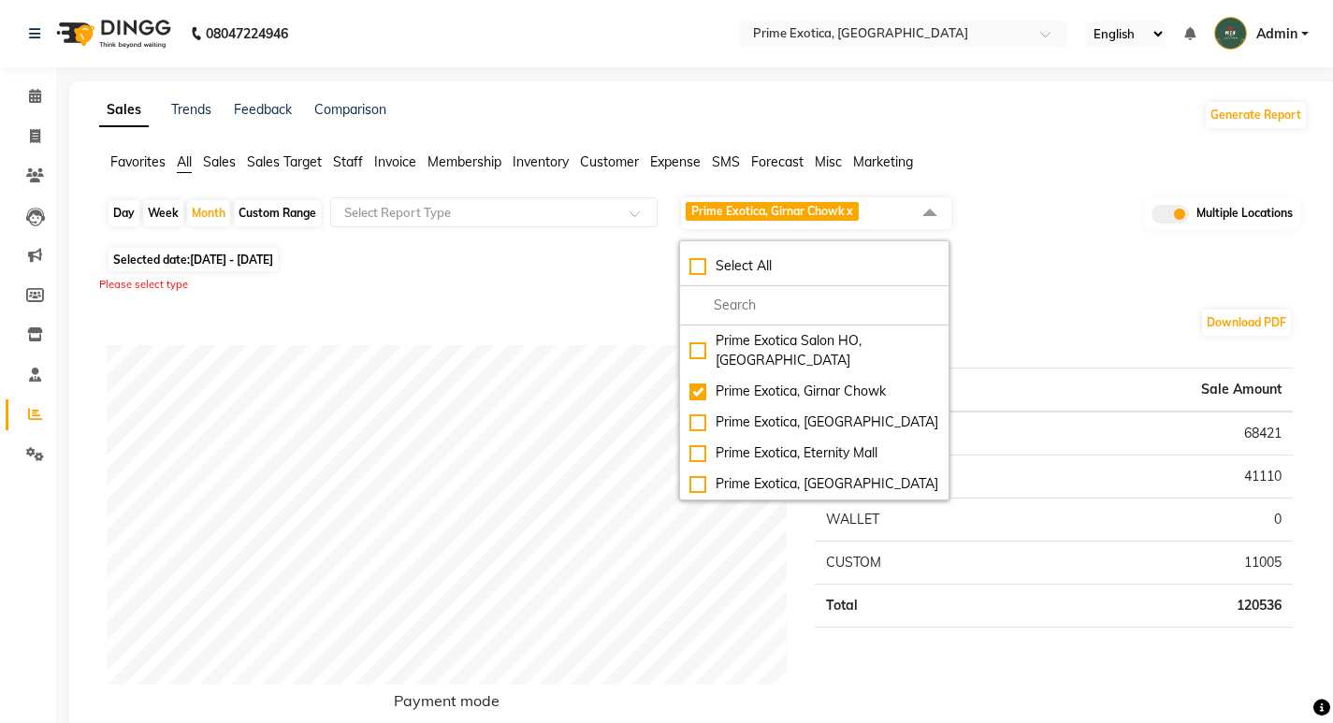
click at [1090, 240] on div "Day Week Month Custom Range Select Report Type Prime Exotica, Girnar Chowk x Se…" at bounding box center [703, 218] width 1193 height 47
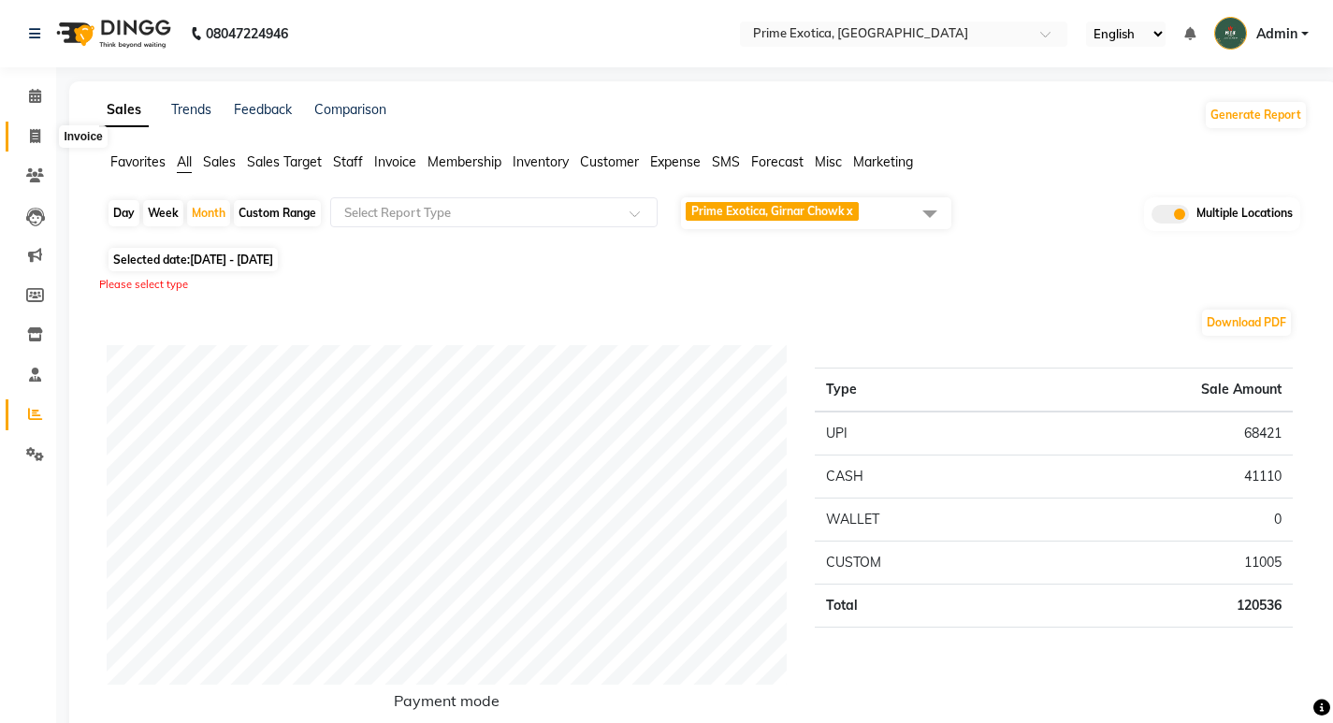
click at [31, 142] on icon at bounding box center [35, 136] width 10 height 14
select select "service"
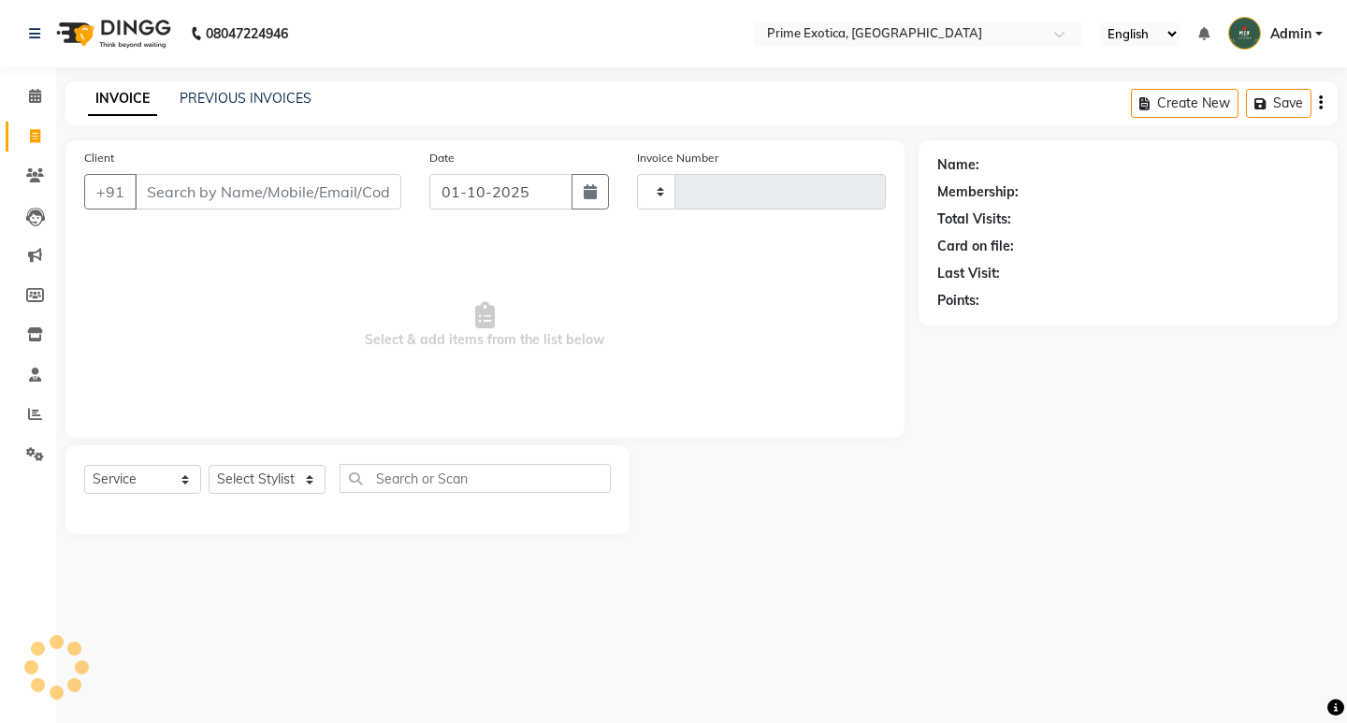
type input "1067"
select select "5380"
click at [200, 103] on link "PREVIOUS INVOICES" at bounding box center [246, 98] width 132 height 17
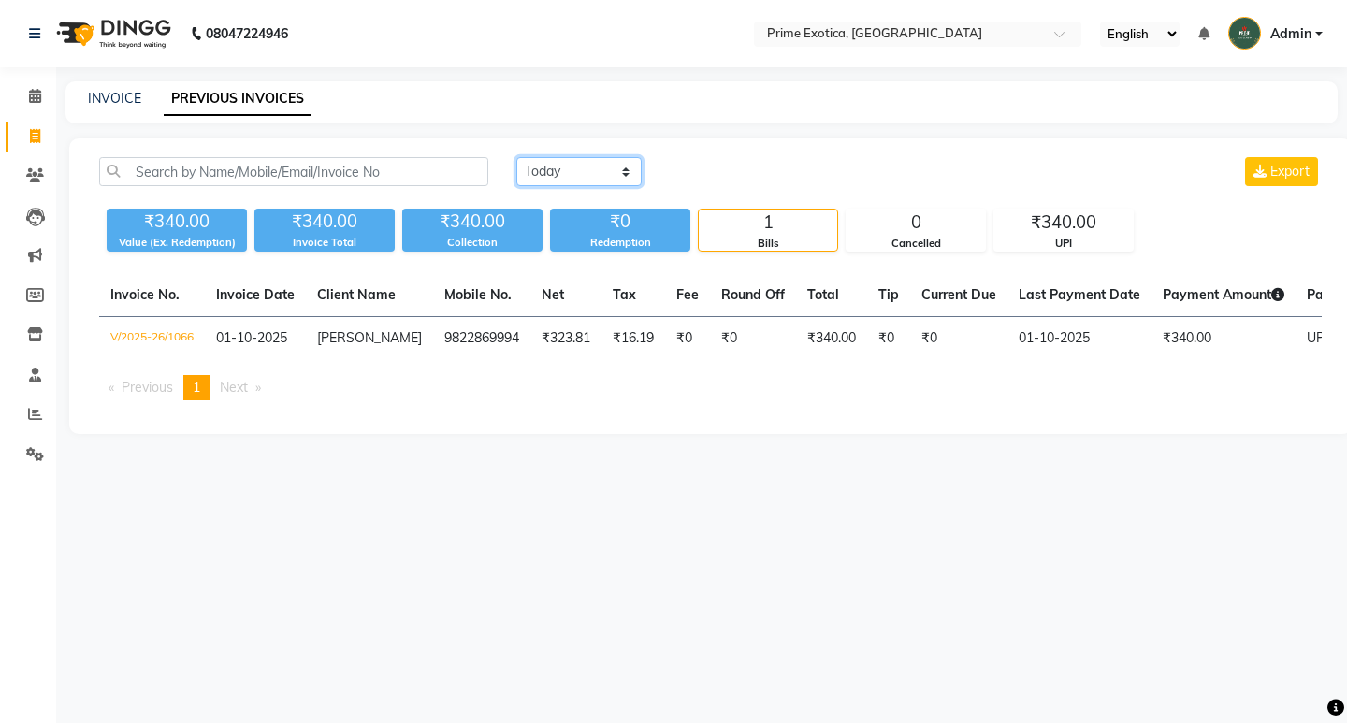
click at [545, 162] on select "[DATE] [DATE] Custom Range" at bounding box center [578, 171] width 125 height 29
select select "range"
click at [516, 157] on select "[DATE] [DATE] Custom Range" at bounding box center [578, 171] width 125 height 29
click at [682, 173] on input "01-10-2025" at bounding box center [731, 172] width 131 height 26
select select "10"
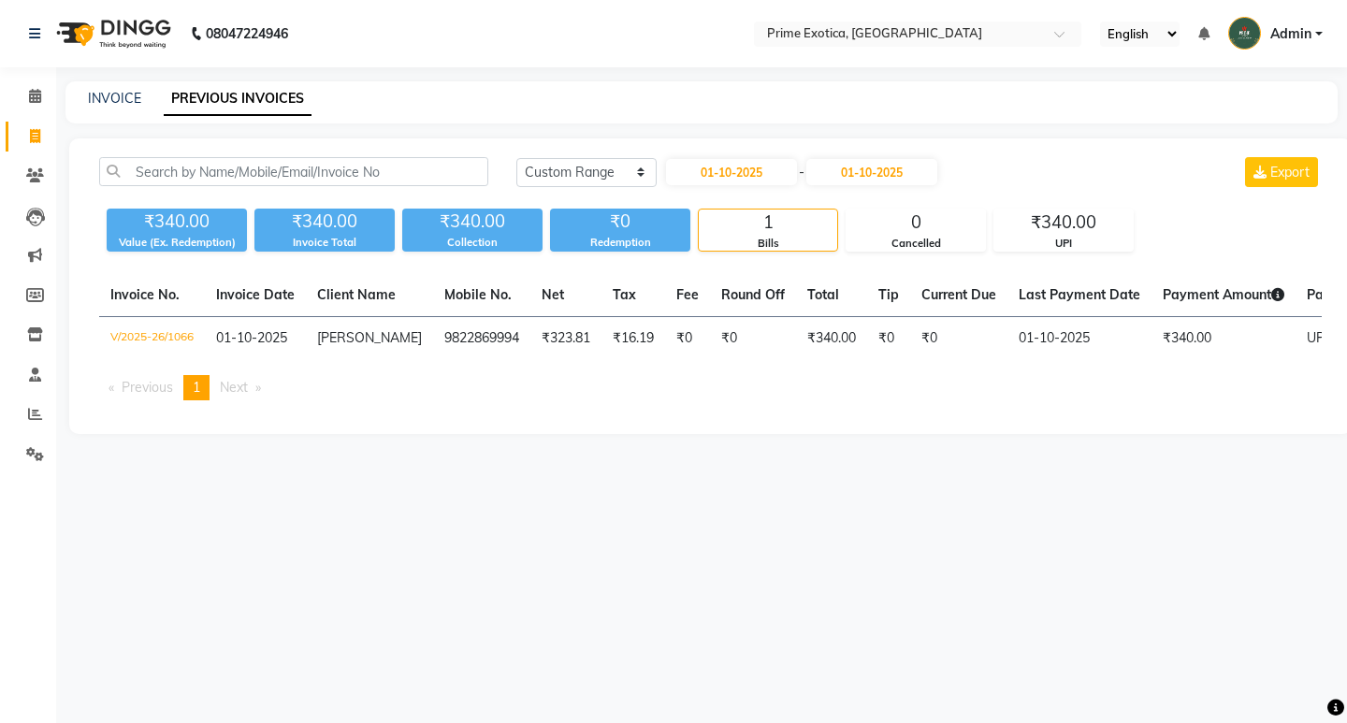
select select "2025"
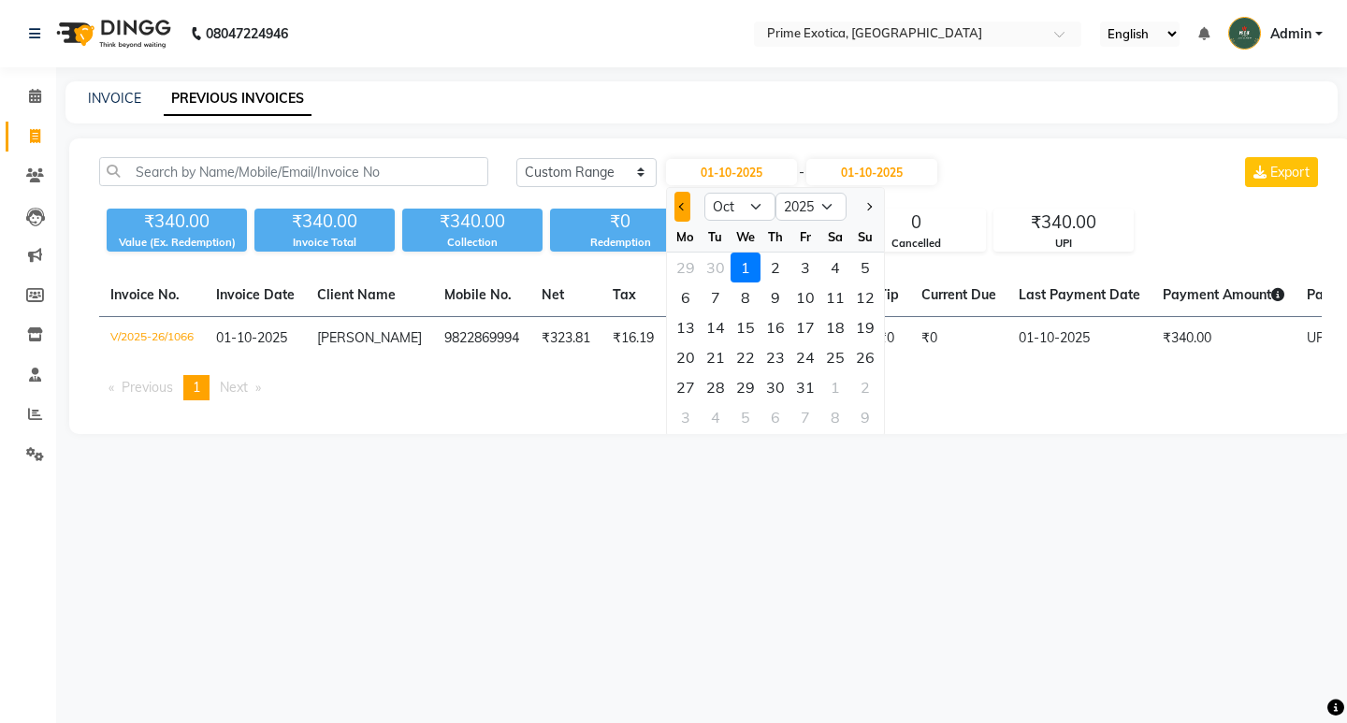
click at [679, 209] on button "Previous month" at bounding box center [682, 207] width 16 height 30
select select "9"
click at [689, 276] on div "1" at bounding box center [685, 267] width 30 height 30
type input "01-09-2025"
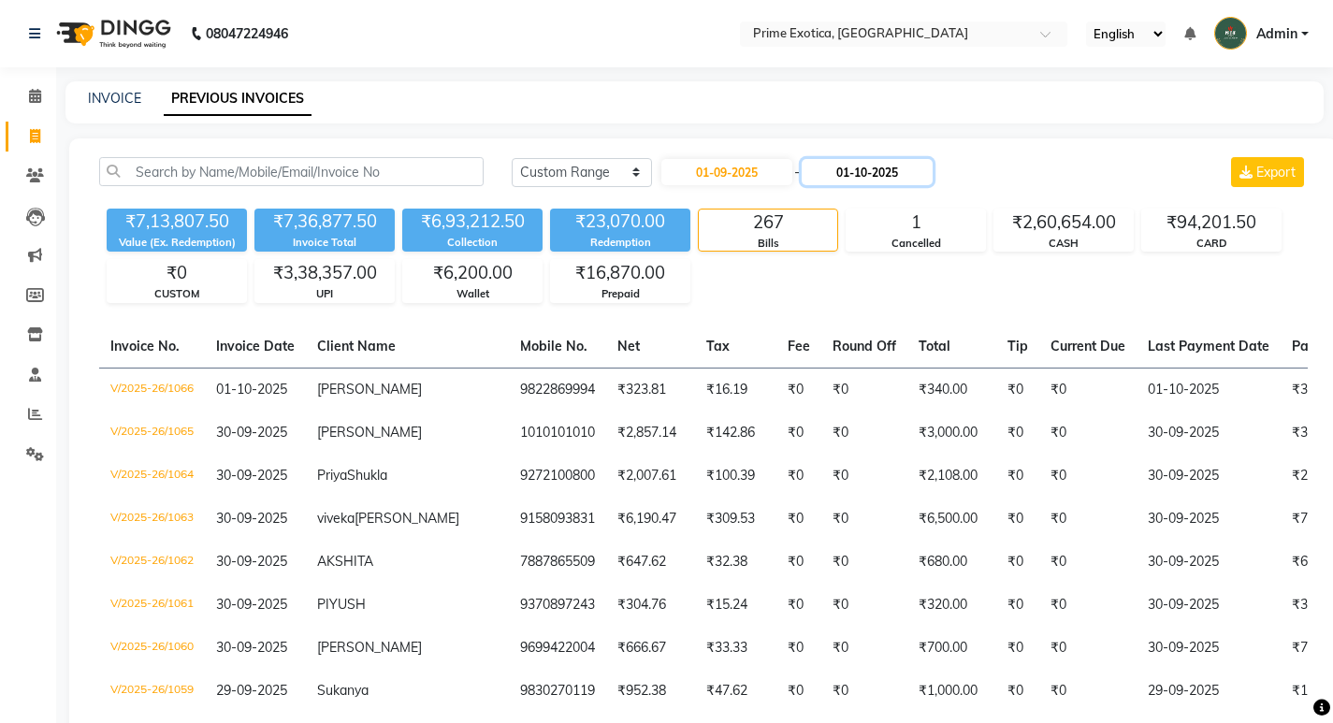
click at [872, 162] on input "01-10-2025" at bounding box center [866, 172] width 131 height 26
select select "10"
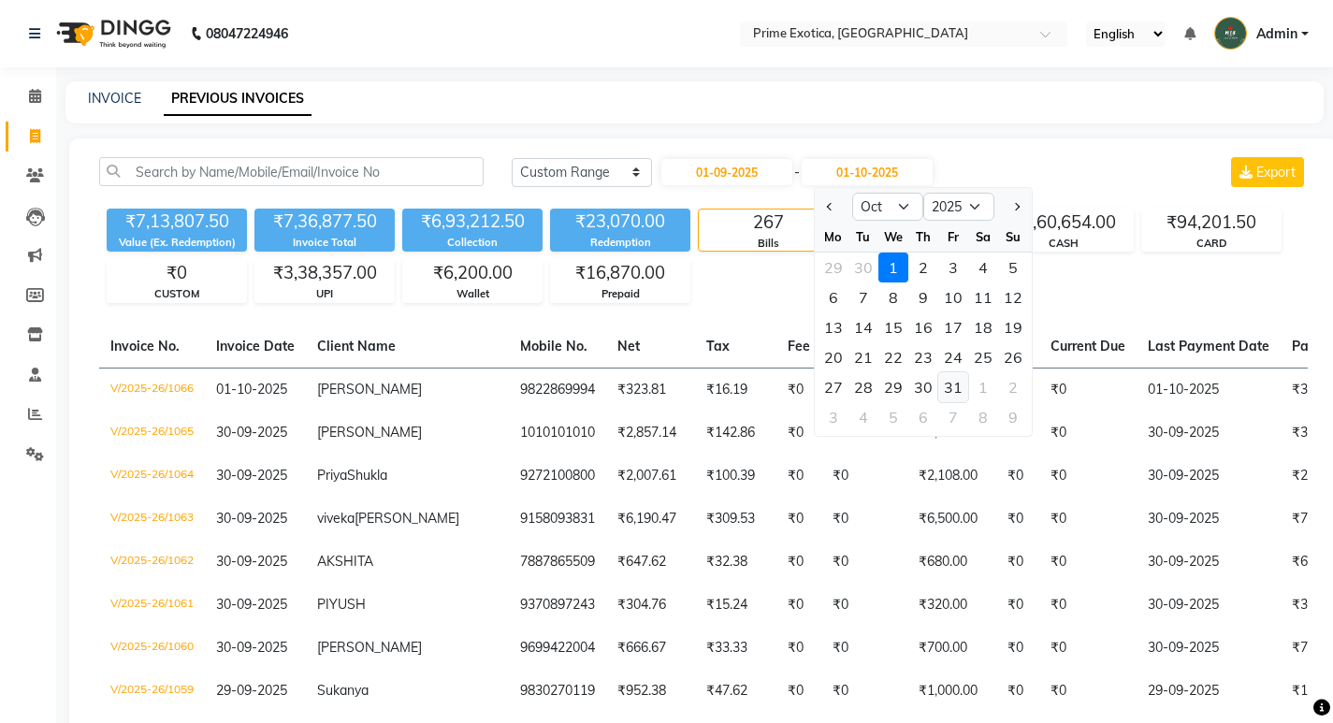
click at [948, 395] on div "31" at bounding box center [953, 387] width 30 height 30
type input "[DATE]"
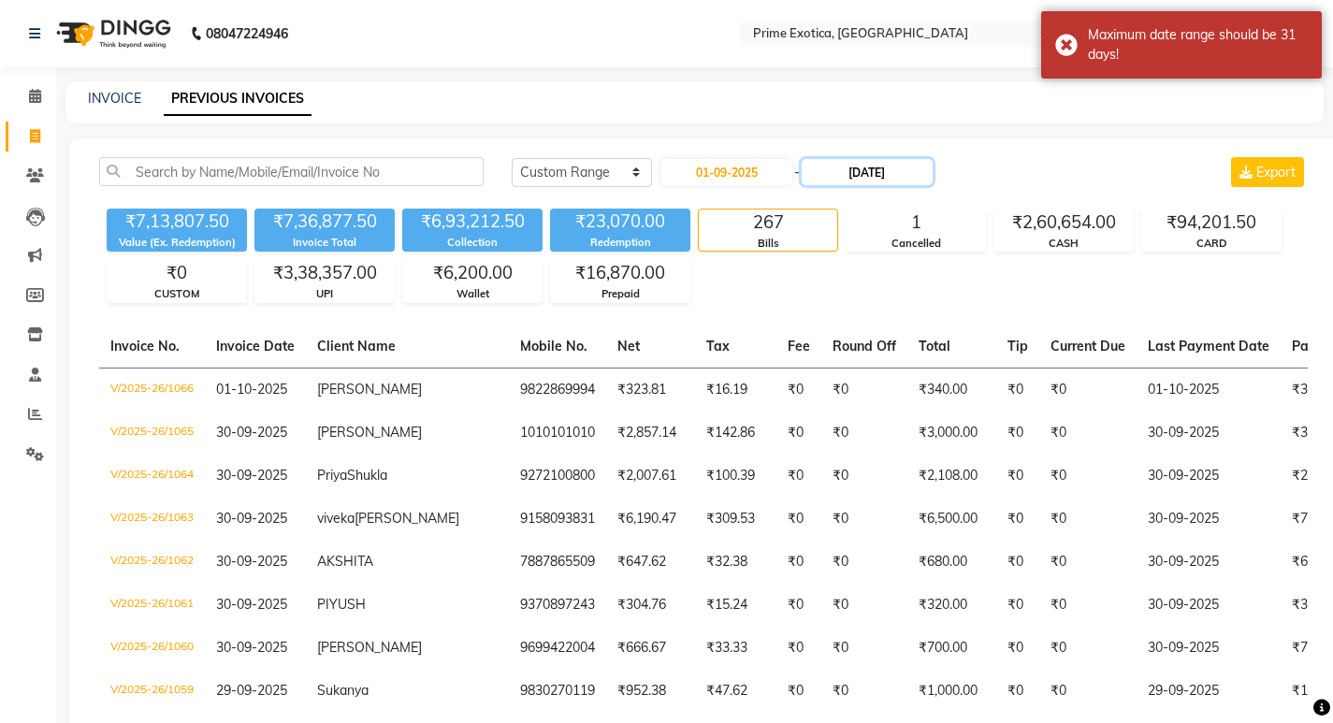
click at [904, 163] on input "[DATE]" at bounding box center [866, 172] width 131 height 26
select select "10"
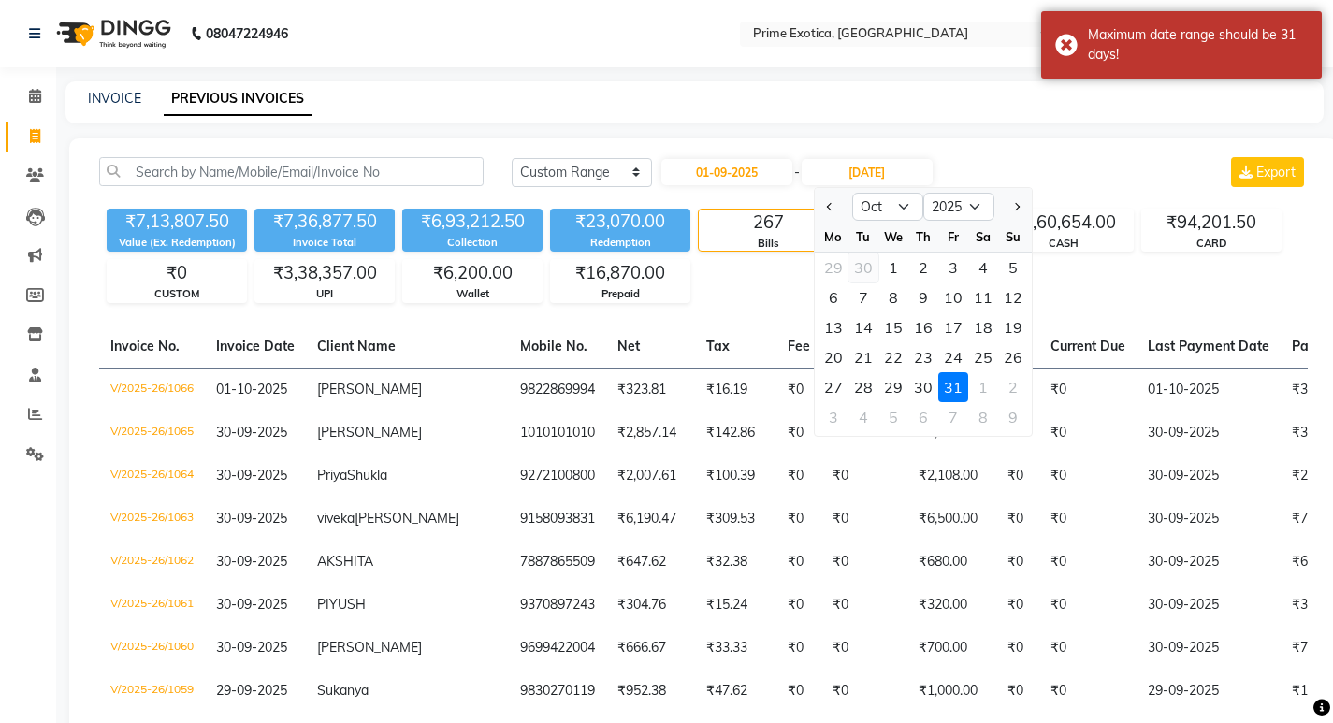
click at [869, 269] on div "30" at bounding box center [863, 267] width 30 height 30
type input "30-09-2025"
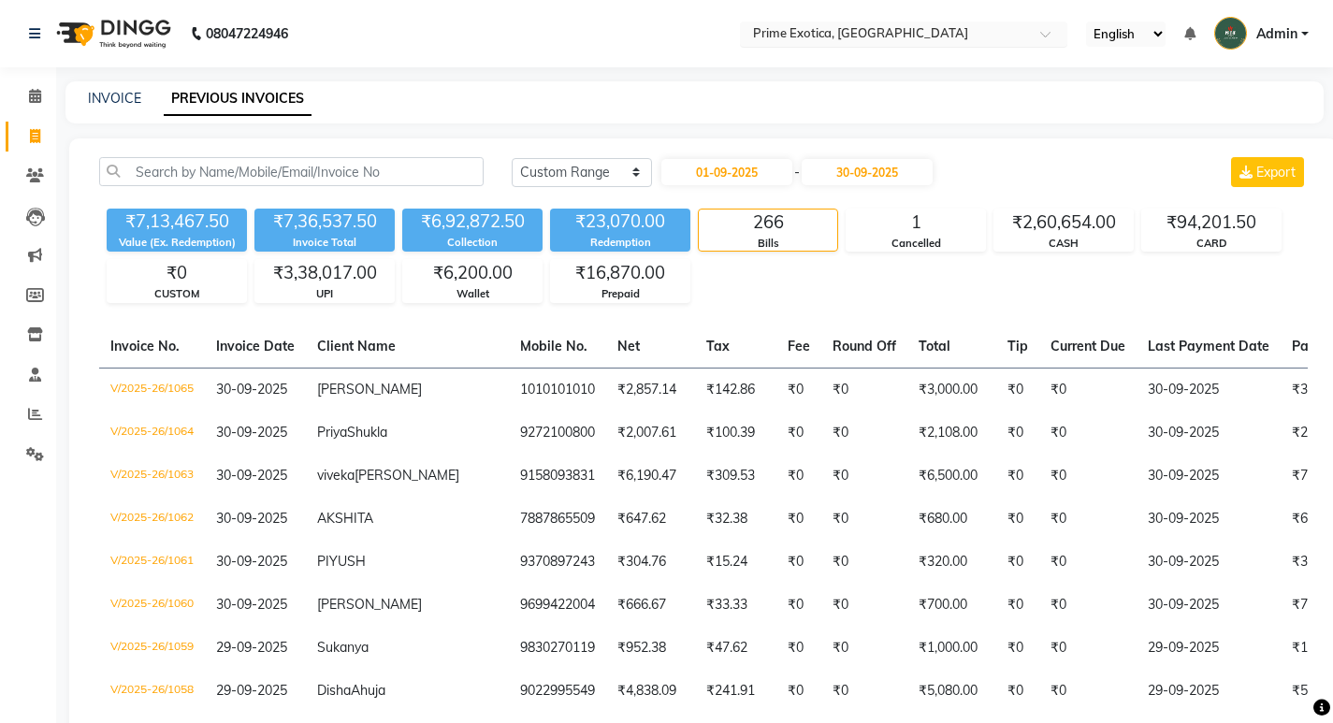
click at [829, 36] on input "text" at bounding box center [884, 35] width 271 height 19
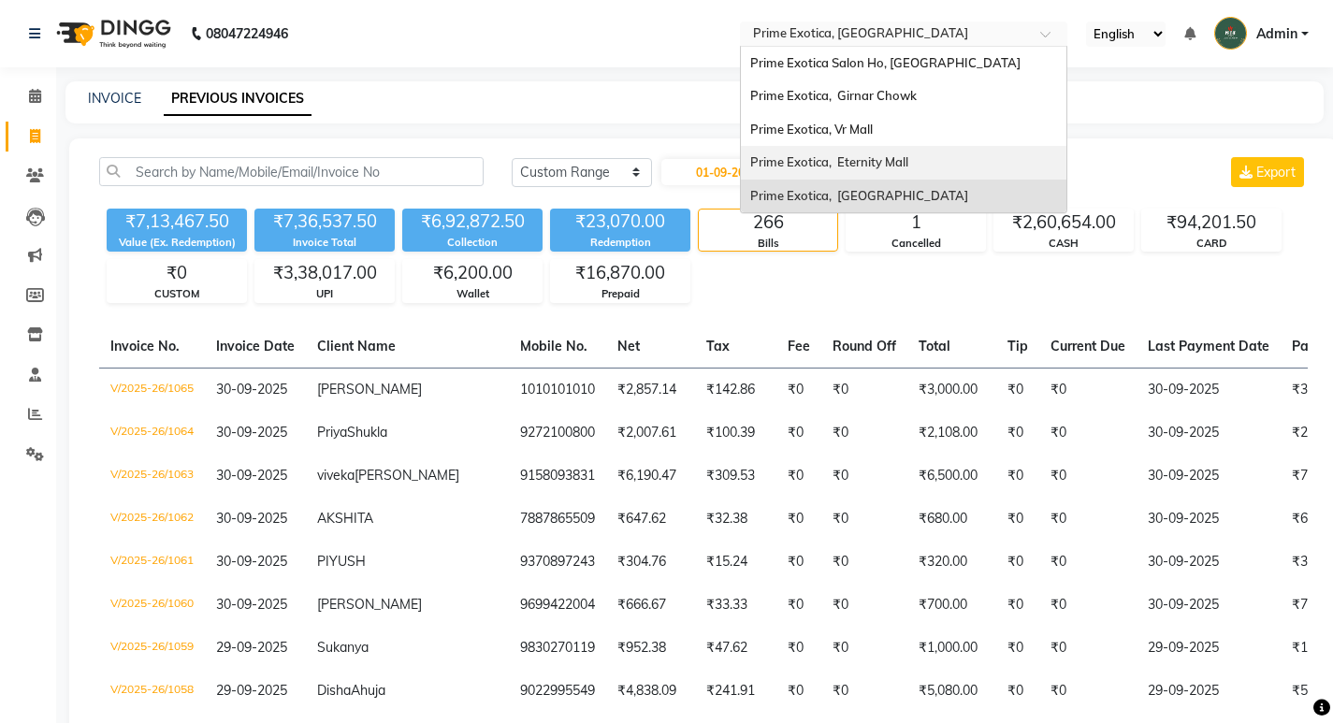
click at [814, 164] on span "Prime Exotica, Eternity Mall" at bounding box center [829, 161] width 158 height 15
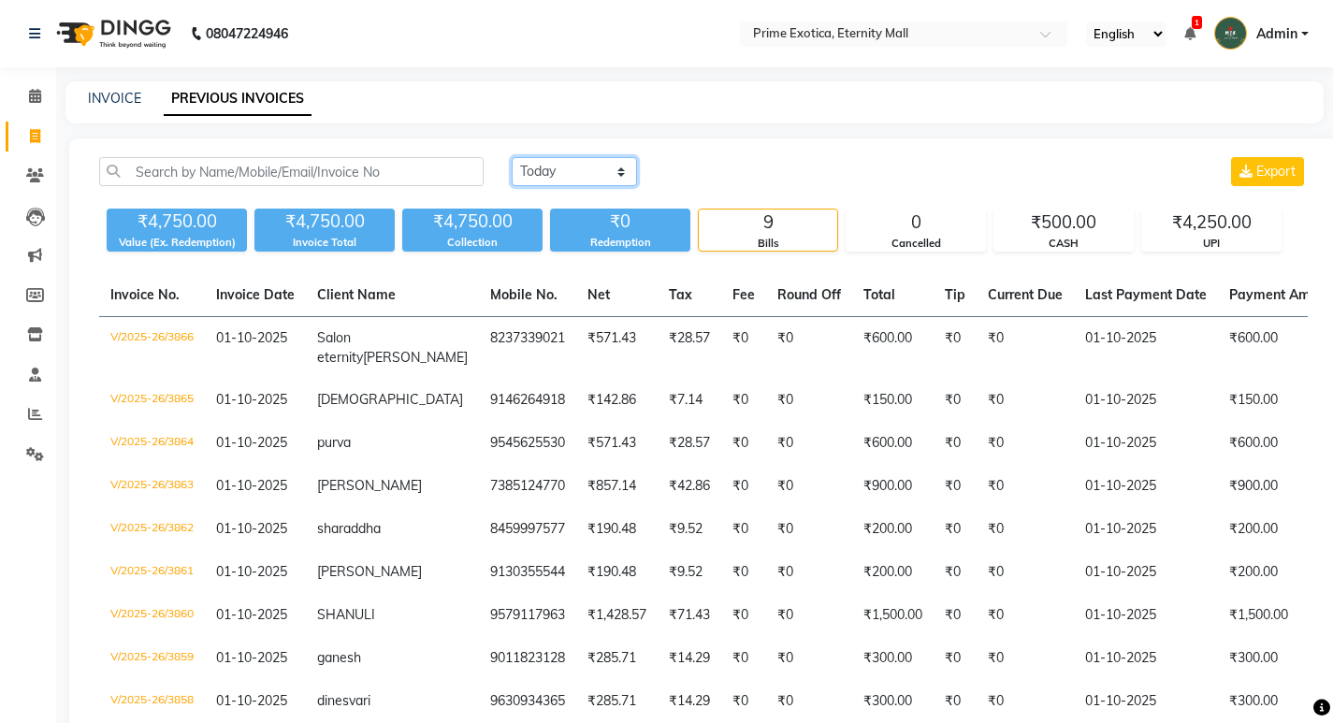
drag, startPoint x: 559, startPoint y: 174, endPoint x: 563, endPoint y: 183, distance: 10.1
click at [559, 174] on select "[DATE] [DATE] Custom Range" at bounding box center [574, 171] width 125 height 29
select select "range"
click at [512, 157] on select "[DATE] [DATE] Custom Range" at bounding box center [574, 171] width 125 height 29
click at [714, 169] on input "01-10-2025" at bounding box center [726, 172] width 131 height 26
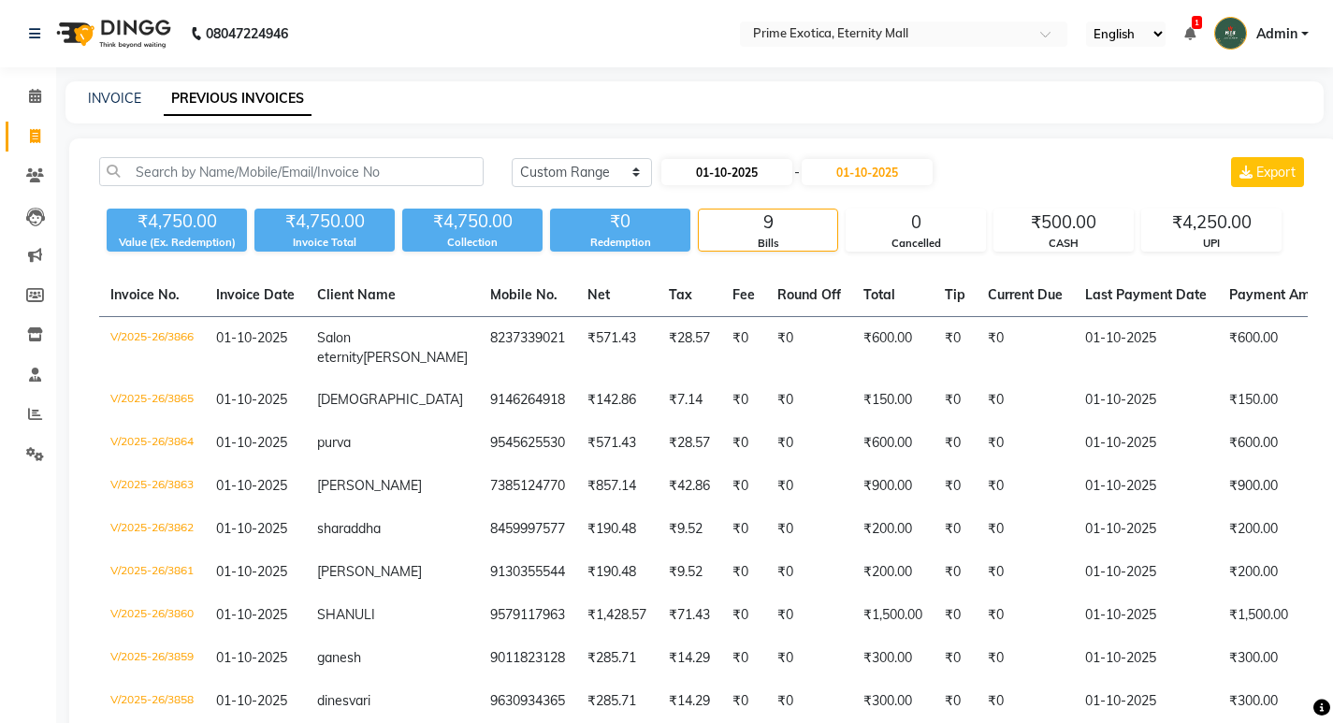
select select "10"
select select "2025"
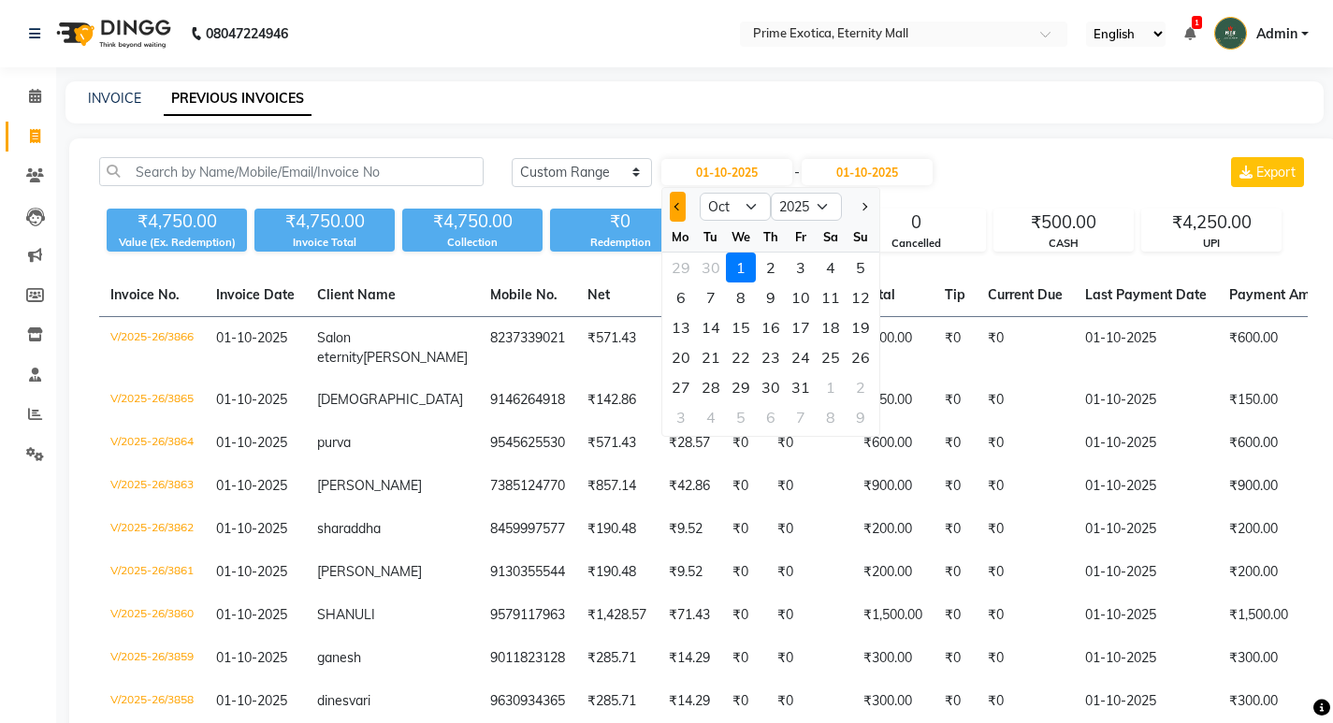
click at [683, 202] on button "Previous month" at bounding box center [678, 207] width 16 height 30
select select "9"
click at [684, 276] on div "1" at bounding box center [681, 267] width 30 height 30
type input "01-09-2025"
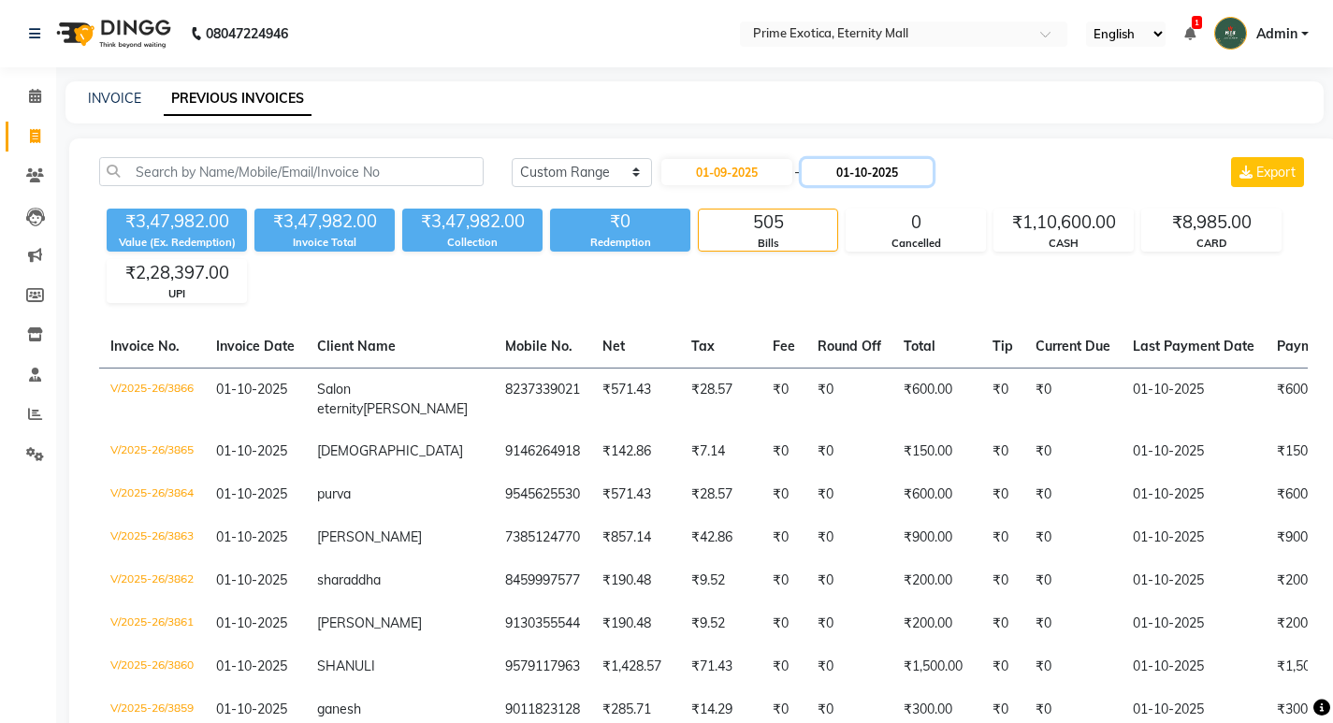
click at [879, 176] on input "01-10-2025" at bounding box center [866, 172] width 131 height 26
select select "10"
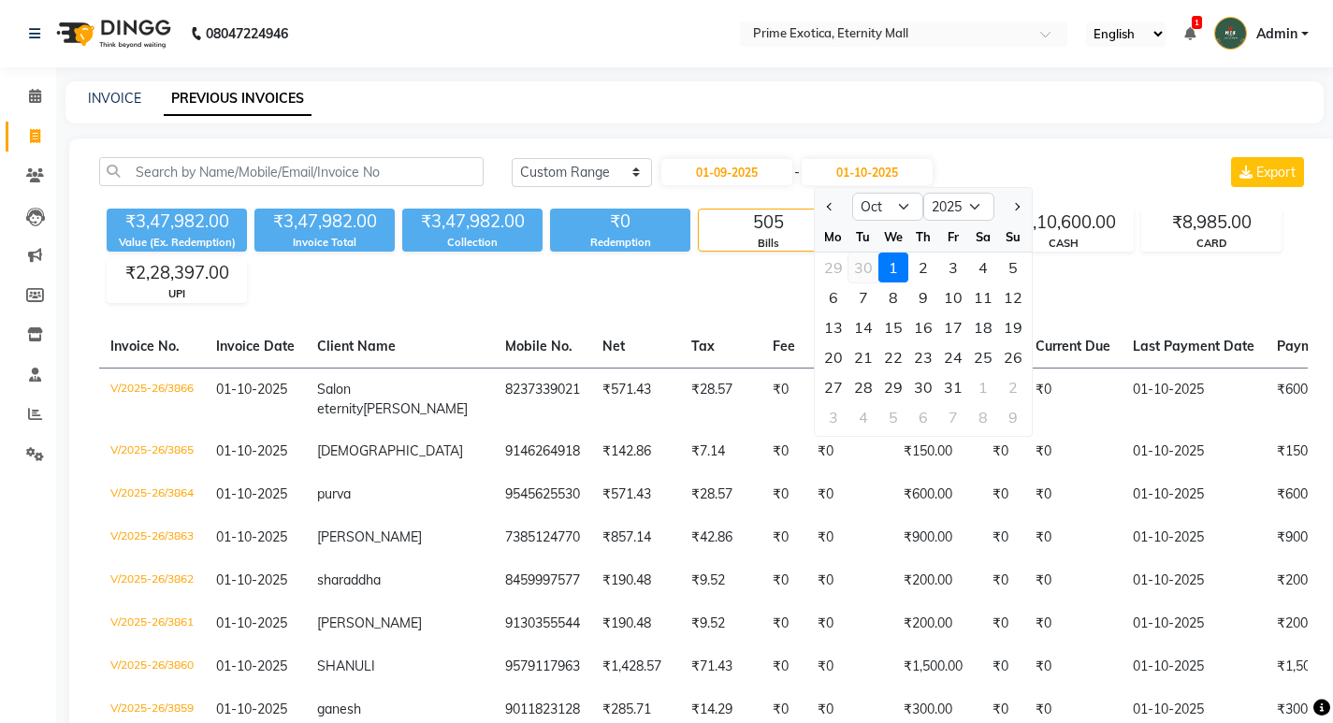
click at [865, 274] on div "30" at bounding box center [863, 267] width 30 height 30
type input "30-09-2025"
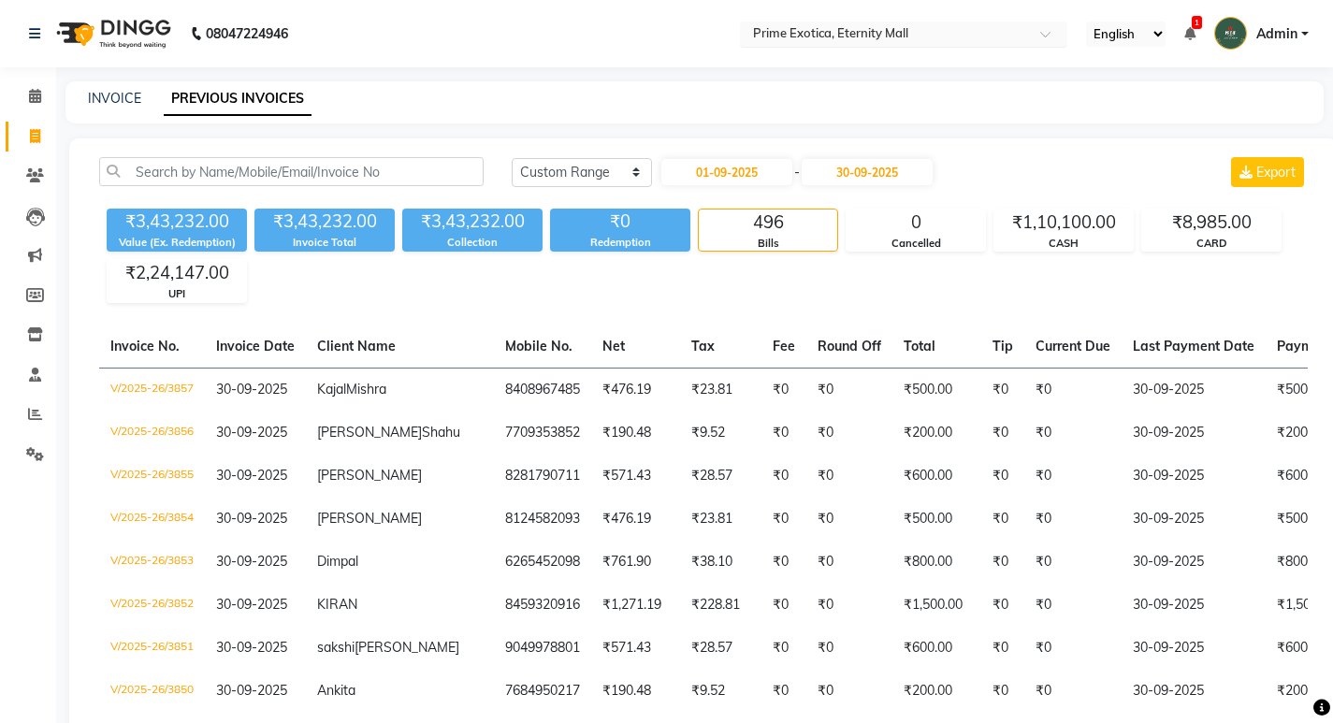
click at [849, 26] on input "text" at bounding box center [884, 35] width 271 height 19
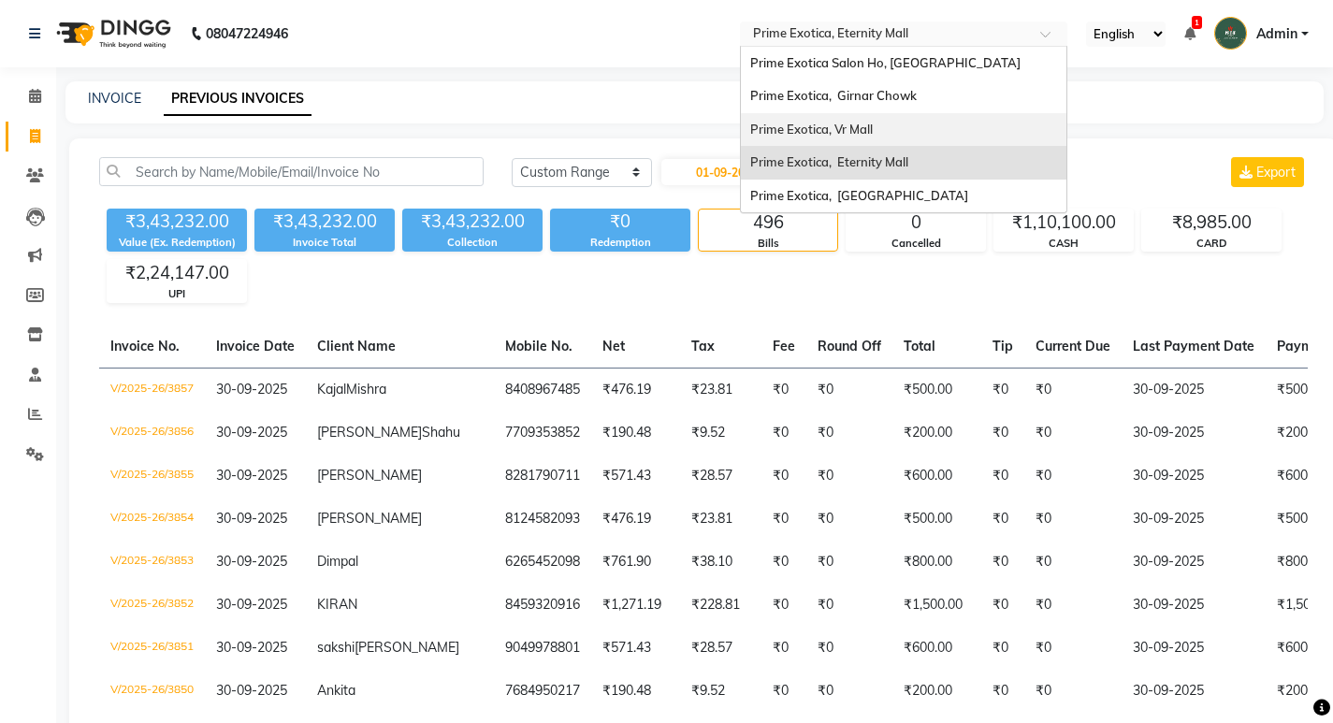
click at [831, 134] on span "Prime Exotica, Vr Mall" at bounding box center [811, 129] width 123 height 15
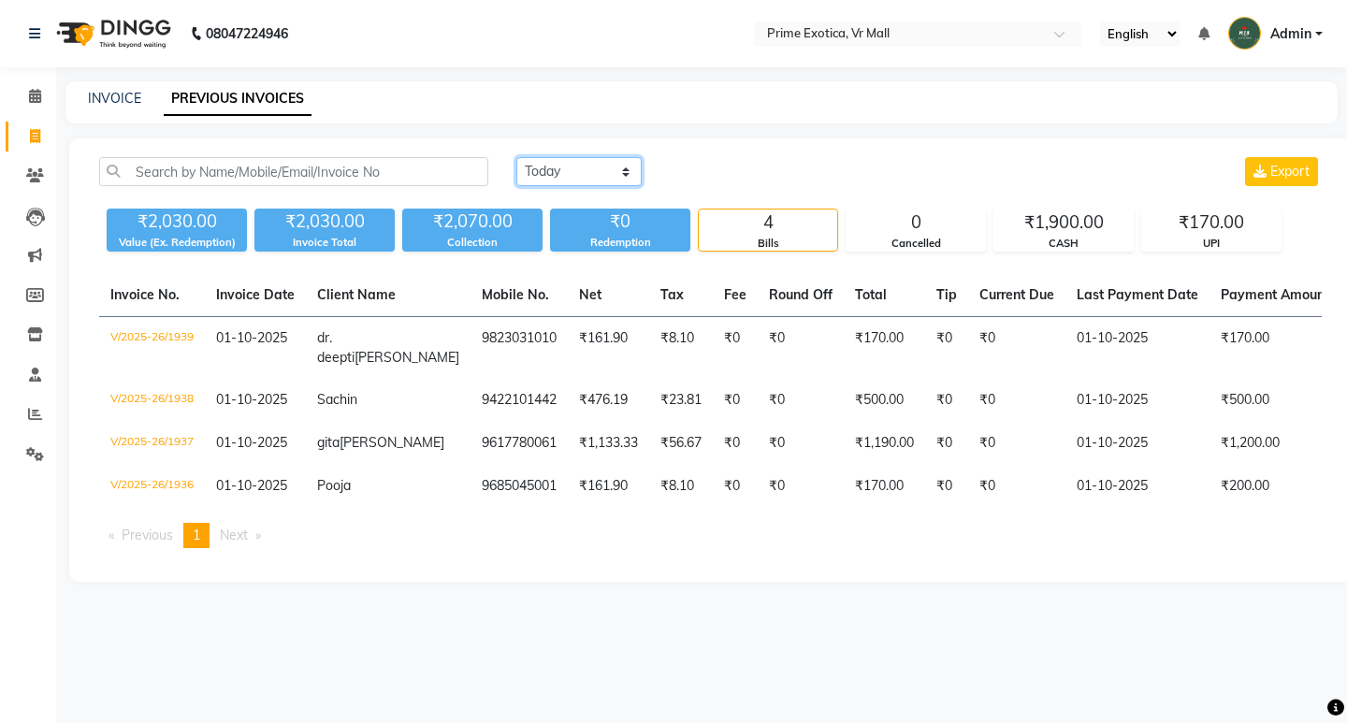
click at [624, 181] on select "[DATE] [DATE] Custom Range" at bounding box center [578, 171] width 125 height 29
select select "range"
click at [516, 157] on select "[DATE] [DATE] Custom Range" at bounding box center [578, 171] width 125 height 29
click at [704, 172] on input "01-10-2025" at bounding box center [731, 172] width 131 height 26
select select "10"
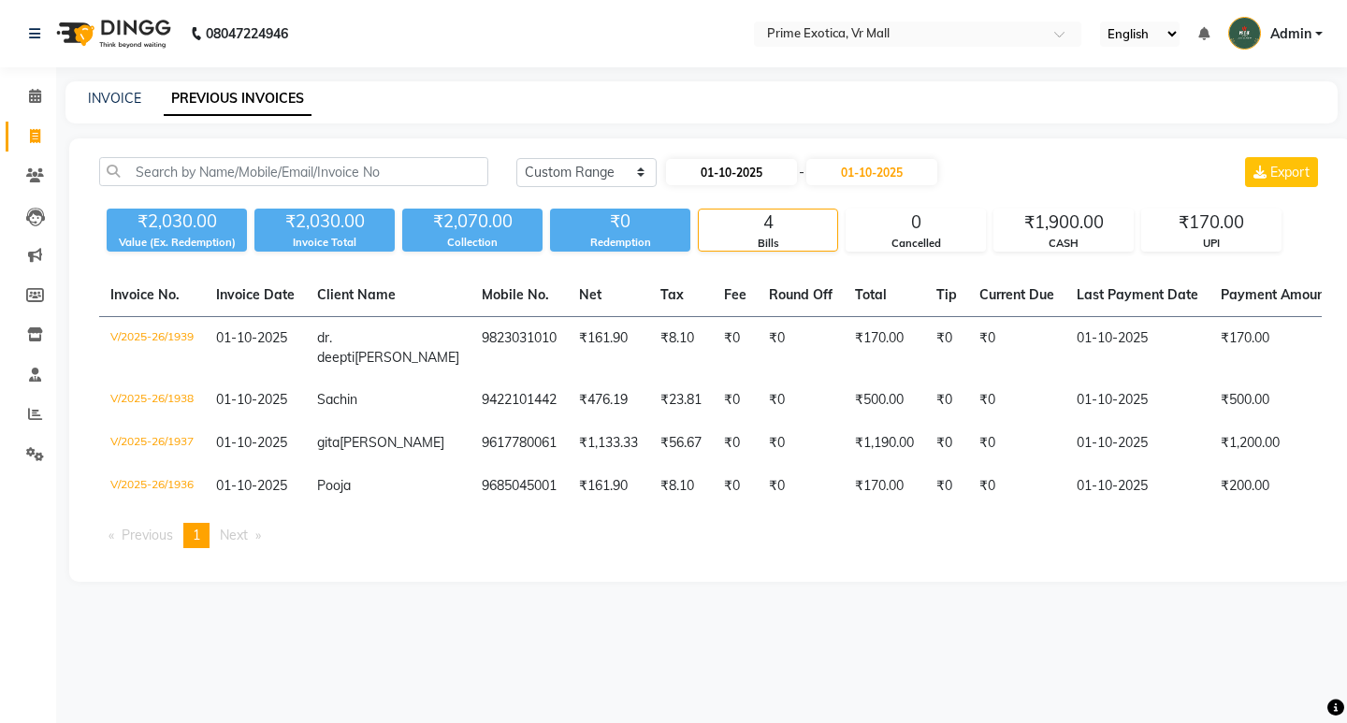
select select "2025"
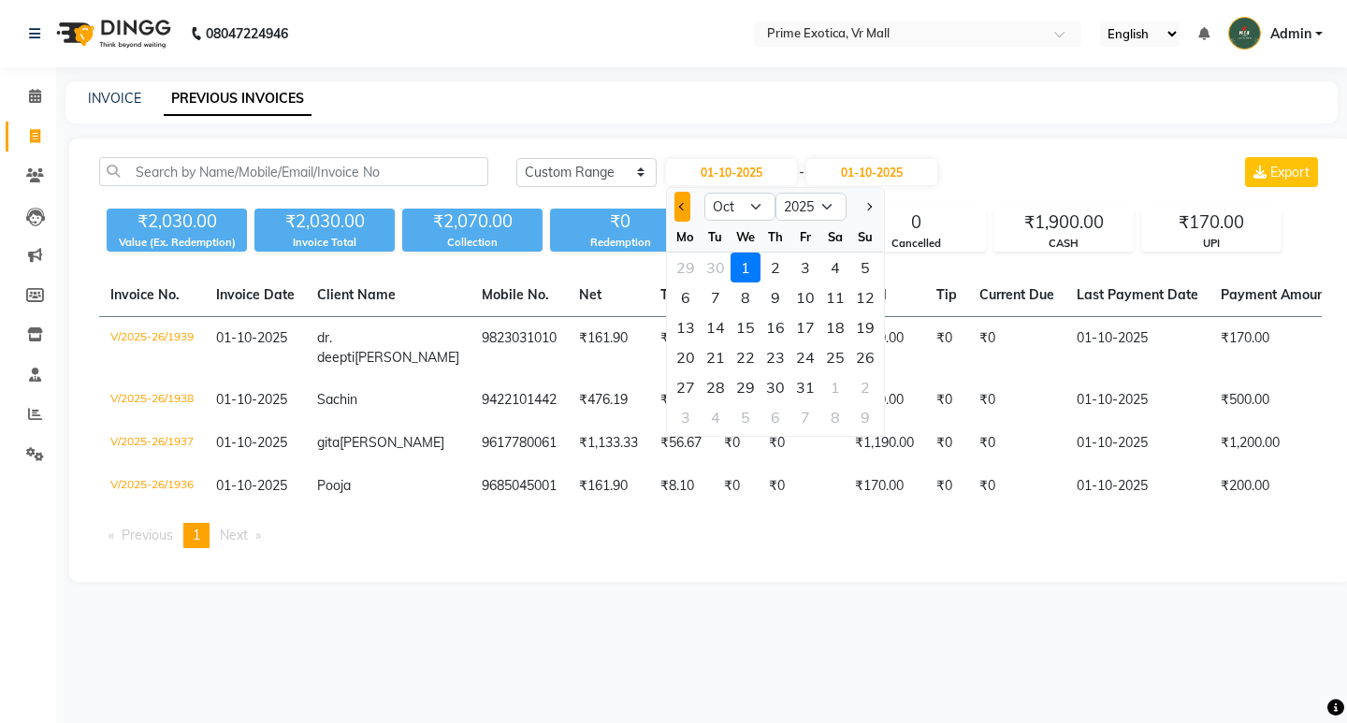
click at [679, 204] on button "Previous month" at bounding box center [682, 207] width 16 height 30
select select "9"
click at [687, 262] on div "1" at bounding box center [685, 267] width 30 height 30
type input "01-09-2025"
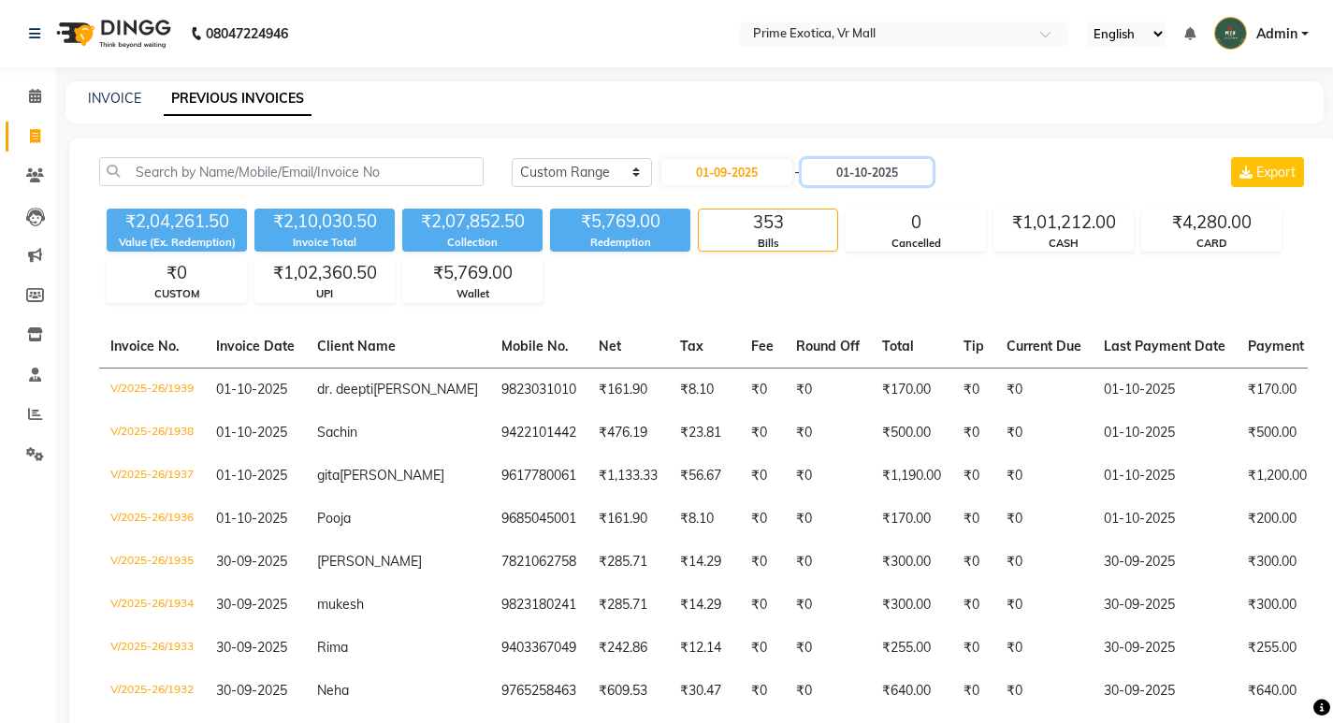
click at [900, 176] on input "01-10-2025" at bounding box center [866, 172] width 131 height 26
select select "10"
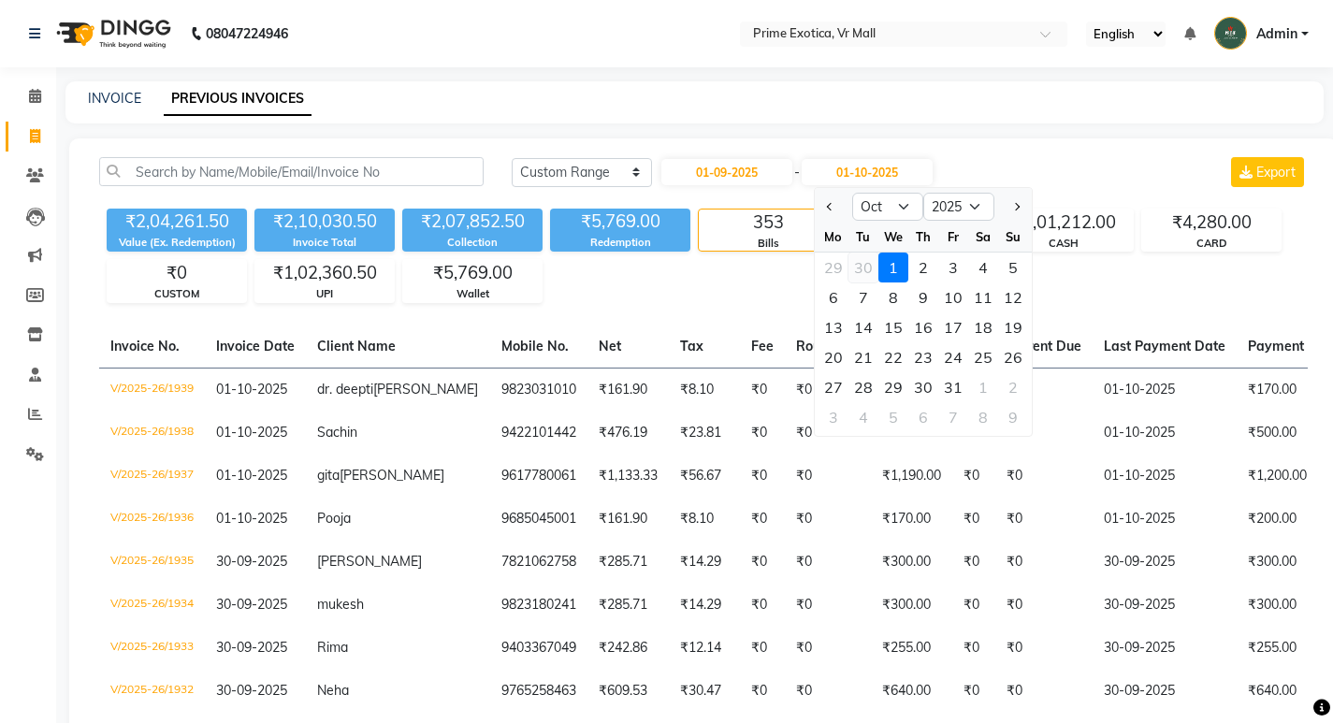
click at [860, 266] on div "30" at bounding box center [863, 267] width 30 height 30
type input "30-09-2025"
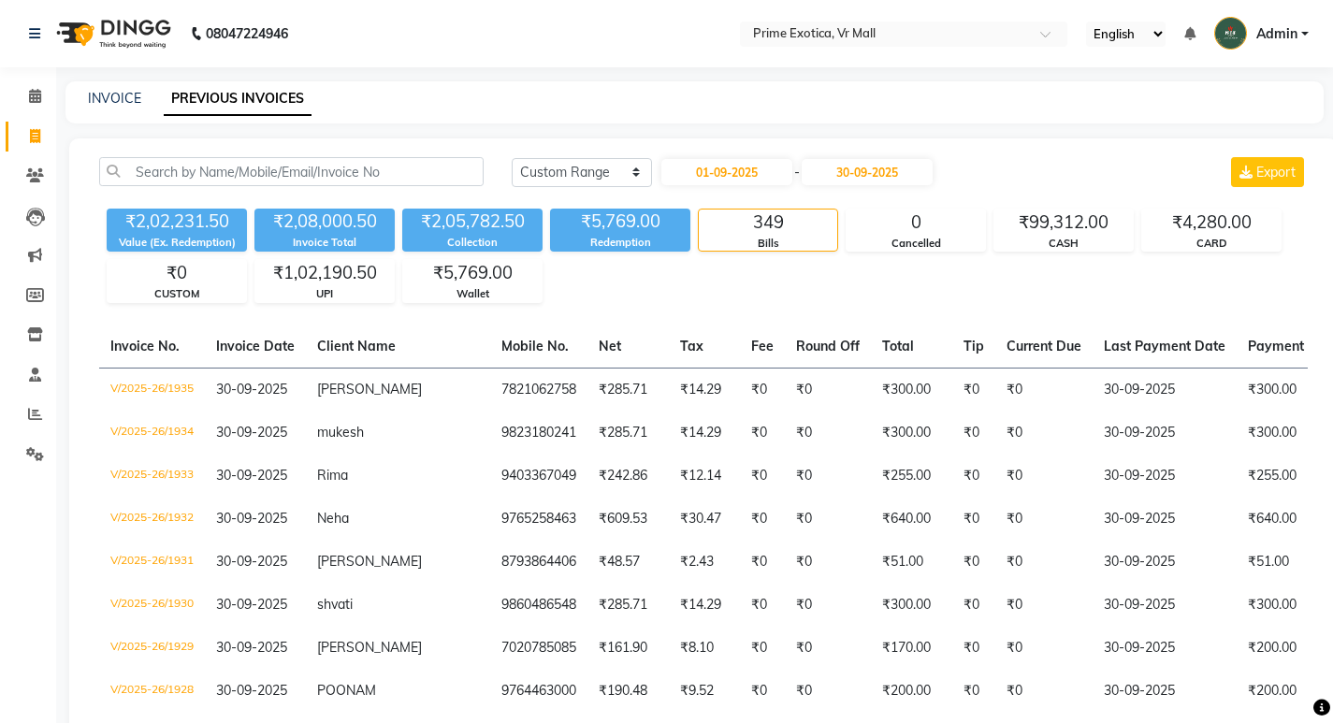
click at [792, 13] on nav "08047224946 Select Location × Prime Exotica, Vr Mall English ENGLISH Español ال…" at bounding box center [666, 33] width 1333 height 67
click at [795, 36] on input "text" at bounding box center [884, 35] width 271 height 19
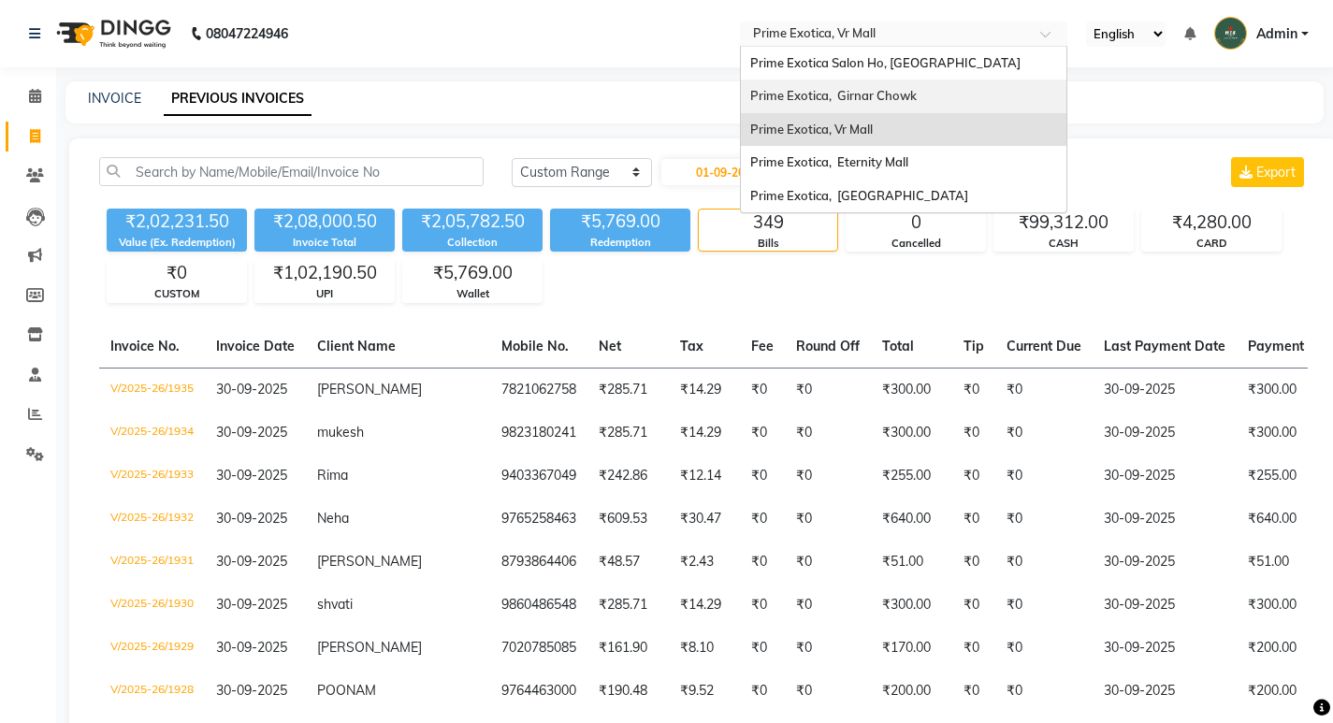
click at [838, 103] on div "Prime Exotica, Girnar Chowk" at bounding box center [903, 96] width 325 height 34
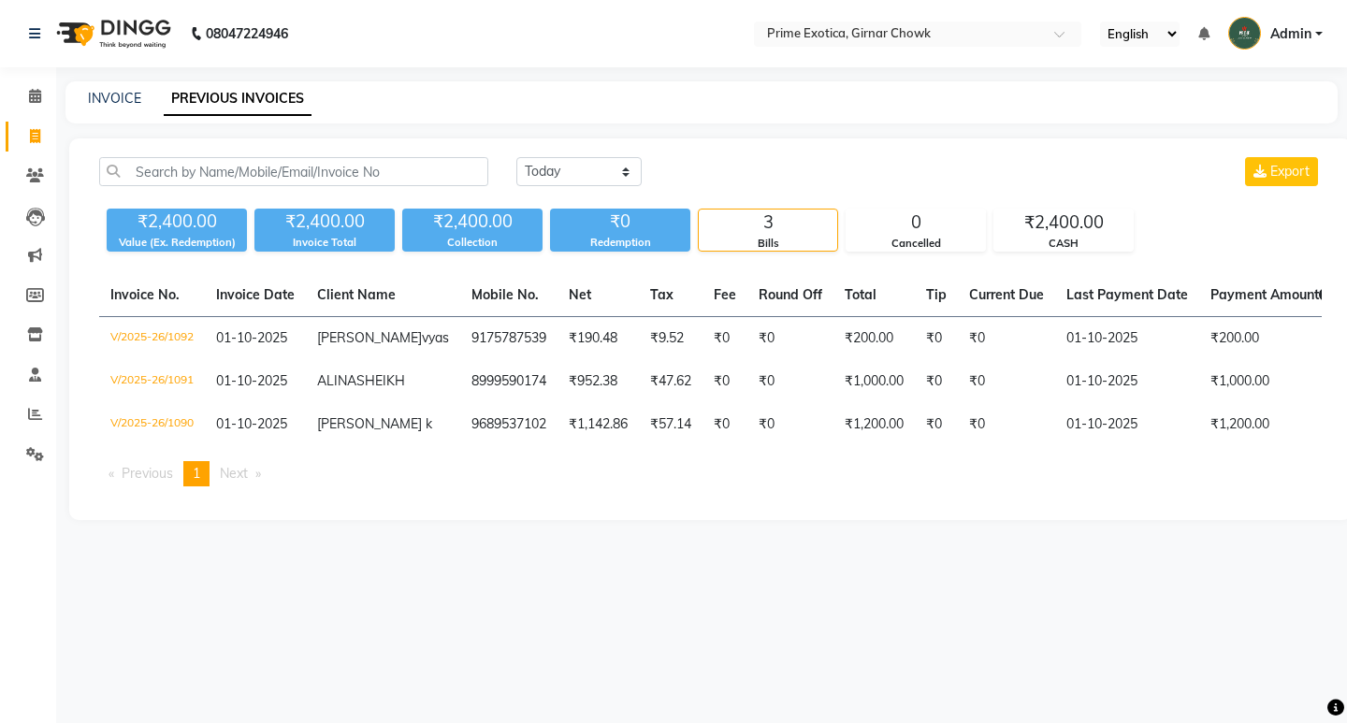
select select "en"
click at [580, 182] on select "[DATE] [DATE] Custom Range" at bounding box center [578, 171] width 125 height 29
select select "range"
click at [516, 157] on select "[DATE] [DATE] Custom Range" at bounding box center [578, 171] width 125 height 29
click at [733, 169] on input "01-10-2025" at bounding box center [731, 172] width 131 height 26
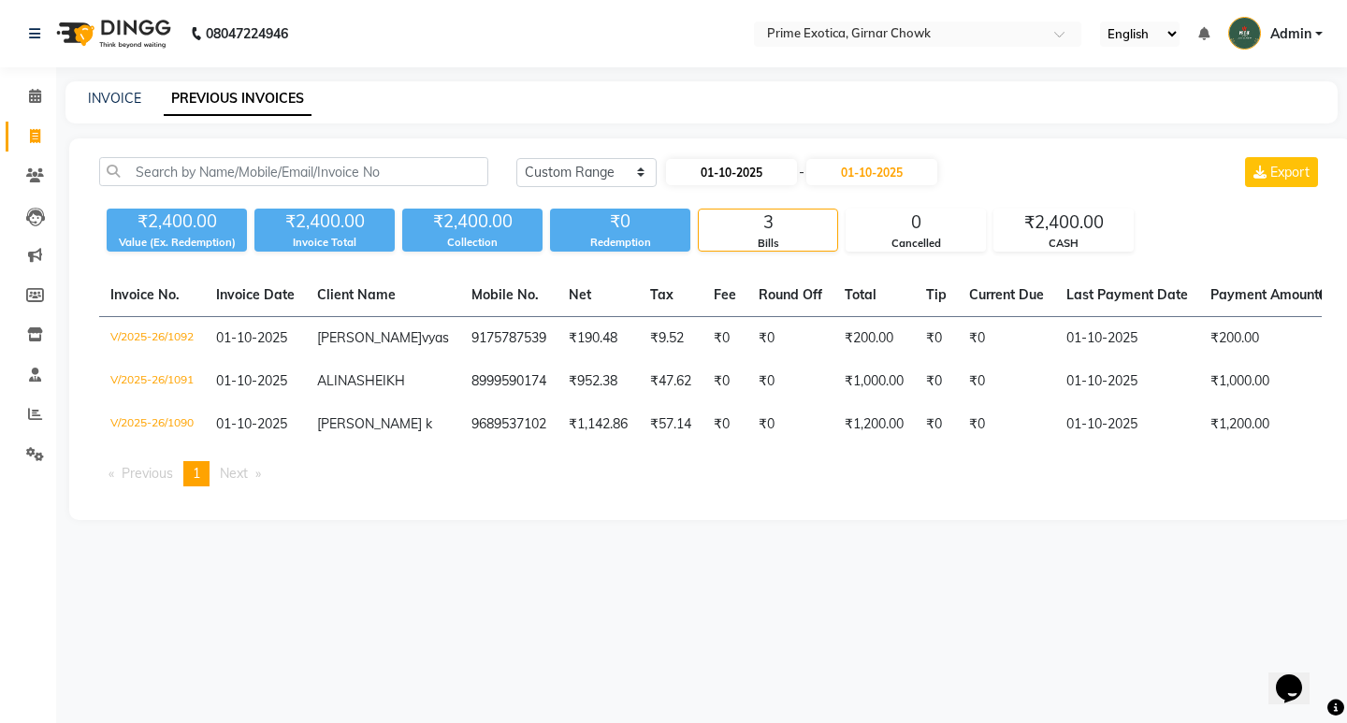
select select "10"
select select "2025"
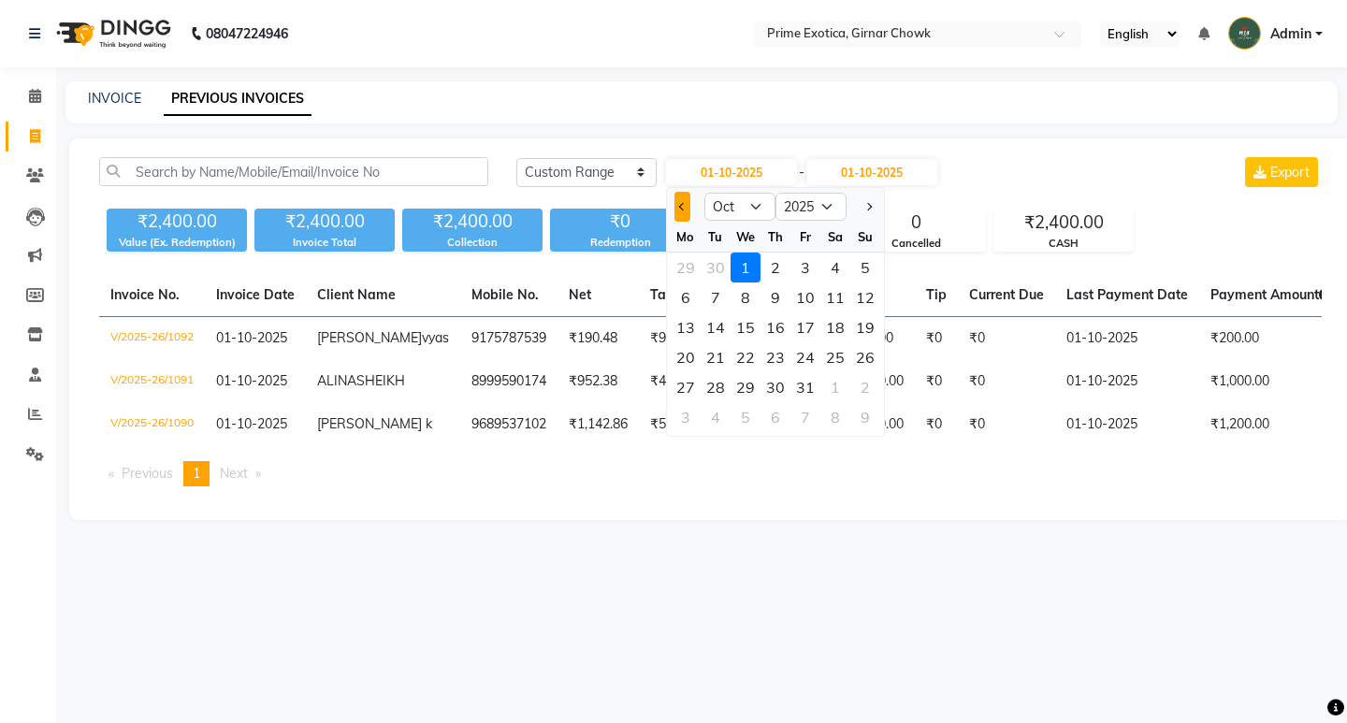
click at [681, 209] on span "Previous month" at bounding box center [681, 206] width 7 height 7
select select "9"
click at [681, 273] on div "1" at bounding box center [685, 267] width 30 height 30
type input "01-09-2025"
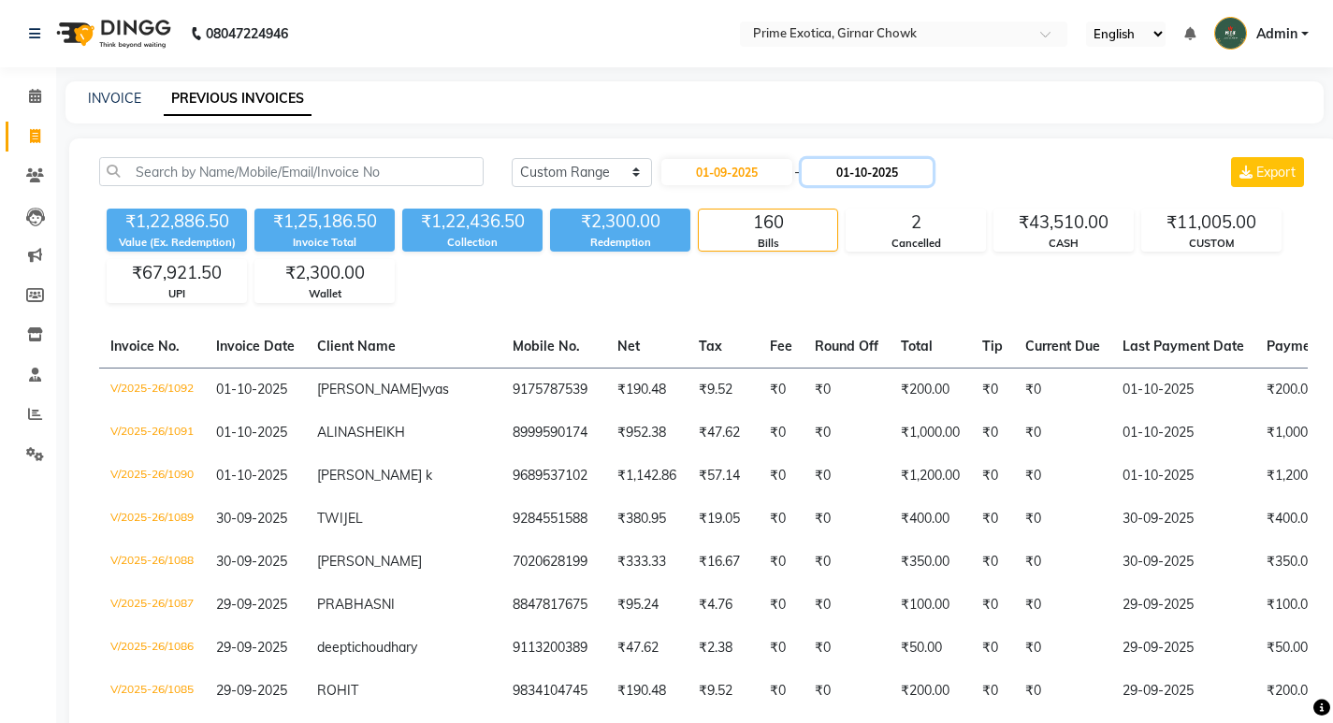
click at [884, 178] on input "01-10-2025" at bounding box center [866, 172] width 131 height 26
select select "10"
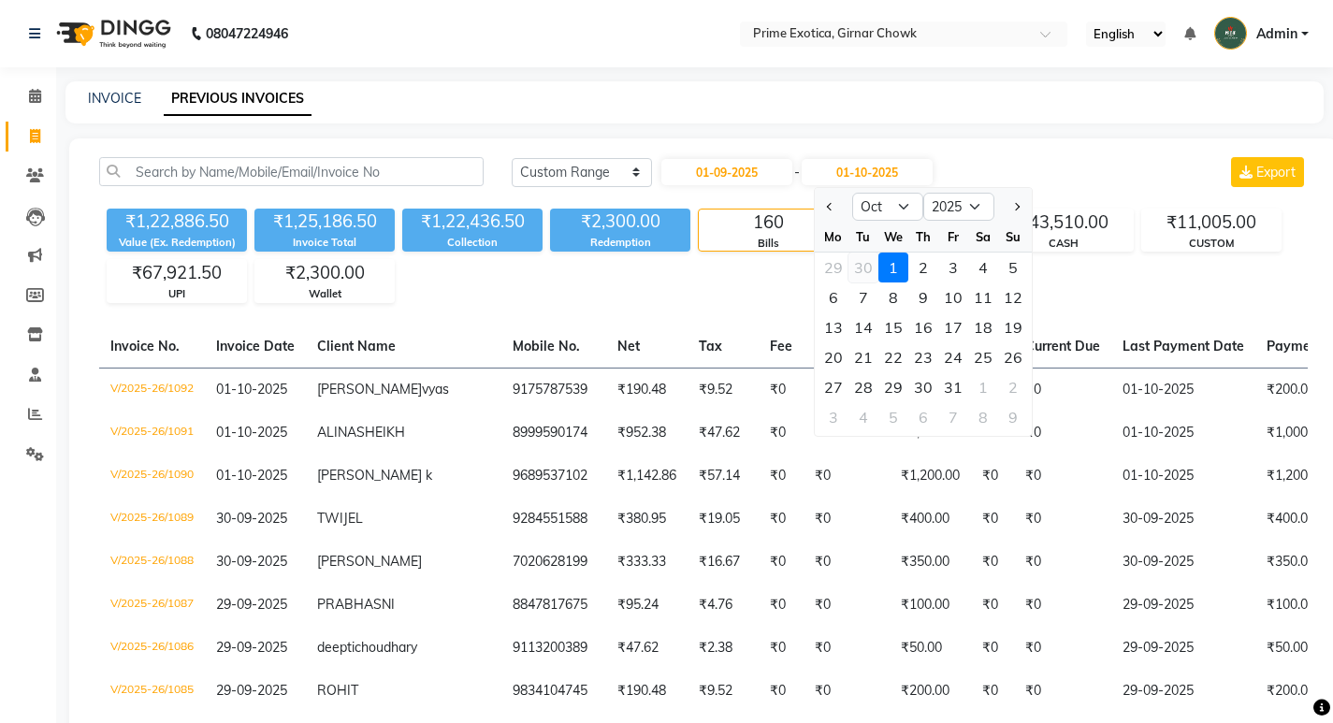
click at [870, 271] on div "30" at bounding box center [863, 267] width 30 height 30
type input "30-09-2025"
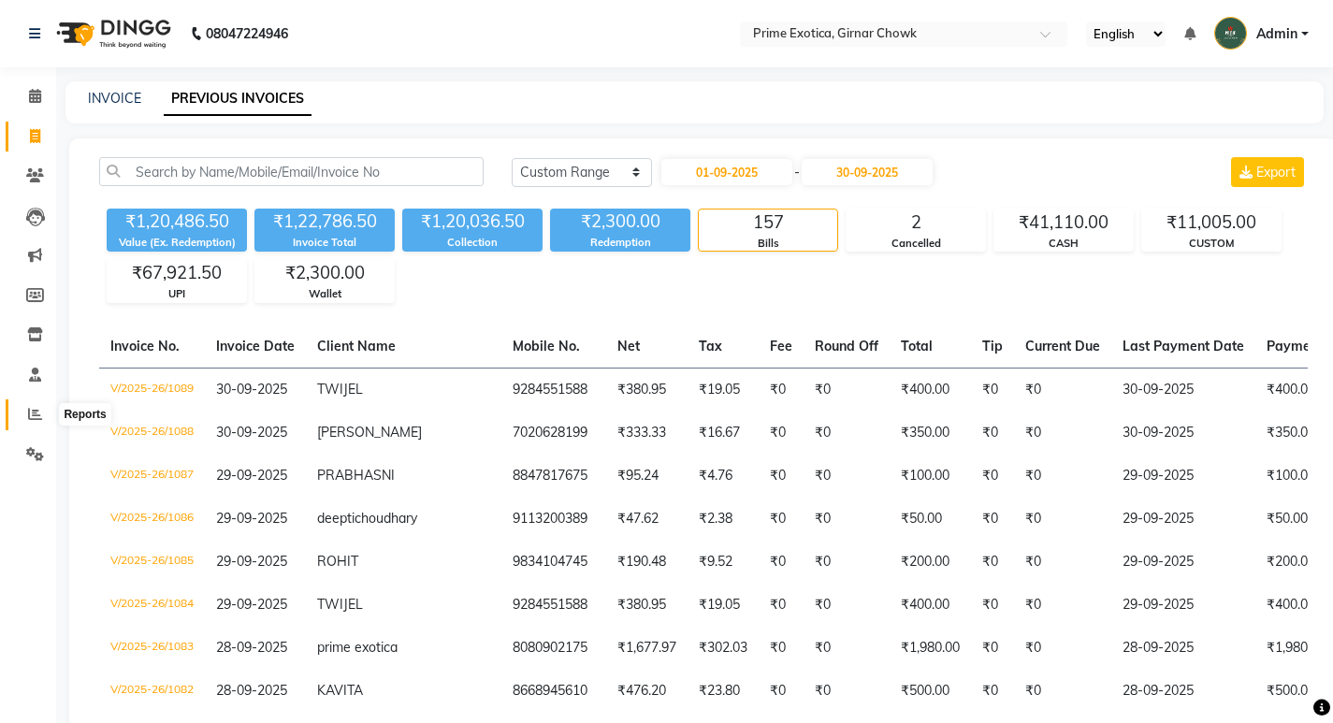
click at [24, 410] on span at bounding box center [35, 415] width 33 height 22
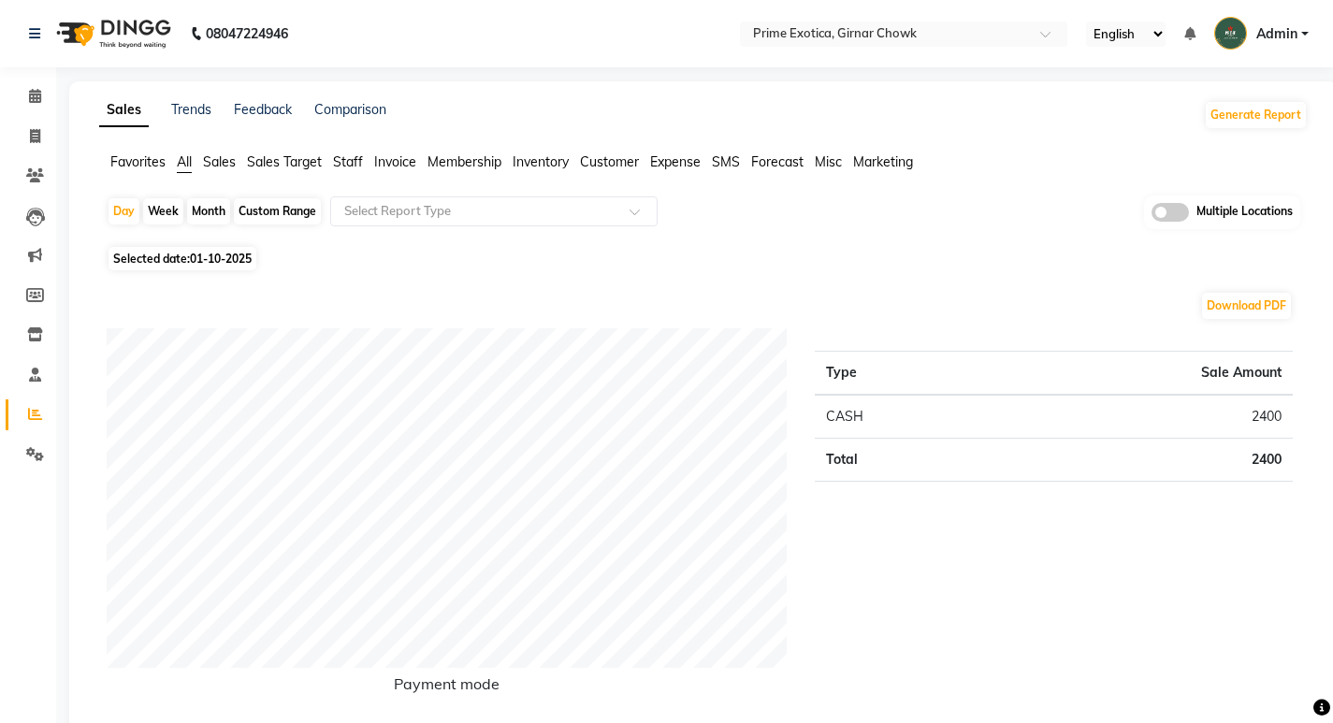
click at [1164, 218] on span at bounding box center [1169, 212] width 37 height 19
click at [1151, 215] on input "checkbox" at bounding box center [1151, 215] width 0 height 0
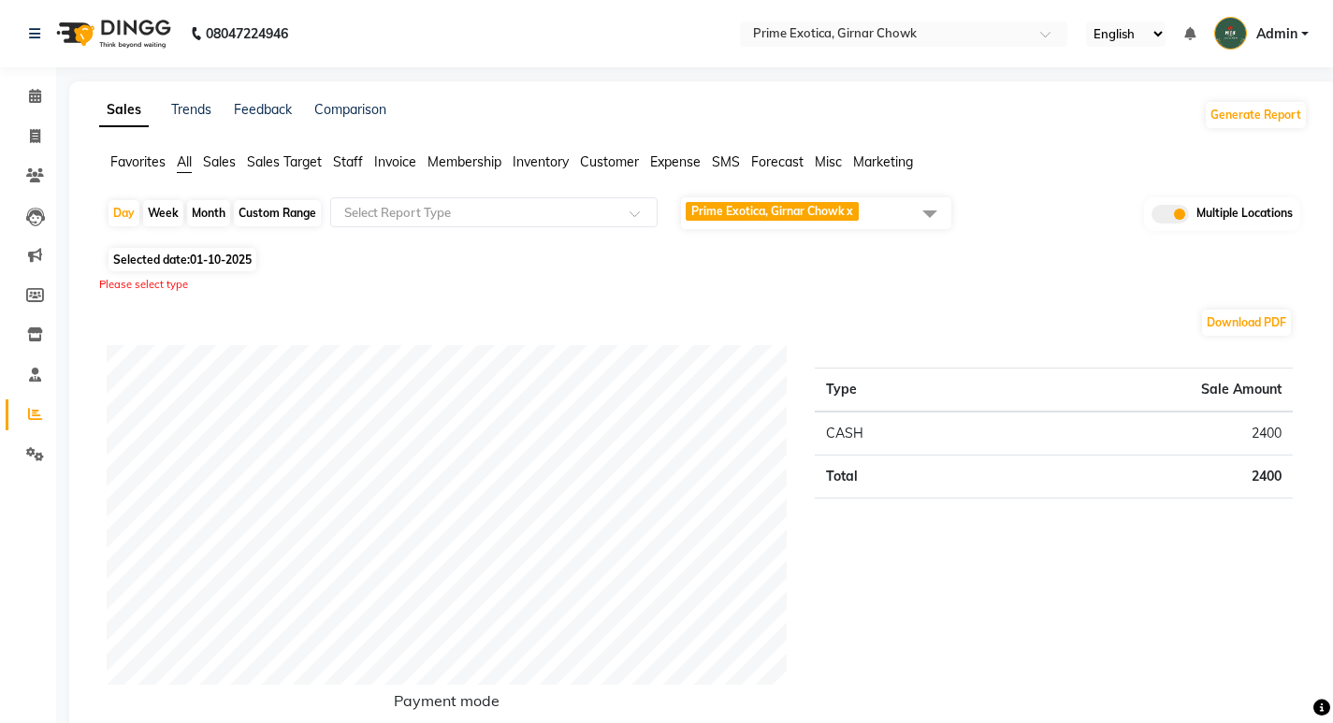
click at [853, 209] on link "x" at bounding box center [848, 211] width 8 height 14
click at [748, 211] on span "Select Locations" at bounding box center [729, 211] width 88 height 14
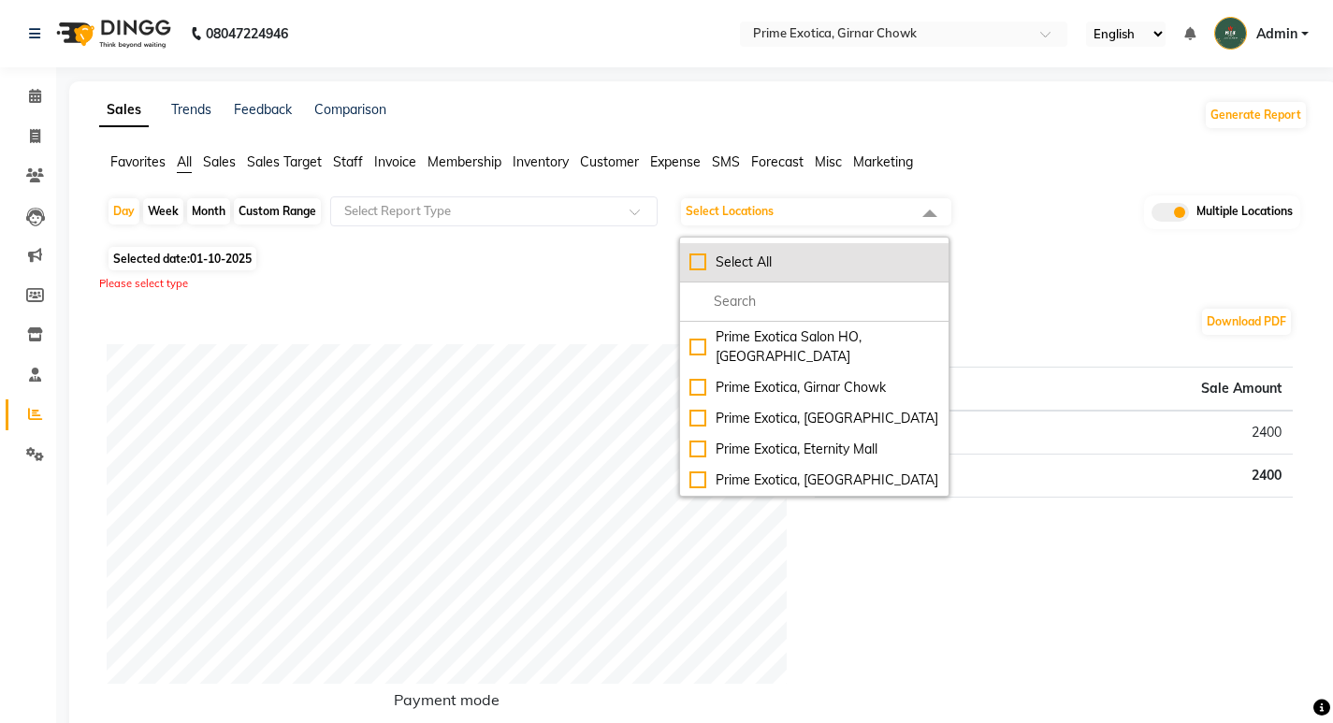
click at [702, 259] on div "Select All" at bounding box center [814, 262] width 250 height 20
checkbox input "true"
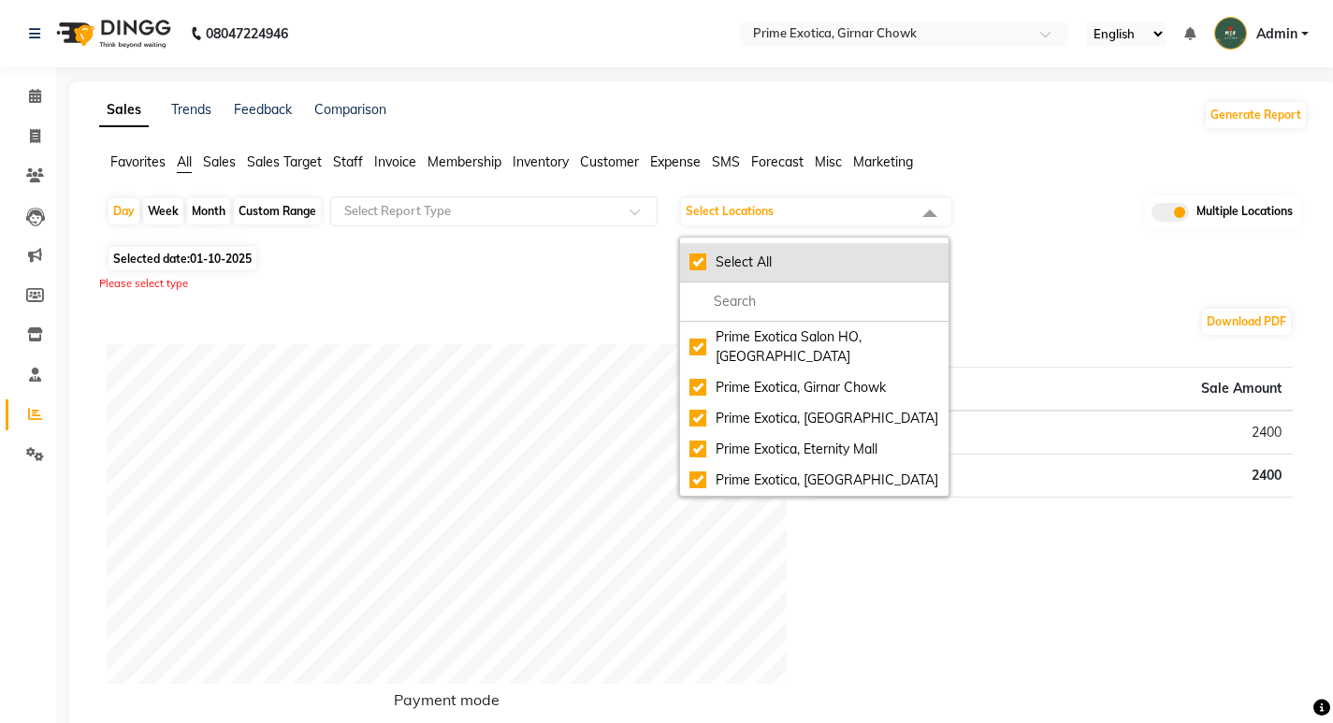
checkbox input "true"
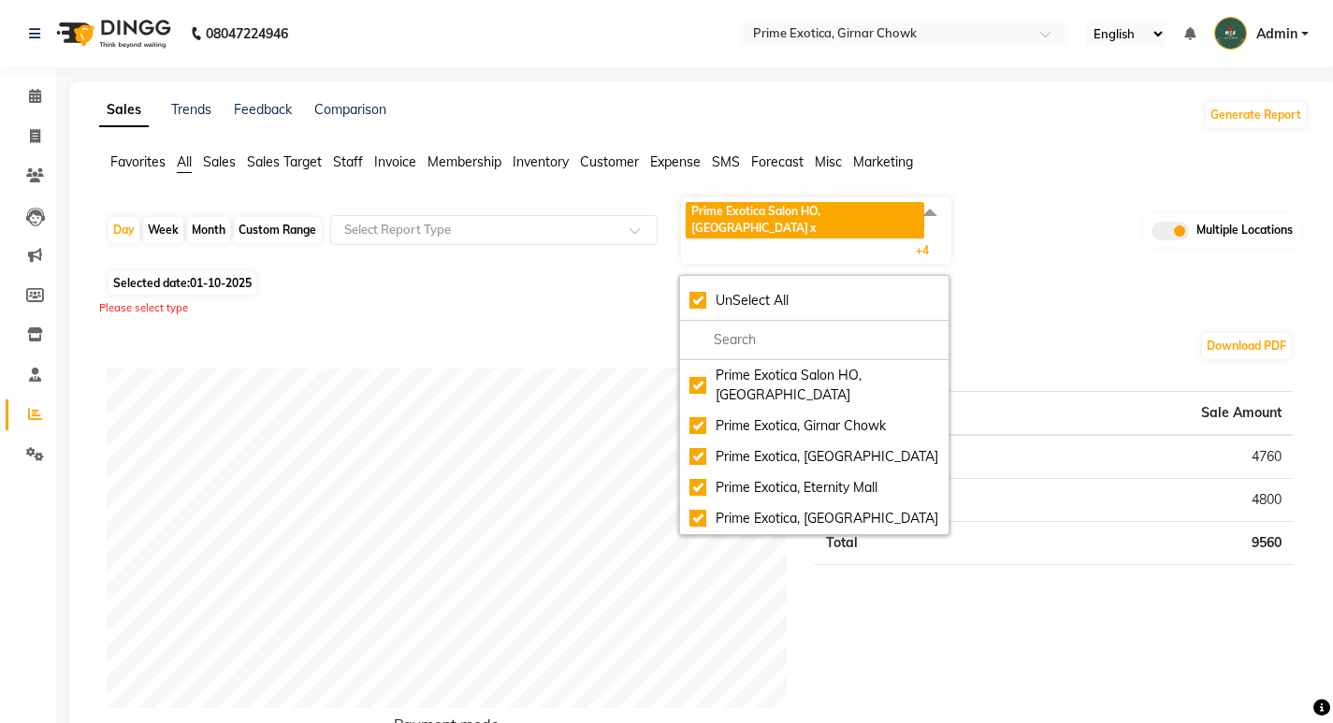
click at [344, 300] on div "Please select type" at bounding box center [703, 308] width 1208 height 16
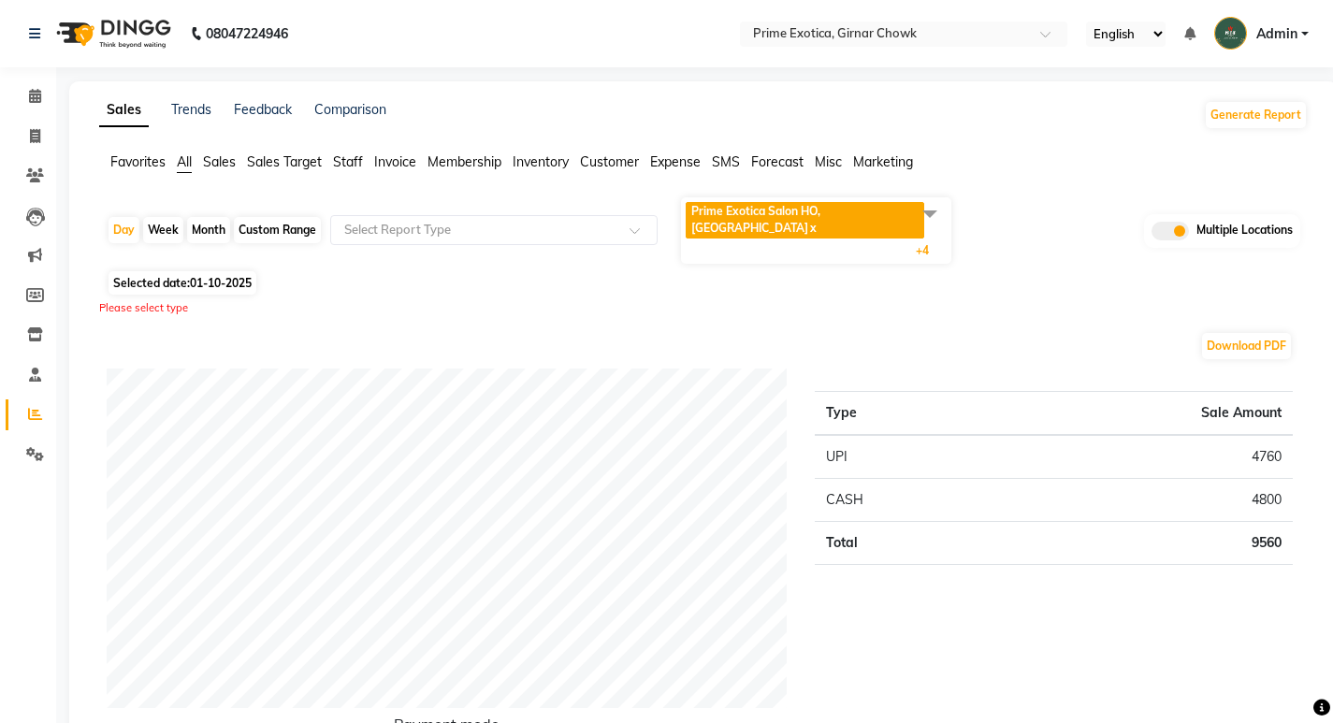
click at [220, 217] on div "Month" at bounding box center [208, 230] width 43 height 26
select select "10"
select select "2025"
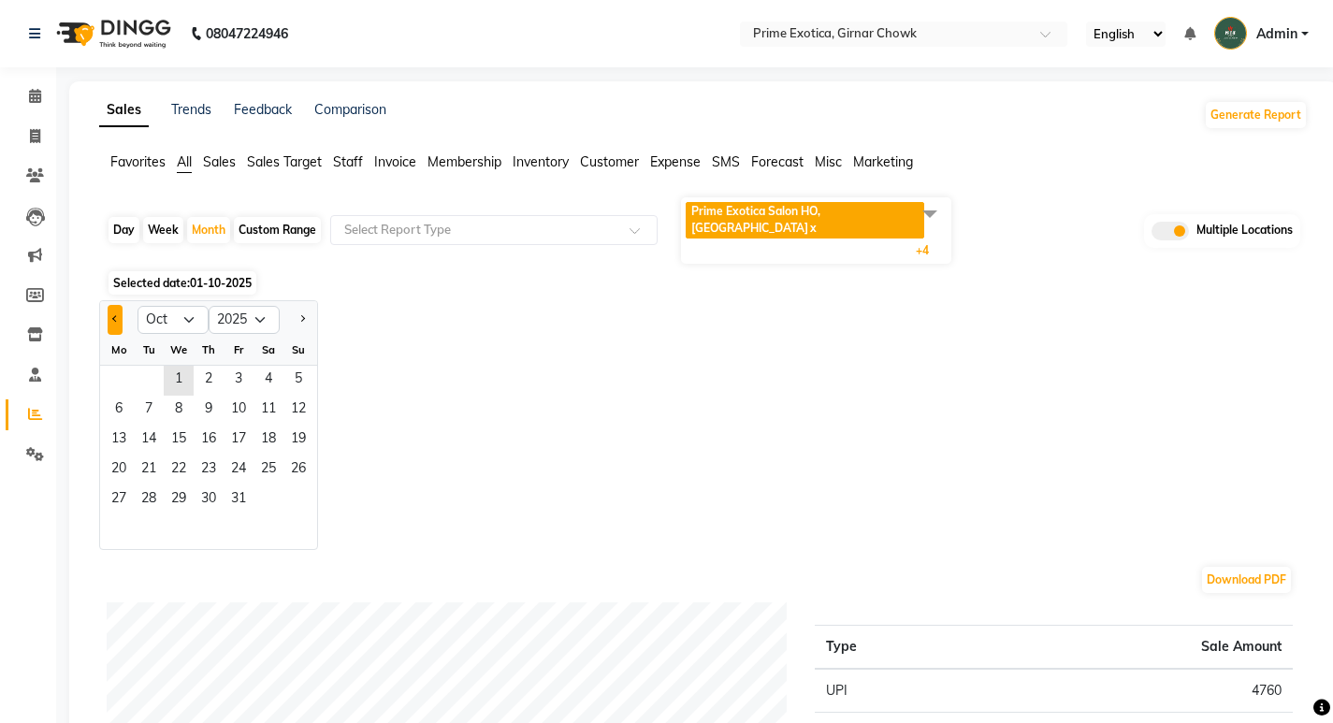
click at [108, 305] on button "Previous month" at bounding box center [115, 320] width 15 height 30
select select "9"
click at [119, 366] on span "1" at bounding box center [119, 381] width 30 height 30
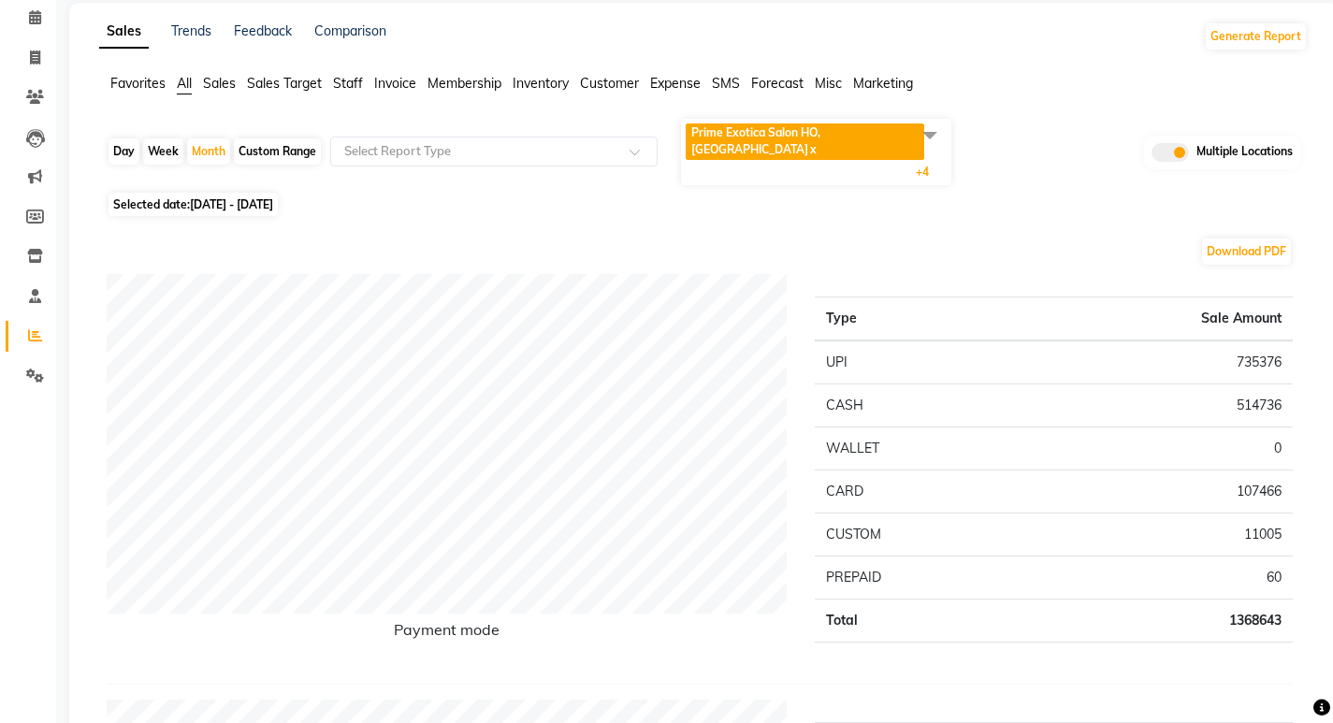
scroll to position [187, 0]
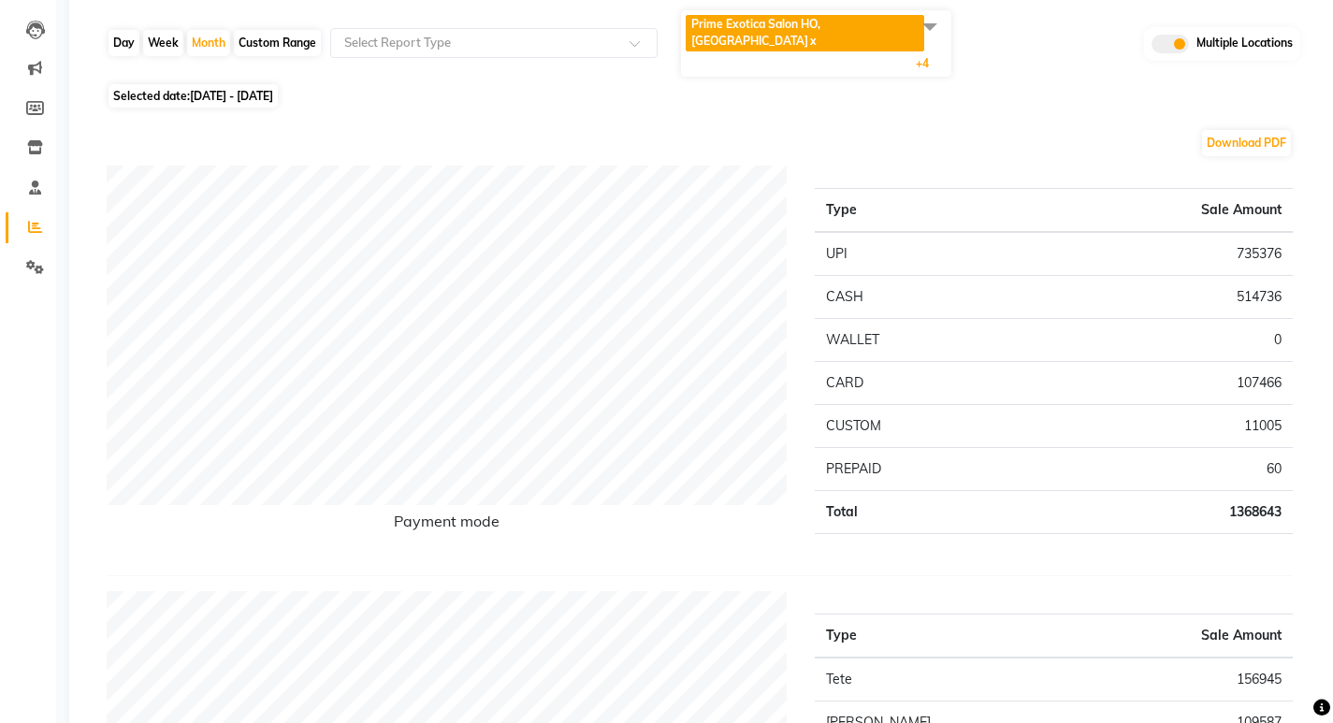
click at [1116, 490] on td "1368643" at bounding box center [1156, 511] width 272 height 43
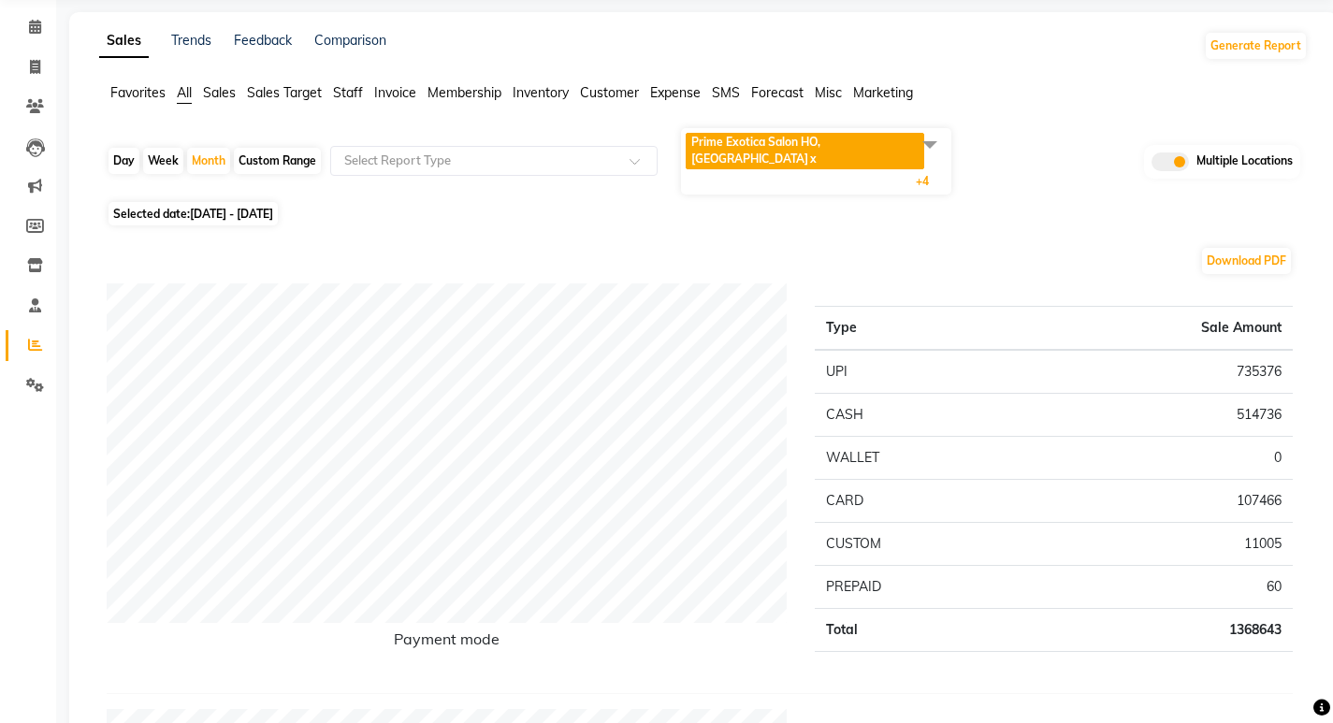
scroll to position [0, 0]
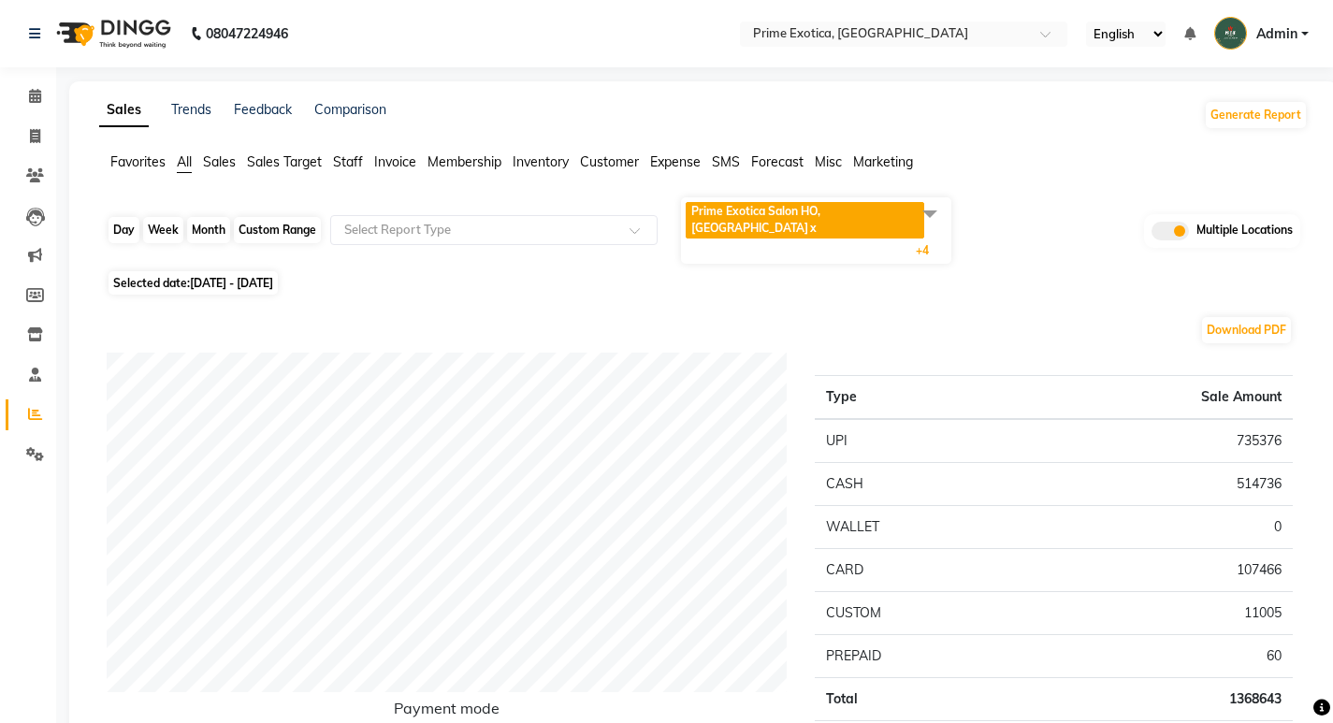
click at [194, 217] on div "Month" at bounding box center [208, 230] width 43 height 26
select select "9"
select select "2025"
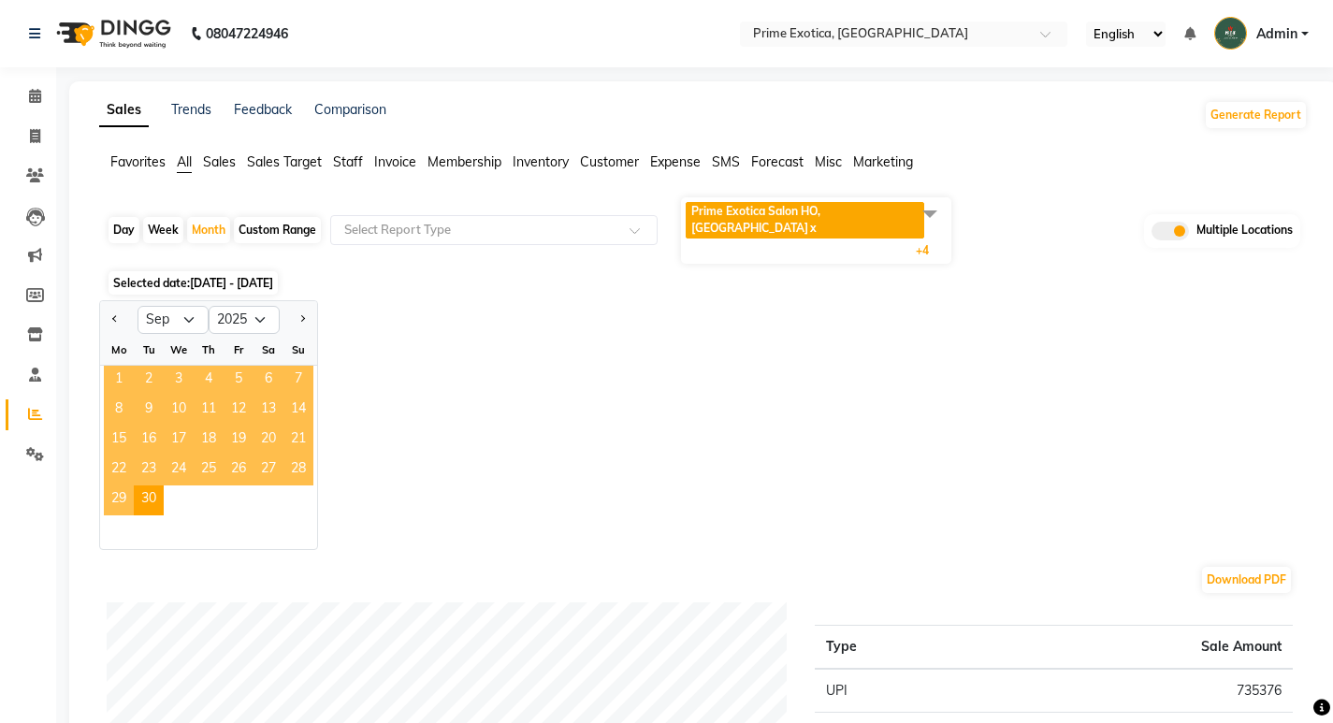
drag, startPoint x: 113, startPoint y: 355, endPoint x: 127, endPoint y: 356, distance: 14.1
click at [115, 366] on span "1" at bounding box center [119, 381] width 30 height 30
click at [798, 222] on span "Prime Exotica Salon HO, Nagpur x" at bounding box center [806, 222] width 242 height 40
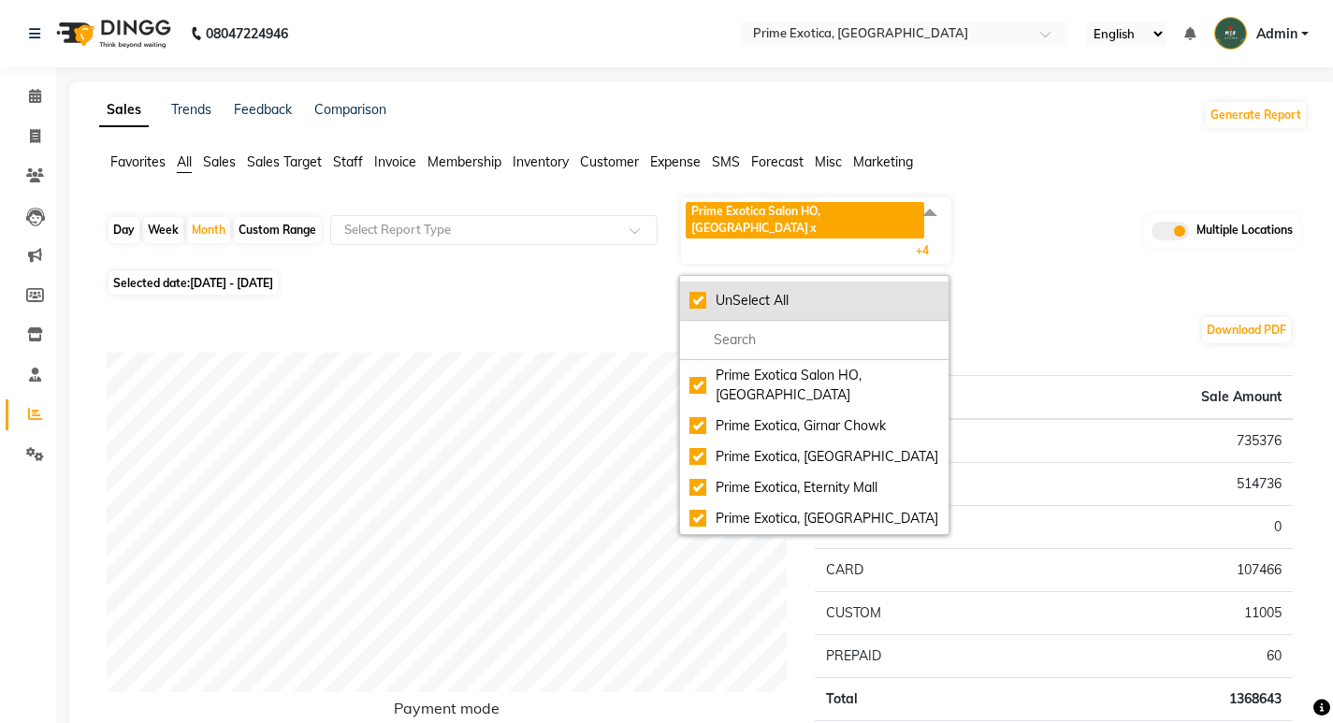
click at [692, 291] on div "UnSelect All" at bounding box center [814, 301] width 250 height 20
checkbox input "false"
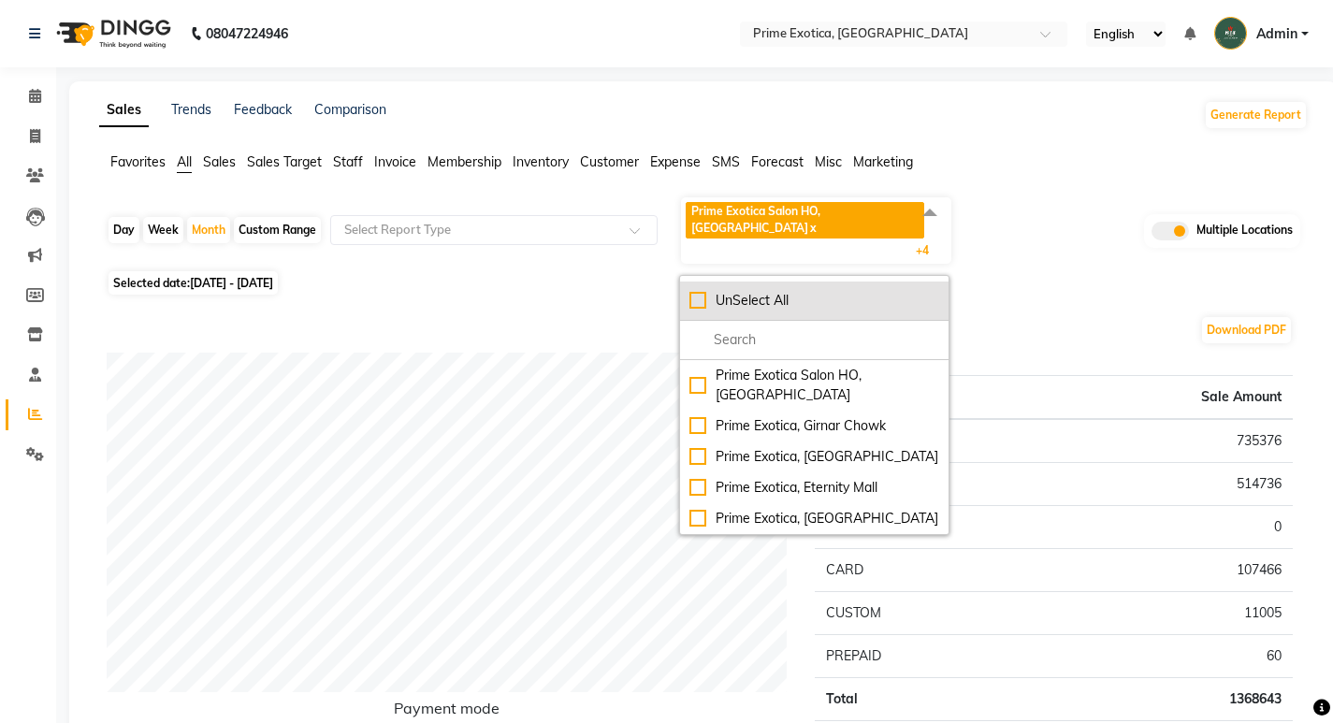
checkbox input "false"
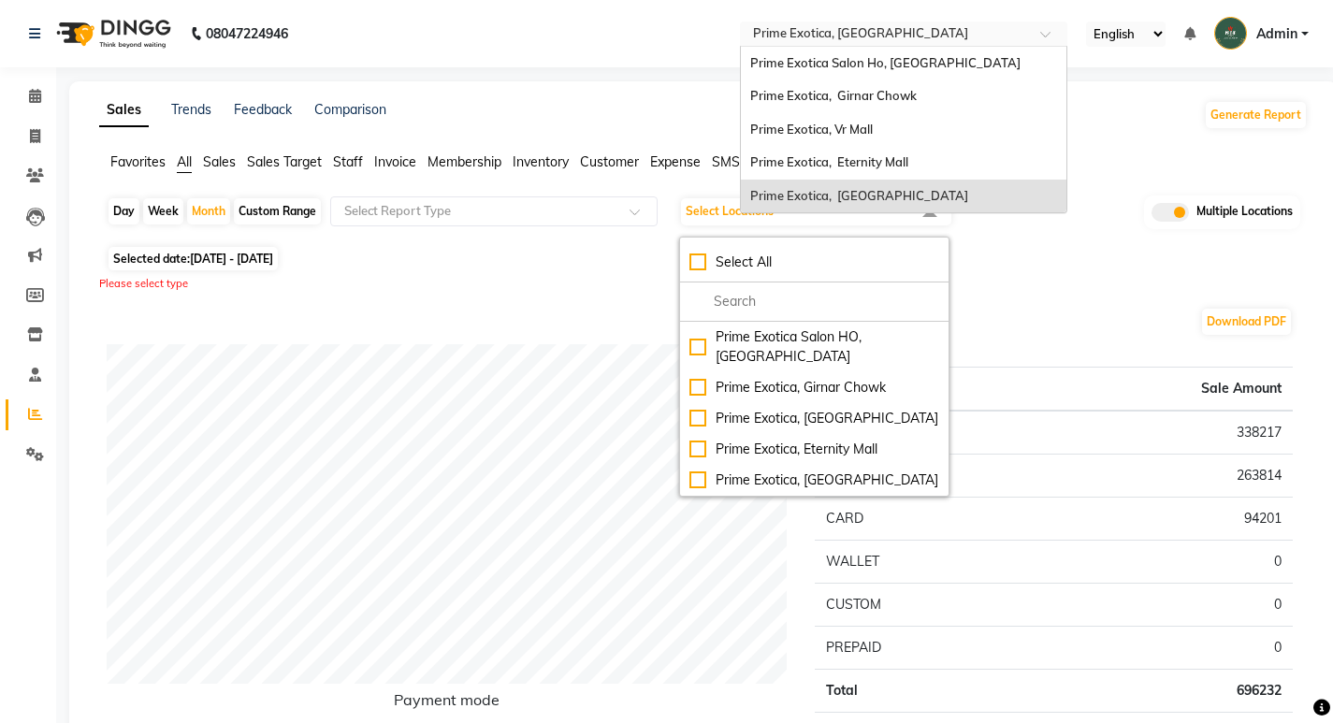
click at [816, 44] on div "Select Location × Prime Exotica, Dharampeth" at bounding box center [903, 34] width 327 height 25
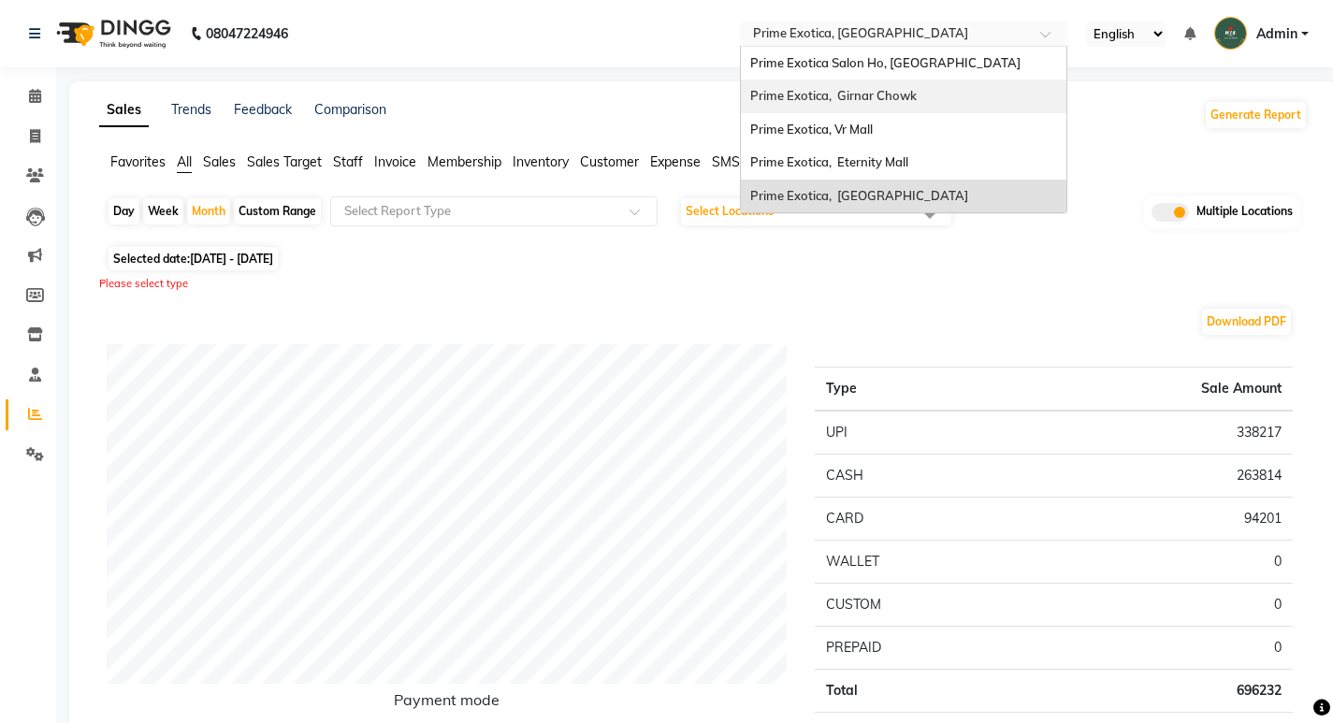
click at [804, 99] on span "Prime Exotica, Girnar Chowk" at bounding box center [833, 95] width 166 height 15
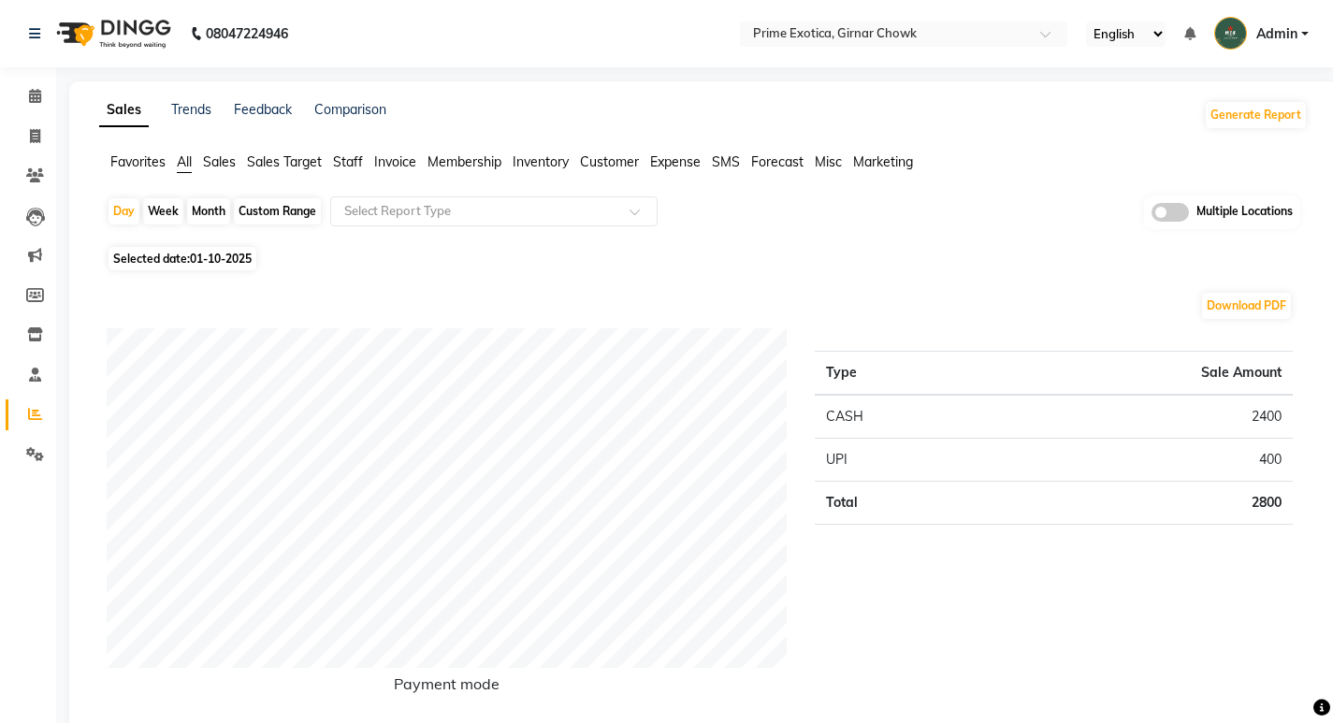
click at [203, 215] on div "Month" at bounding box center [208, 211] width 43 height 26
select select "10"
select select "2025"
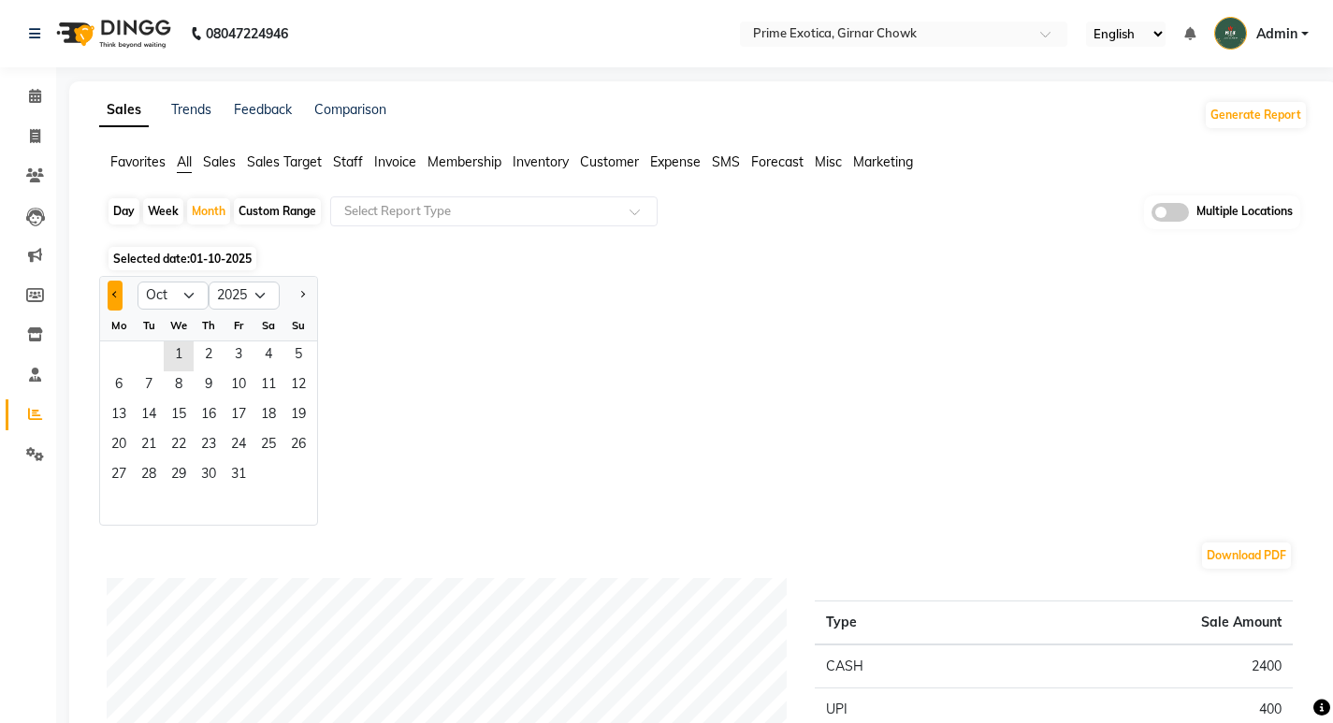
click at [111, 291] on button "Previous month" at bounding box center [115, 296] width 15 height 30
select select "9"
click at [115, 364] on span "1" at bounding box center [119, 356] width 30 height 30
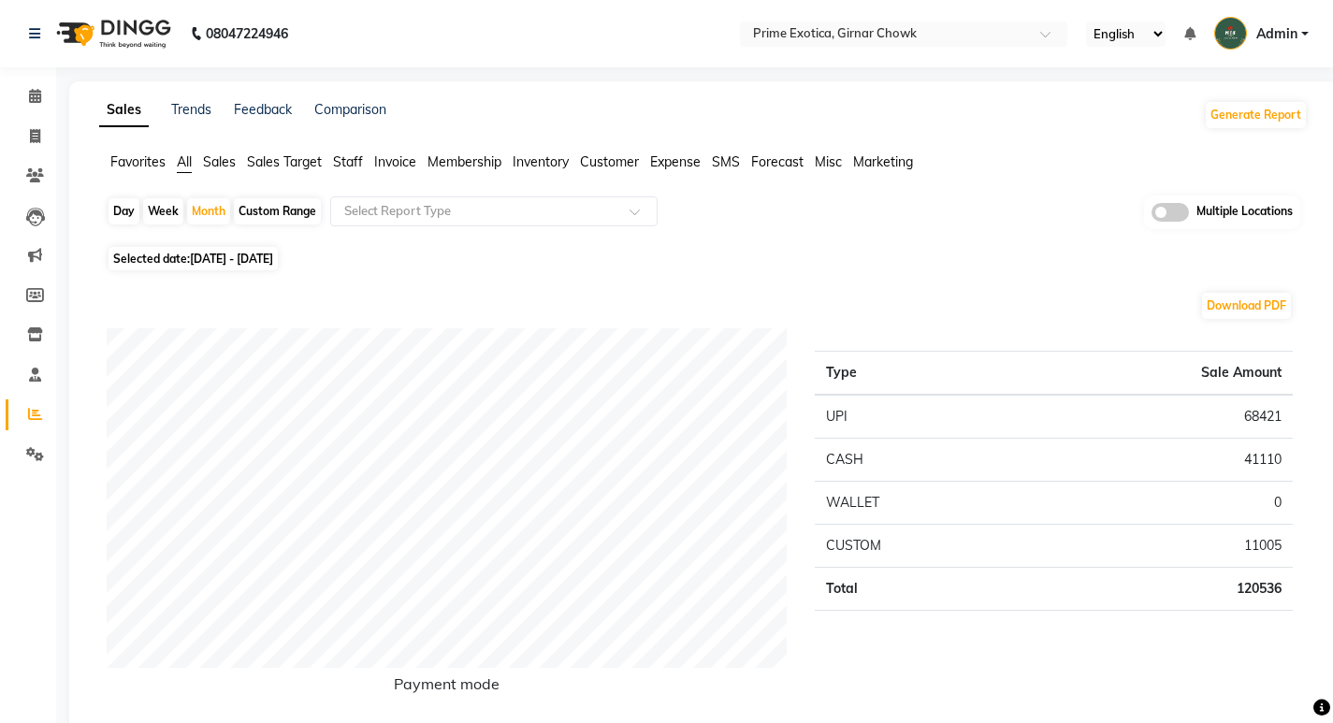
click at [360, 169] on span "Staff" at bounding box center [348, 161] width 30 height 17
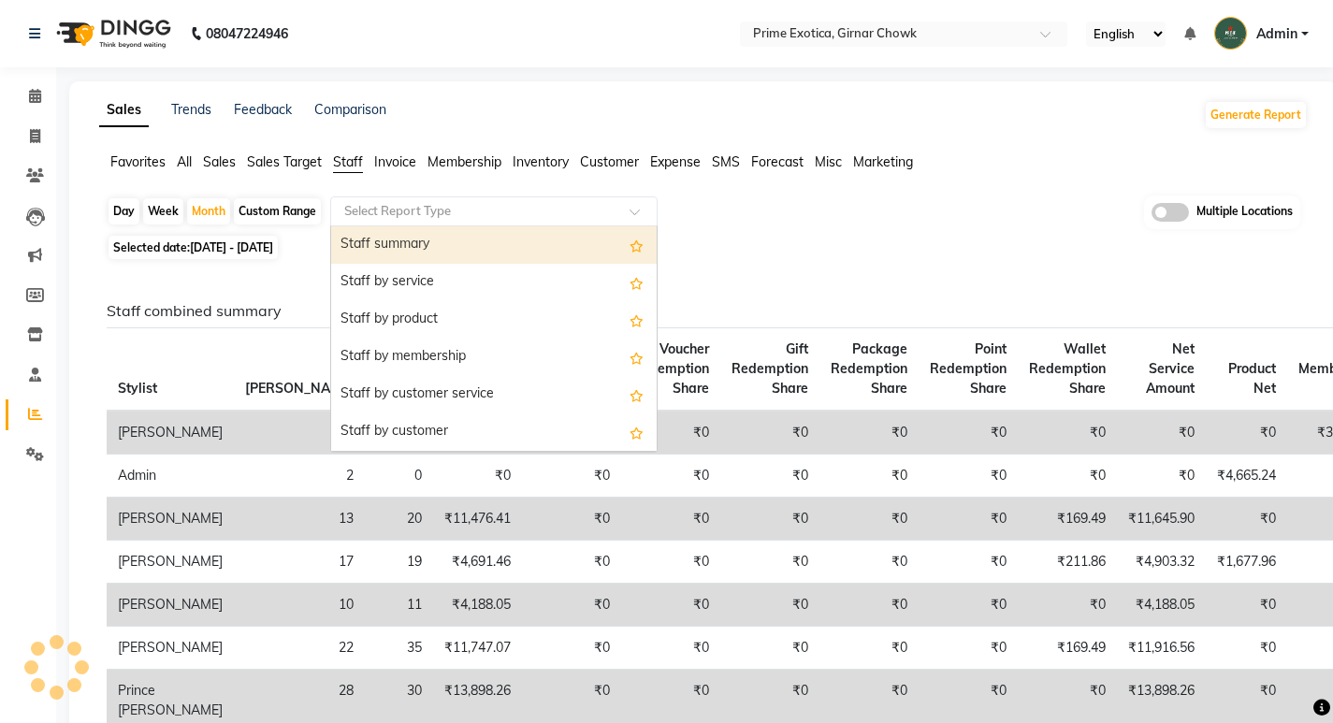
click at [411, 212] on input "text" at bounding box center [474, 211] width 269 height 19
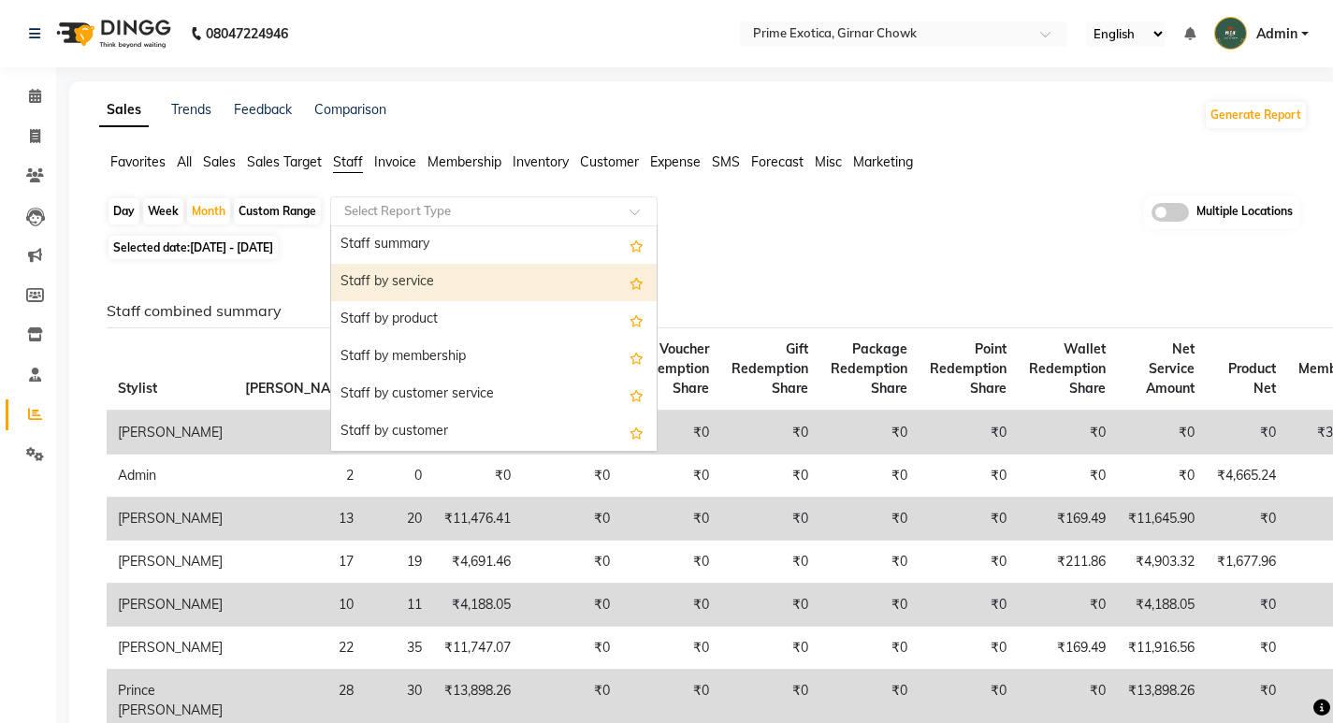
click at [408, 294] on div "Staff by service" at bounding box center [493, 282] width 325 height 37
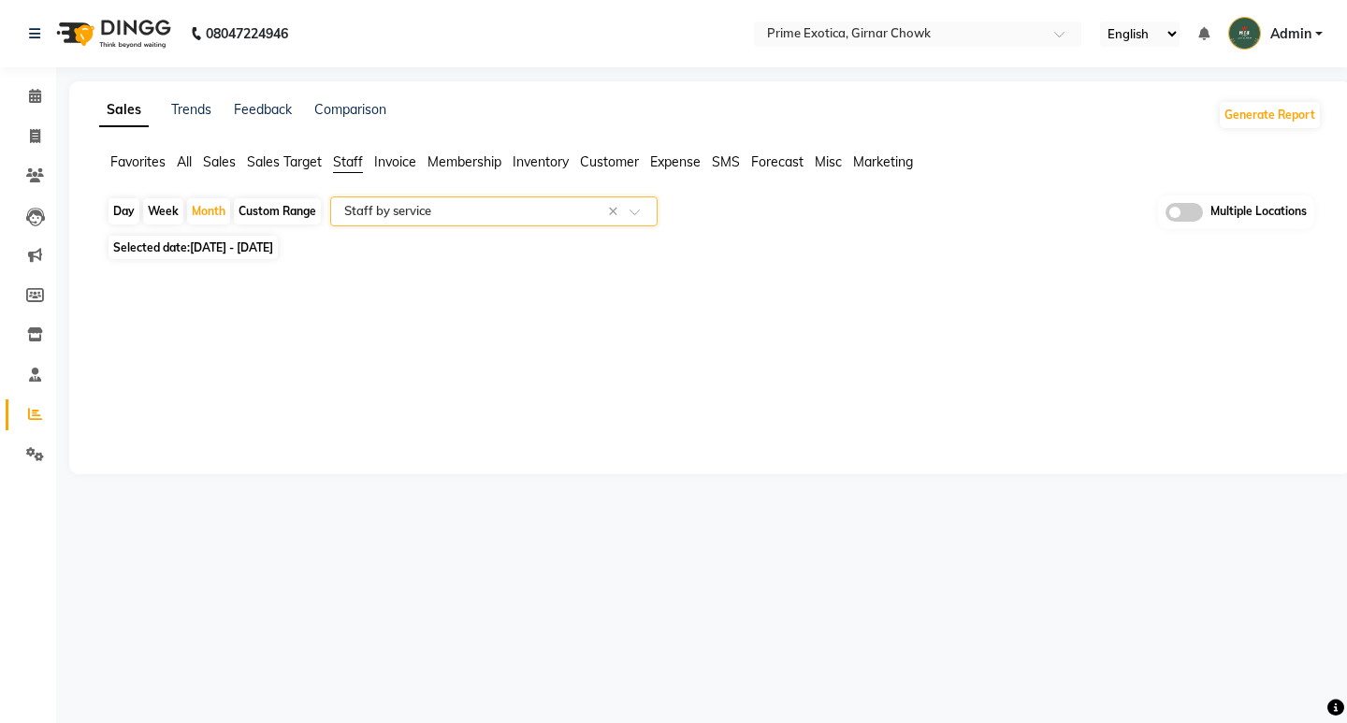
select select "filtered_report"
select select "pdf"
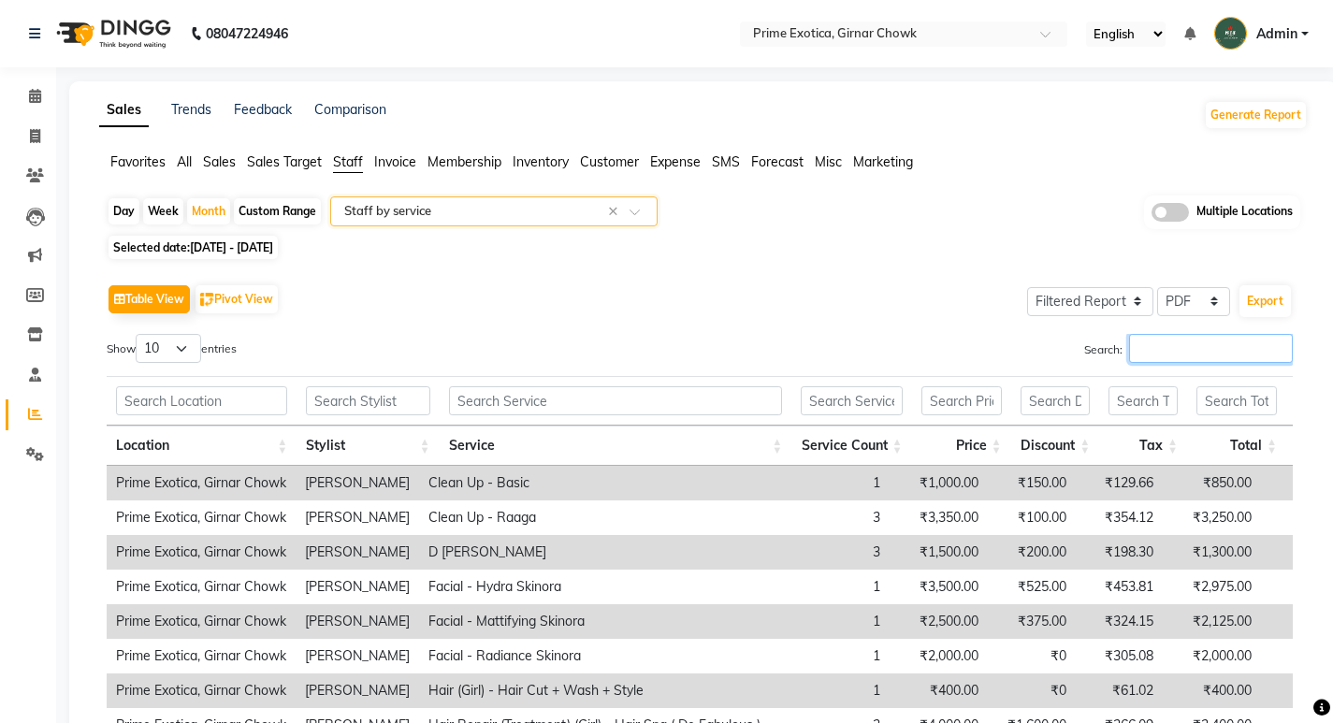
click at [1168, 358] on input "Search:" at bounding box center [1211, 348] width 164 height 29
click at [434, 225] on ng-select "Select Report Type × Staff by service ×" at bounding box center [493, 211] width 327 height 30
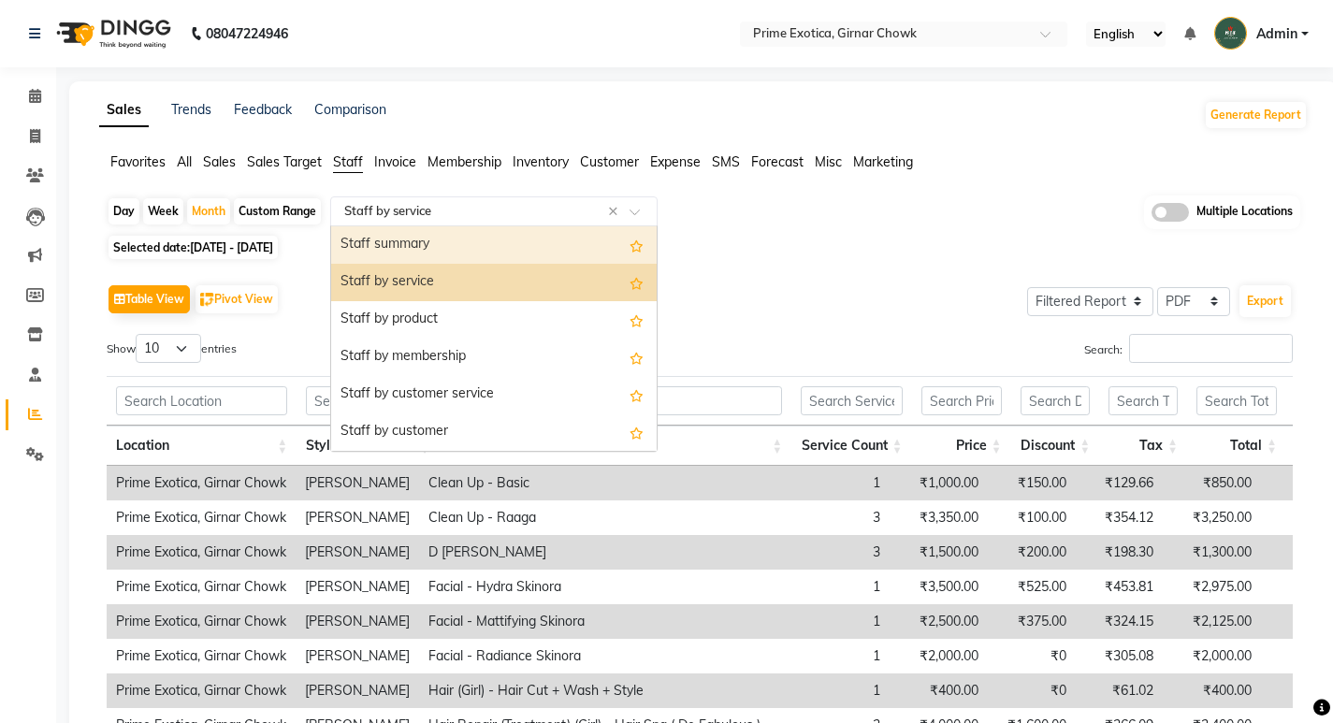
click at [435, 246] on div "Staff summary" at bounding box center [493, 244] width 325 height 37
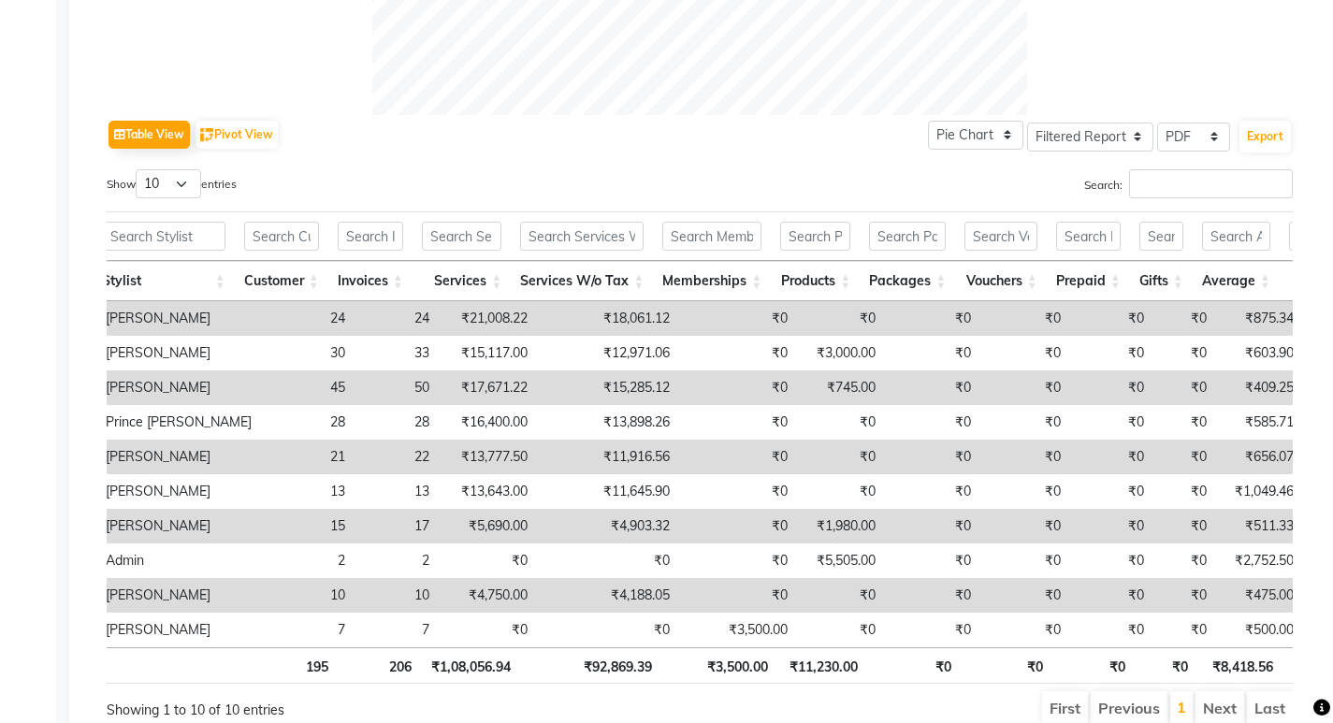
scroll to position [0, 175]
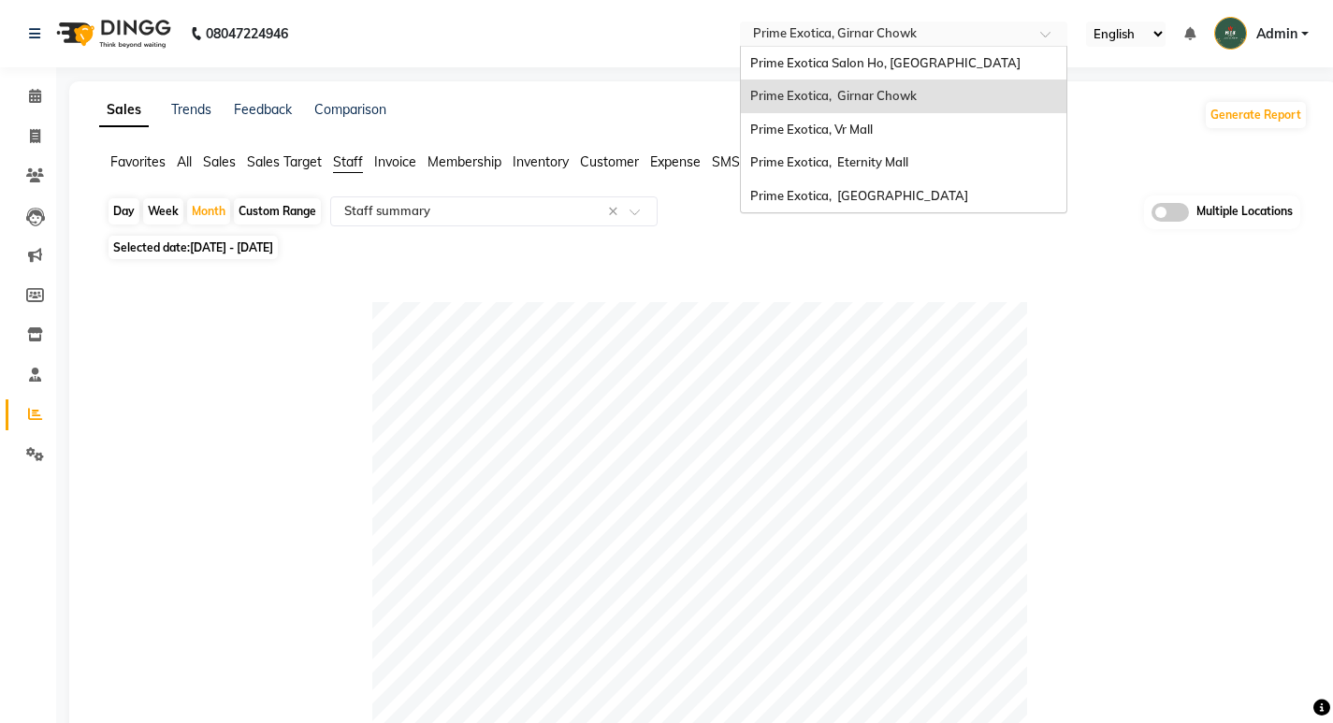
click at [860, 31] on input "text" at bounding box center [884, 35] width 271 height 19
click at [869, 137] on div "Prime Exotica, Vr Mall" at bounding box center [903, 130] width 325 height 34
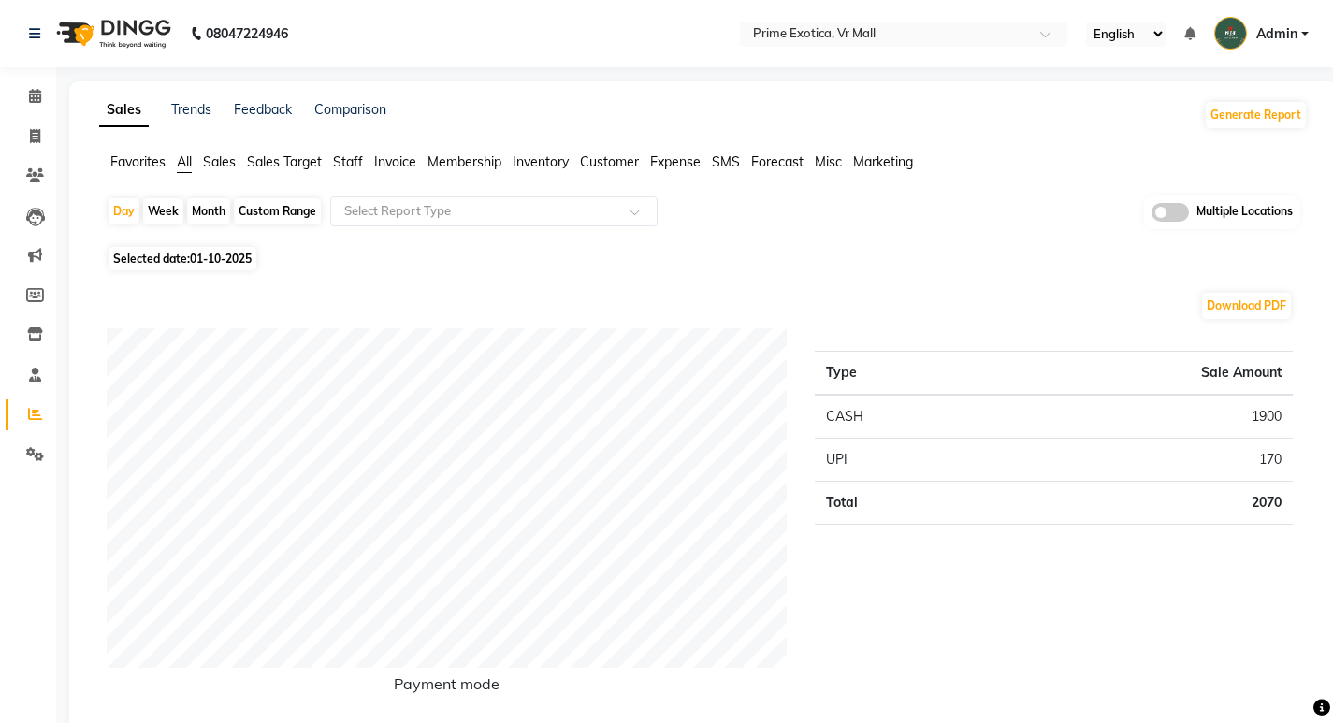
click at [206, 214] on div "Month" at bounding box center [208, 211] width 43 height 26
select select "10"
select select "2025"
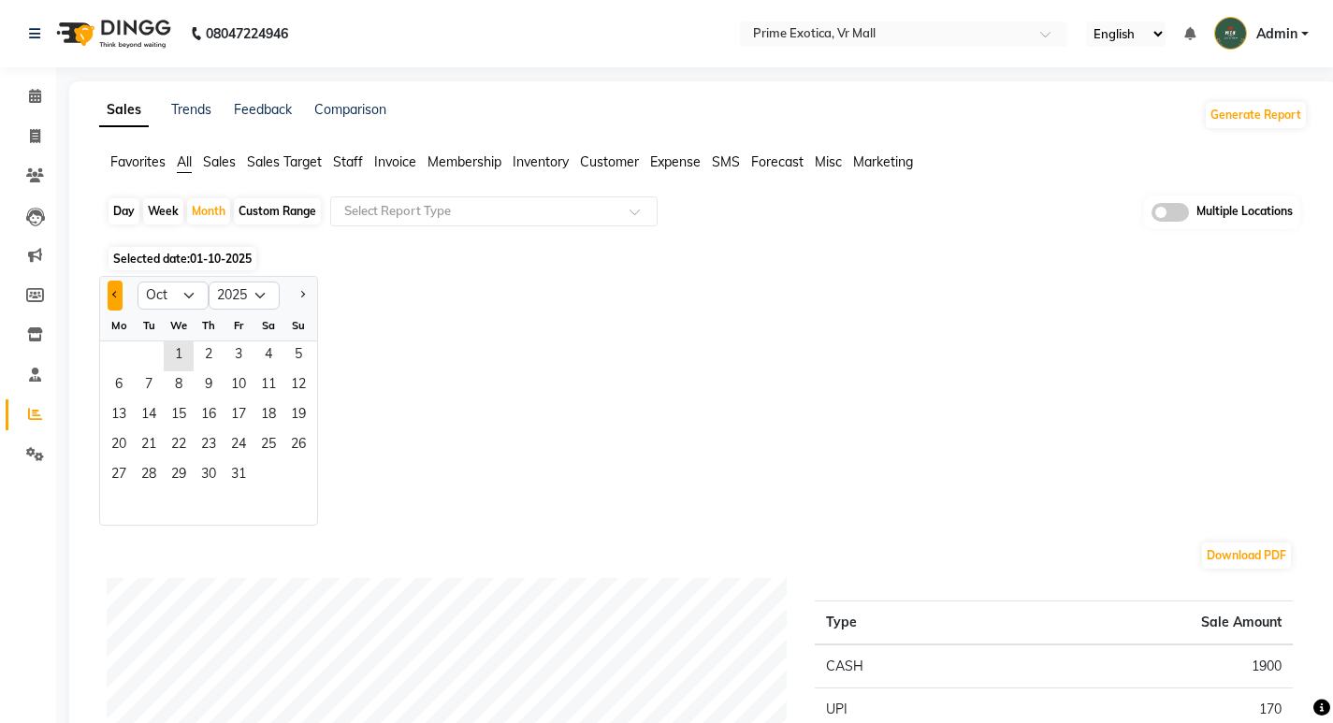
click at [121, 294] on button "Previous month" at bounding box center [115, 296] width 15 height 30
select select "9"
click at [123, 364] on span "1" at bounding box center [119, 356] width 30 height 30
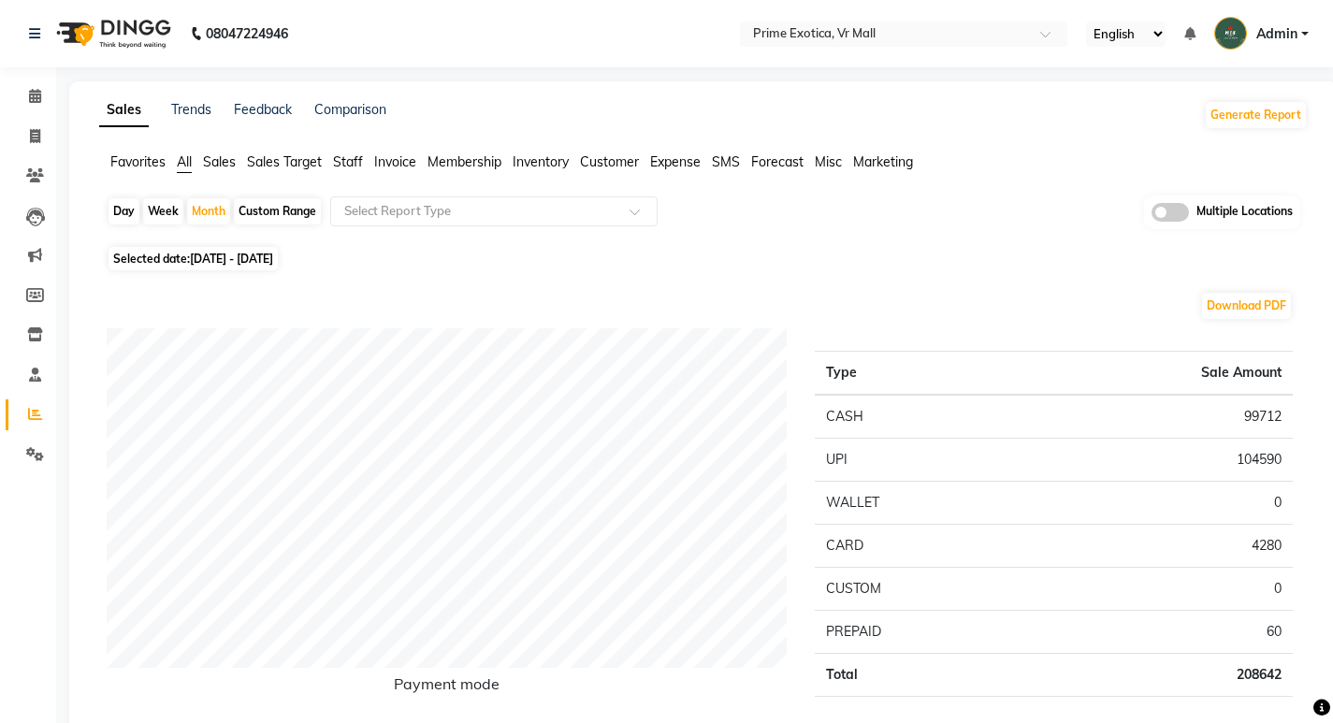
click at [357, 165] on span "Staff" at bounding box center [348, 161] width 30 height 17
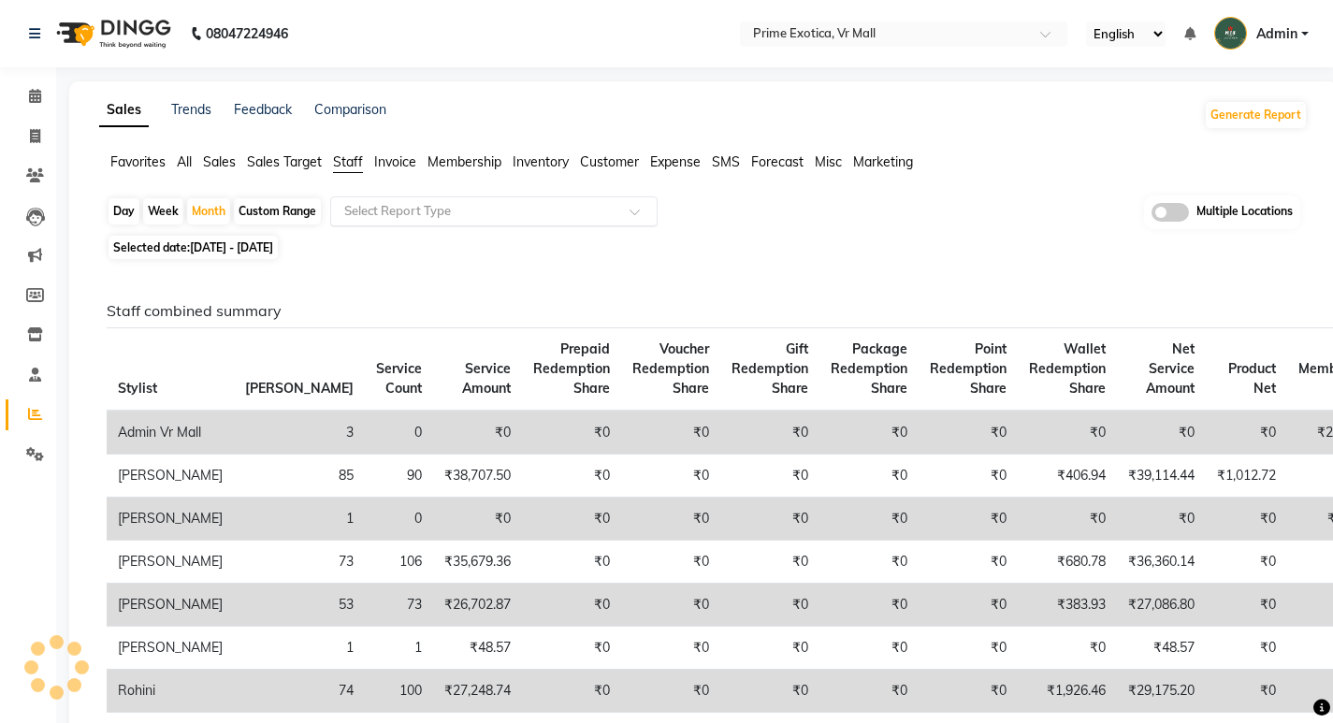
click at [421, 210] on input "text" at bounding box center [474, 211] width 269 height 19
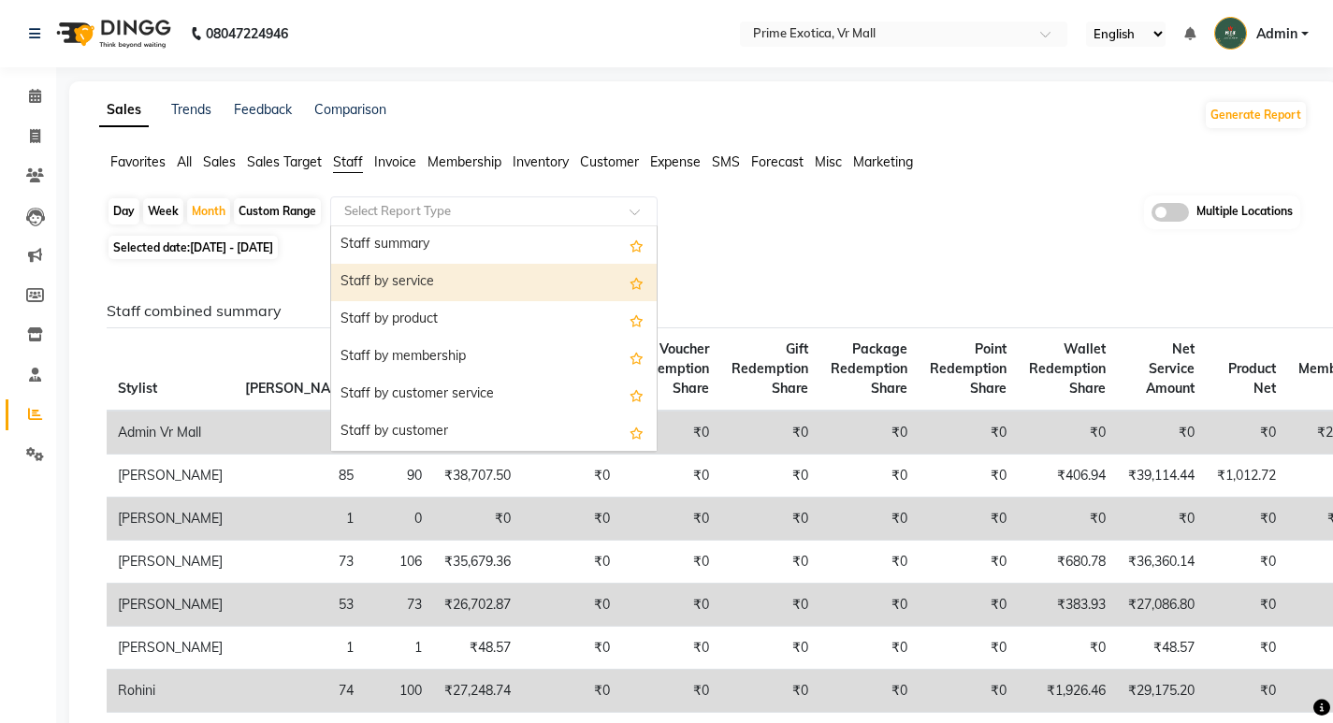
click at [424, 277] on div "Staff by service" at bounding box center [493, 282] width 325 height 37
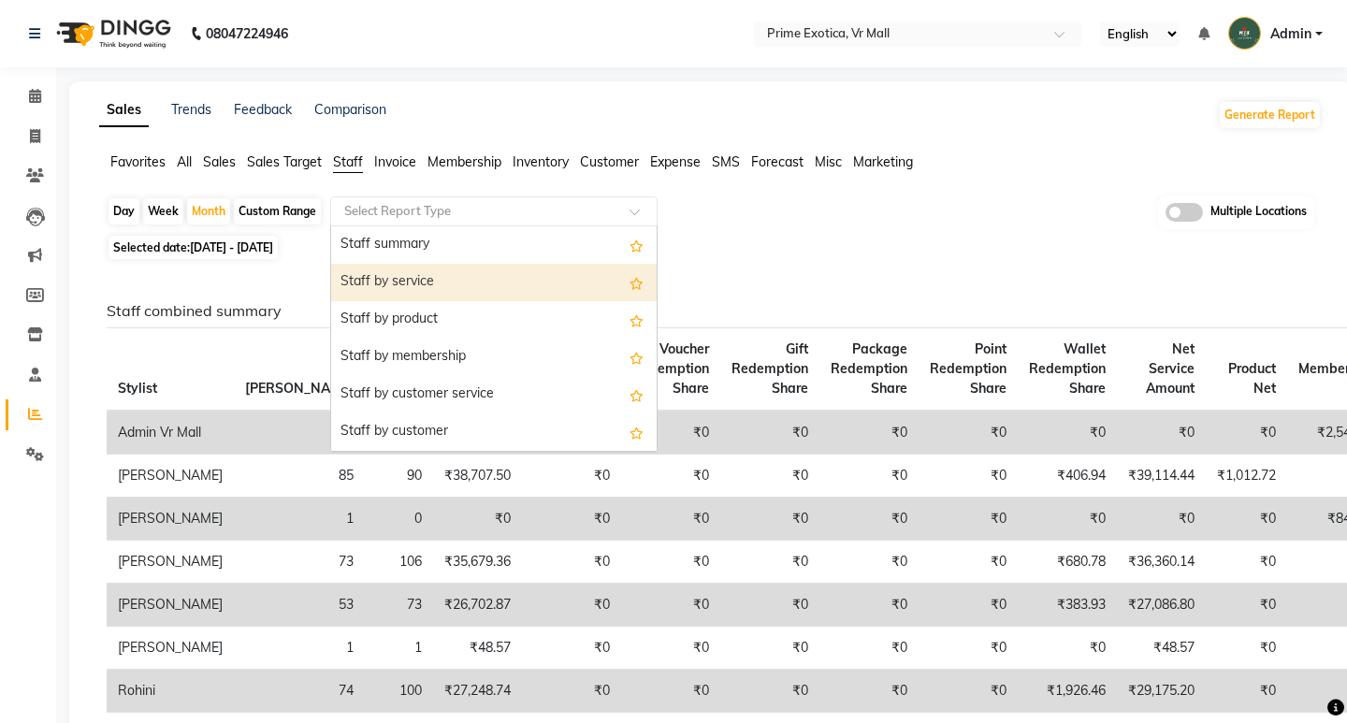
select select "filtered_report"
select select "csv"
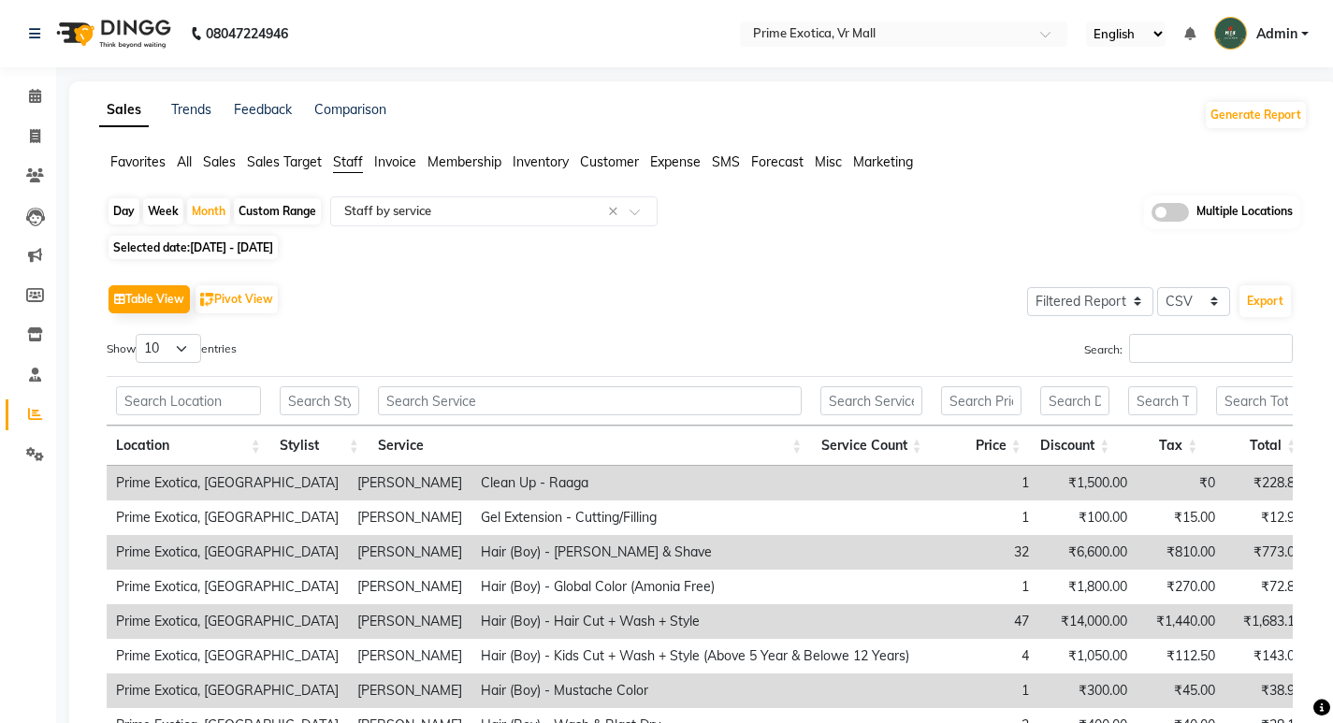
click at [402, 195] on app-reports "Favorites All Sales Sales Target Staff Invoice Membership Inventory Customer Ex…" at bounding box center [703, 529] width 1231 height 754
click at [433, 206] on input "text" at bounding box center [474, 211] width 269 height 19
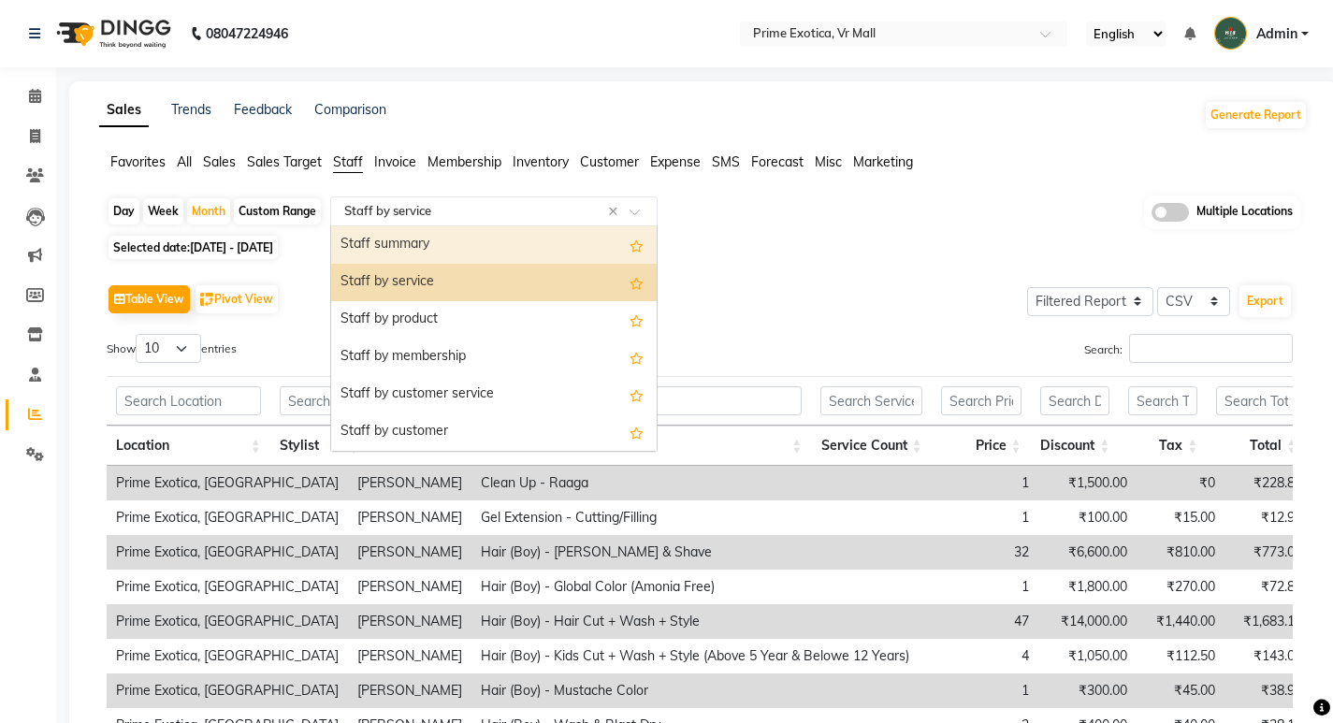
click at [425, 233] on div "Staff summary" at bounding box center [493, 244] width 325 height 37
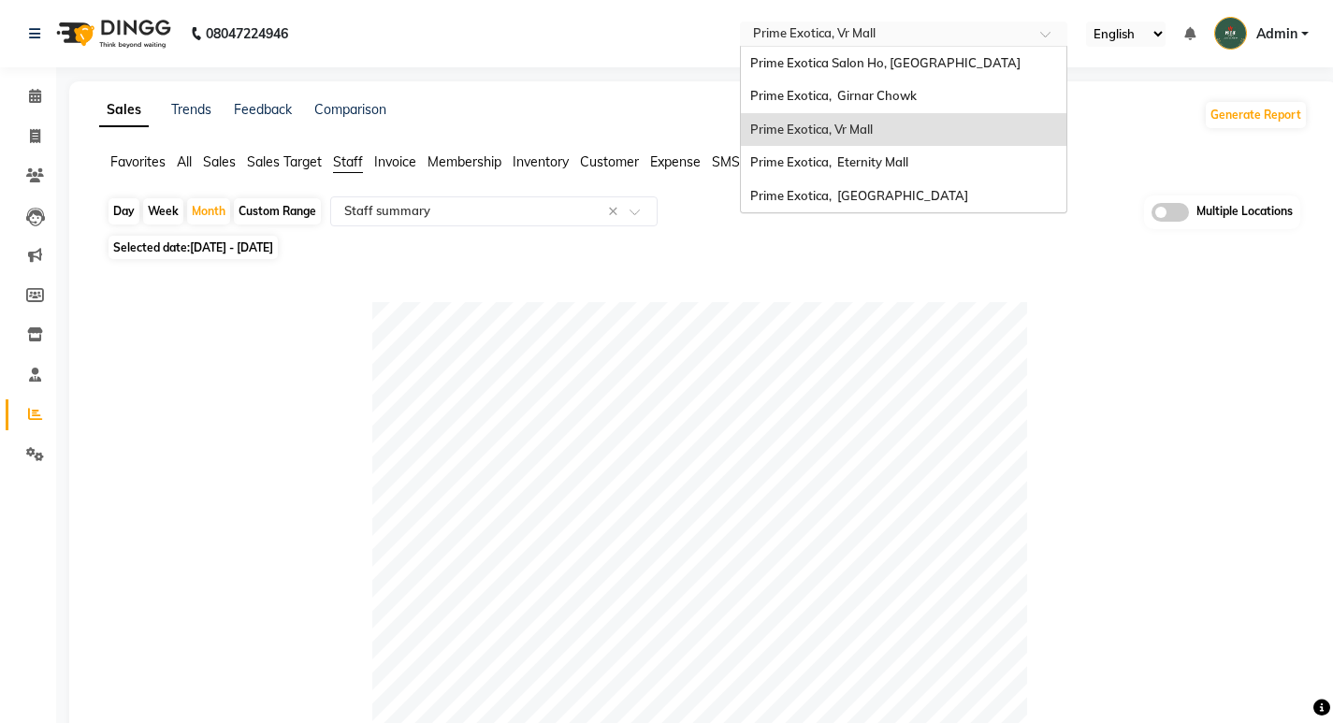
click at [810, 35] on input "text" at bounding box center [884, 35] width 271 height 19
click at [841, 169] on div "Prime Exotica, Eternity Mall" at bounding box center [903, 163] width 325 height 34
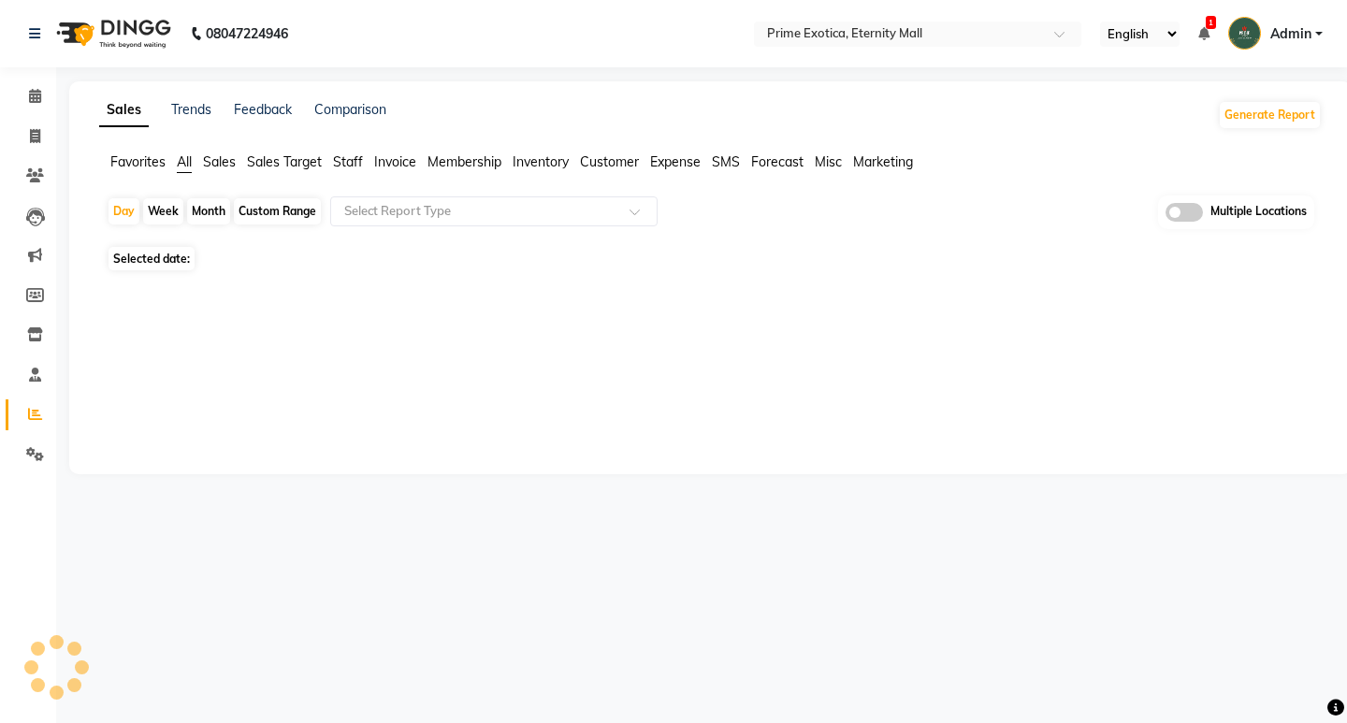
select select "en"
click at [207, 210] on div "Month" at bounding box center [208, 211] width 43 height 26
select select "10"
select select "2025"
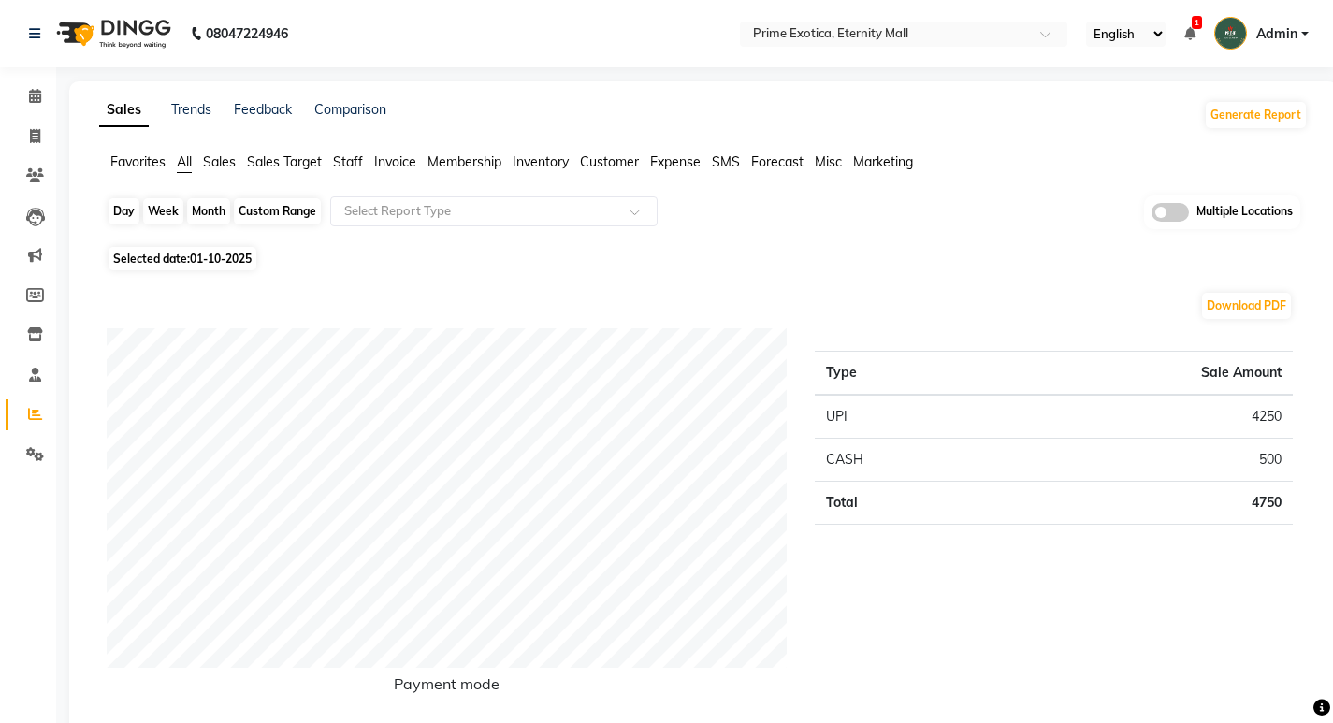
click at [223, 205] on div "Month" at bounding box center [208, 211] width 43 height 26
select select "10"
select select "2025"
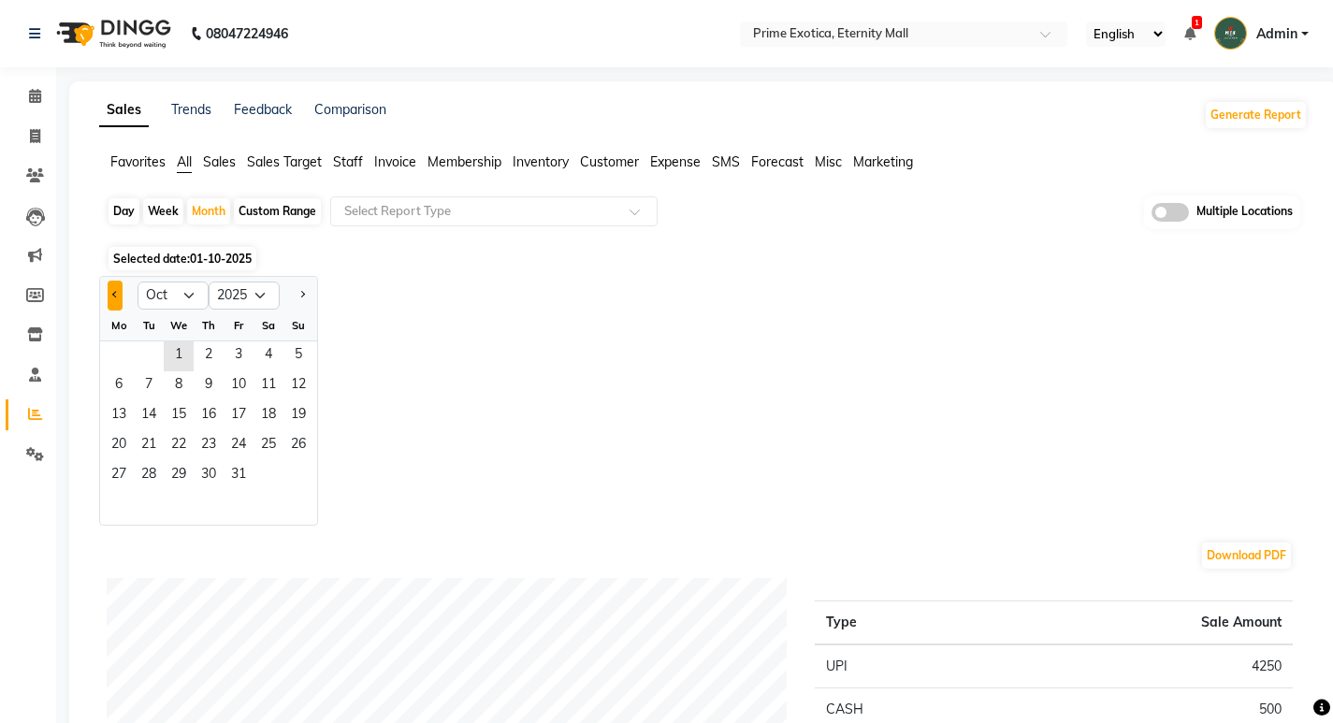
click at [118, 296] on button "Previous month" at bounding box center [115, 296] width 15 height 30
select select "9"
click at [117, 350] on span "1" at bounding box center [119, 356] width 30 height 30
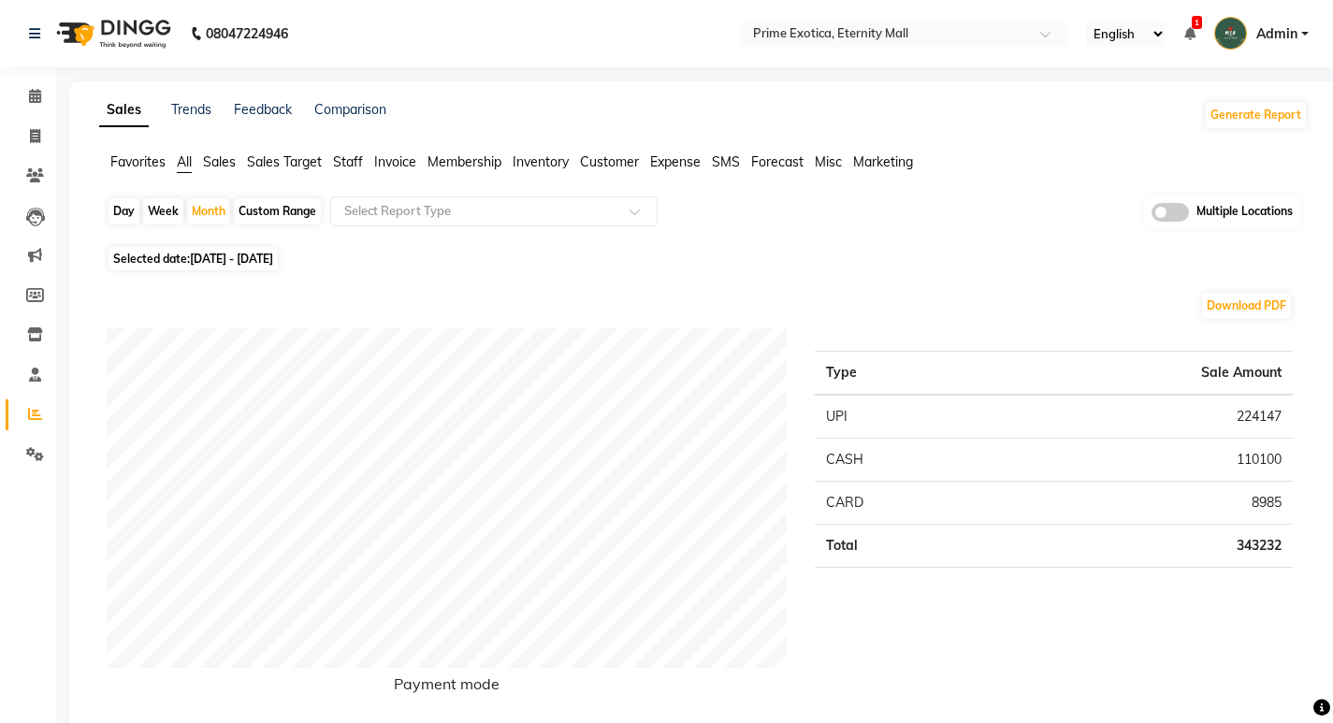
click at [363, 162] on span "Staff" at bounding box center [348, 161] width 30 height 17
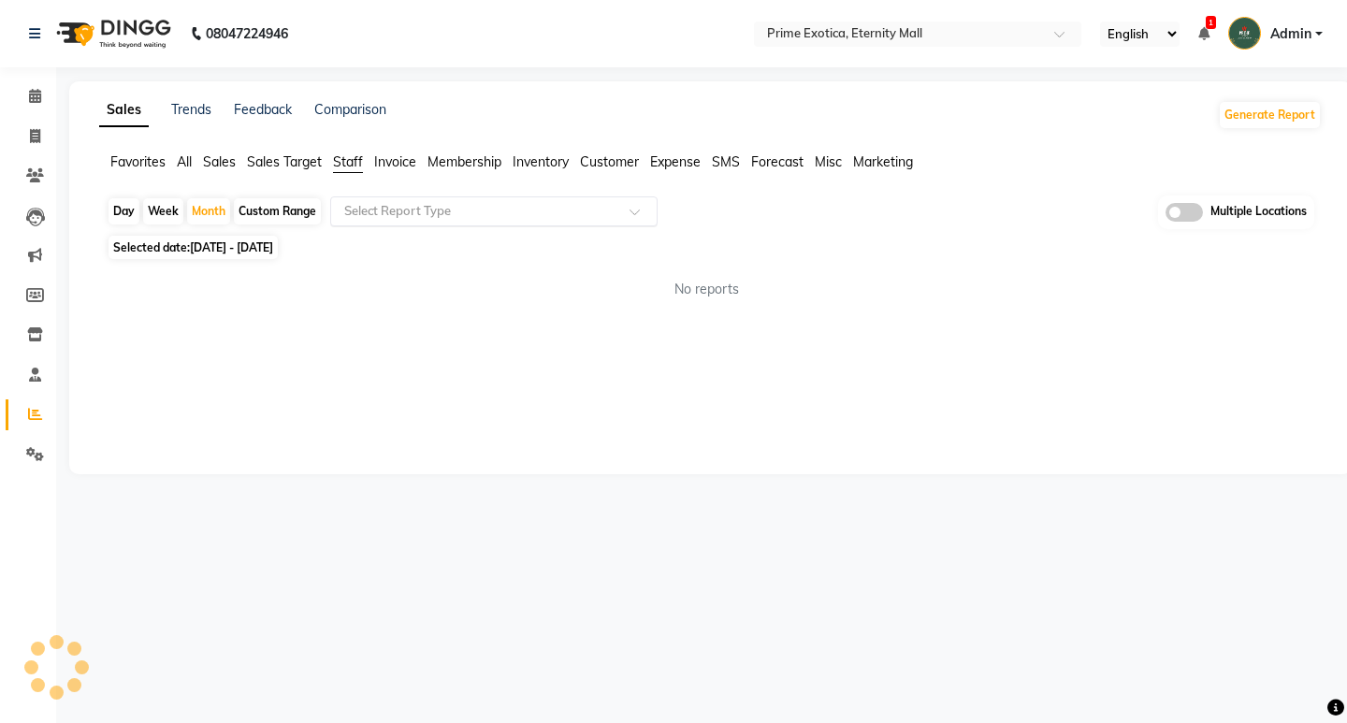
click at [438, 213] on input "text" at bounding box center [474, 211] width 269 height 19
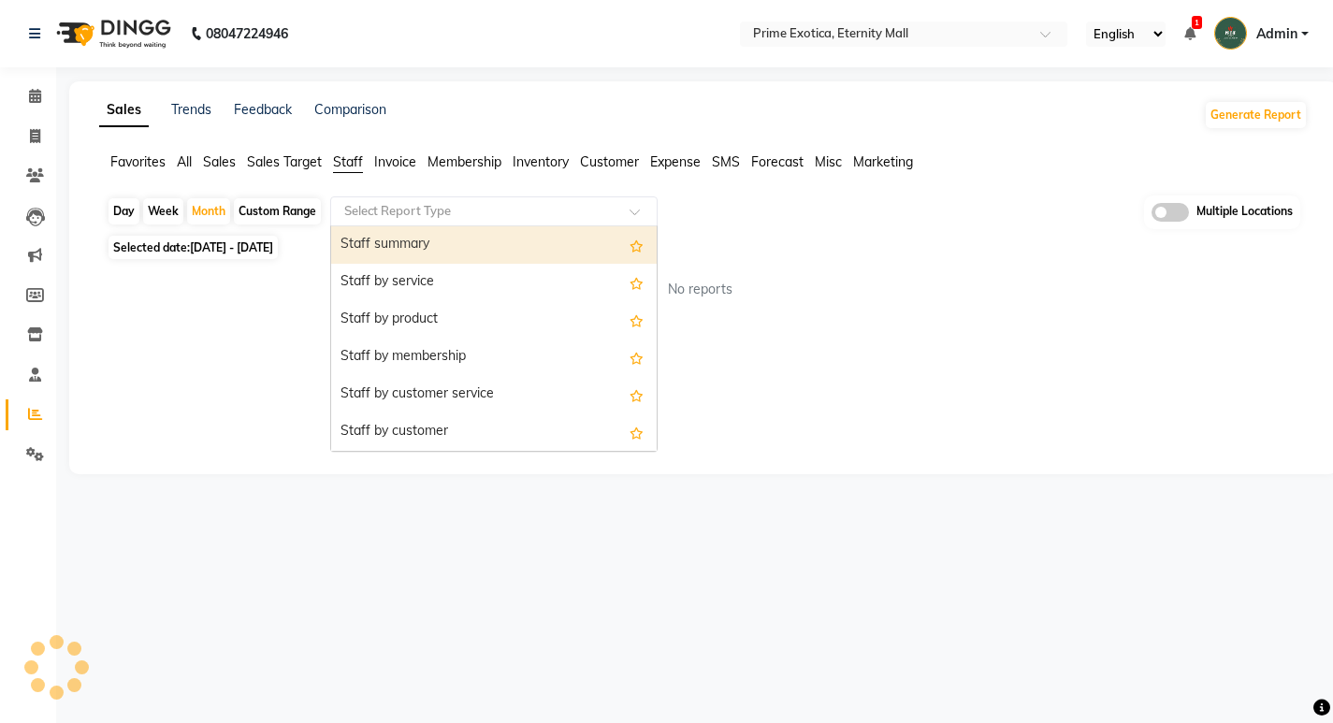
click at [437, 254] on div "Staff summary" at bounding box center [493, 244] width 325 height 37
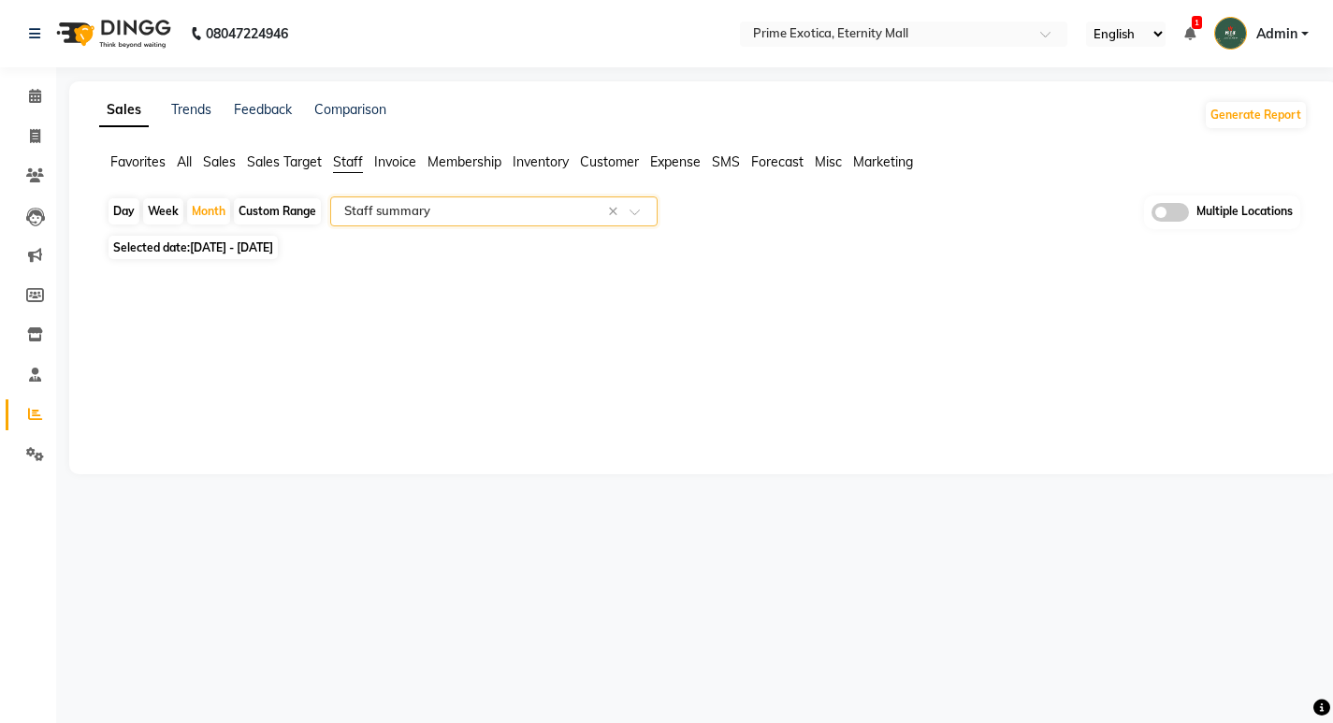
select select "filtered_report"
select select "csv"
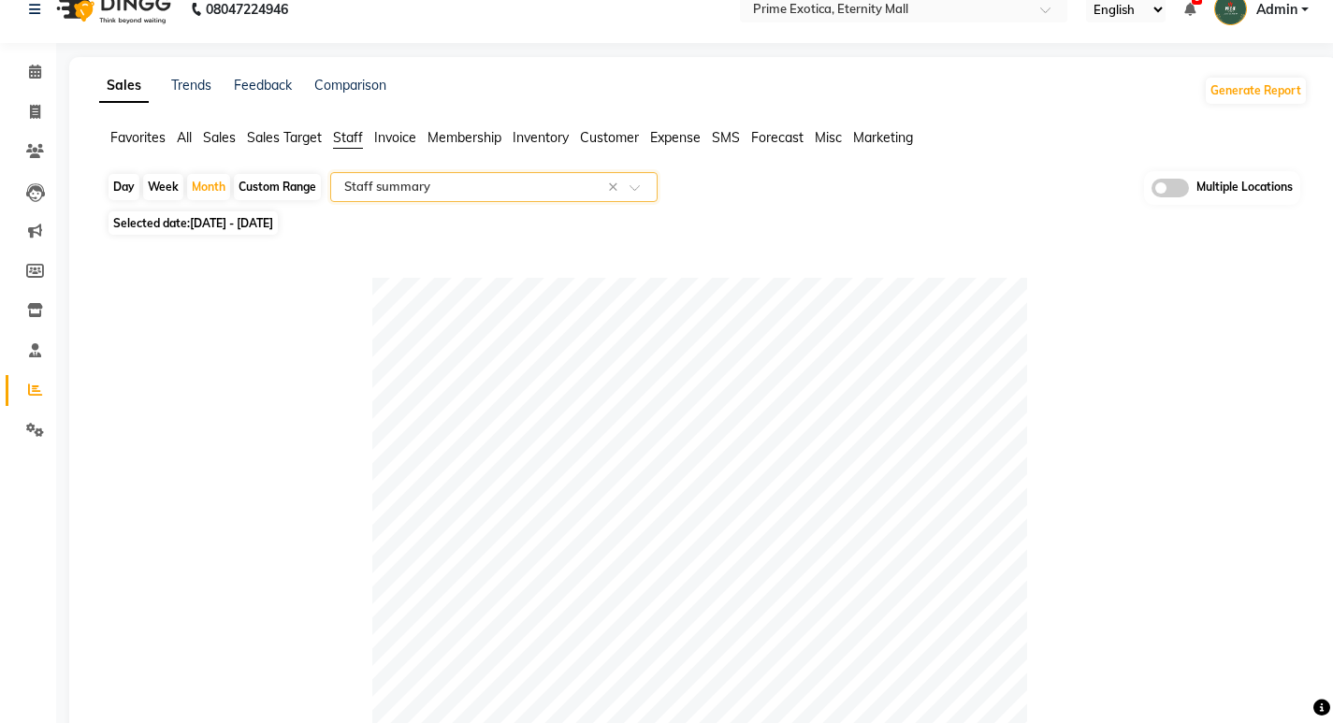
click at [1171, 185] on span at bounding box center [1169, 188] width 37 height 19
click at [1151, 191] on input "checkbox" at bounding box center [1151, 191] width 0 height 0
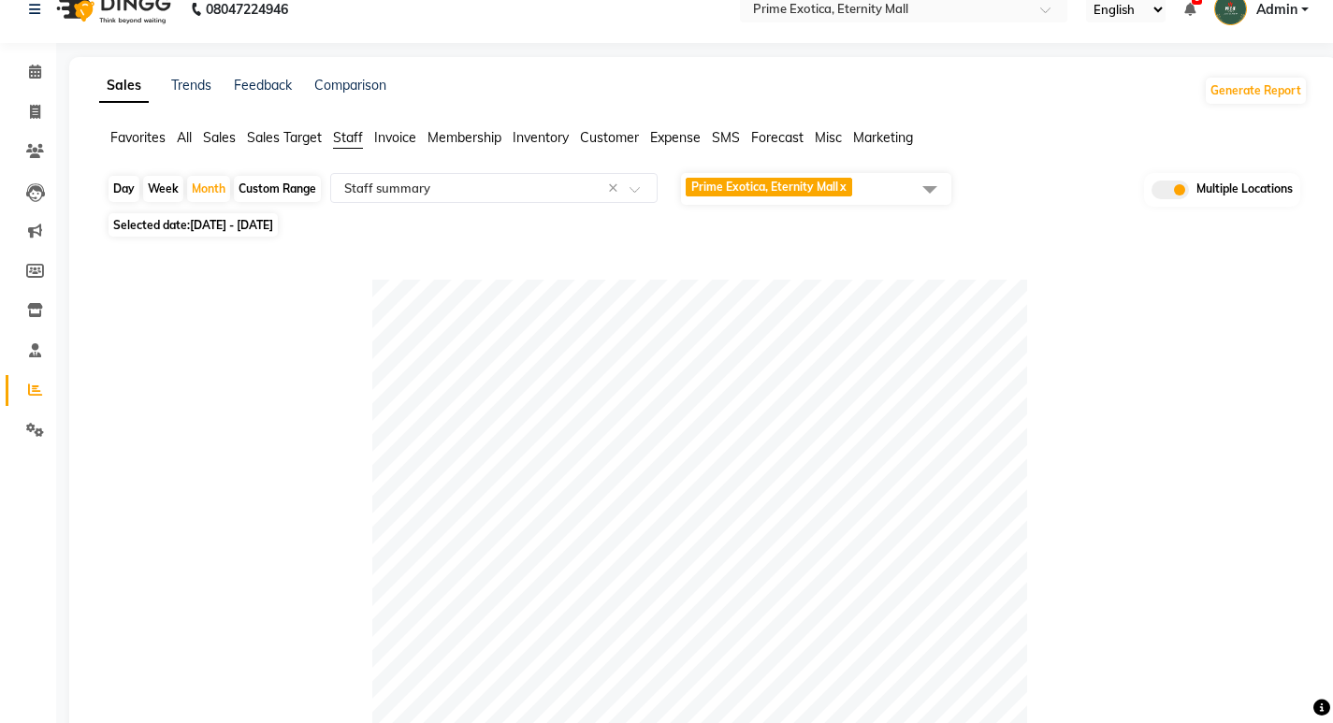
click at [860, 191] on span "Prime Exotica, Eternity Mall x" at bounding box center [816, 189] width 270 height 32
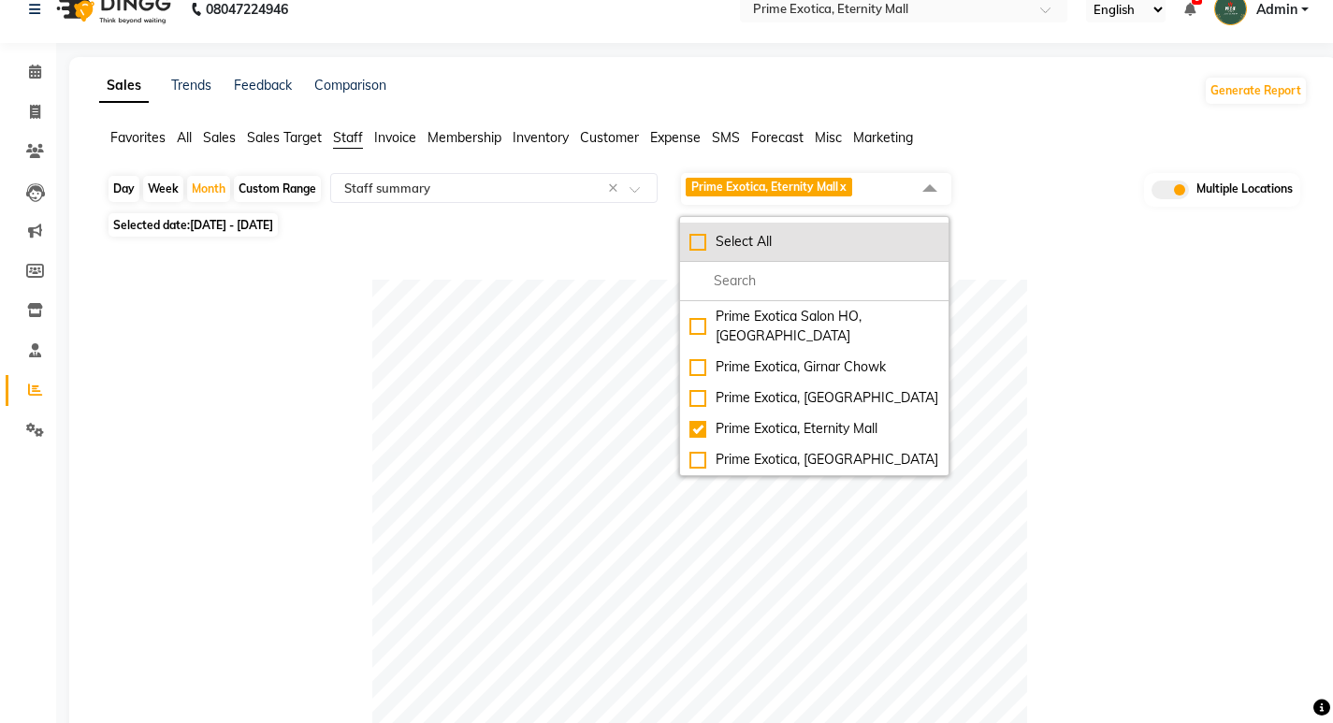
click at [697, 240] on div "Select All" at bounding box center [814, 242] width 250 height 20
checkbox input "true"
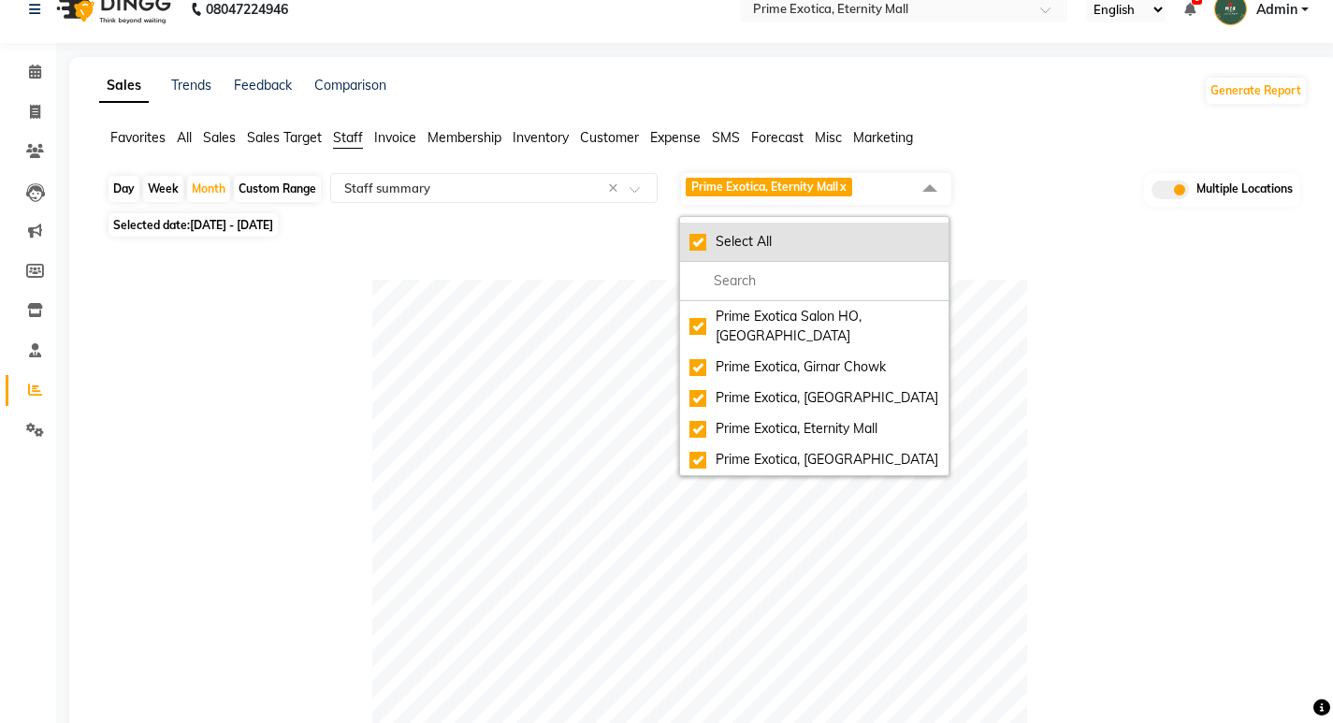
checkbox input "true"
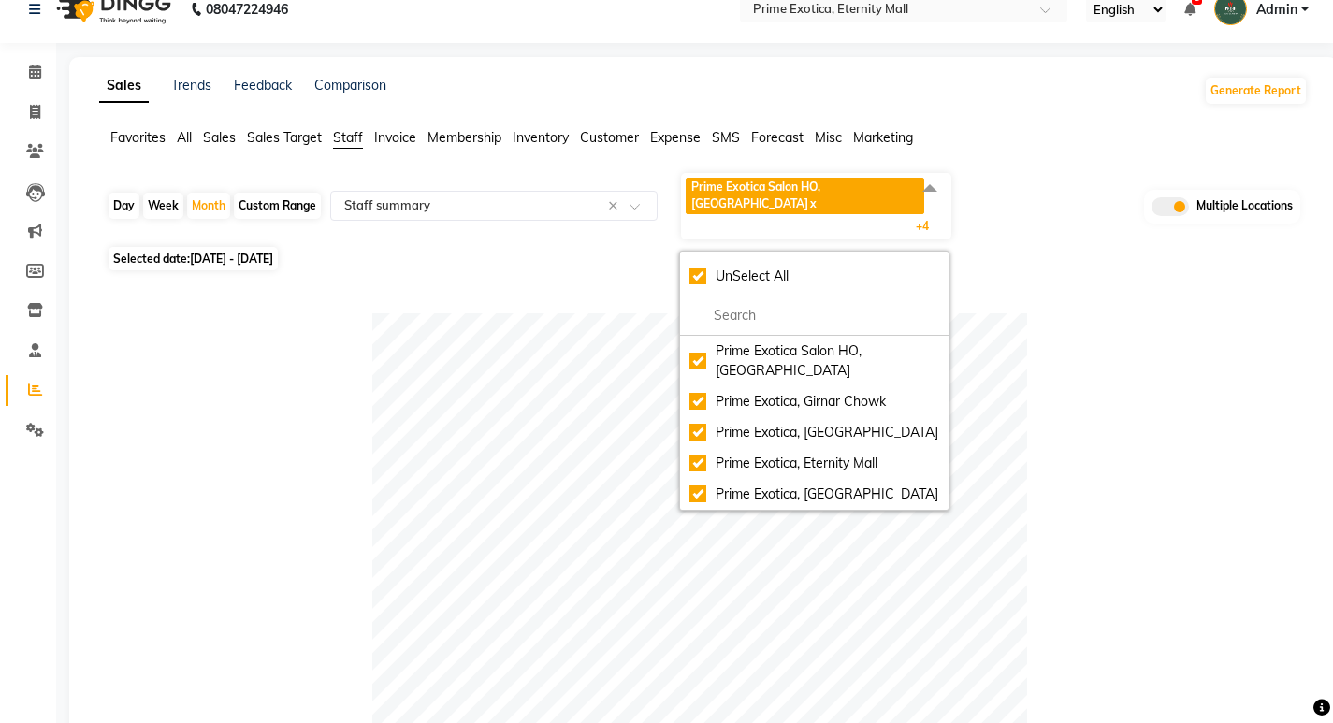
click at [1083, 369] on div at bounding box center [700, 640] width 1186 height 655
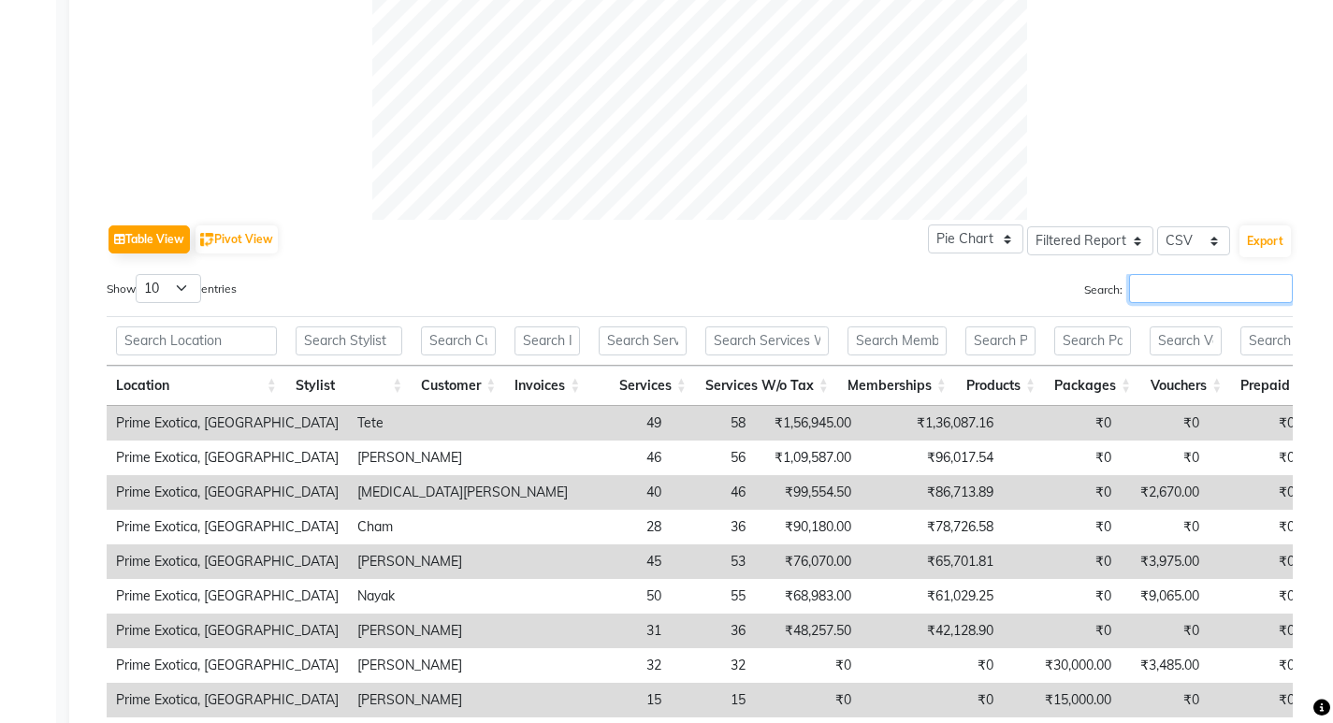
click at [1193, 274] on input "Search:" at bounding box center [1211, 288] width 164 height 29
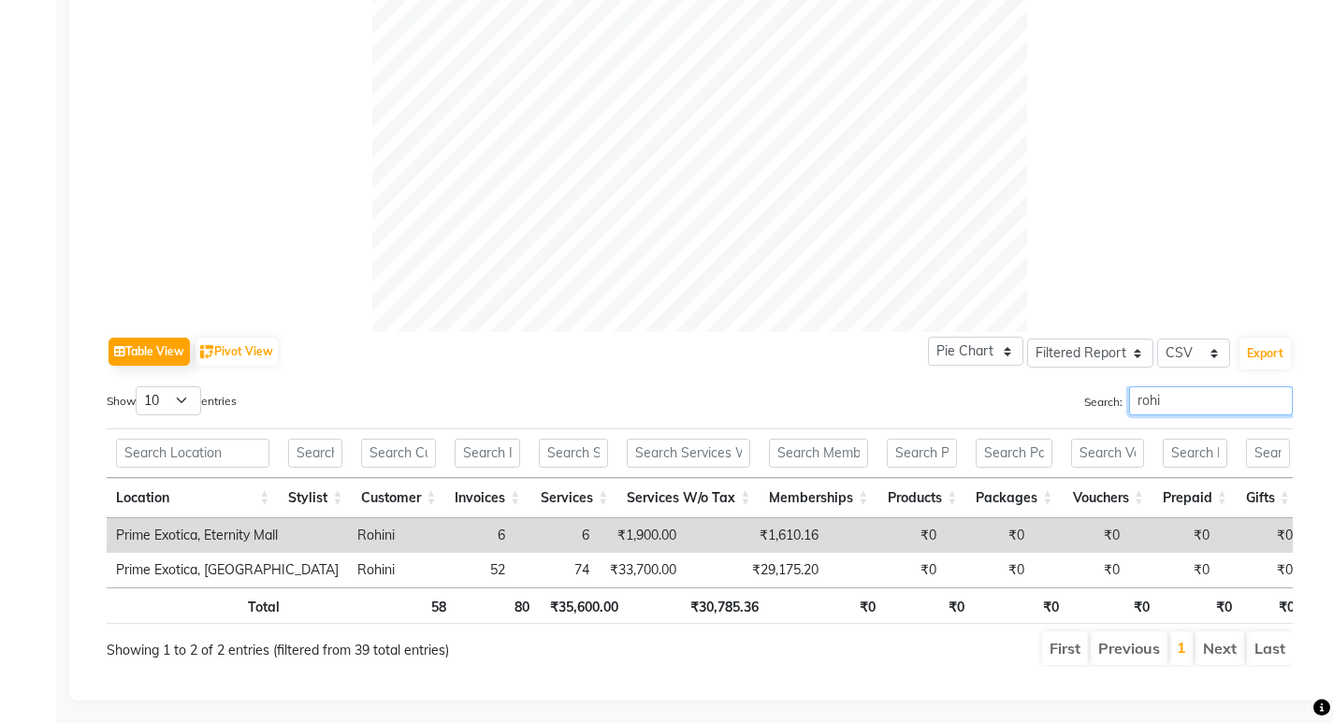
drag, startPoint x: 1167, startPoint y: 364, endPoint x: 982, endPoint y: 370, distance: 185.3
click at [1004, 386] on div "Search: rohi" at bounding box center [1003, 404] width 579 height 36
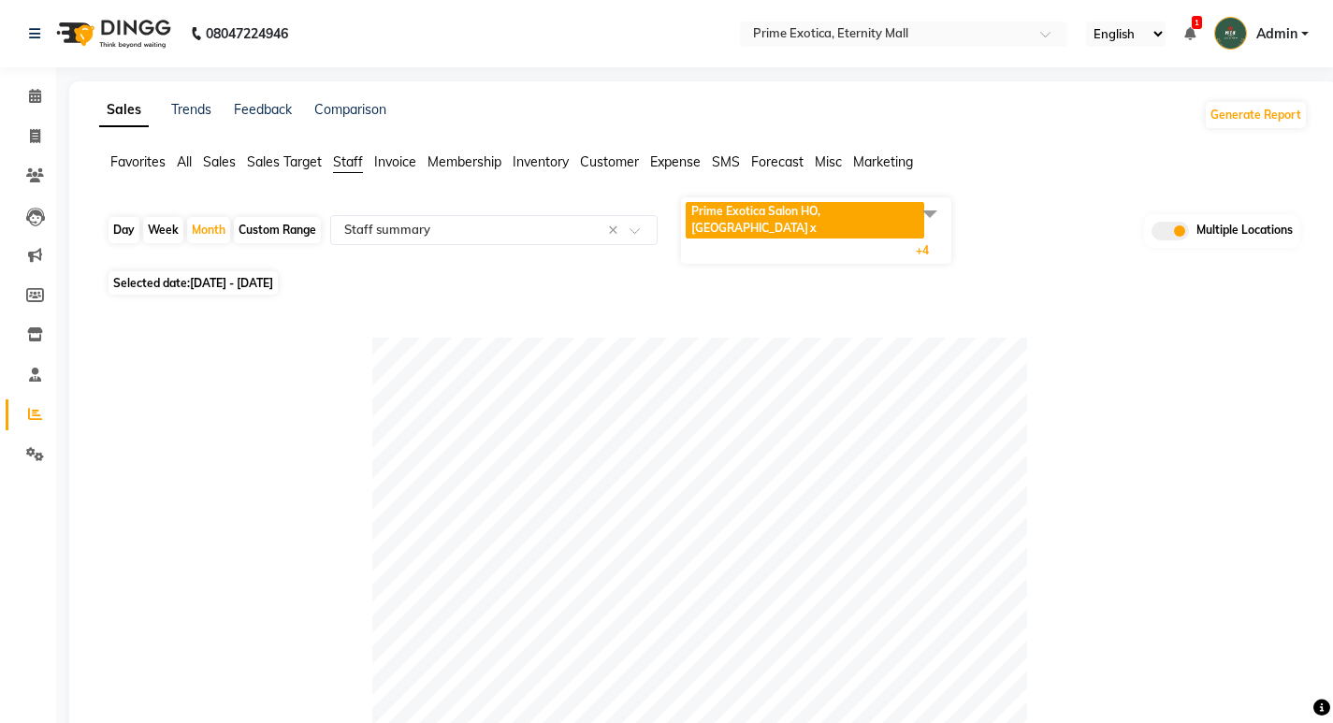
click at [784, 209] on span "Prime Exotica Salon HO, [GEOGRAPHIC_DATA]" at bounding box center [755, 219] width 129 height 31
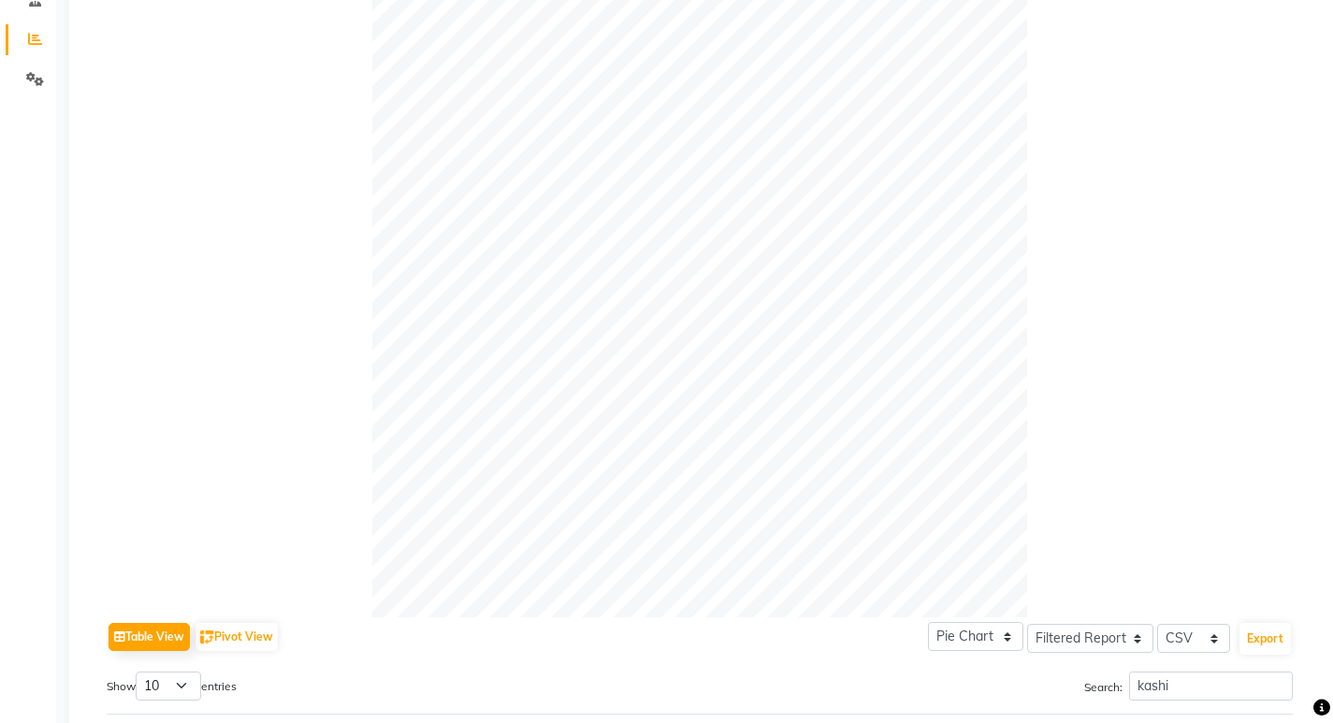
scroll to position [660, 0]
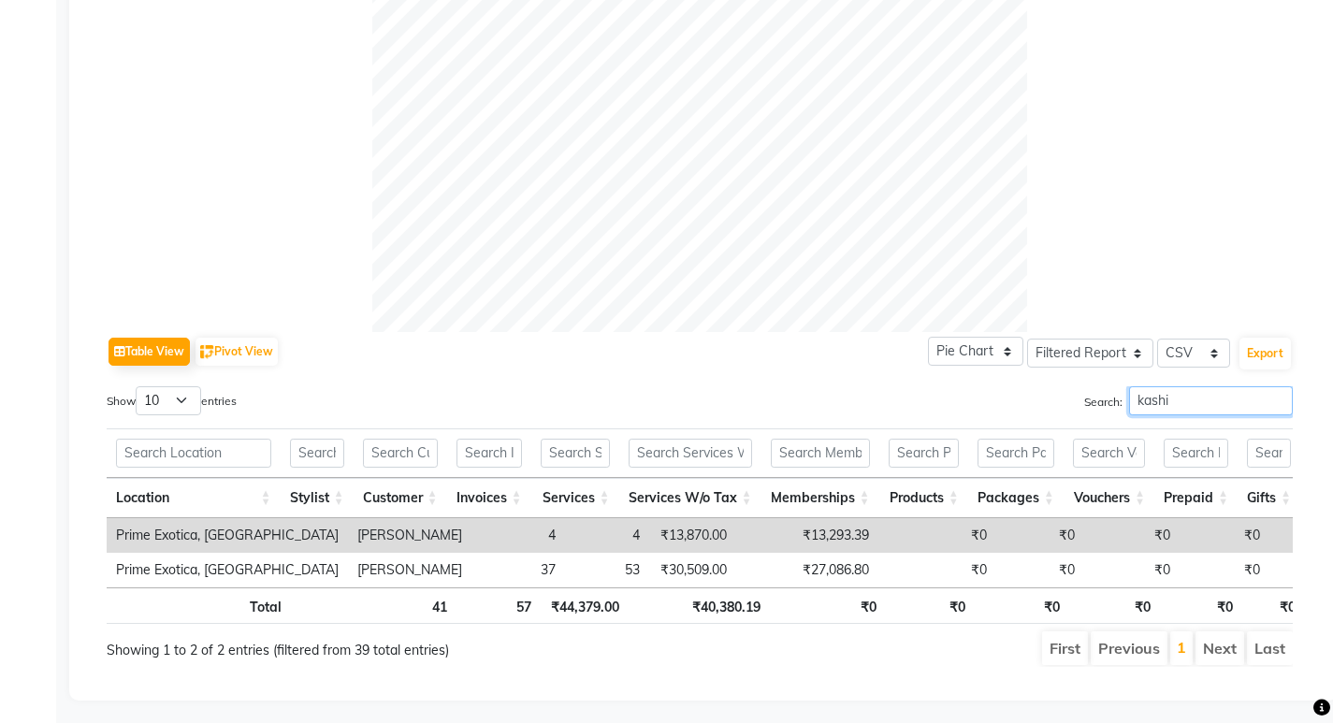
drag, startPoint x: 1160, startPoint y: 361, endPoint x: 1022, endPoint y: 365, distance: 137.5
click at [1022, 386] on div "Search: kashi" at bounding box center [1003, 404] width 579 height 36
drag, startPoint x: 1177, startPoint y: 365, endPoint x: 1043, endPoint y: 383, distance: 136.0
click at [1043, 386] on div "Search: [PERSON_NAME]" at bounding box center [1003, 404] width 579 height 36
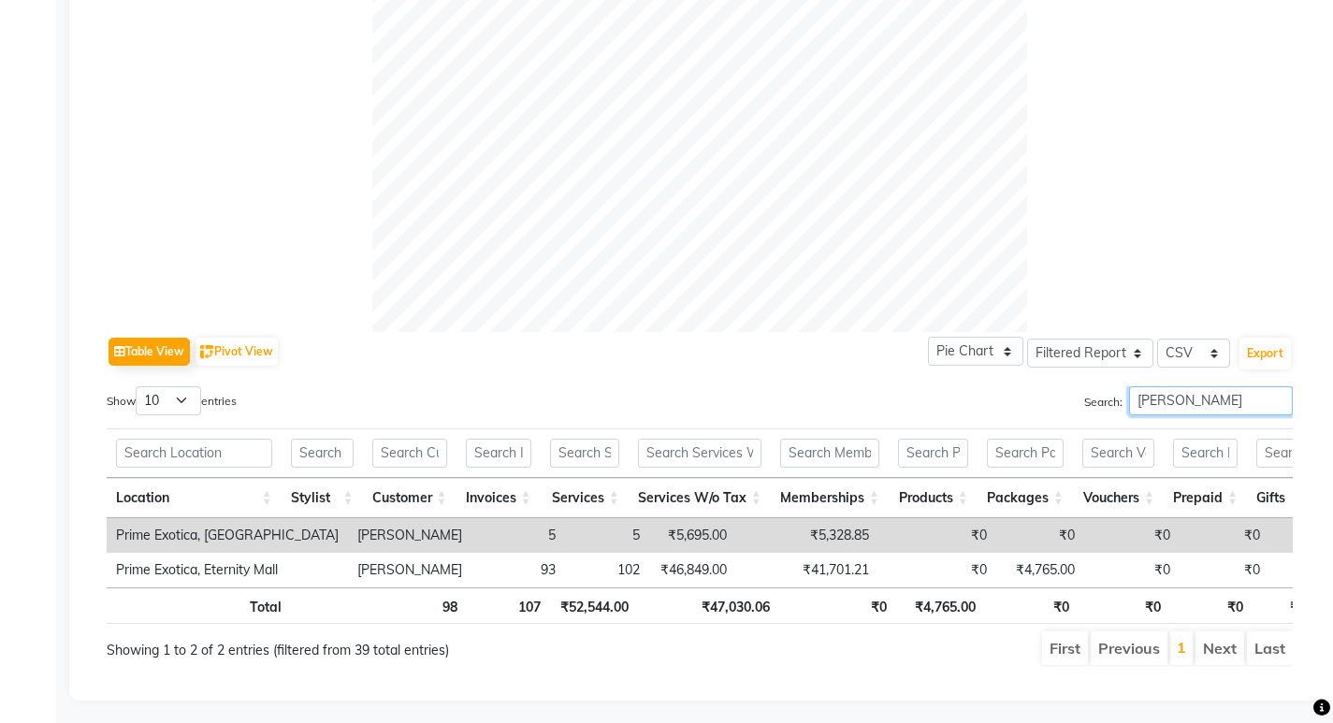
drag, startPoint x: 1199, startPoint y: 371, endPoint x: 1005, endPoint y: 363, distance: 193.8
click at [1005, 386] on div "Search: [PERSON_NAME]" at bounding box center [1003, 404] width 579 height 36
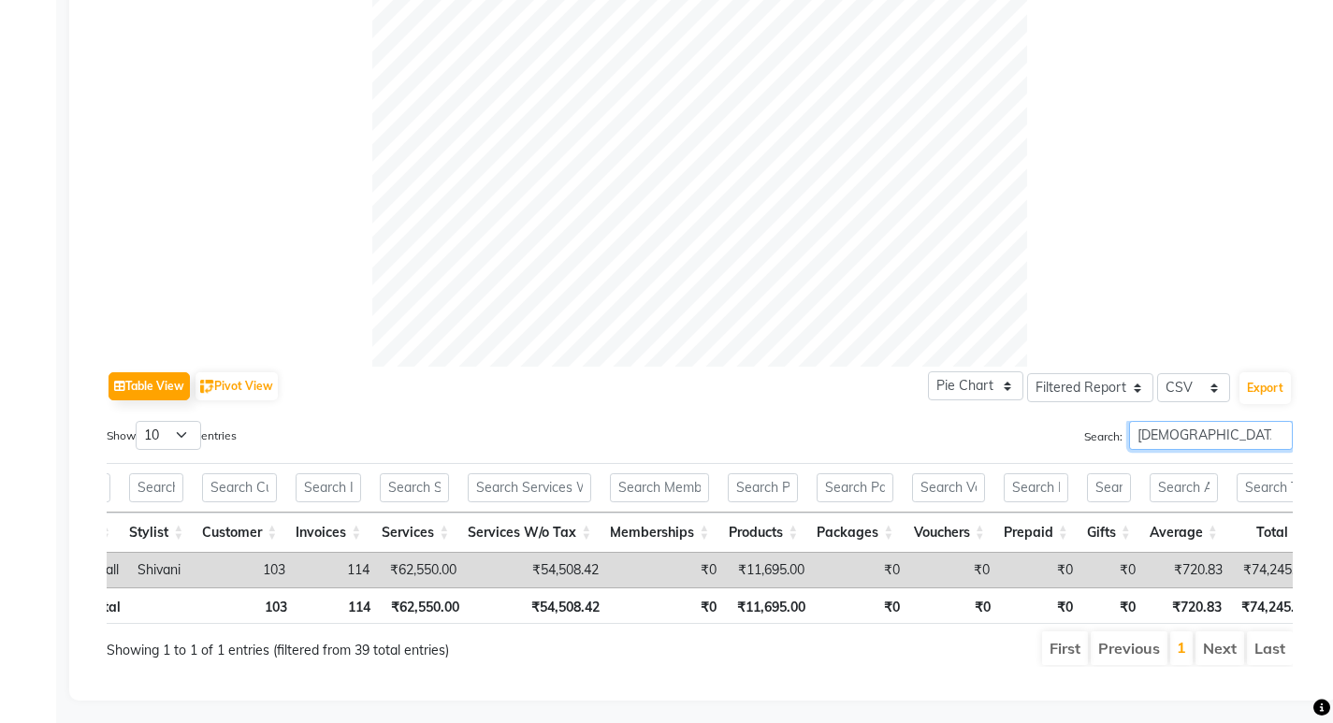
scroll to position [0, 176]
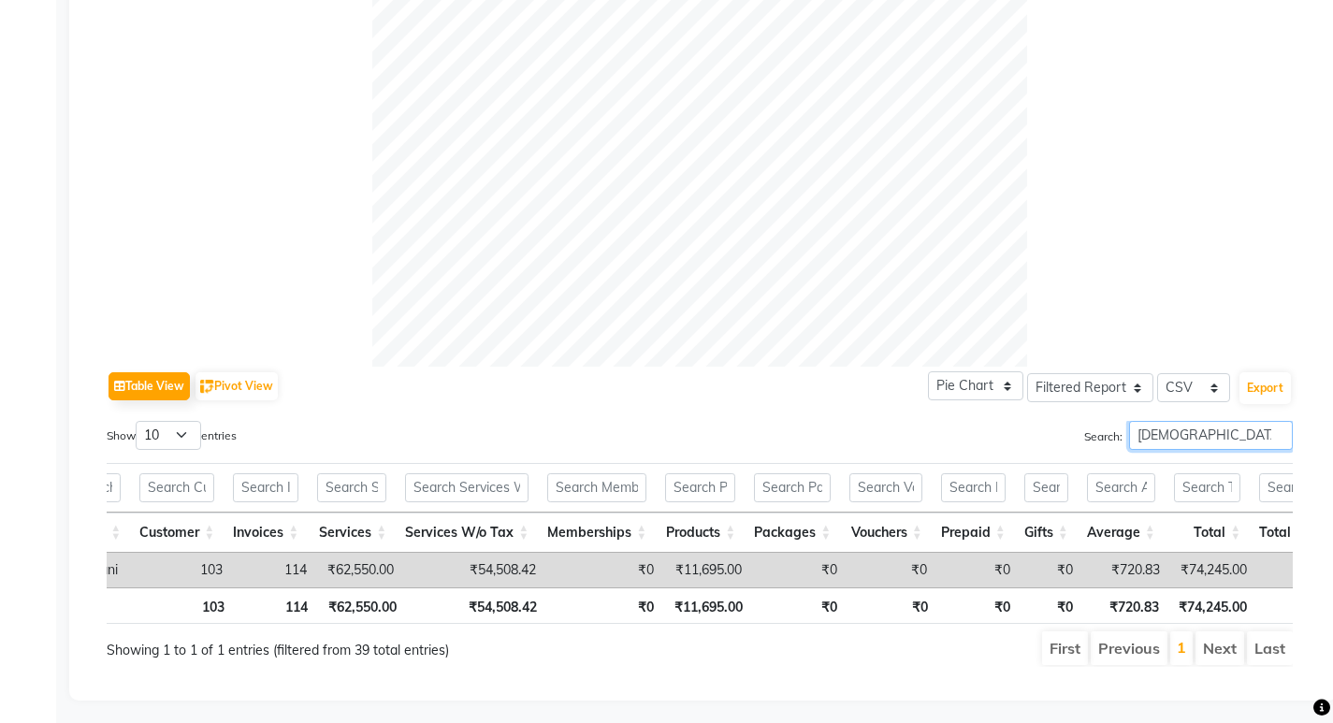
click at [836, 436] on div "Show 10 25 50 100 entries Search: [PERSON_NAME] Location Stylist Customer Invoi…" at bounding box center [700, 544] width 1186 height 246
type input "s"
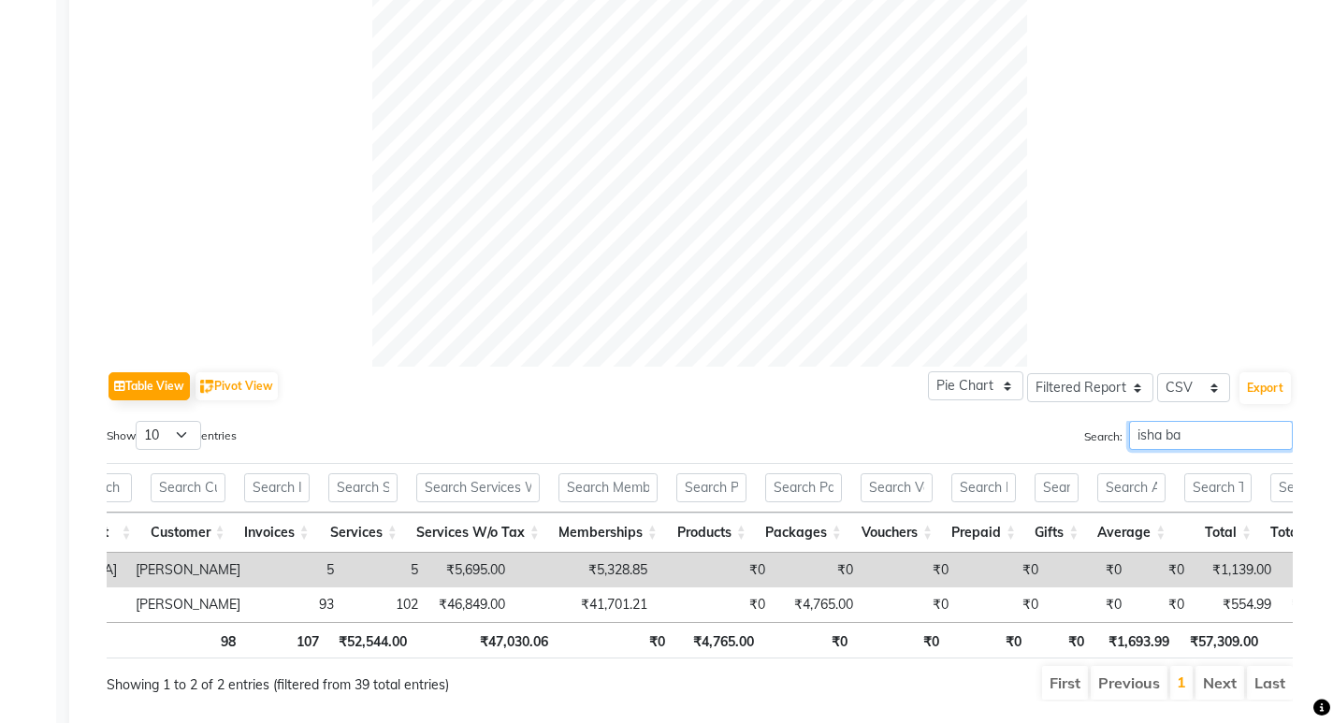
type input "isha ba"
click at [1277, 421] on input "isha ba" at bounding box center [1211, 435] width 164 height 29
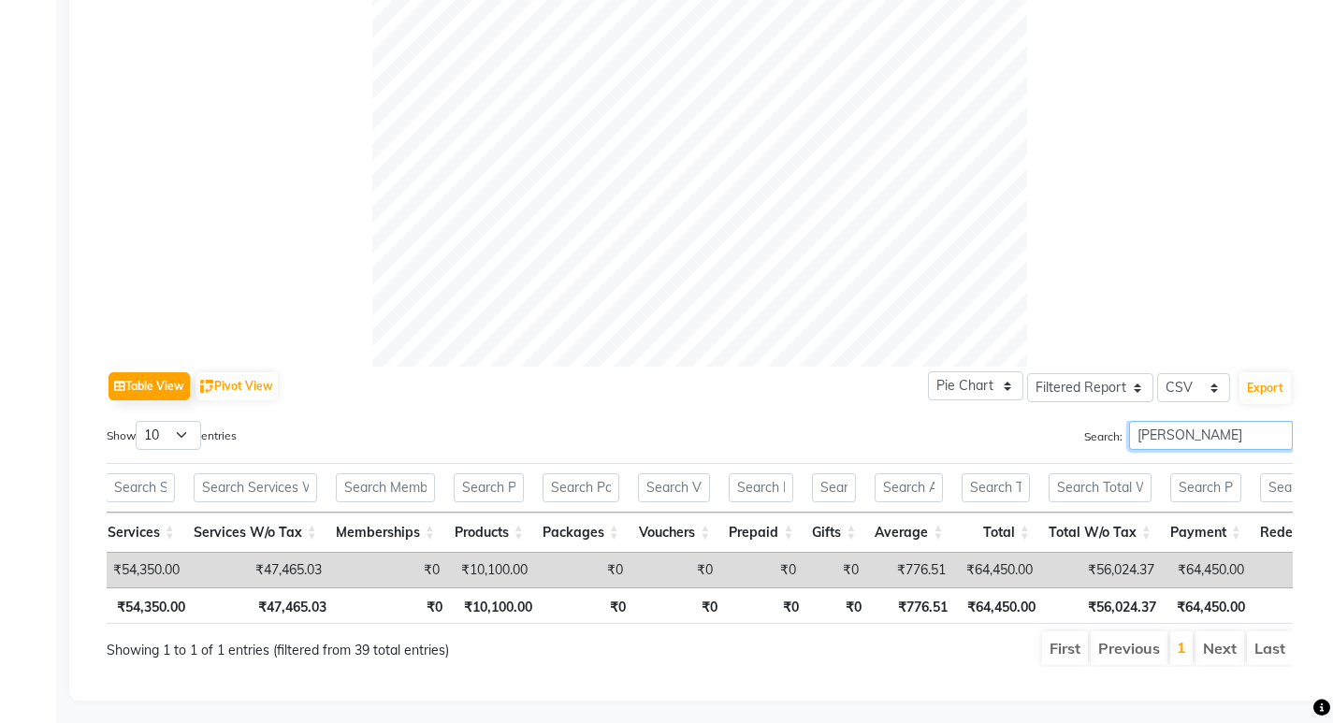
scroll to position [0, 471]
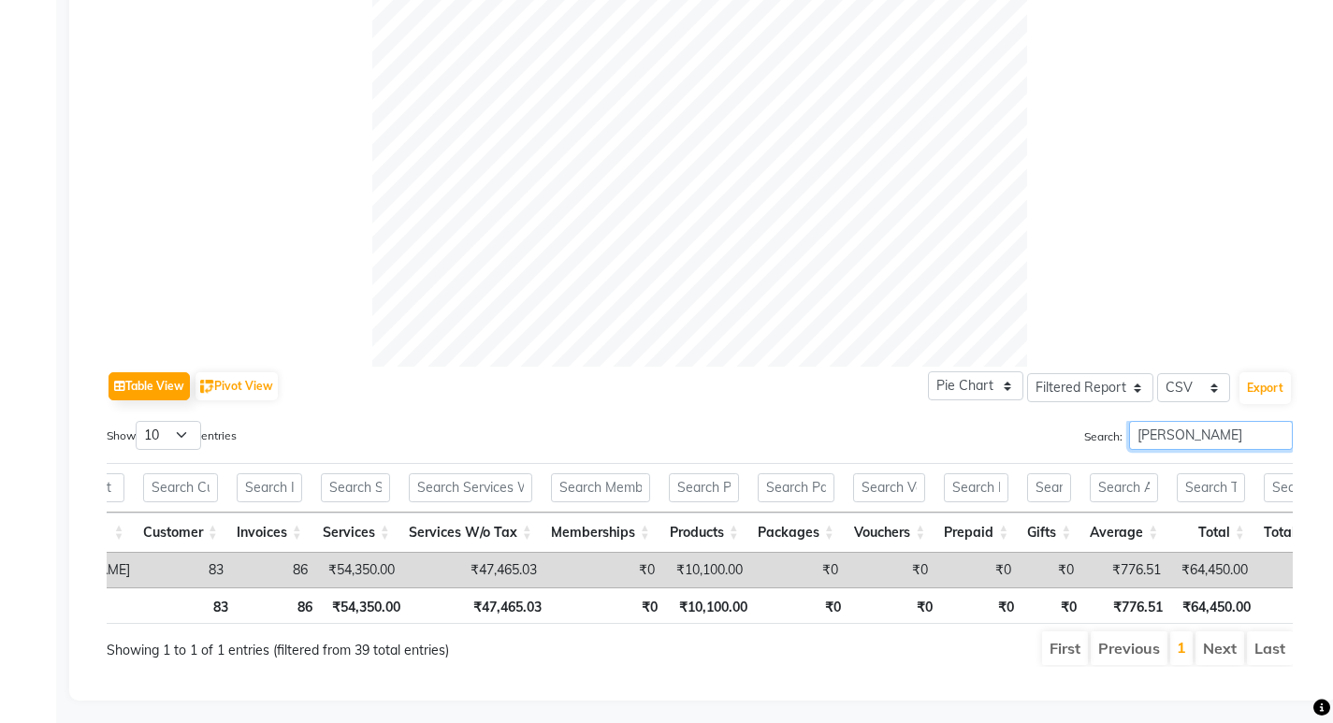
drag, startPoint x: 1203, startPoint y: 410, endPoint x: 1091, endPoint y: 418, distance: 111.6
click at [1091, 421] on div "Search: [PERSON_NAME]" at bounding box center [1003, 439] width 579 height 36
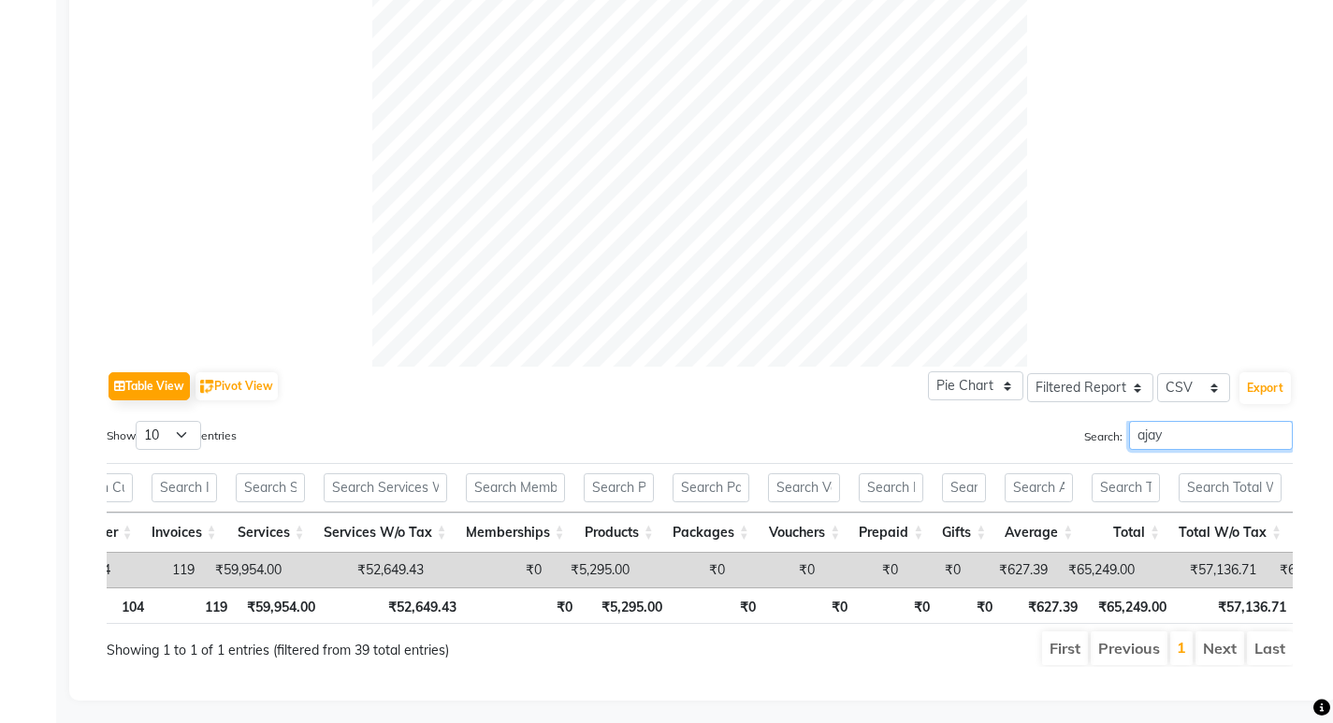
drag, startPoint x: 1156, startPoint y: 402, endPoint x: 1000, endPoint y: 402, distance: 156.2
click at [1000, 421] on div "Search: ajay" at bounding box center [1003, 439] width 579 height 36
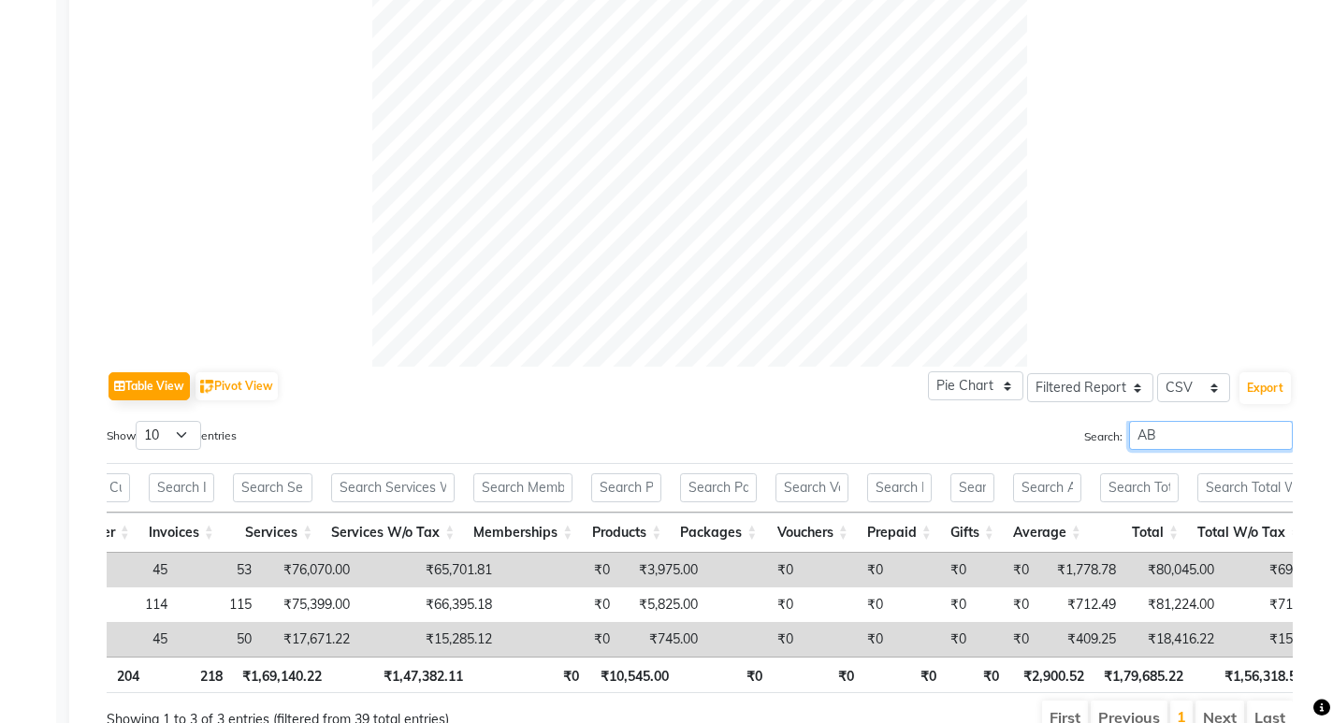
type input "AB"
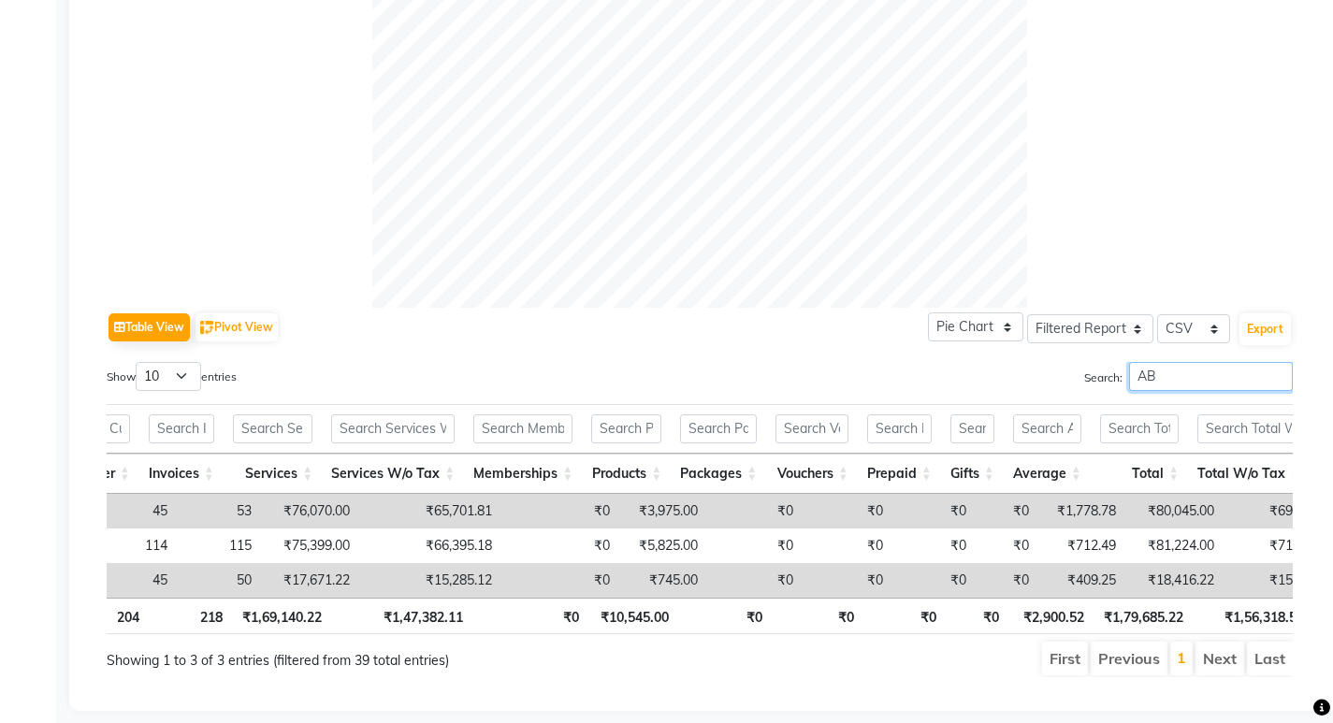
scroll to position [695, 0]
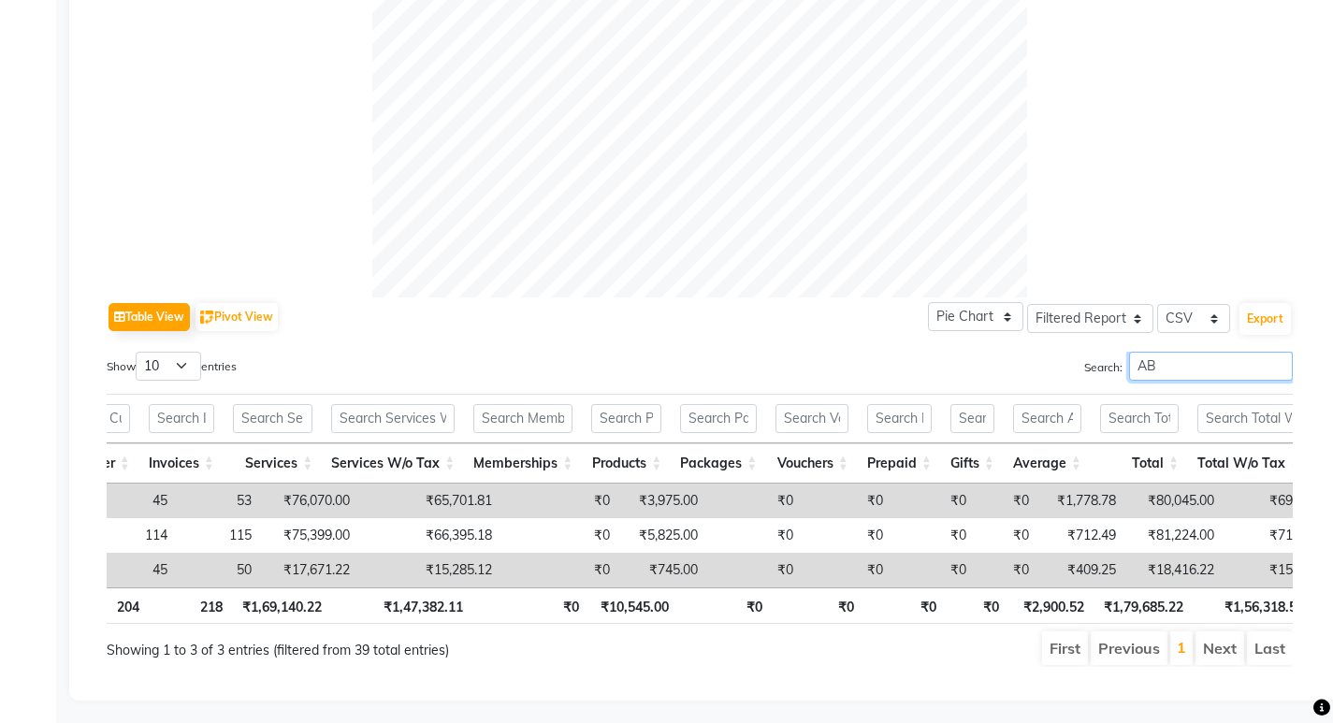
click at [1277, 352] on input "AB" at bounding box center [1211, 366] width 164 height 29
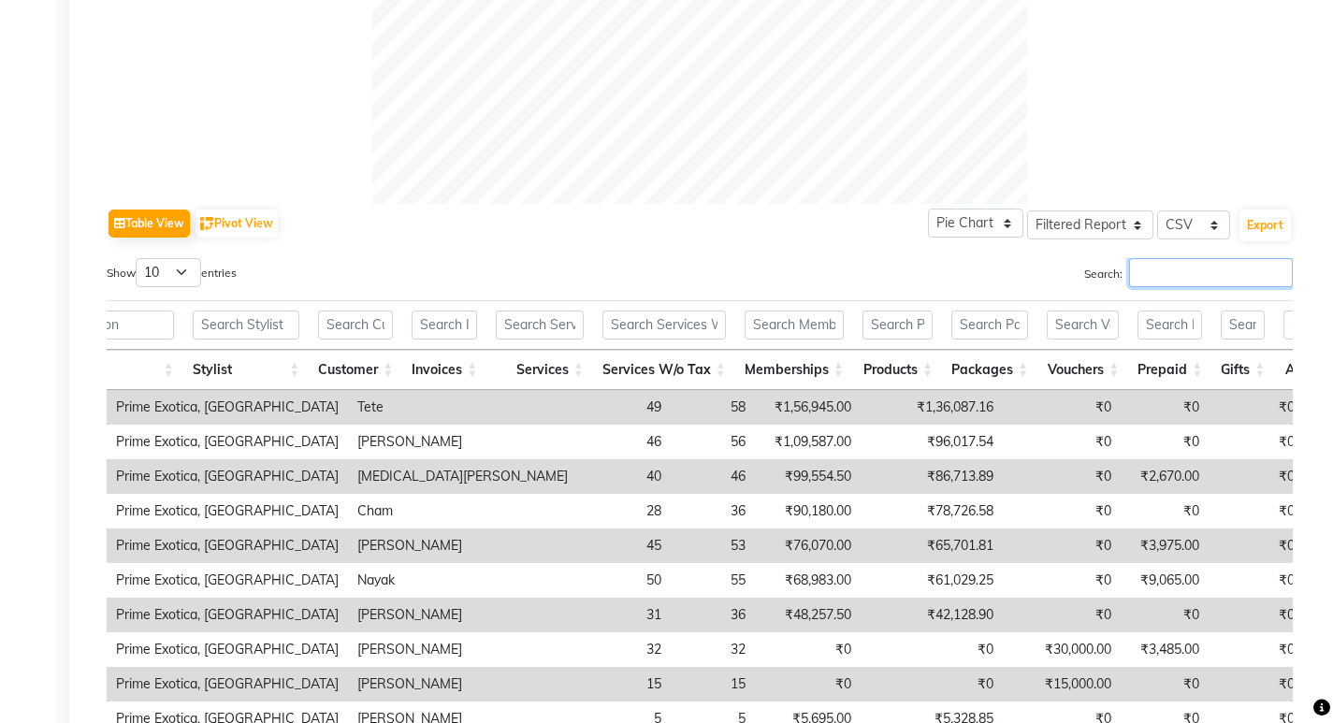
scroll to position [0, 0]
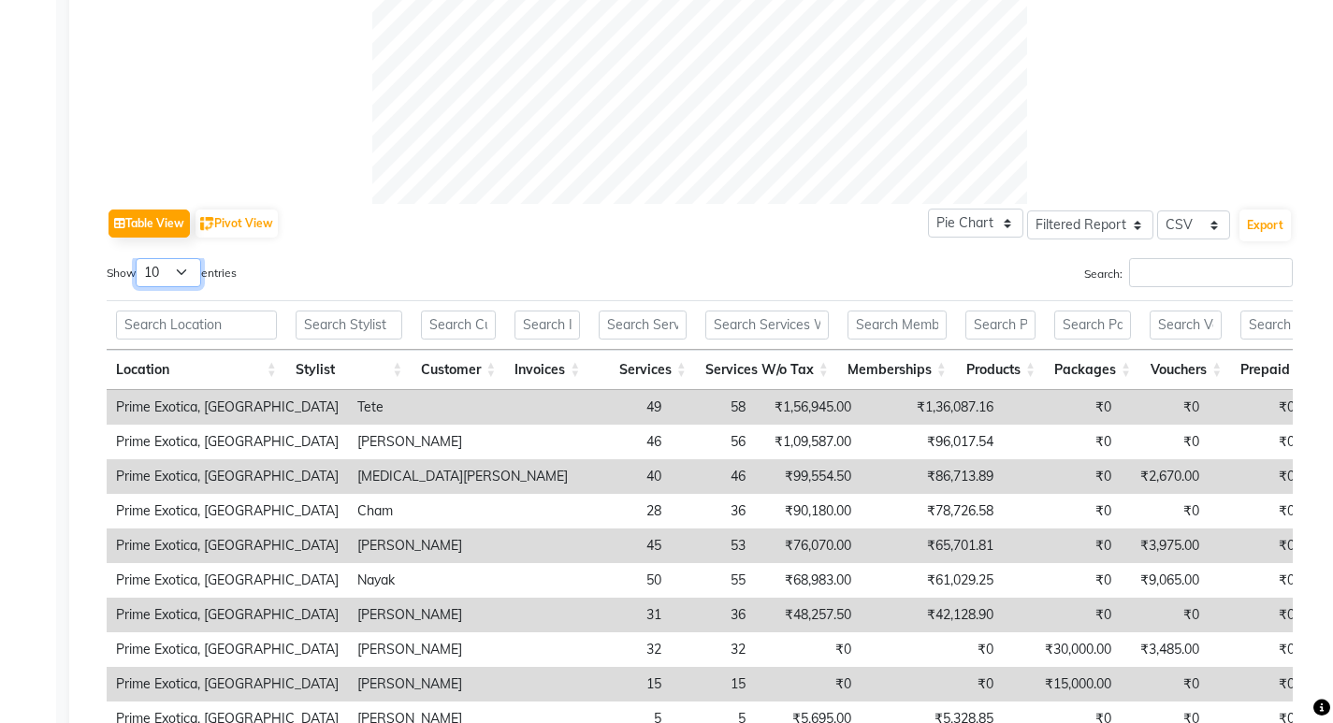
click at [172, 258] on select "10 25 50 100" at bounding box center [168, 272] width 65 height 29
select select "25"
click at [138, 258] on select "10 25 50 100" at bounding box center [168, 272] width 65 height 29
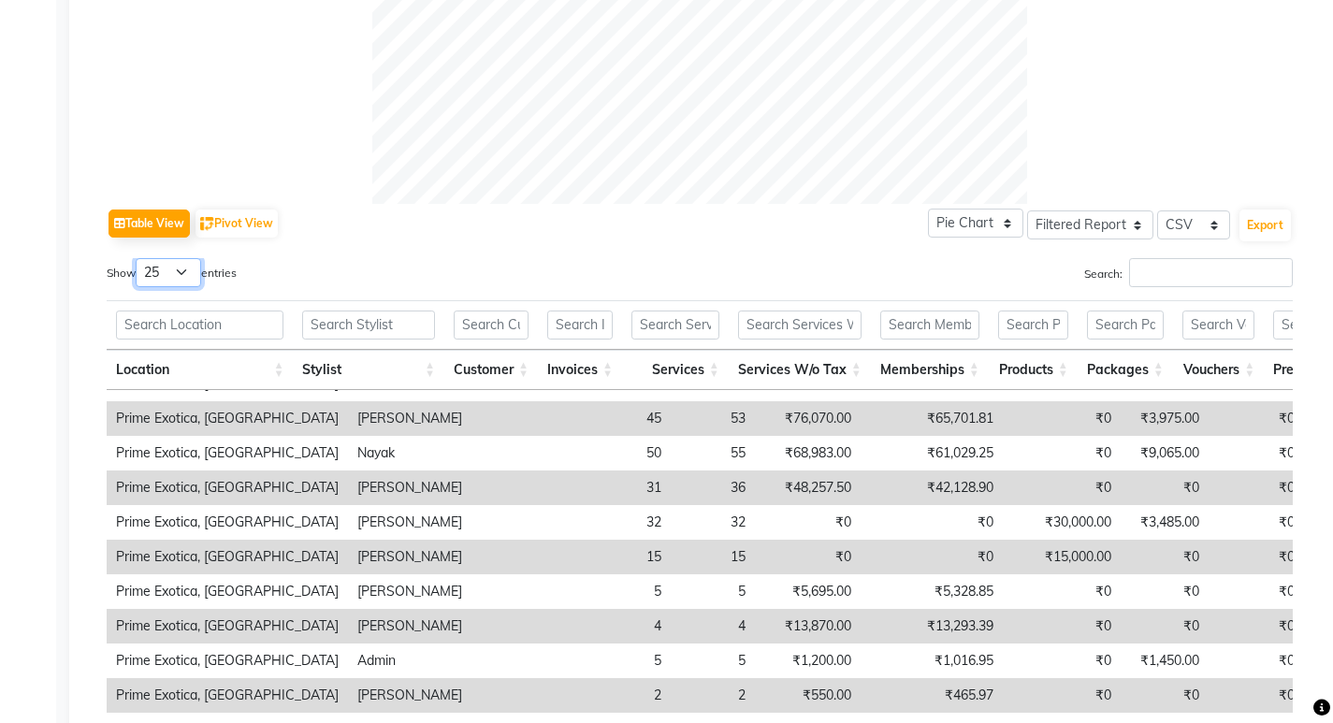
scroll to position [187, 0]
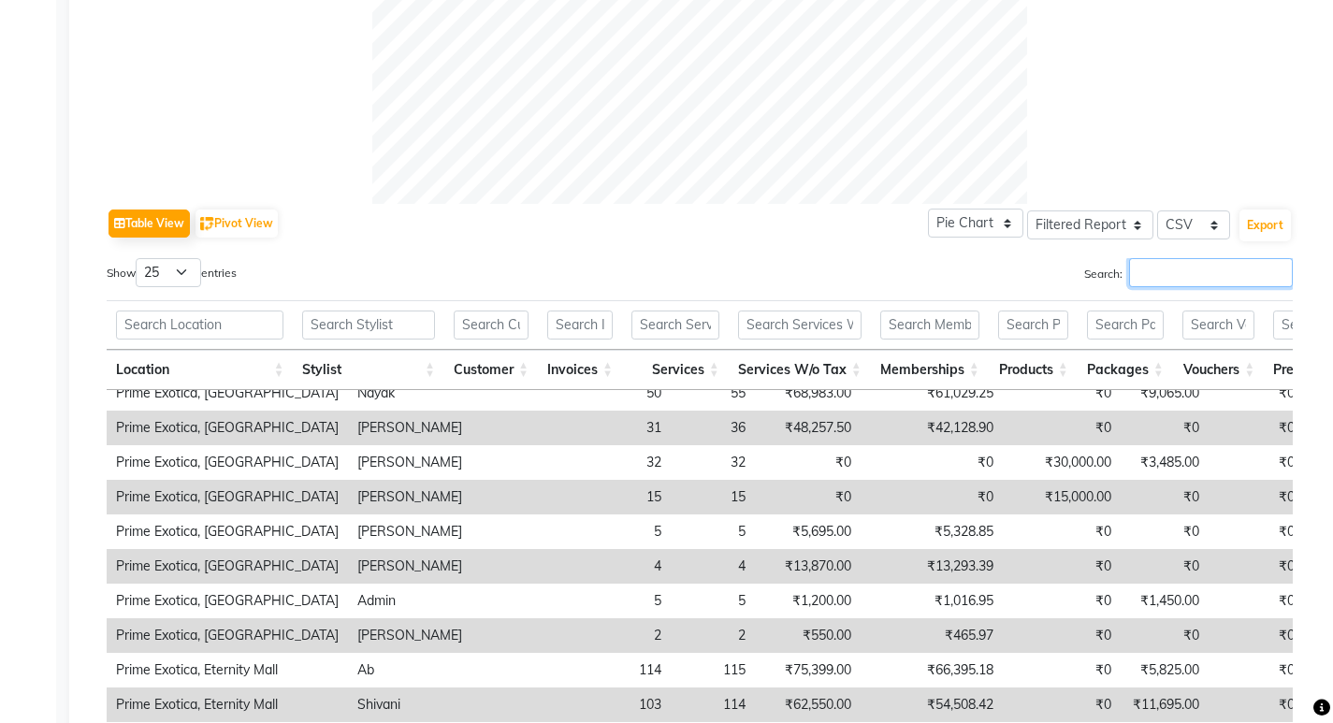
click at [1129, 258] on input "Search:" at bounding box center [1211, 272] width 164 height 29
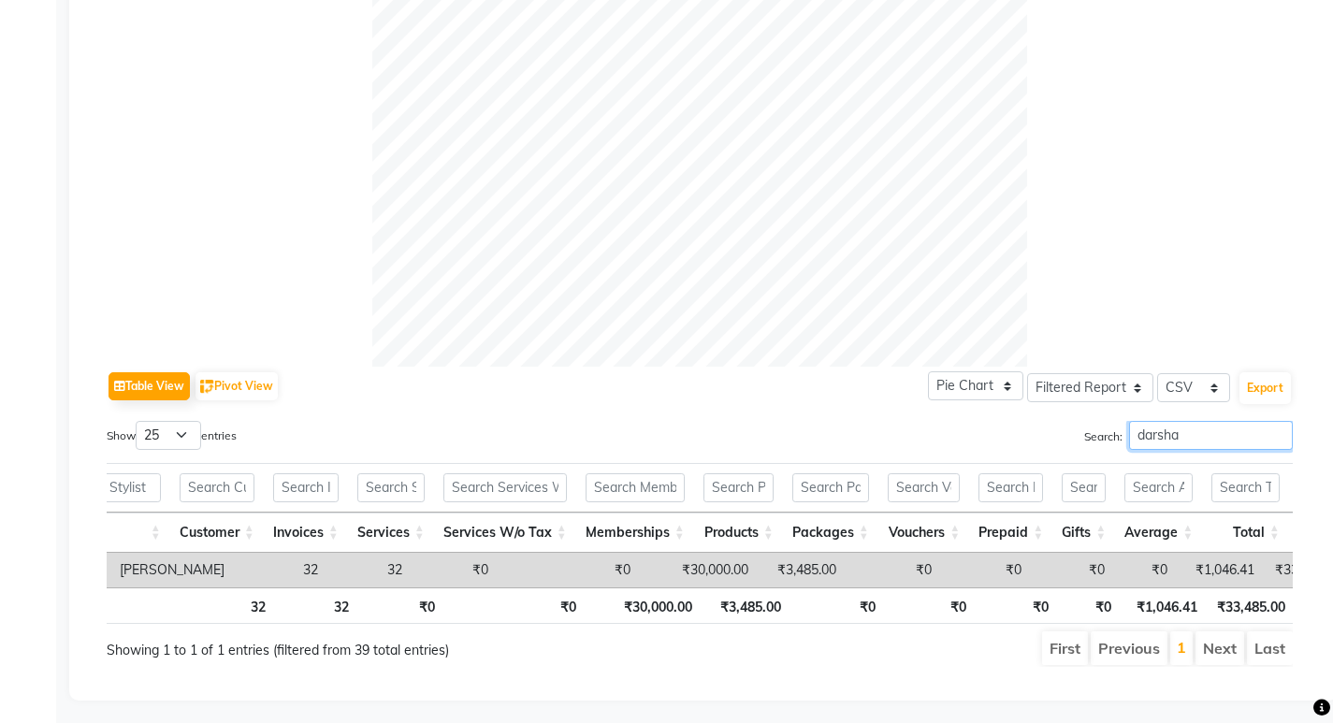
scroll to position [0, 269]
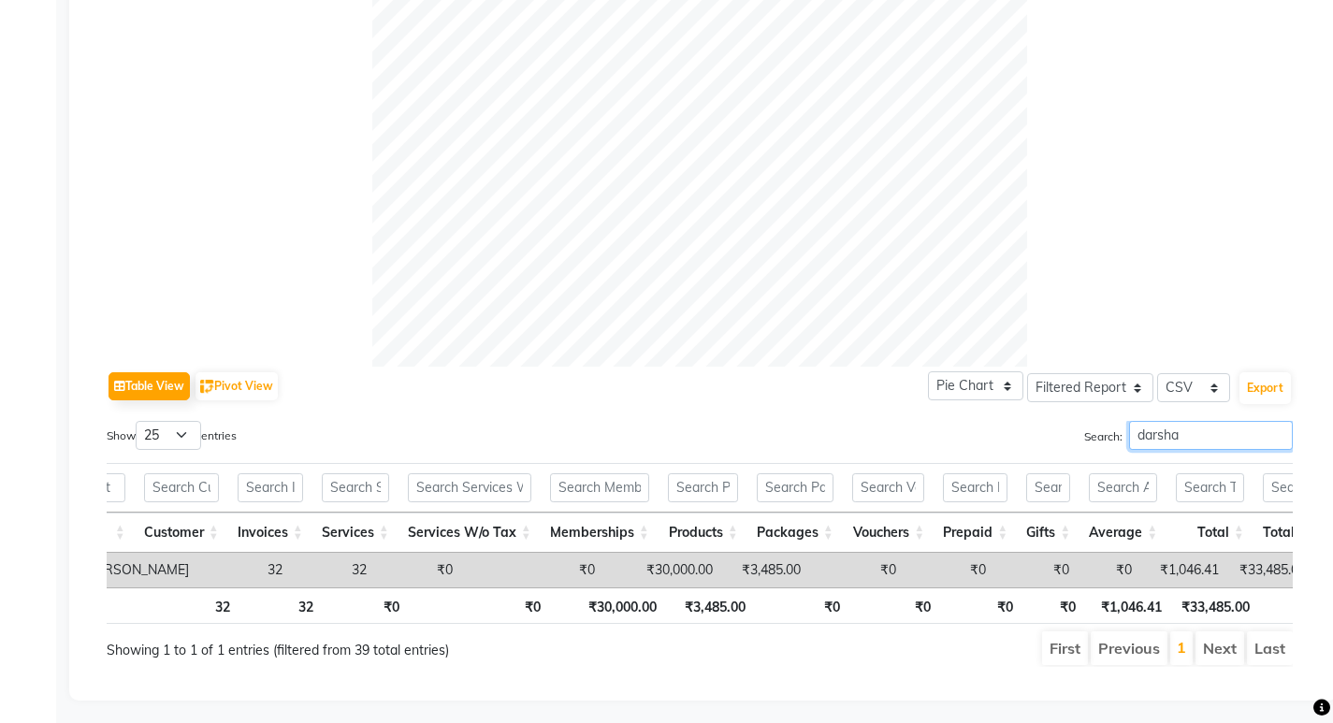
type input "darsha"
click at [1276, 421] on input "darsha" at bounding box center [1211, 435] width 164 height 29
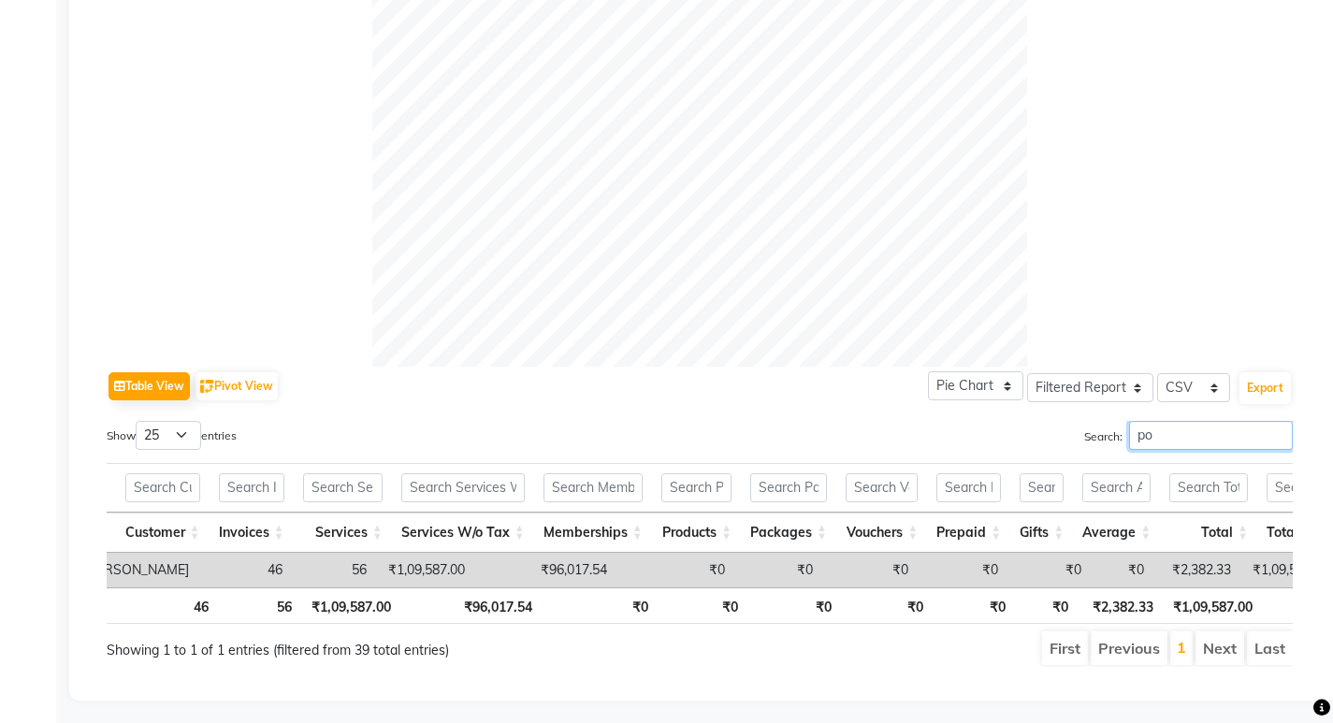
type input "p"
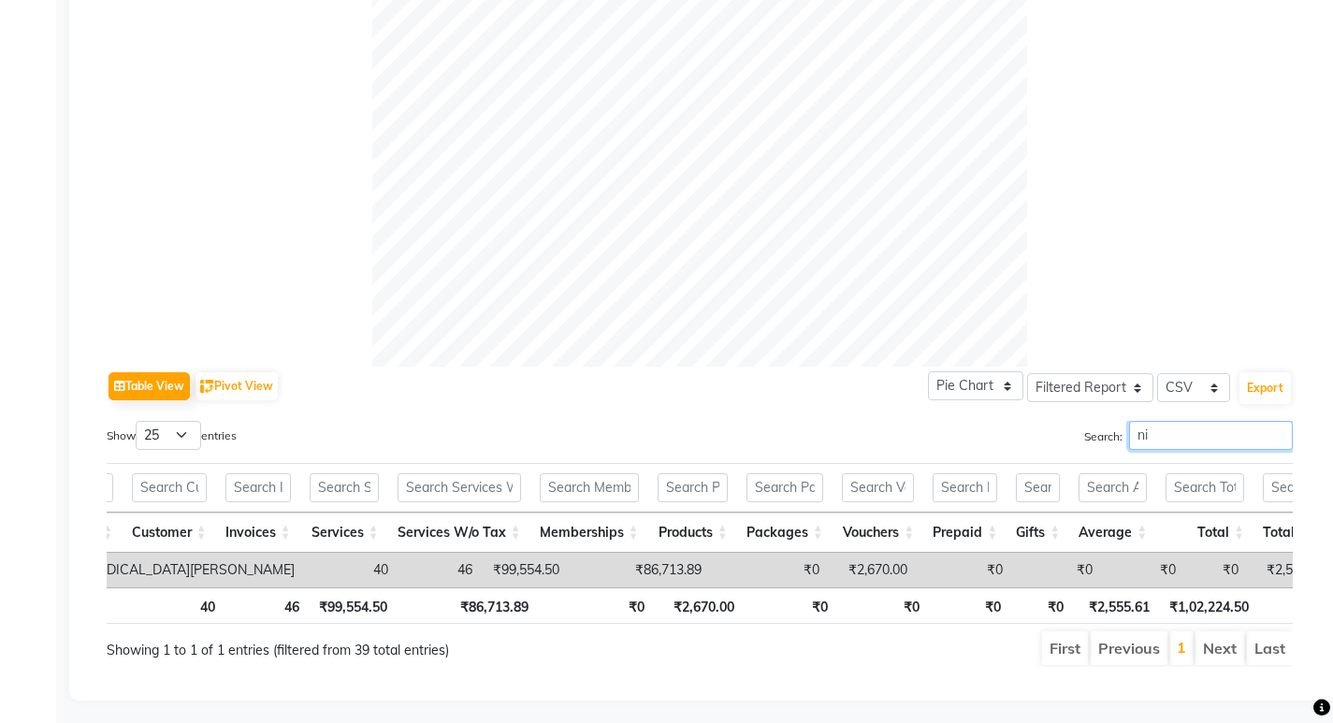
type input "n"
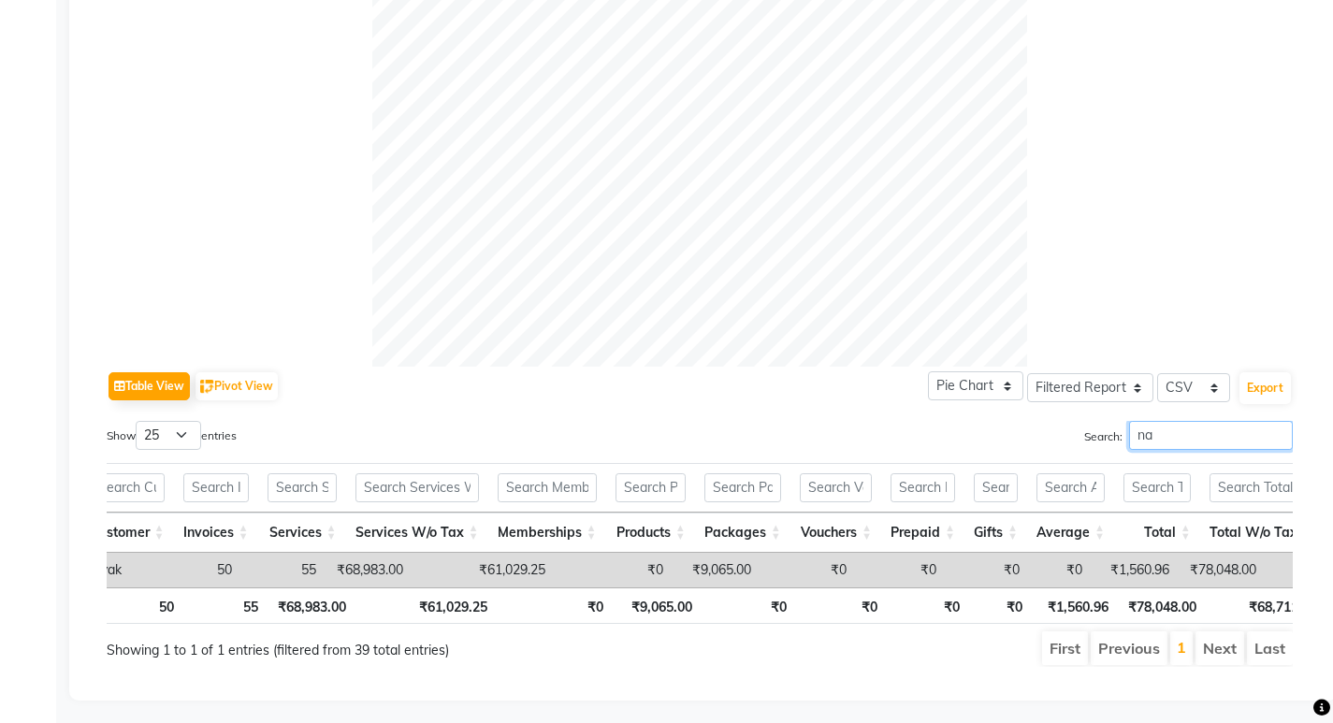
type input "n"
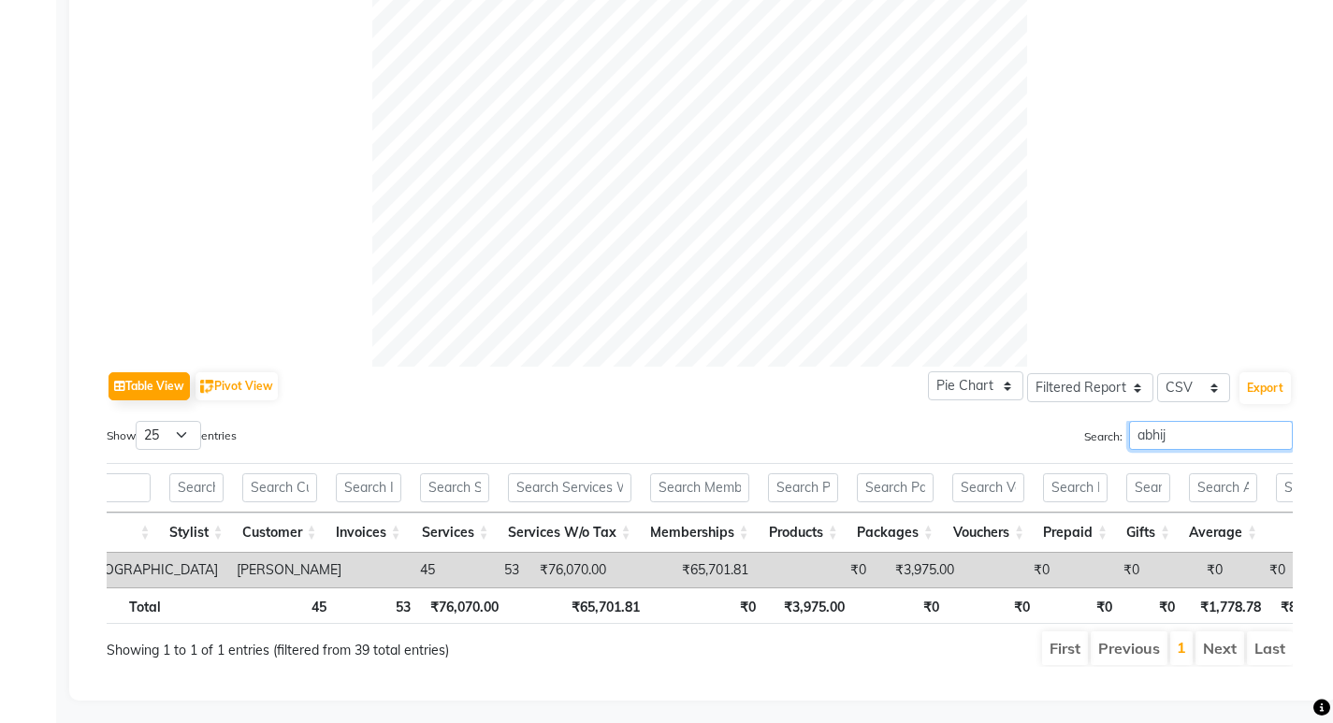
scroll to position [0, 183]
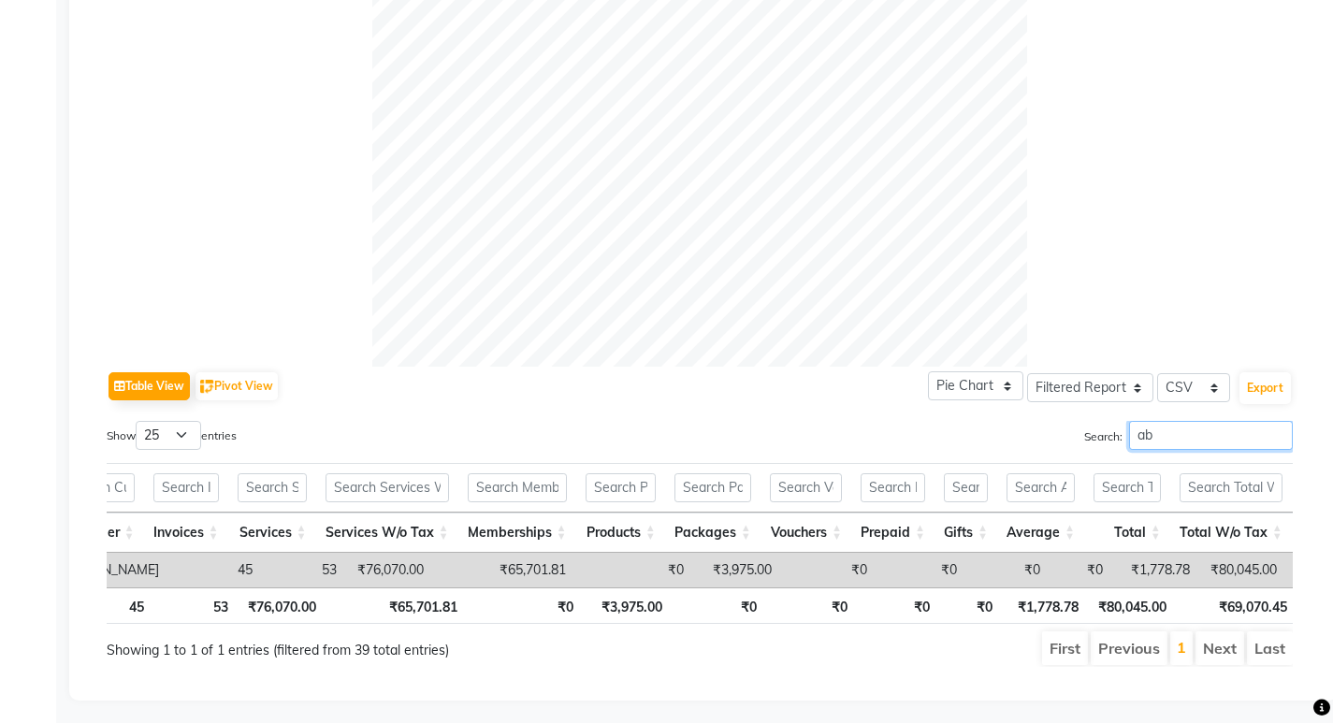
type input "a"
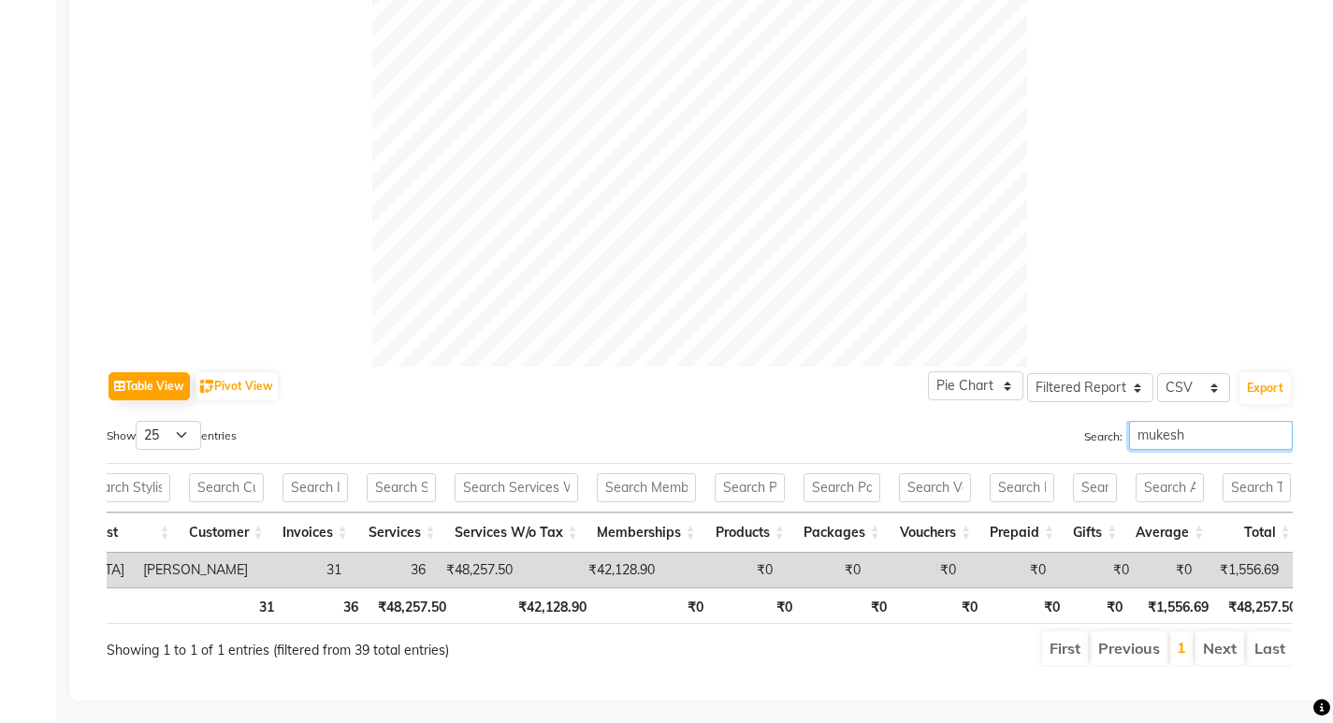
scroll to position [0, 213]
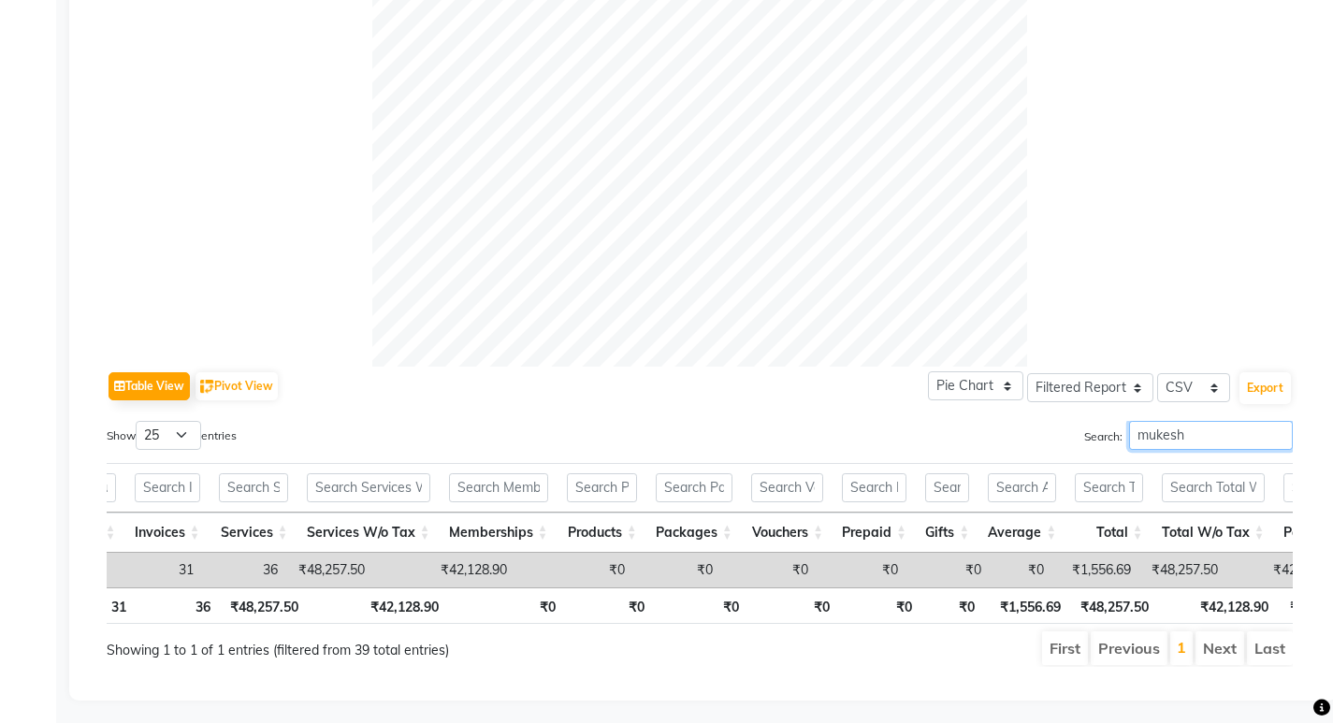
drag, startPoint x: 1201, startPoint y: 403, endPoint x: 1041, endPoint y: 427, distance: 161.7
click at [1041, 427] on div "Show 10 25 50 100 entries Search: mukesh Location Stylist Customer Invoices Ser…" at bounding box center [700, 544] width 1186 height 246
type input "y"
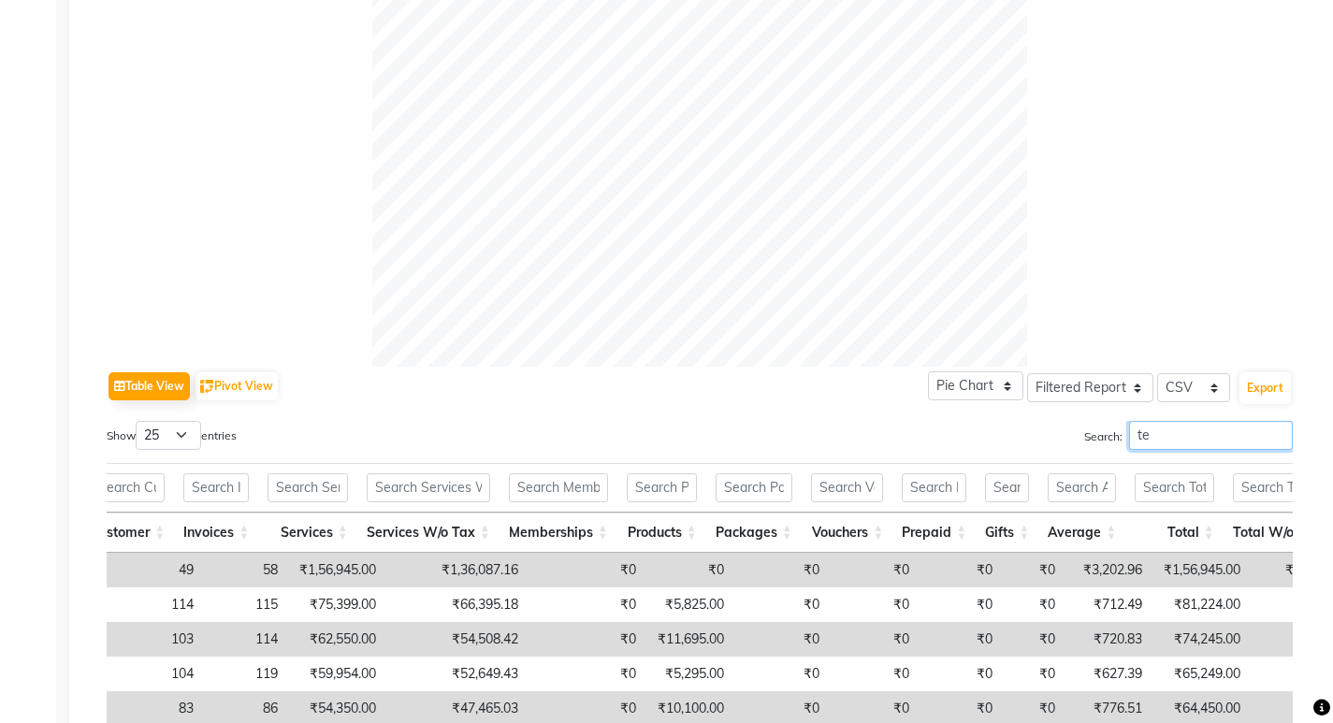
type input "t"
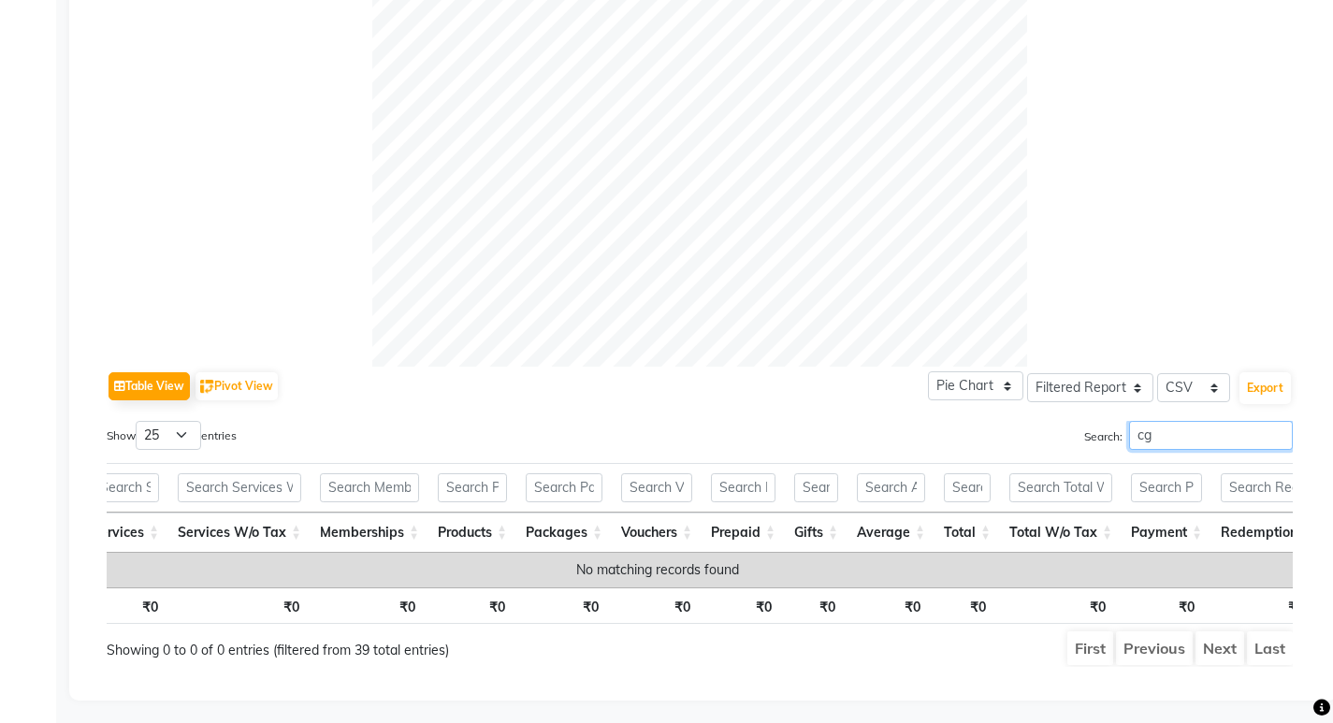
type input "c"
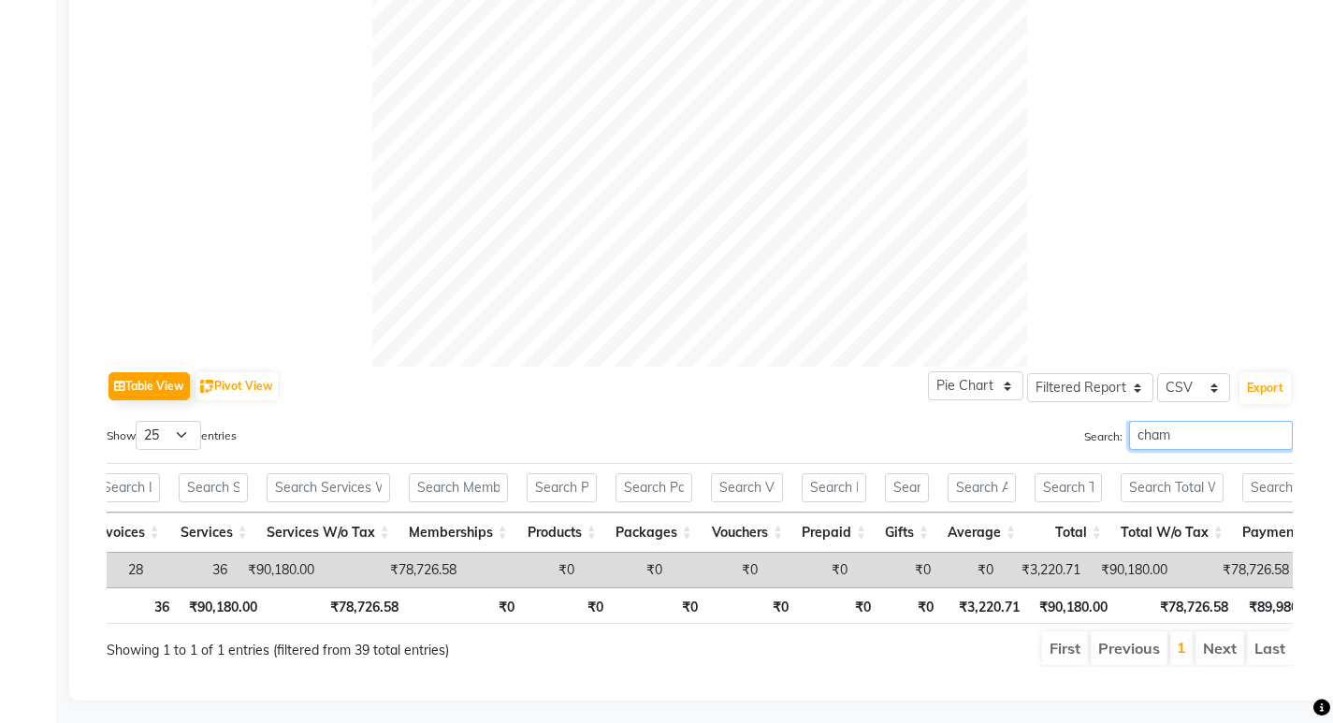
type input "cham"
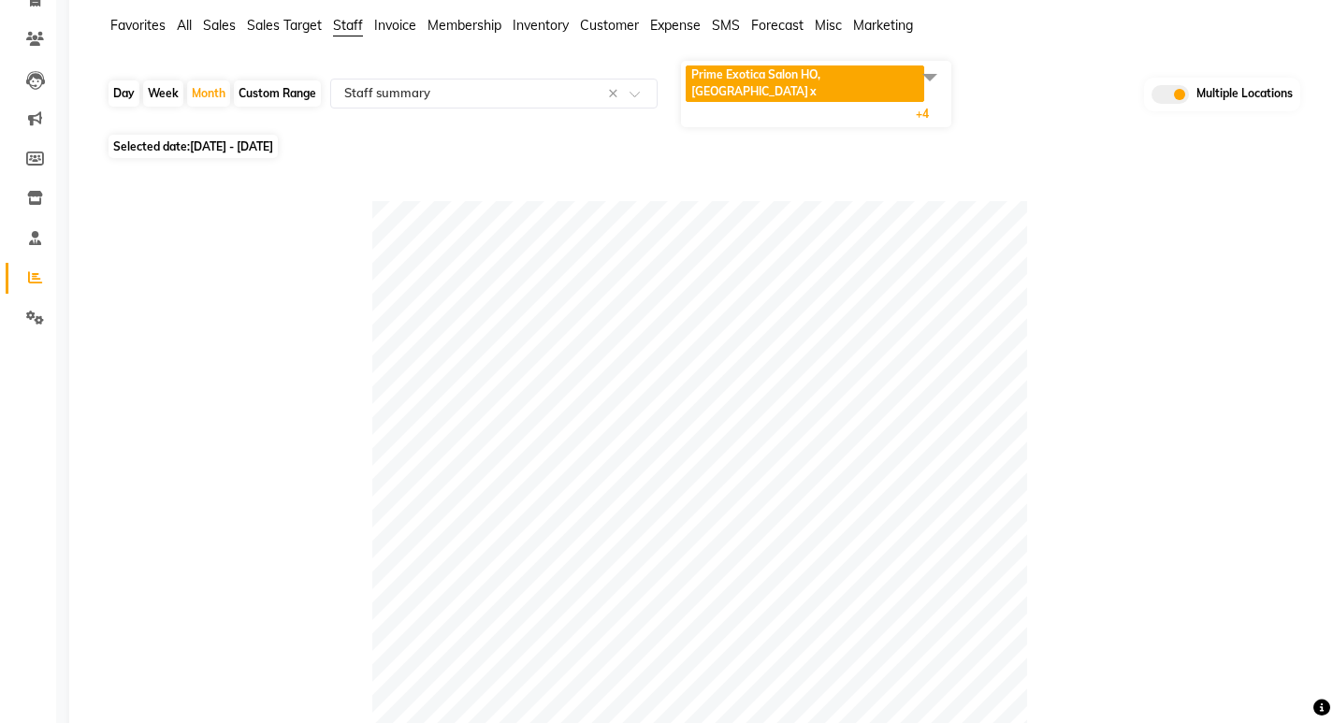
scroll to position [0, 0]
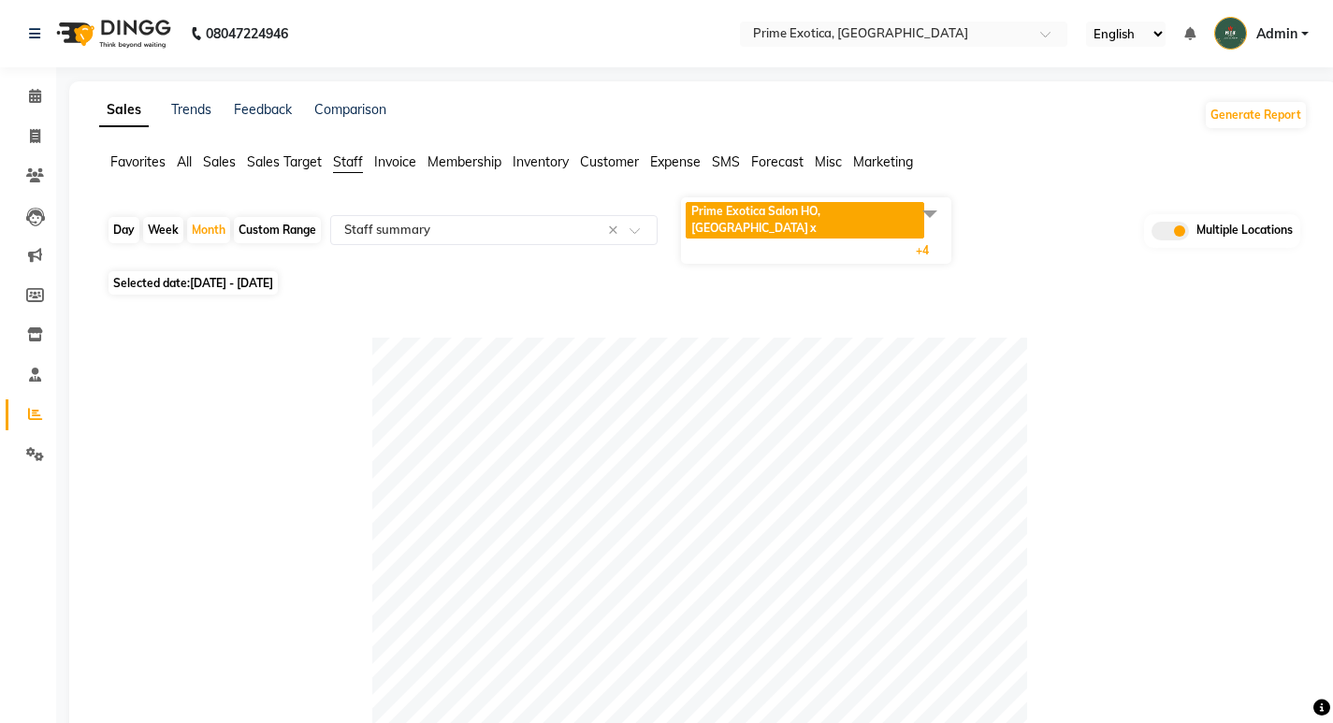
click at [820, 209] on span "Prime Exotica Salon HO, [GEOGRAPHIC_DATA]" at bounding box center [755, 219] width 129 height 31
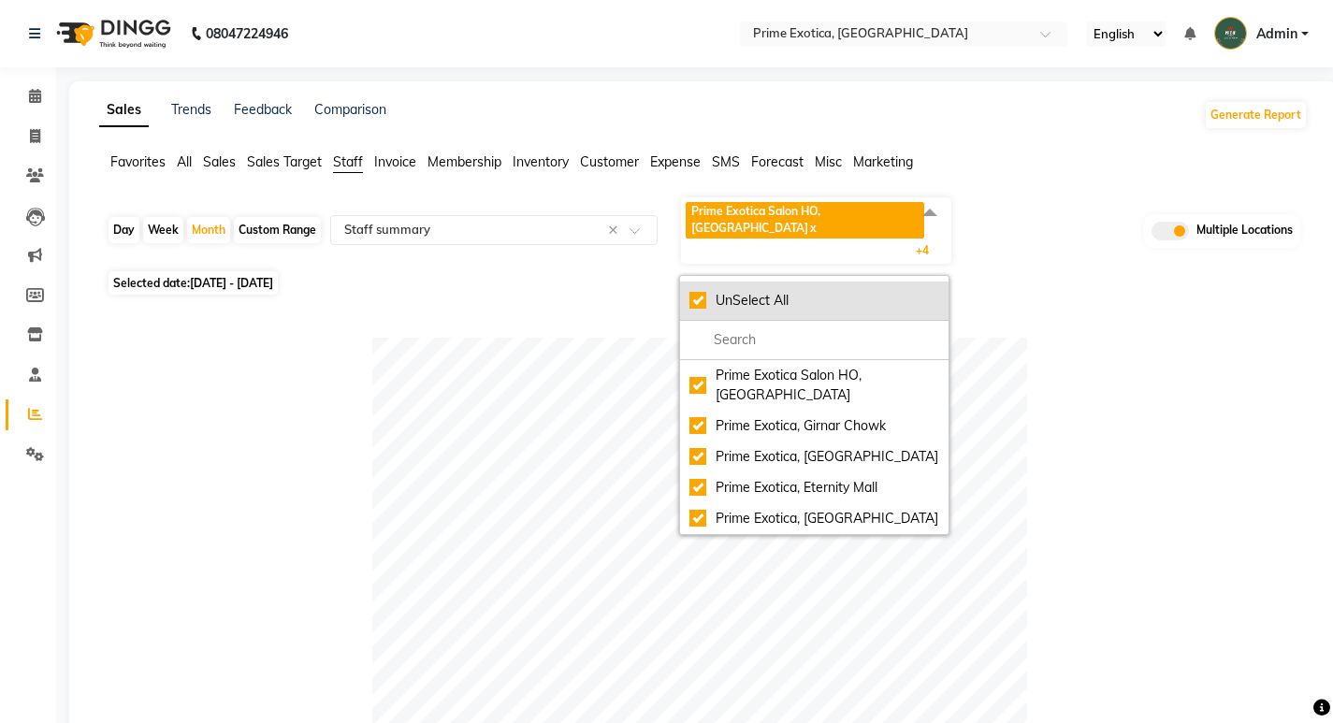
click at [695, 291] on div "UnSelect All" at bounding box center [814, 301] width 250 height 20
checkbox input "false"
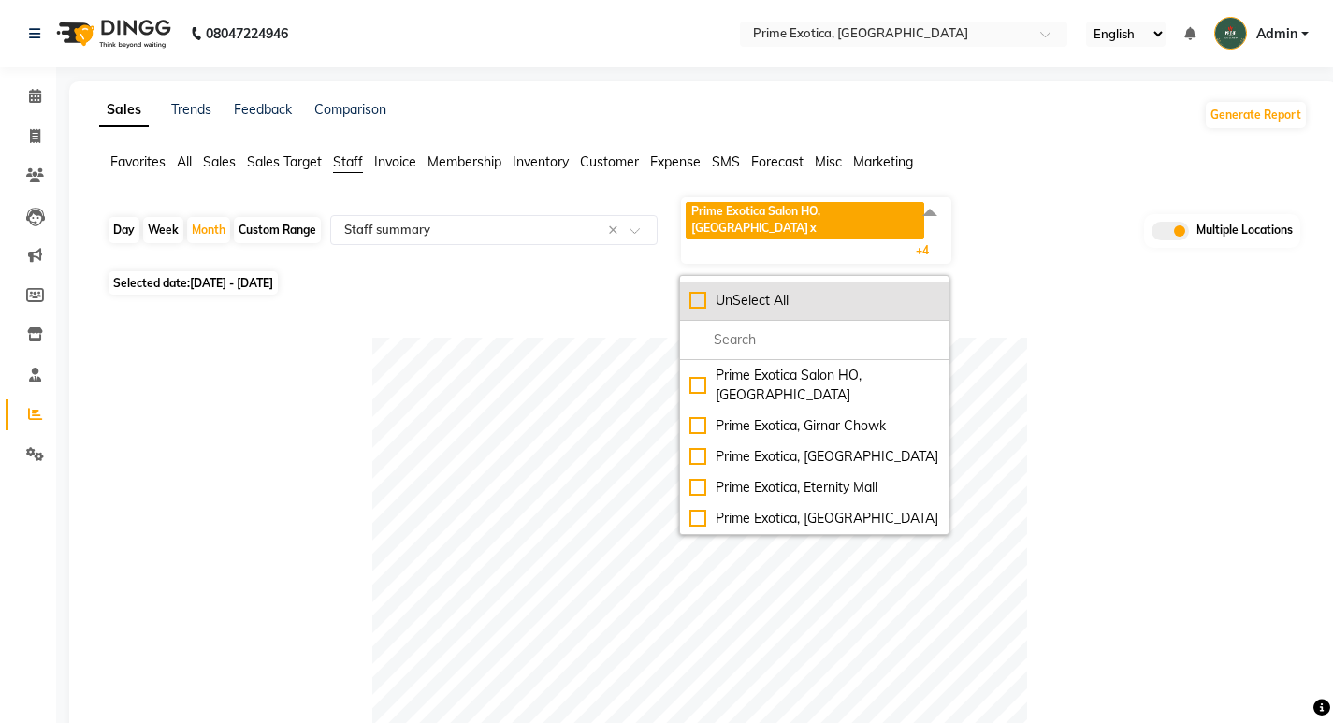
checkbox input "false"
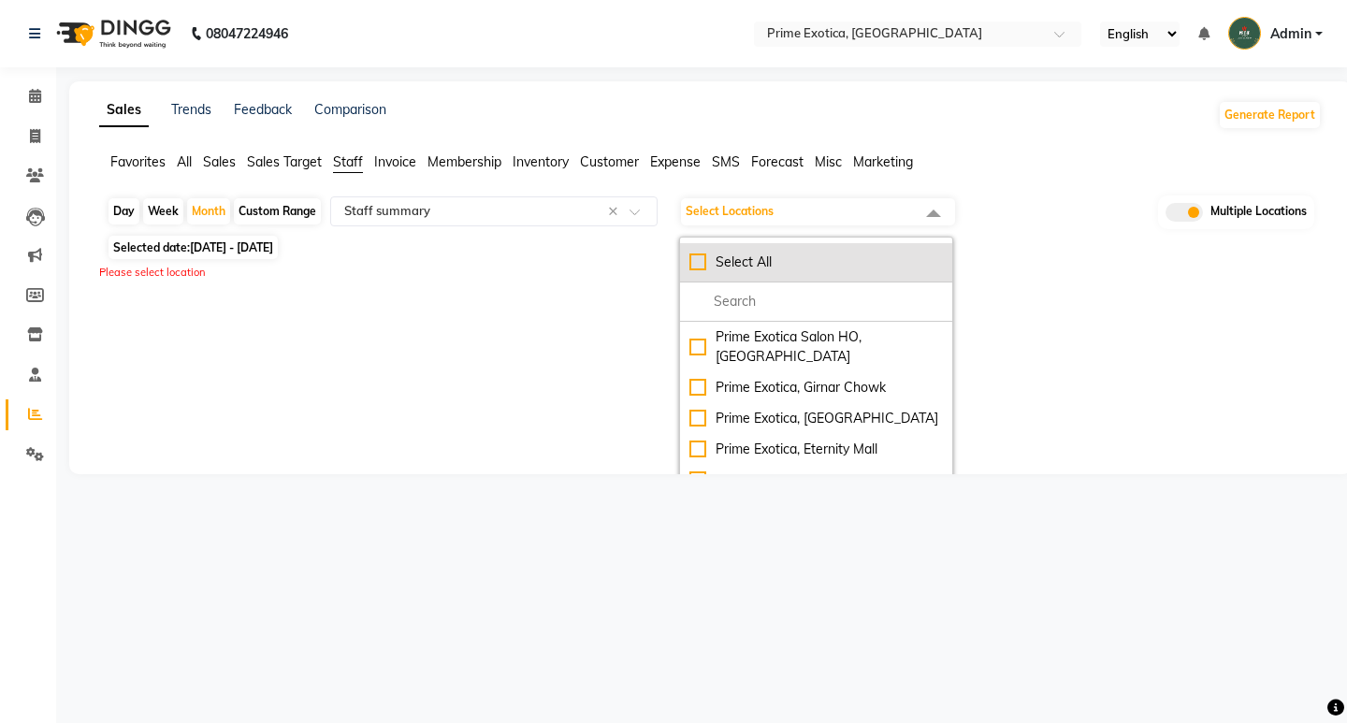
click at [695, 265] on div "Select All" at bounding box center [815, 262] width 253 height 20
checkbox input "true"
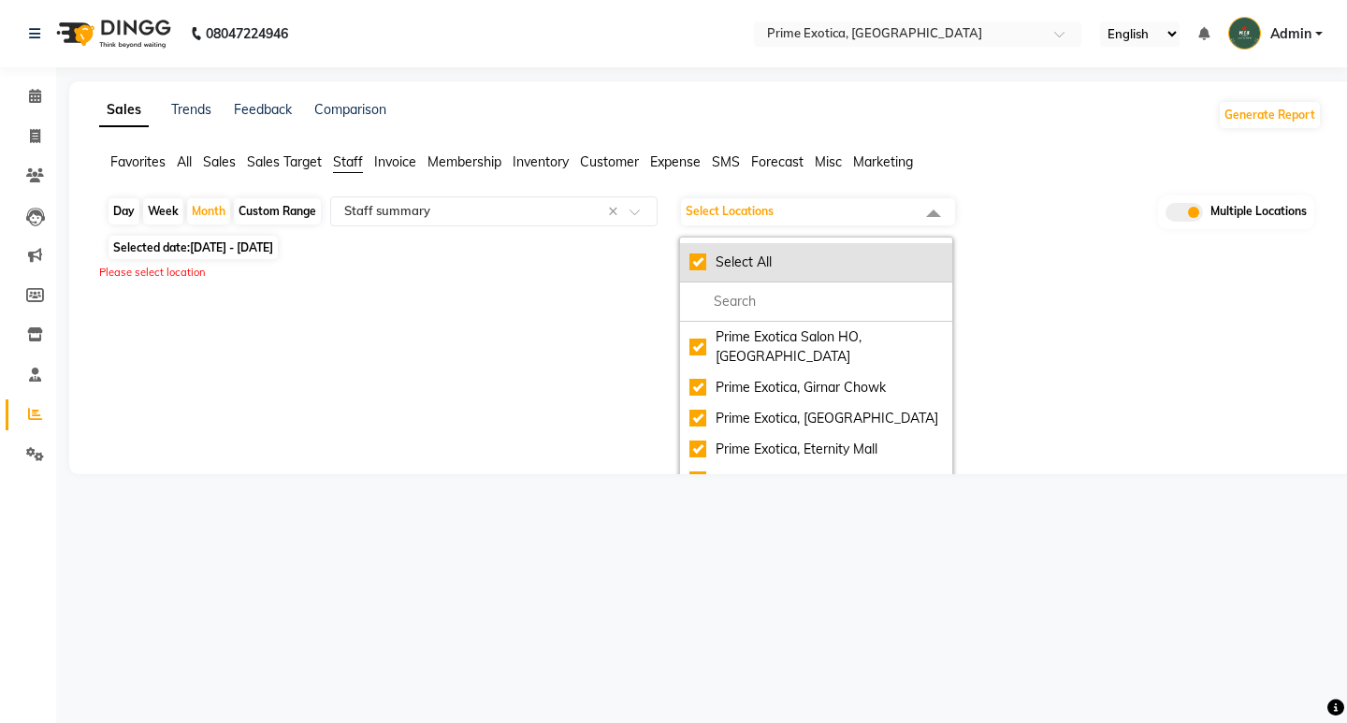
checkbox input "true"
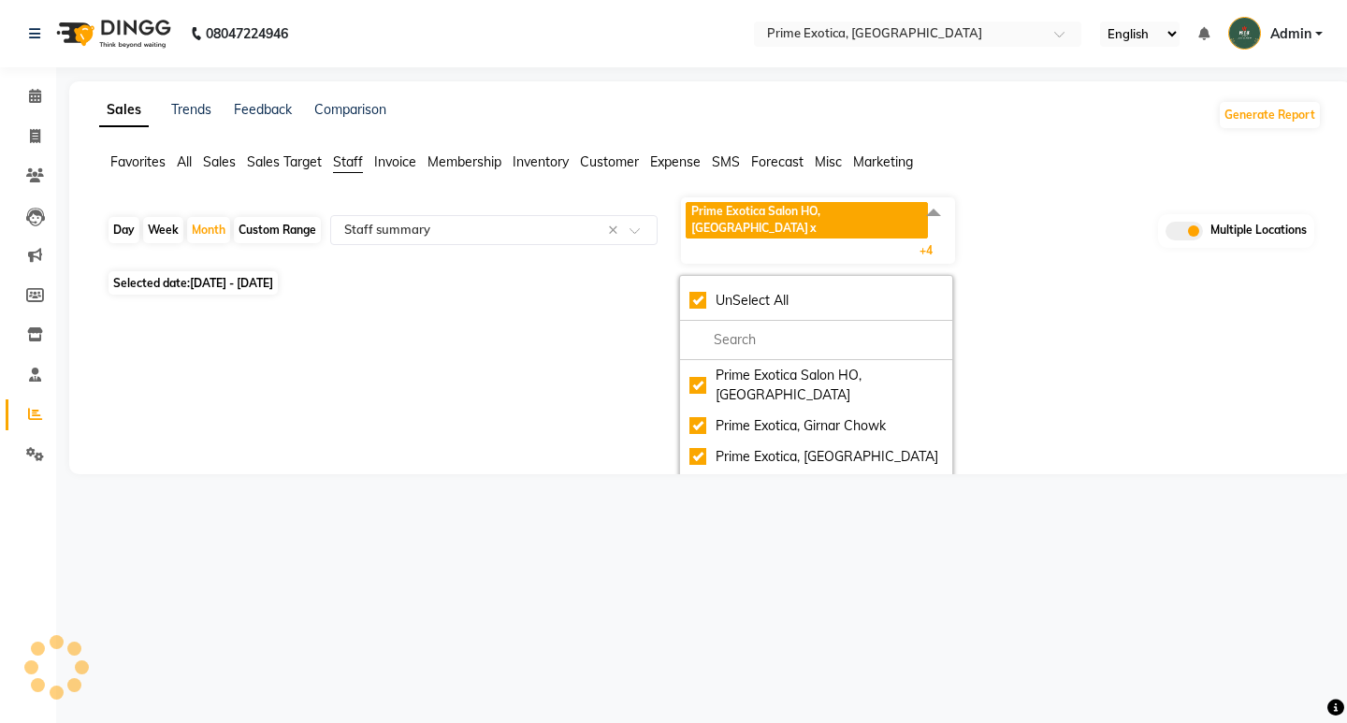
select select "filtered_report"
select select "csv"
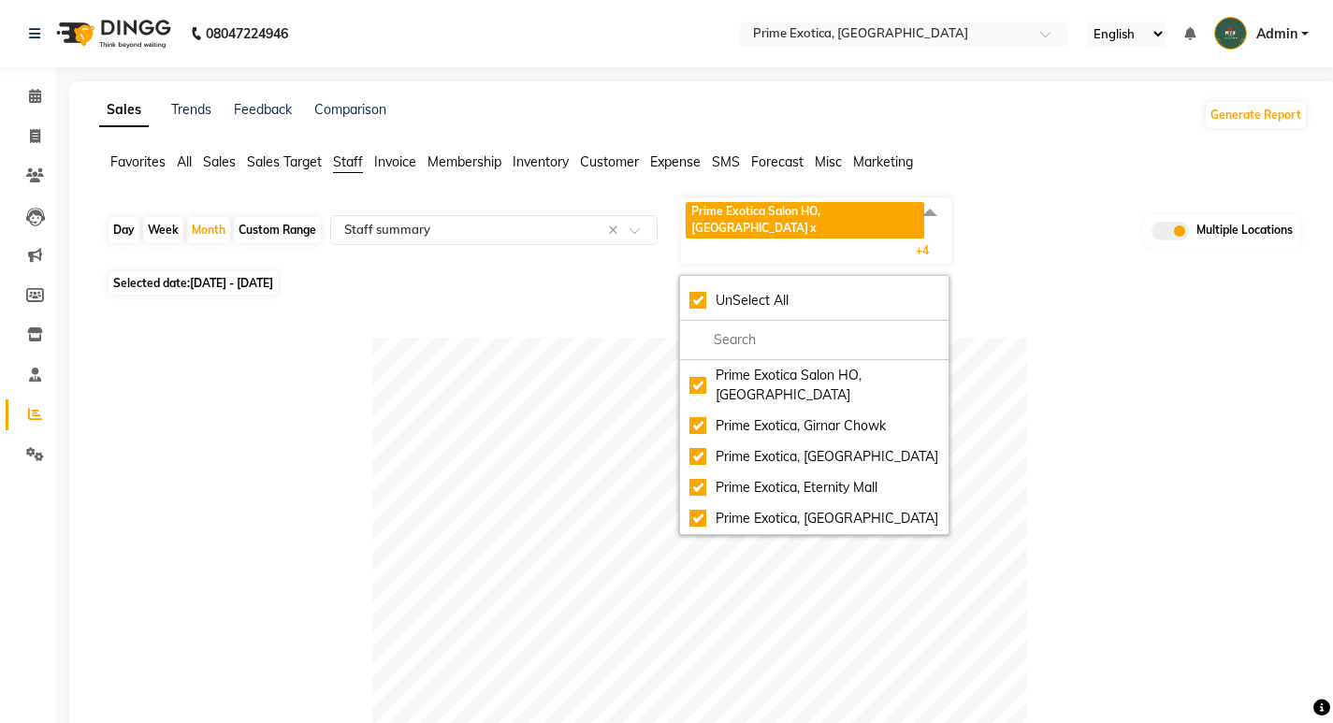
click at [129, 217] on div "Day" at bounding box center [123, 230] width 31 height 26
select select "9"
select select "2025"
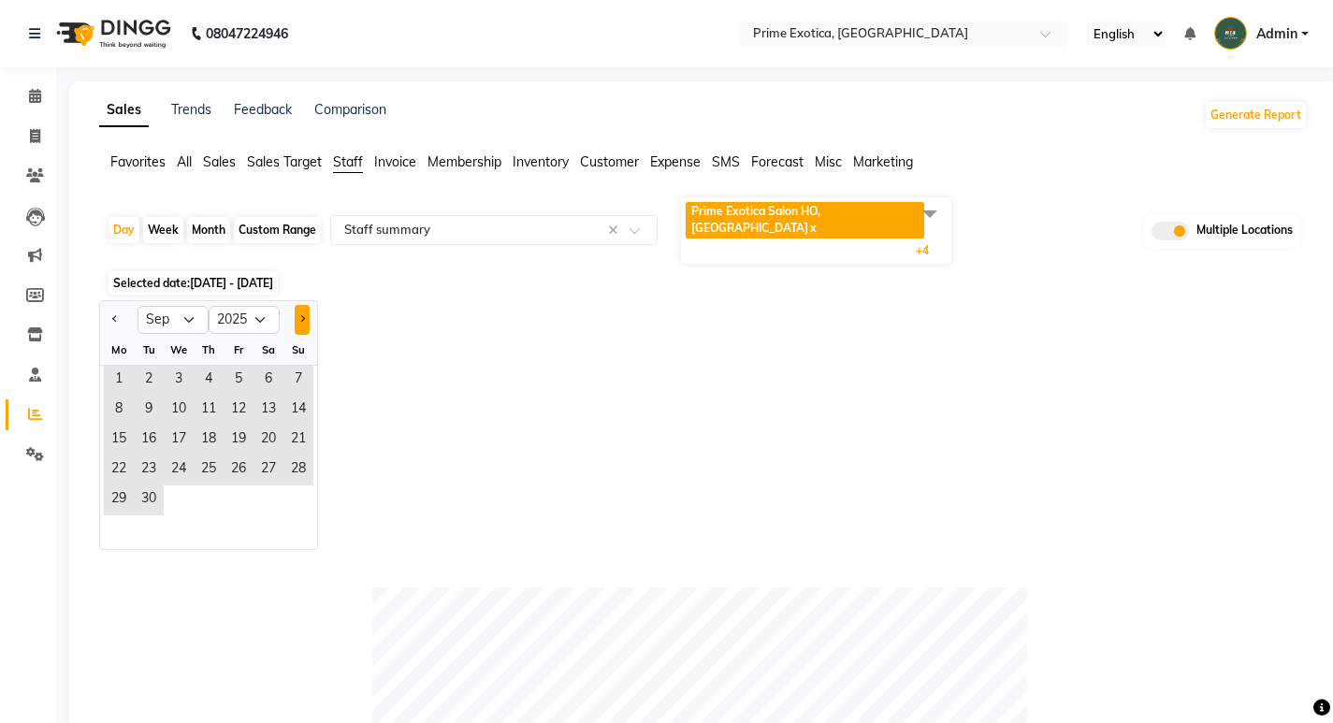
click at [301, 315] on span "Next month" at bounding box center [301, 318] width 7 height 7
select select "10"
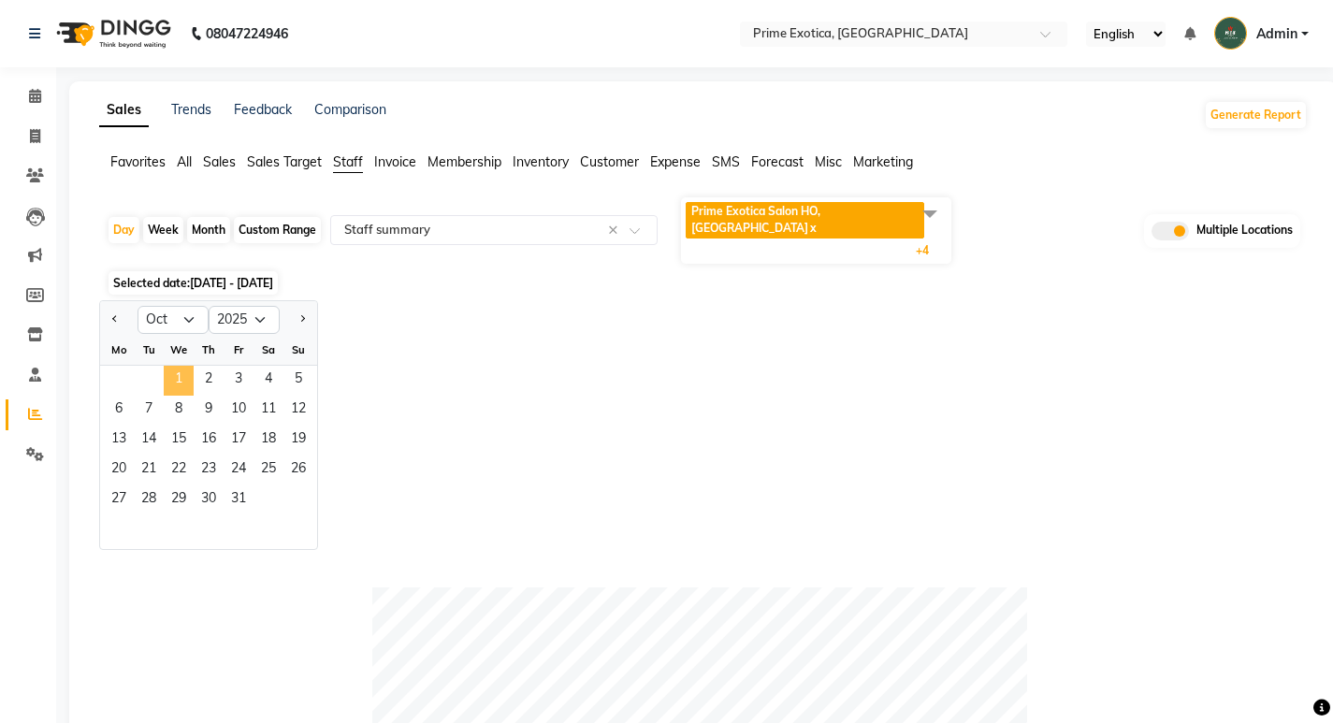
click at [172, 366] on span "1" at bounding box center [179, 381] width 30 height 30
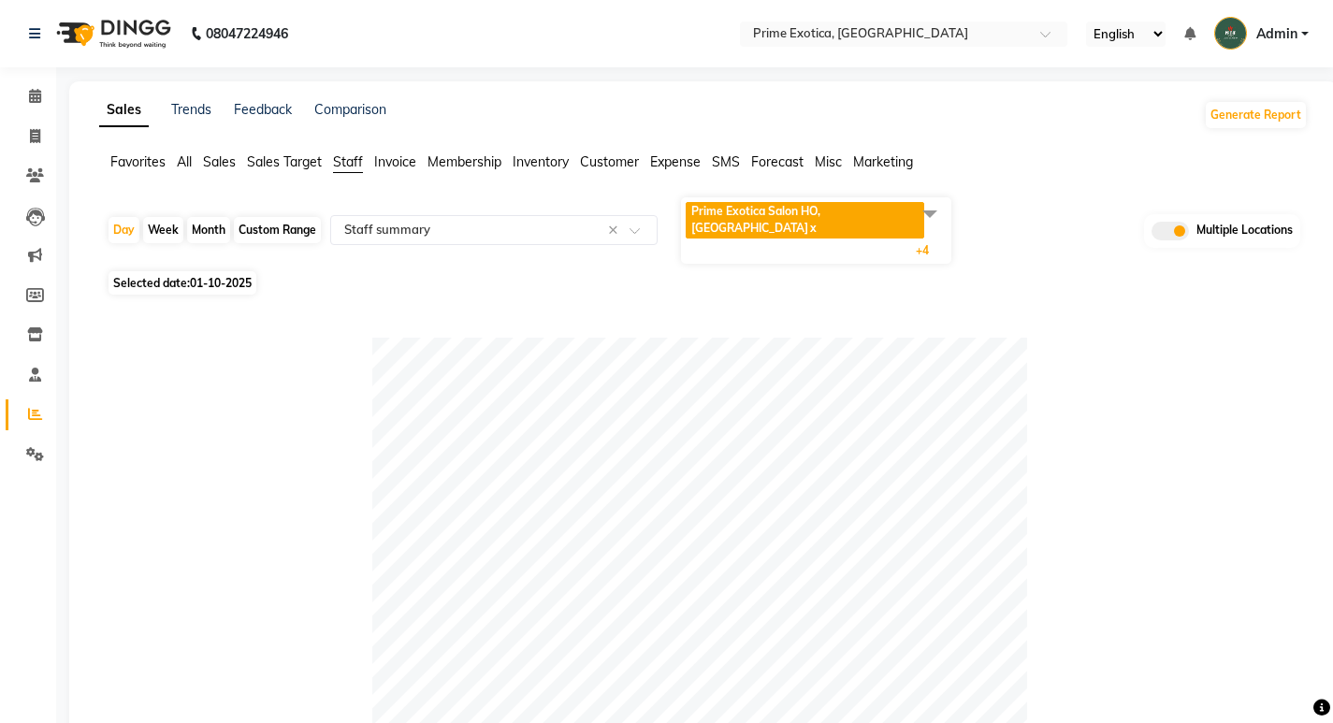
click at [189, 161] on span "All" at bounding box center [184, 161] width 15 height 17
click at [817, 209] on span "Prime Exotica Salon HO, [GEOGRAPHIC_DATA]" at bounding box center [755, 219] width 129 height 31
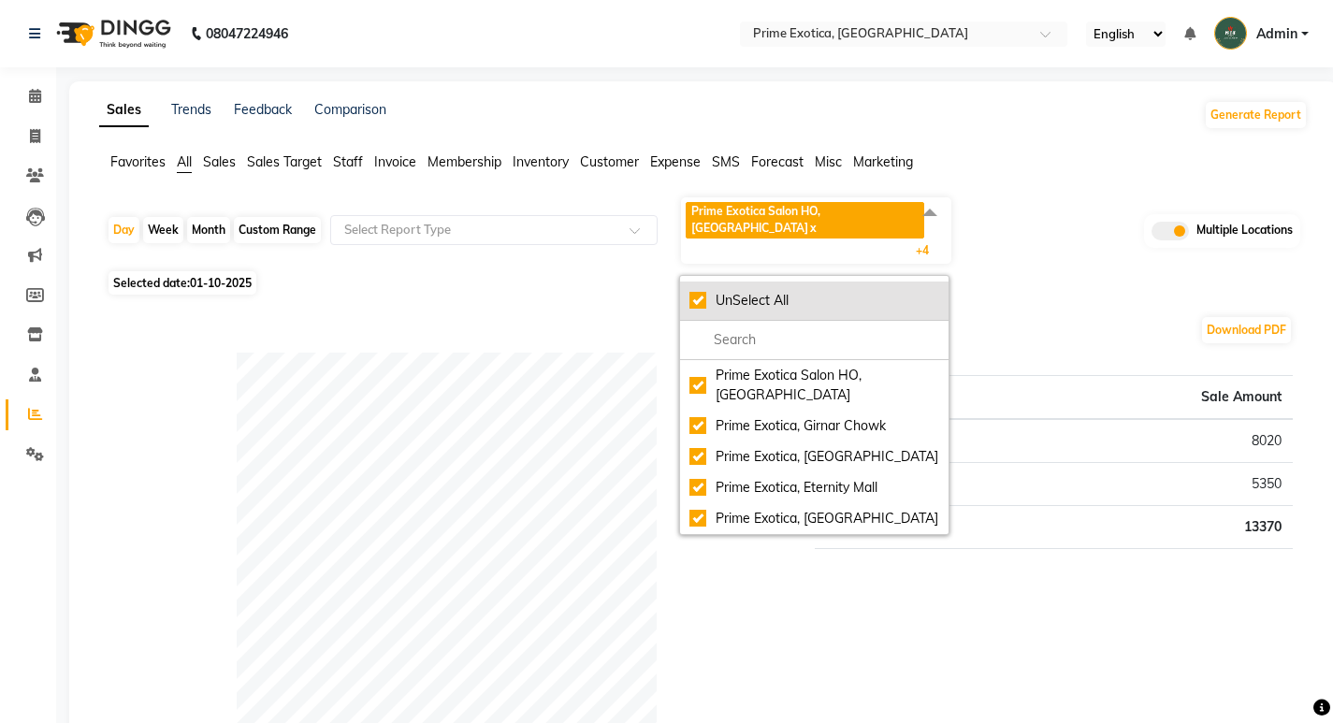
click at [692, 291] on div "UnSelect All" at bounding box center [814, 301] width 250 height 20
checkbox input "false"
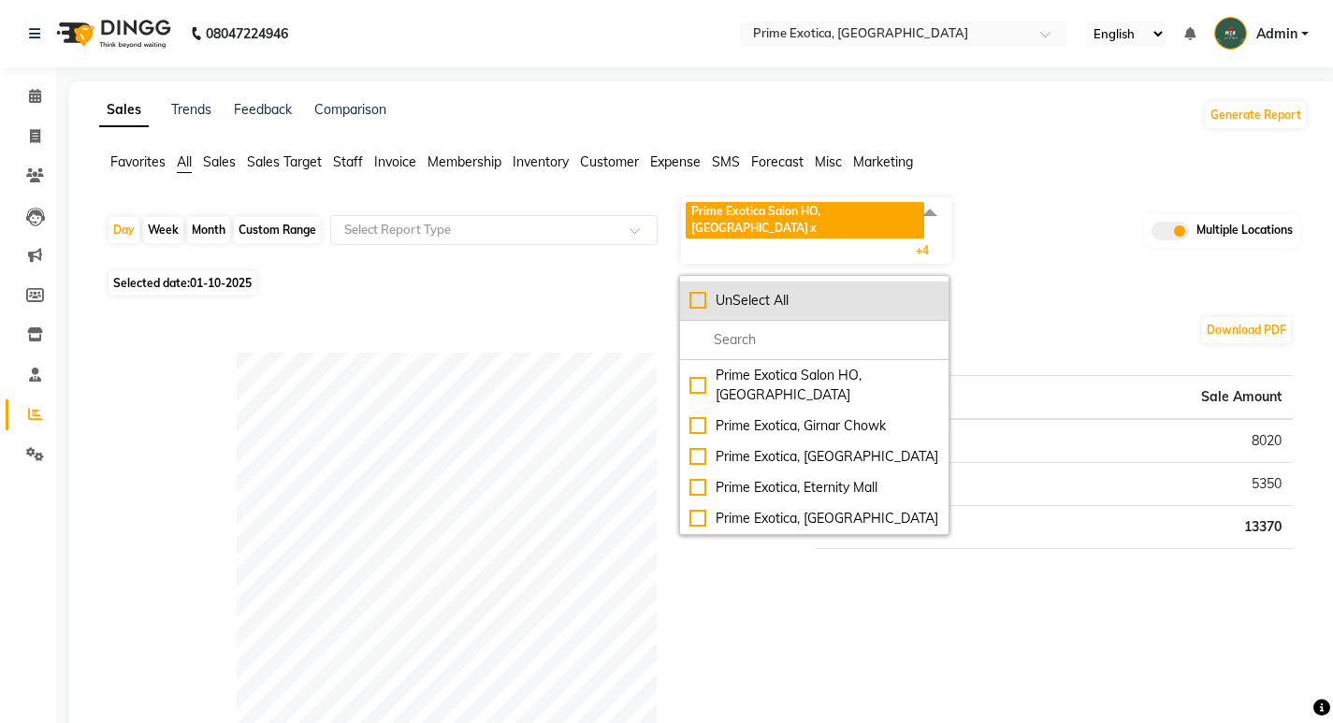
checkbox input "false"
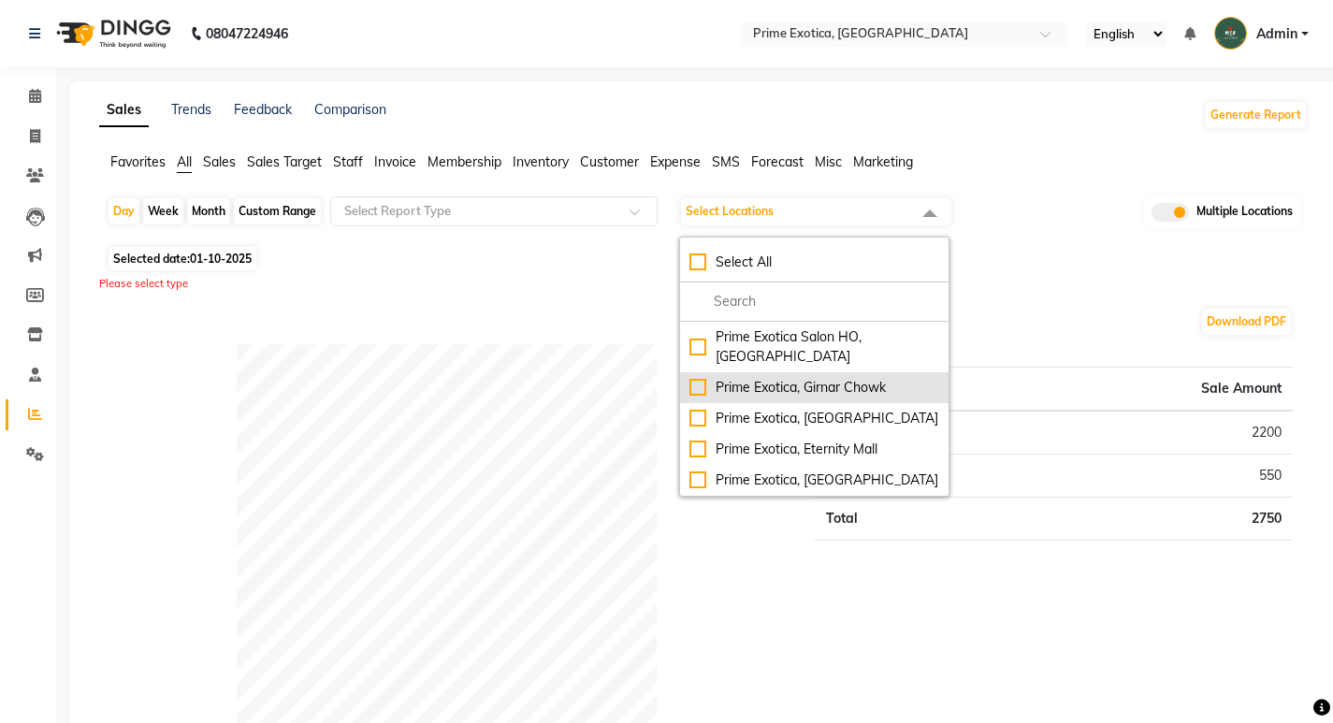
click at [699, 378] on div "Prime Exotica, Girnar Chowk" at bounding box center [814, 388] width 250 height 20
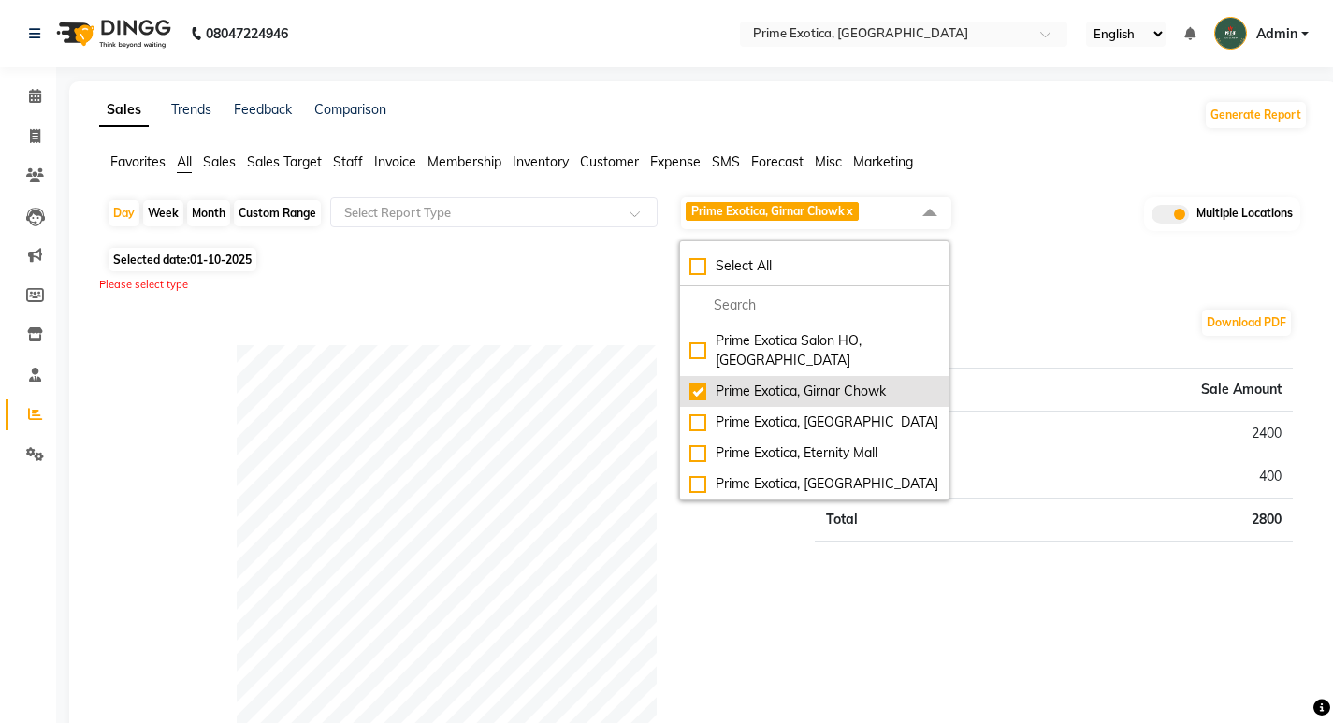
click at [699, 382] on div "Prime Exotica, Girnar Chowk" at bounding box center [814, 392] width 250 height 20
checkbox input "false"
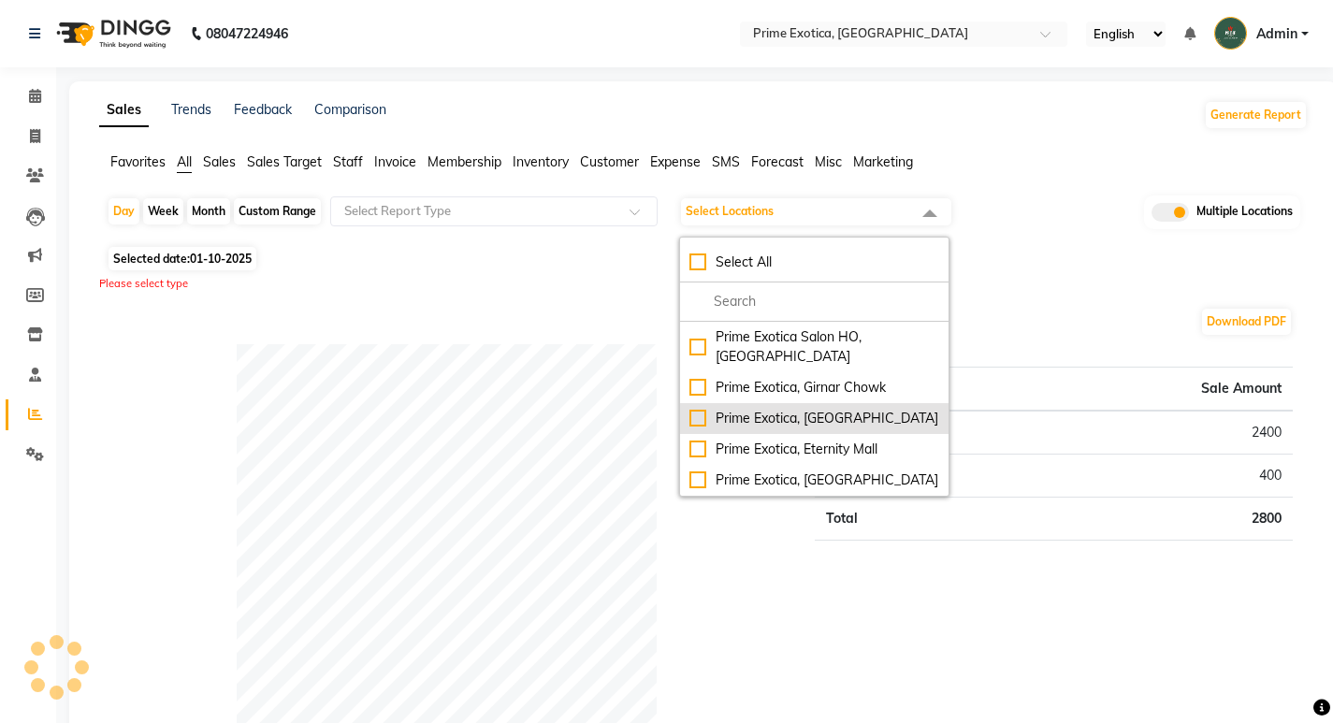
click at [698, 409] on div "Prime Exotica, [GEOGRAPHIC_DATA]" at bounding box center [814, 419] width 250 height 20
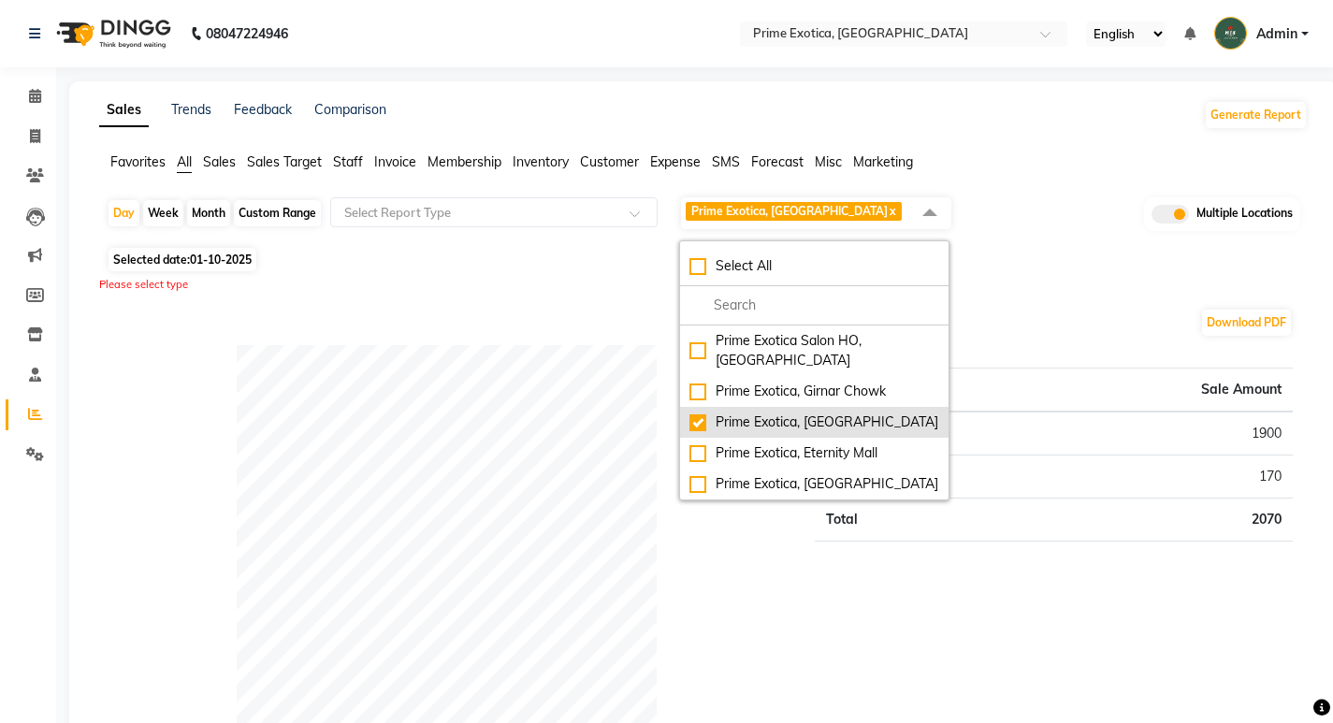
click at [697, 412] on div "Prime Exotica, [GEOGRAPHIC_DATA]" at bounding box center [814, 422] width 250 height 20
checkbox input "false"
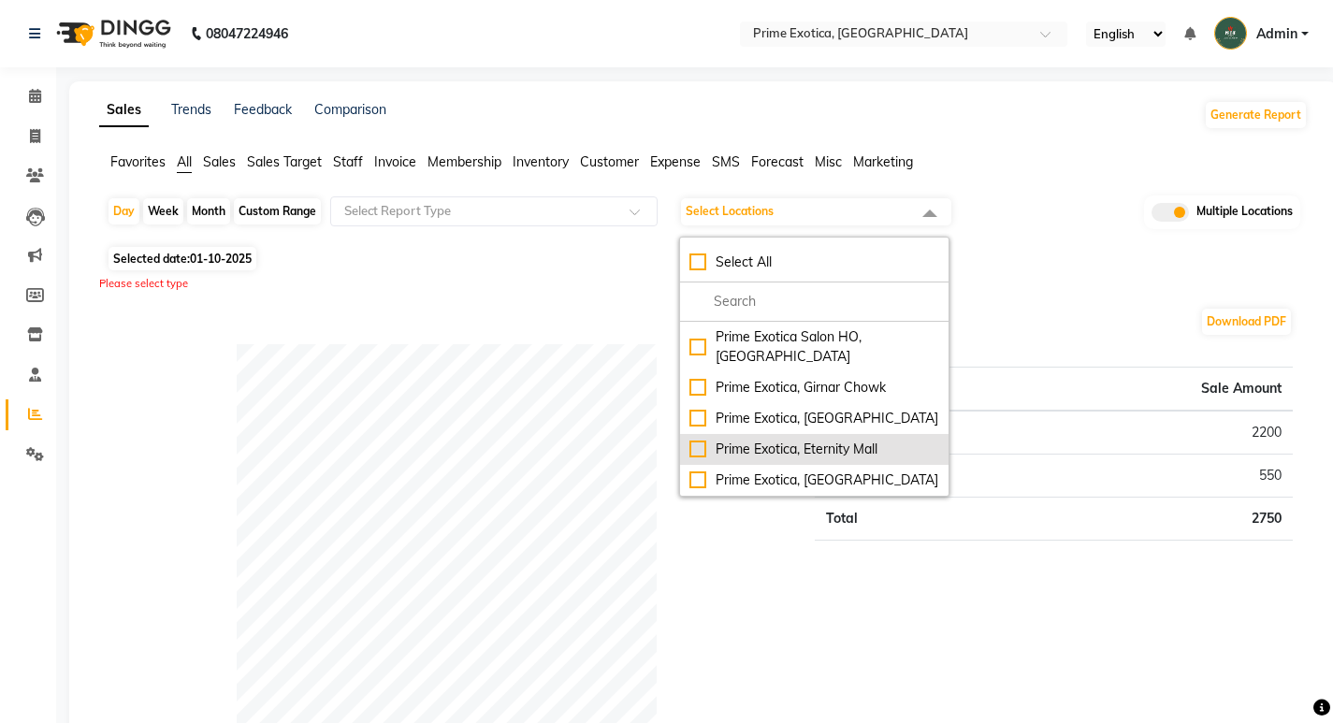
click at [693, 440] on div "Prime Exotica, Eternity Mall" at bounding box center [814, 450] width 250 height 20
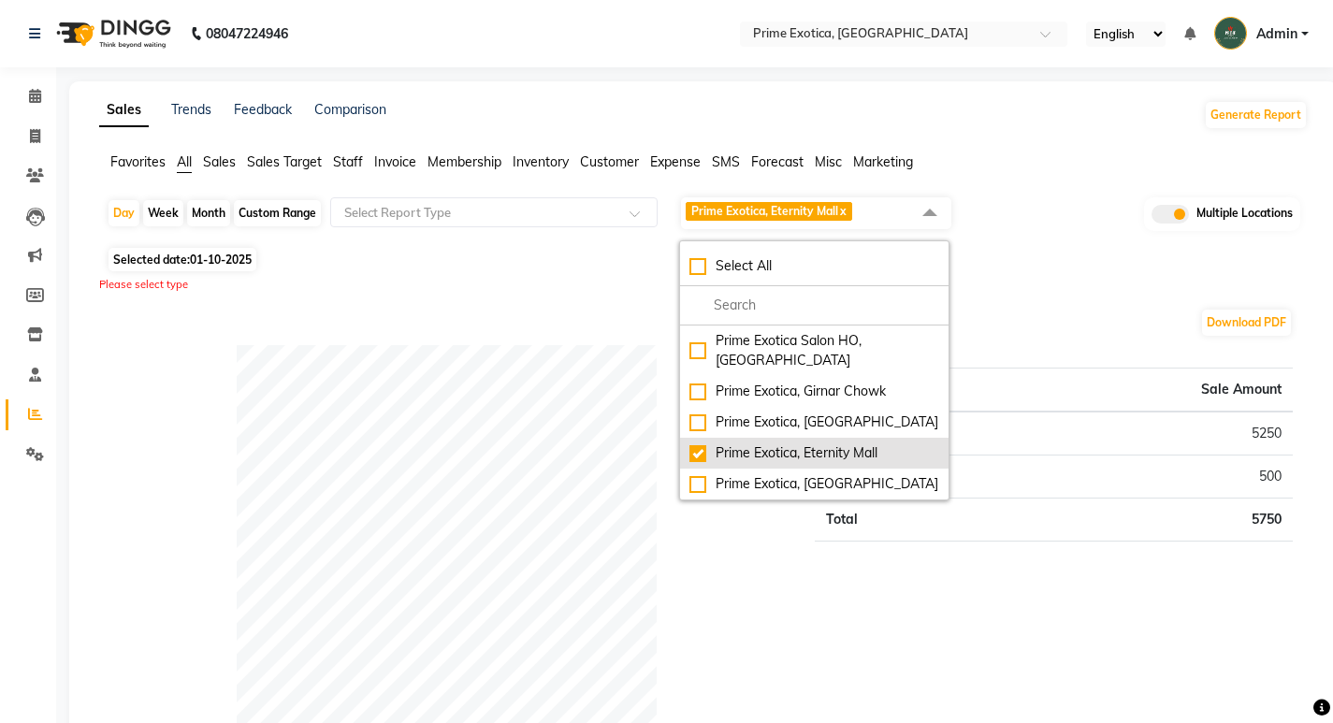
click at [693, 443] on div "Prime Exotica, Eternity Mall" at bounding box center [814, 453] width 250 height 20
checkbox input "false"
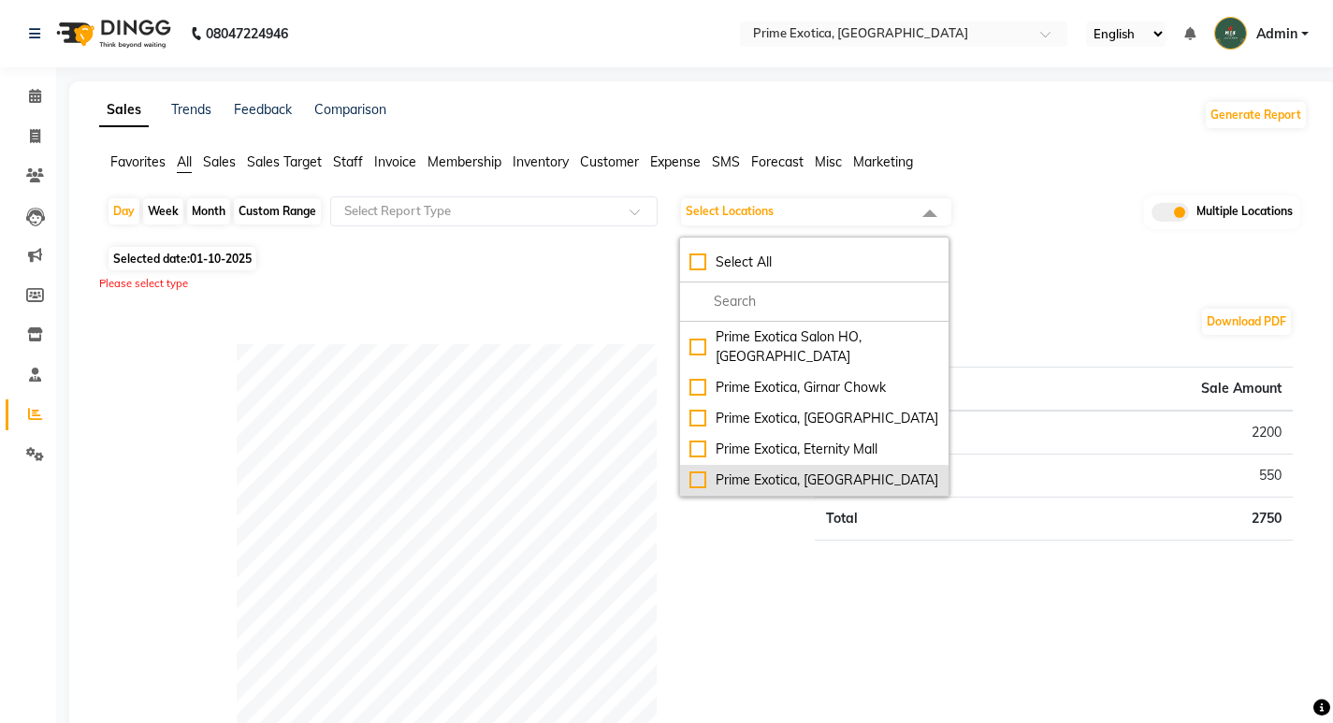
click at [691, 470] on div "Prime Exotica, [GEOGRAPHIC_DATA]" at bounding box center [814, 480] width 250 height 20
checkbox input "true"
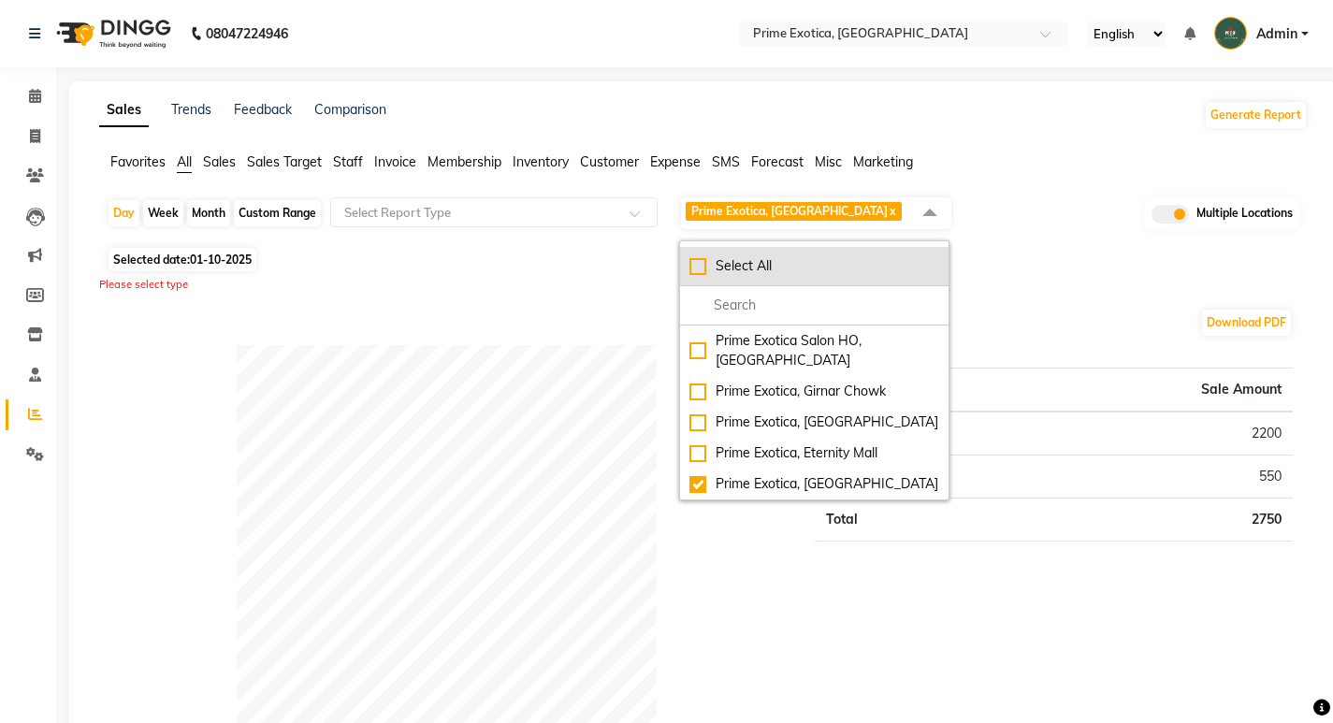
click at [704, 274] on div "Select All" at bounding box center [814, 266] width 250 height 20
checkbox input "true"
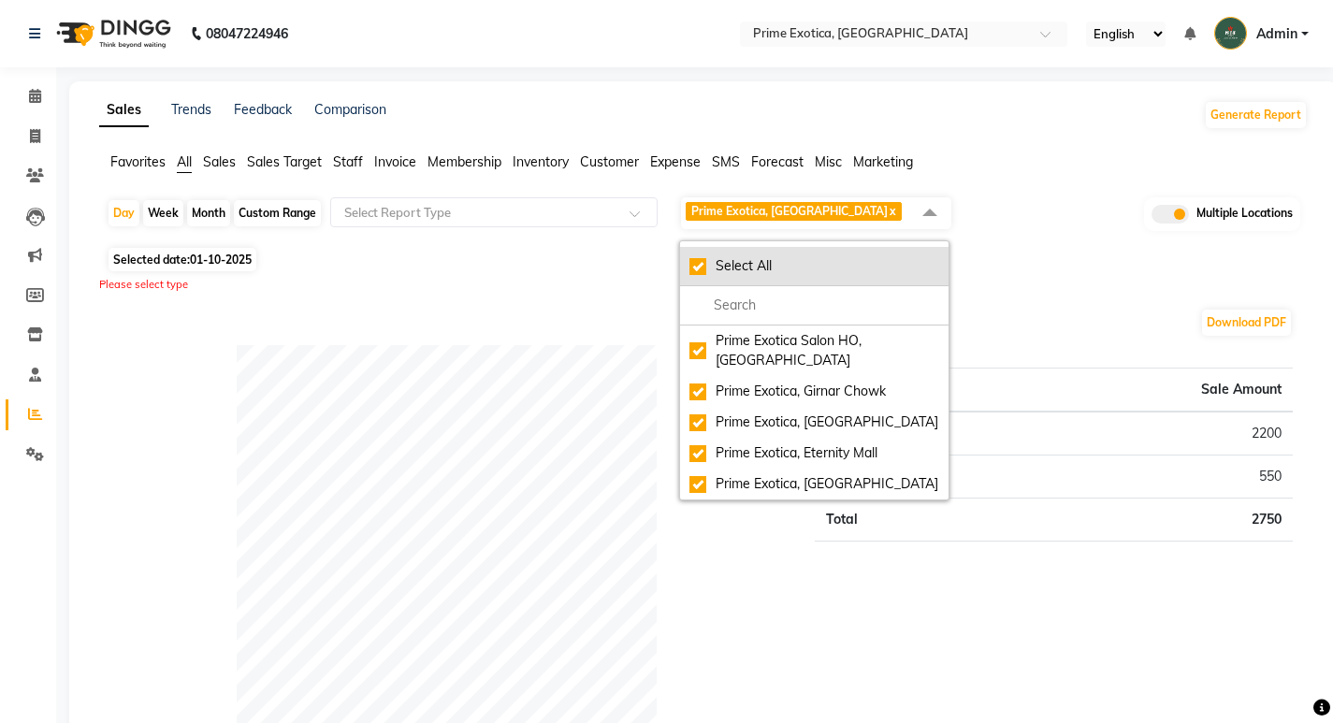
checkbox input "true"
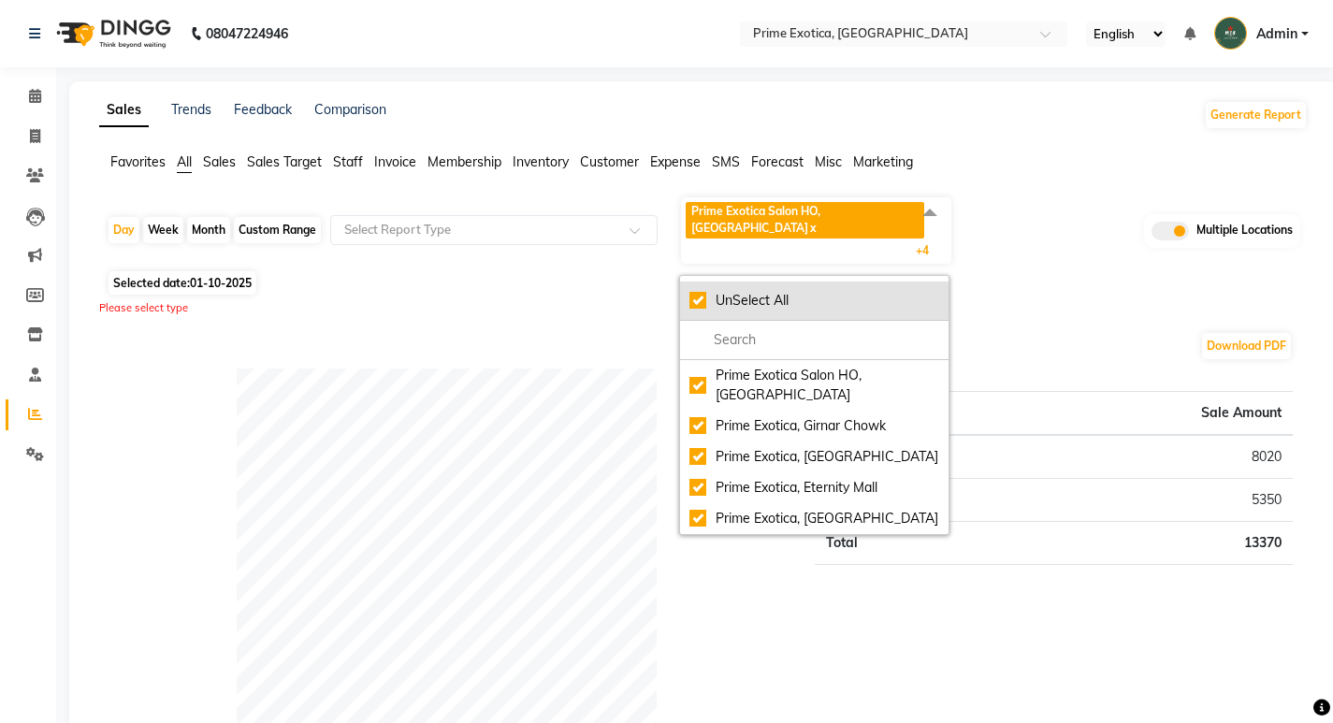
click at [704, 291] on div "UnSelect All" at bounding box center [814, 301] width 250 height 20
checkbox input "false"
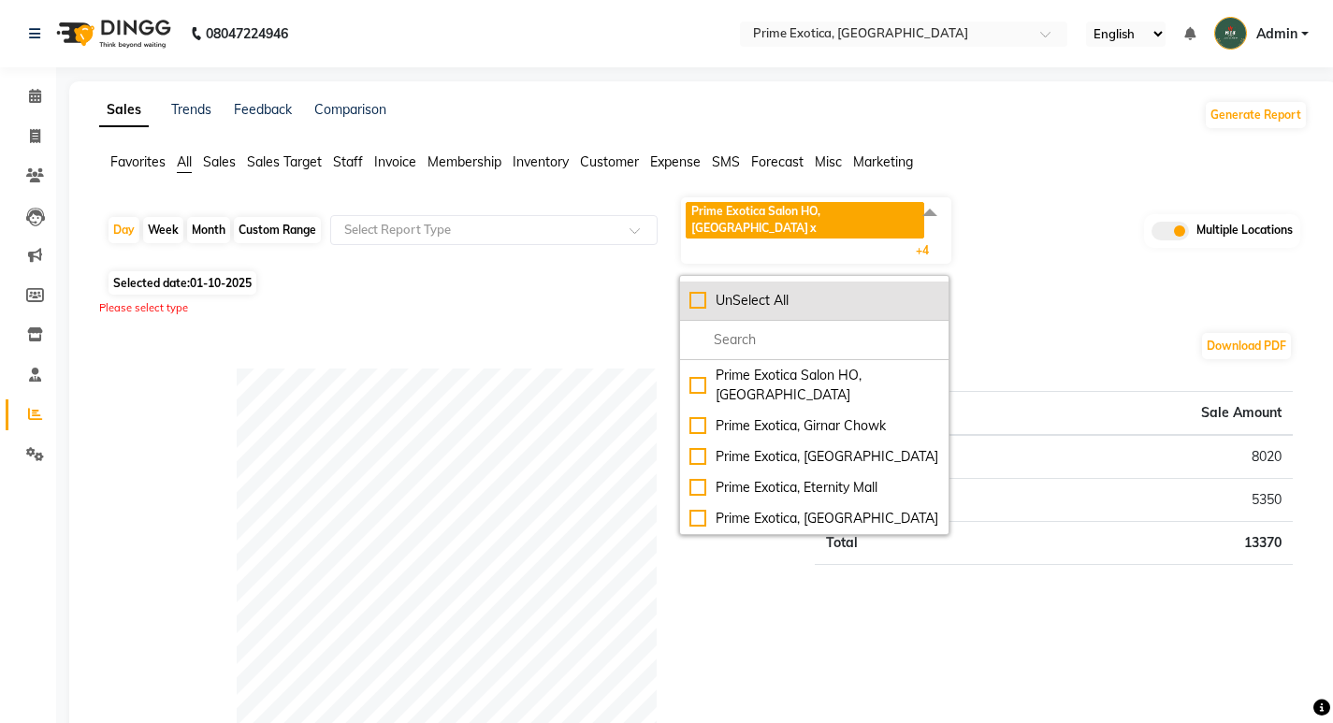
checkbox input "false"
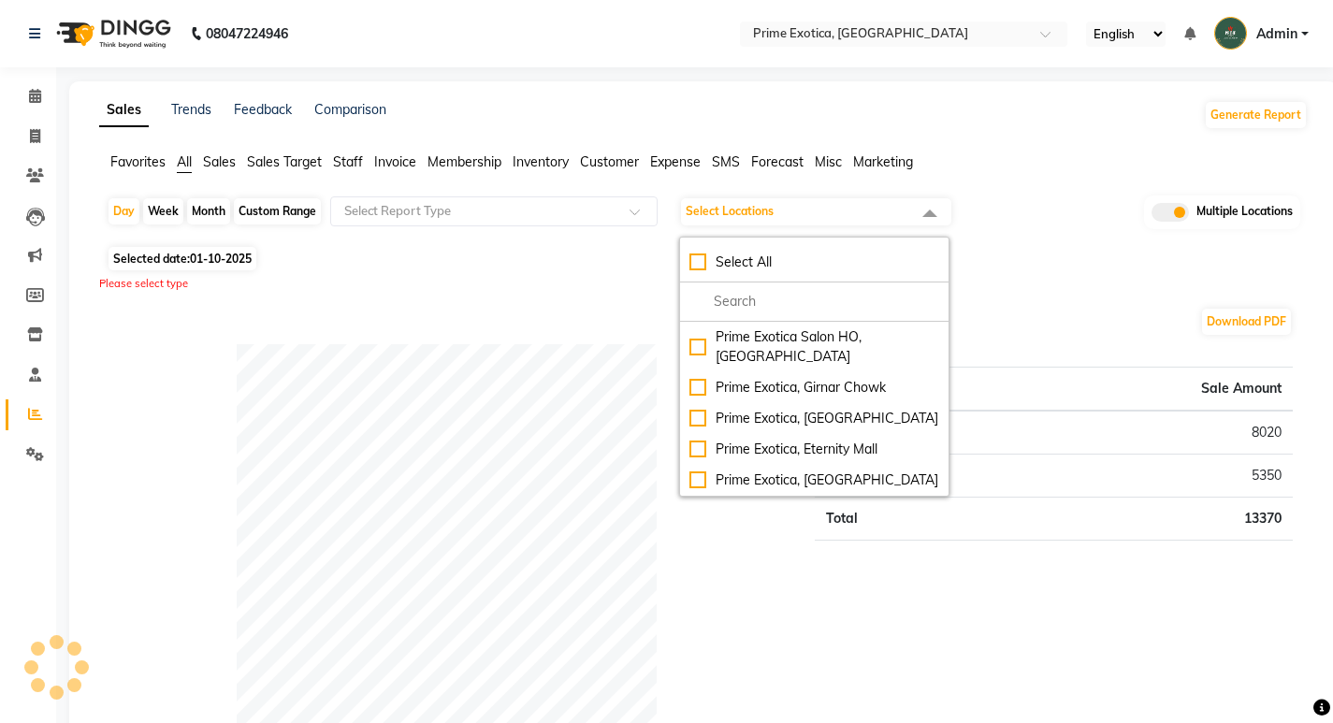
click at [548, 253] on div "Selected date: [DATE]" at bounding box center [707, 259] width 1201 height 20
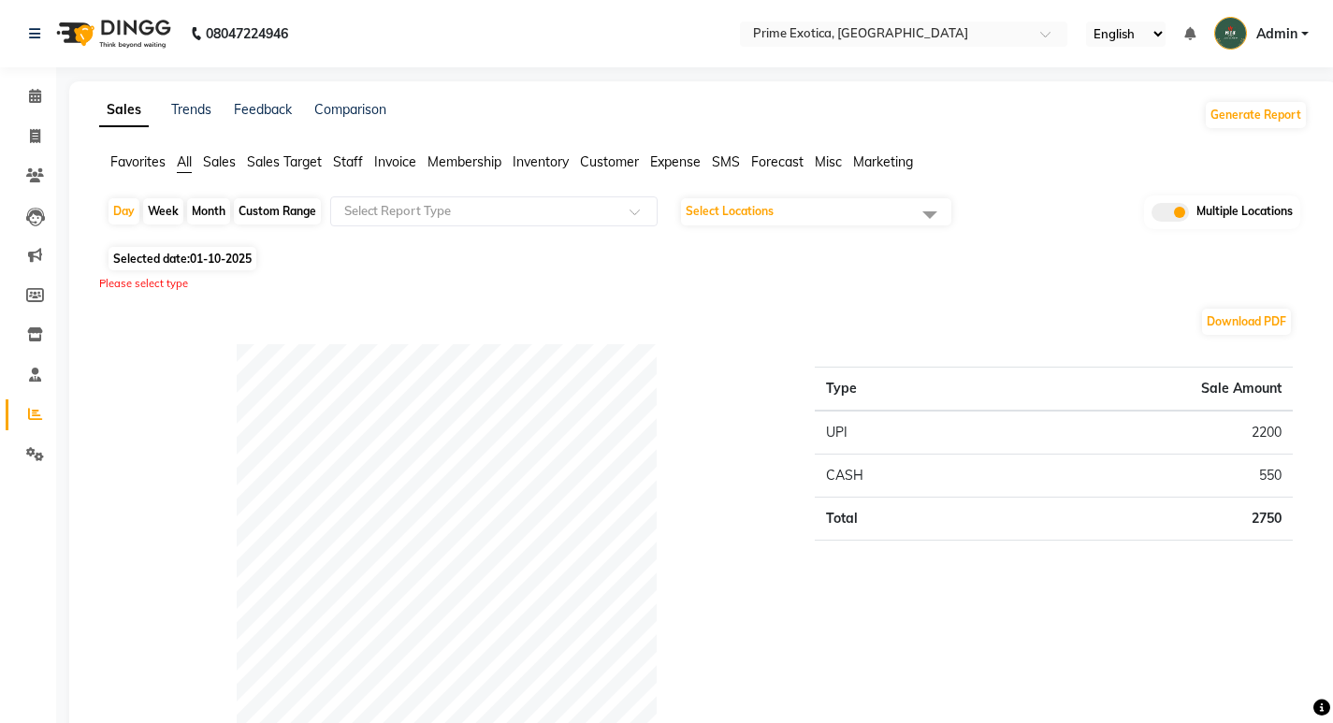
click at [736, 214] on span "Select Locations" at bounding box center [729, 211] width 88 height 14
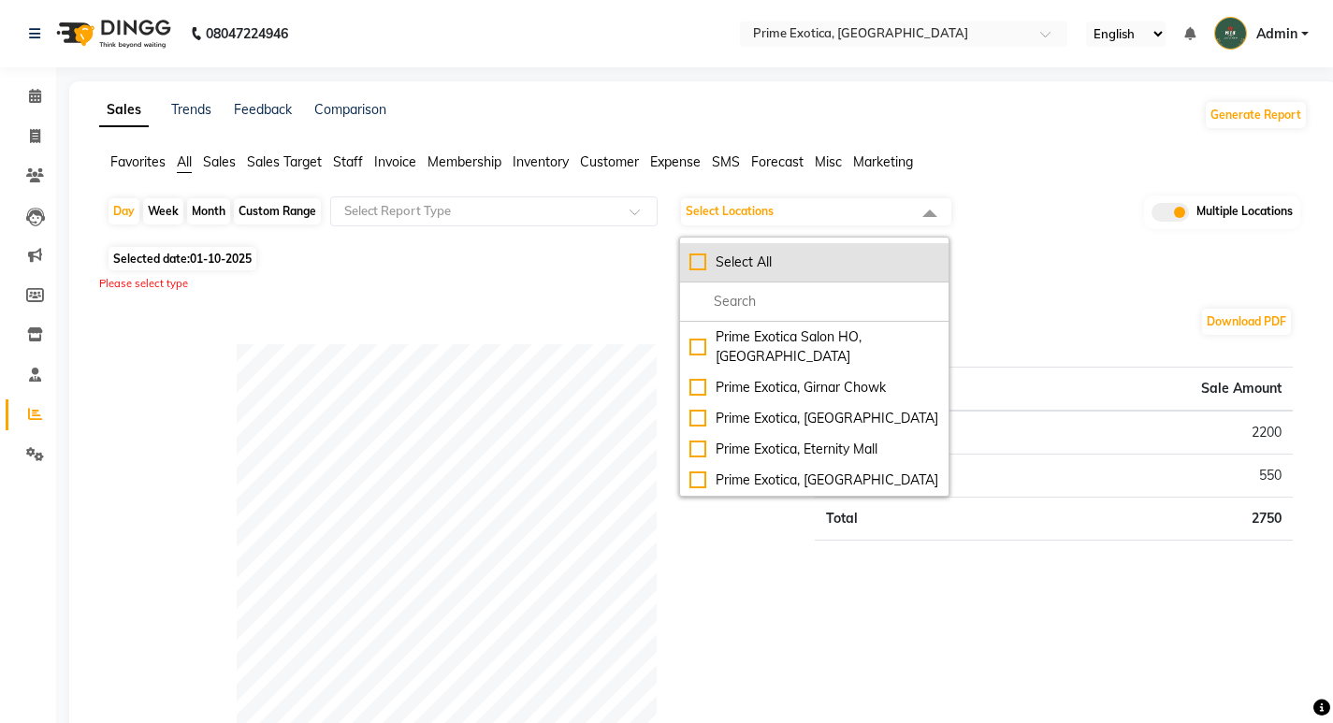
click at [697, 272] on li "Select All" at bounding box center [814, 262] width 268 height 39
checkbox input "true"
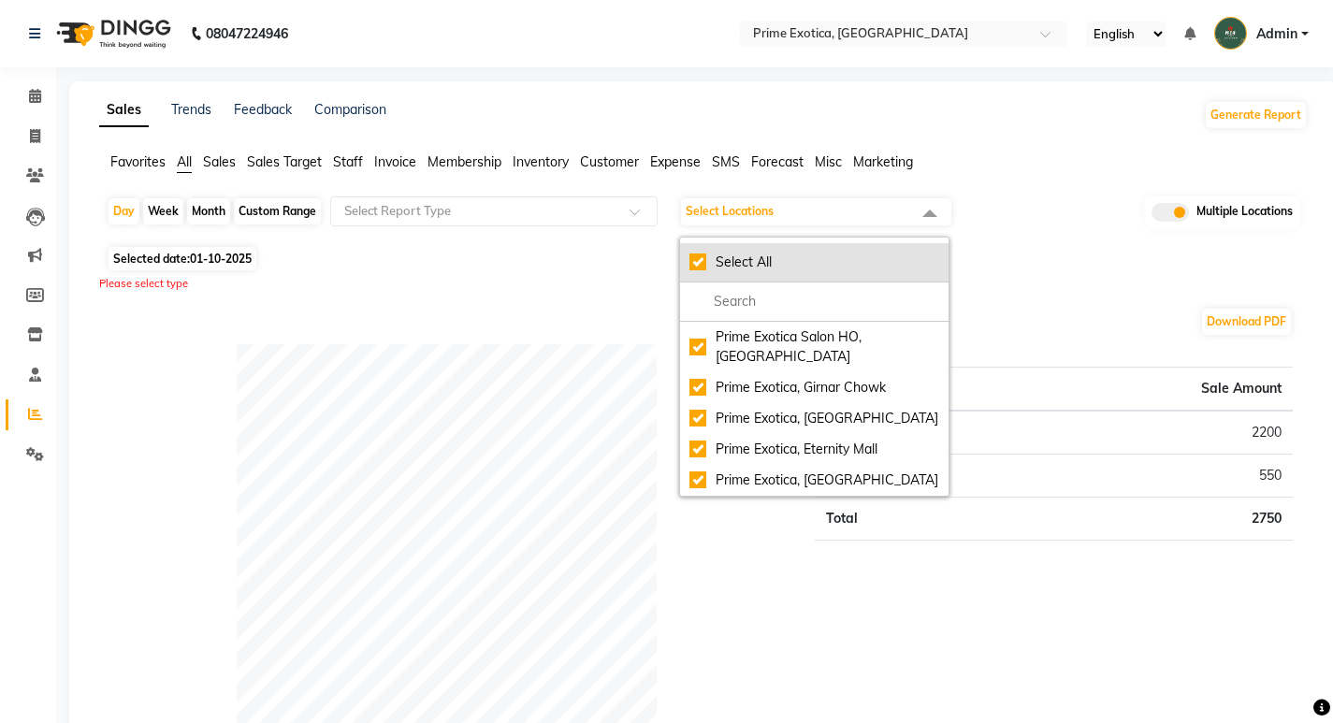
checkbox input "true"
